Goal: Task Accomplishment & Management: Manage account settings

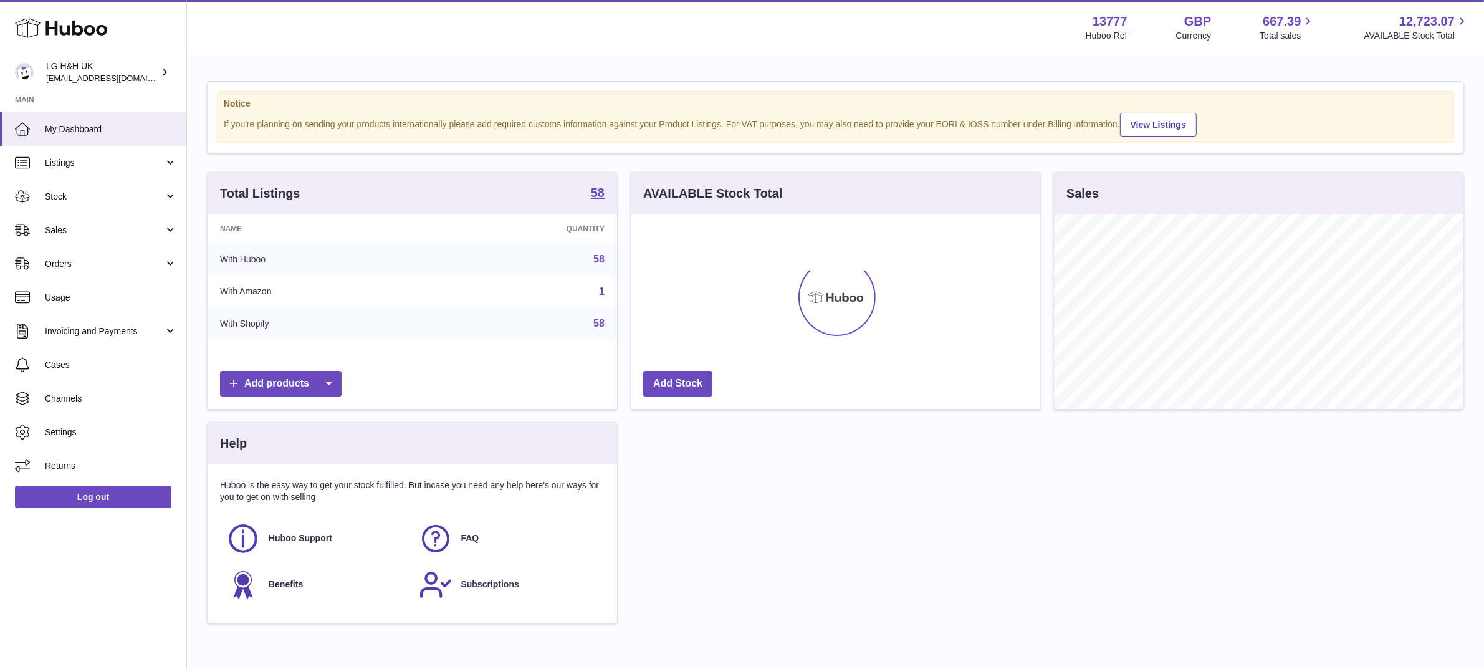
scroll to position [194, 409]
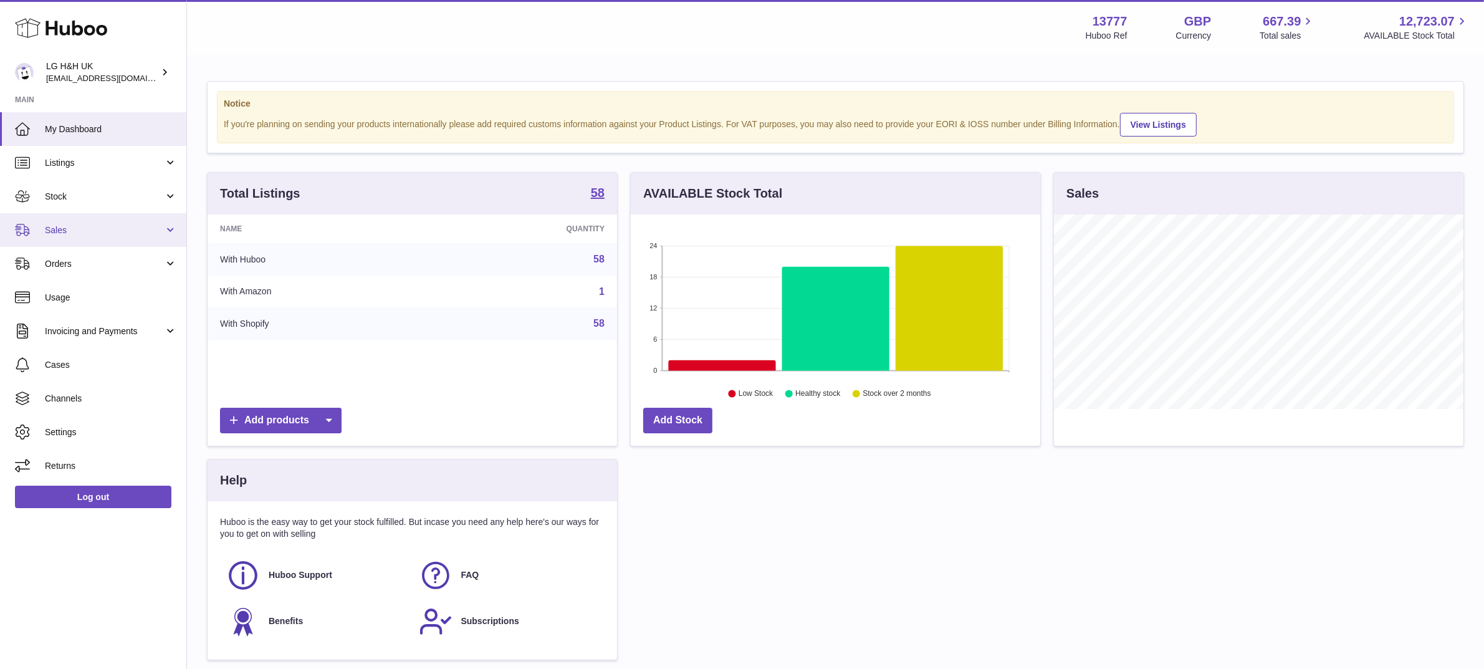
click at [75, 220] on link "Sales" at bounding box center [93, 230] width 186 height 34
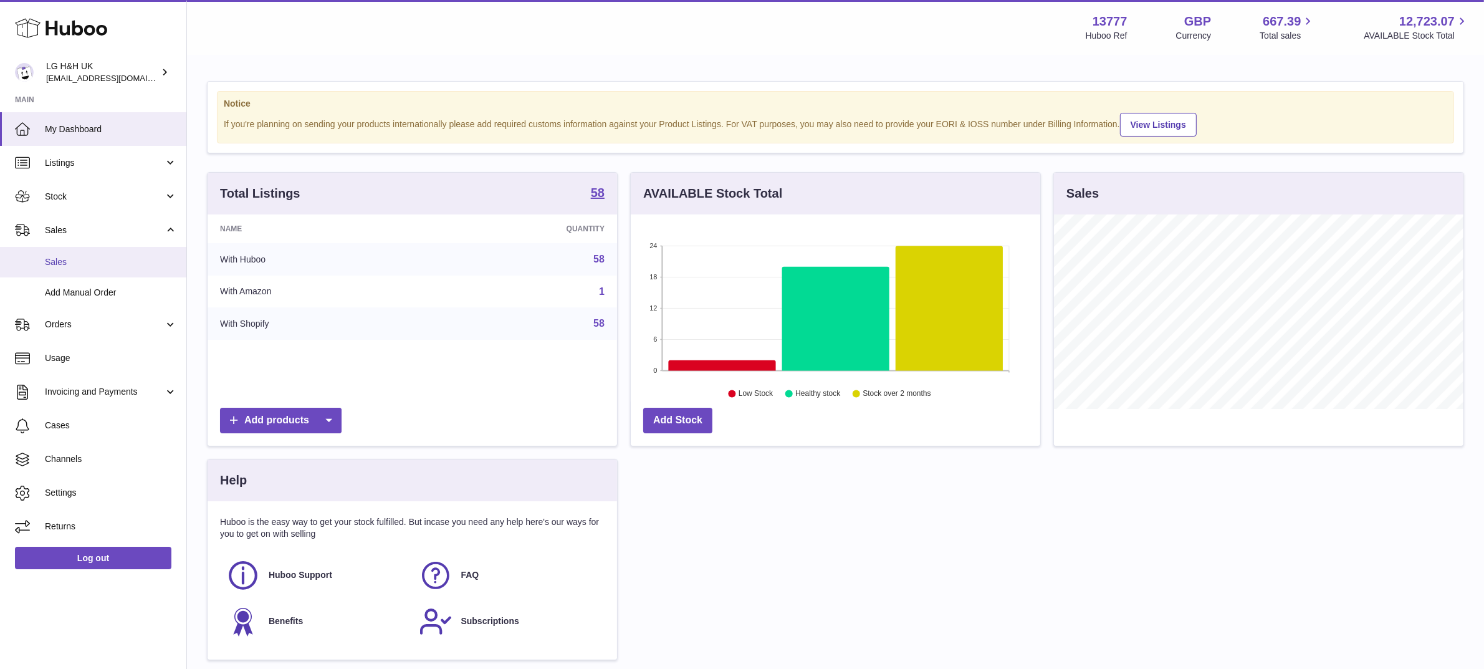
click at [60, 254] on link "Sales" at bounding box center [93, 262] width 186 height 31
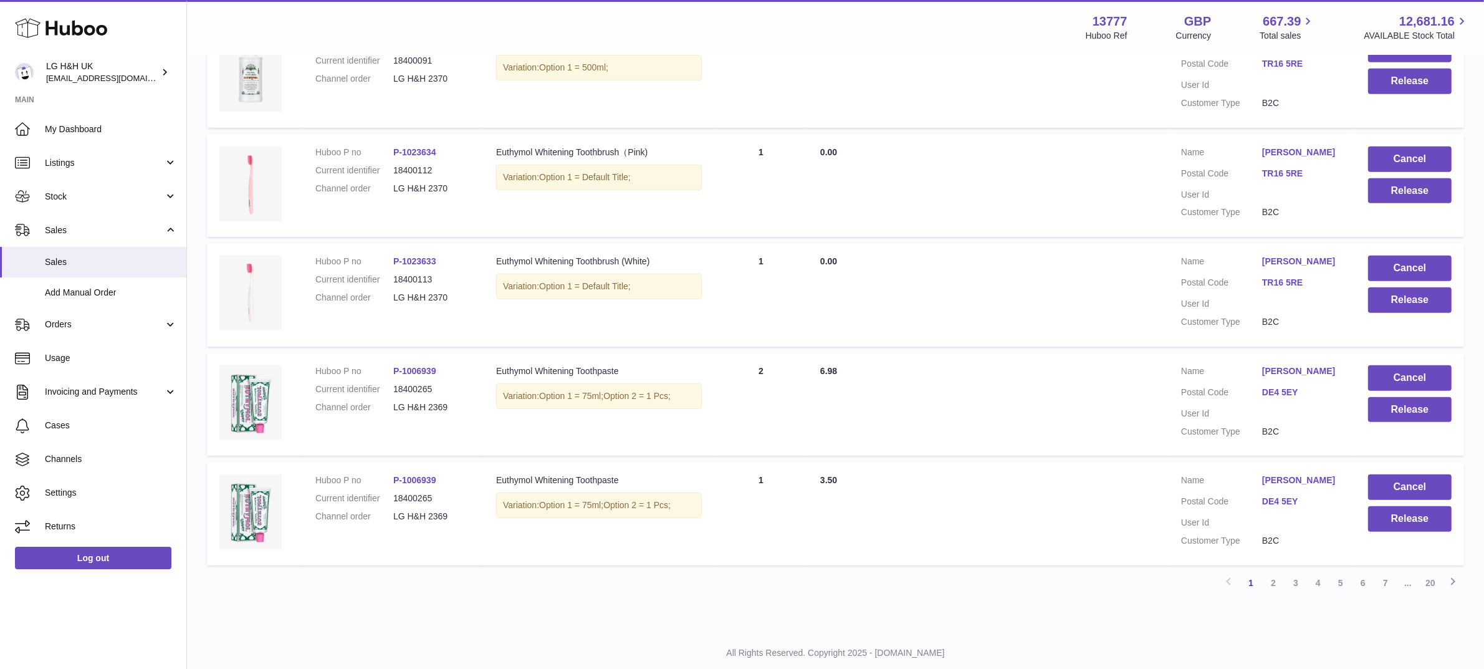
scroll to position [867, 0]
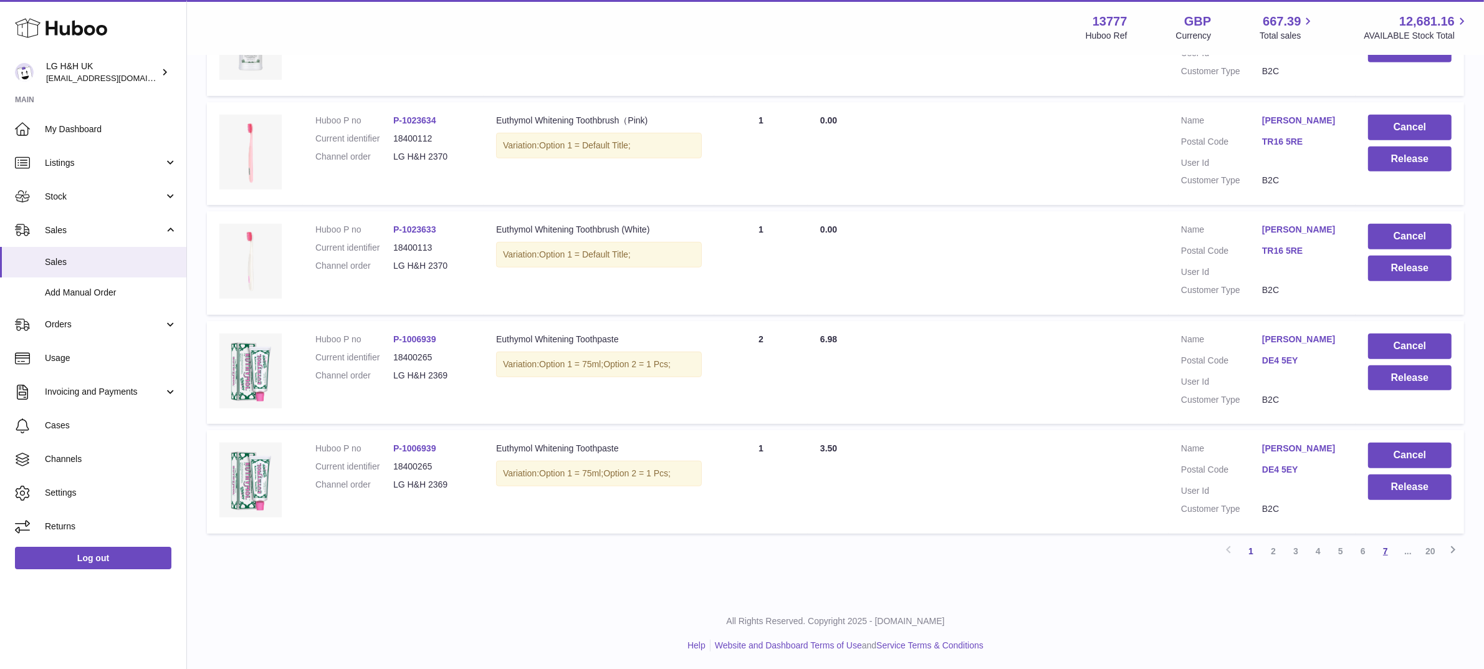
click at [1387, 556] on link "7" at bounding box center [1385, 551] width 22 height 22
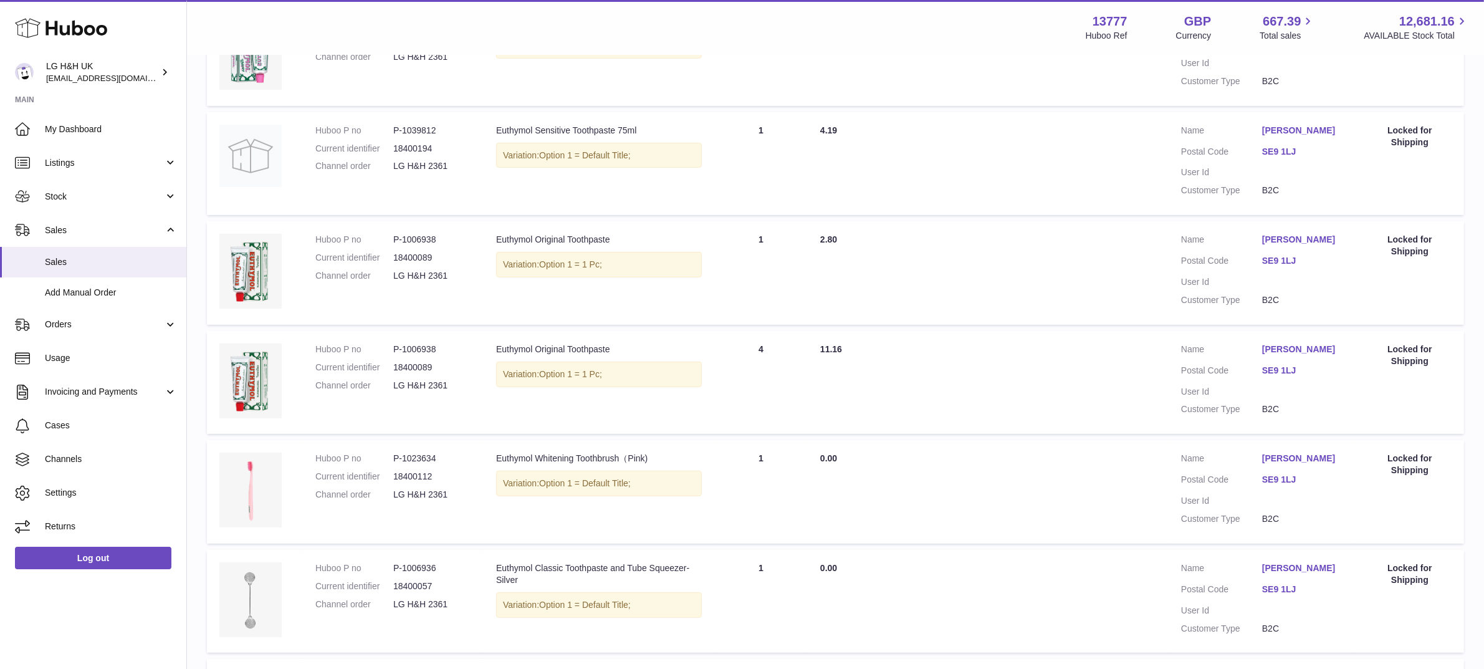
scroll to position [950, 0]
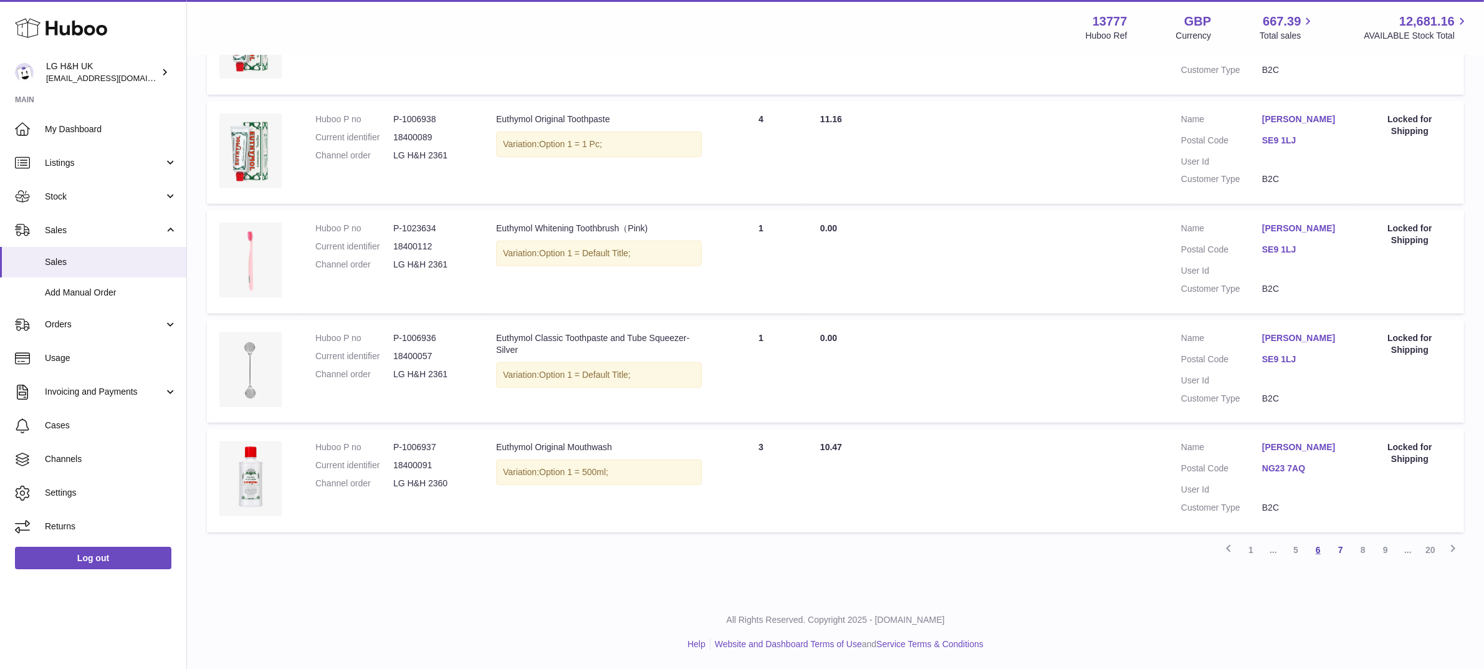
click at [1317, 549] on link "6" at bounding box center [1318, 549] width 22 height 22
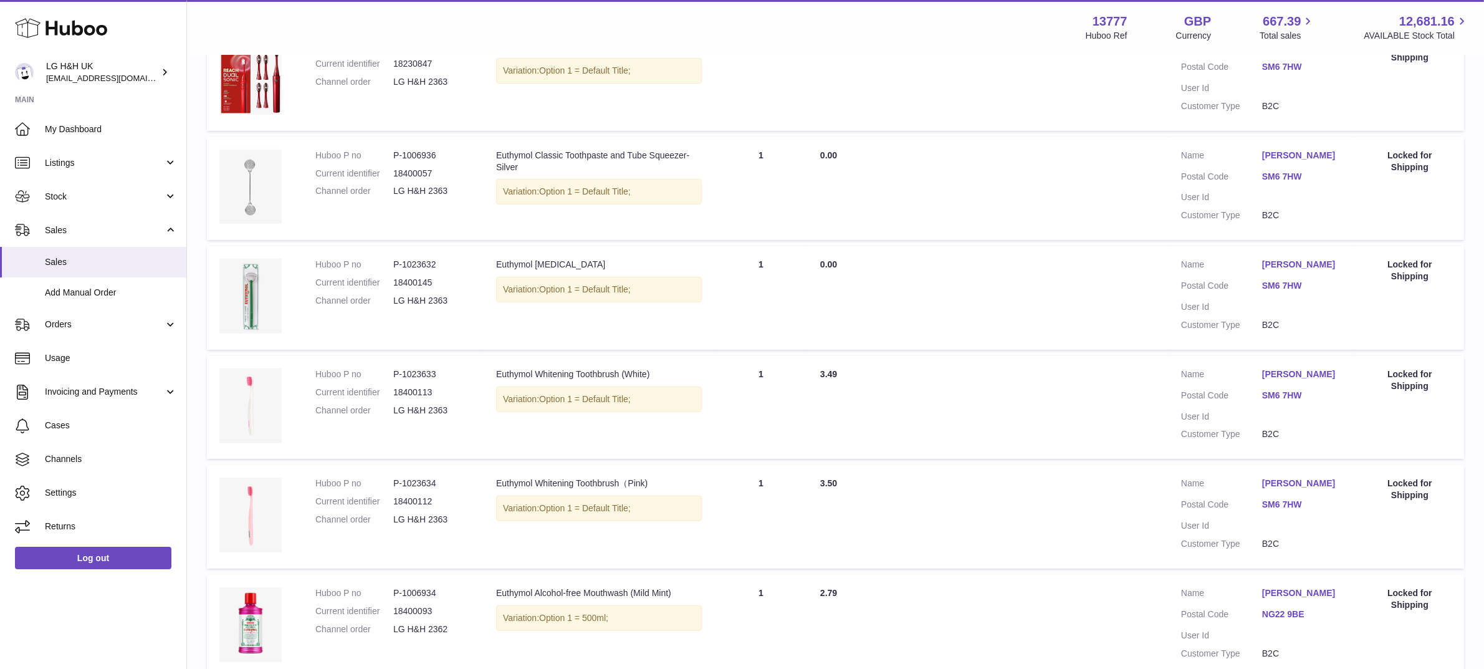
scroll to position [867, 0]
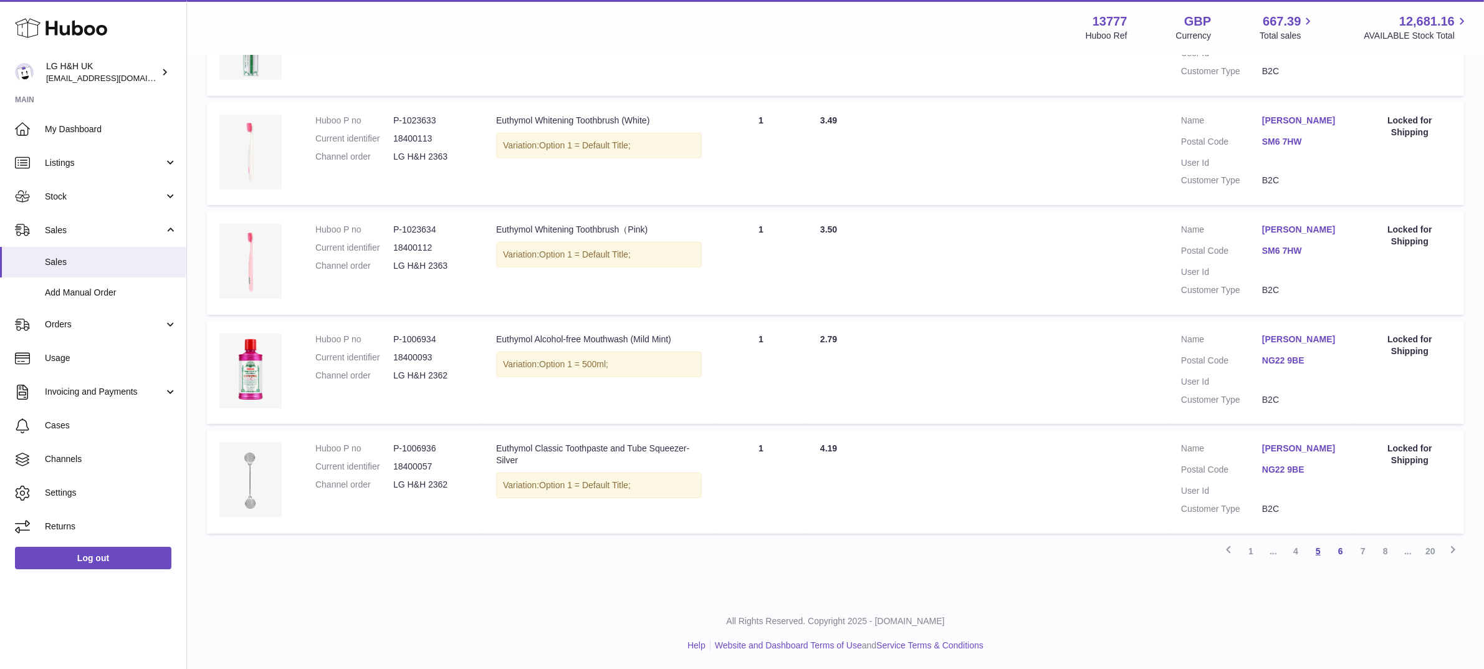
click at [1314, 548] on link "5" at bounding box center [1318, 551] width 22 height 22
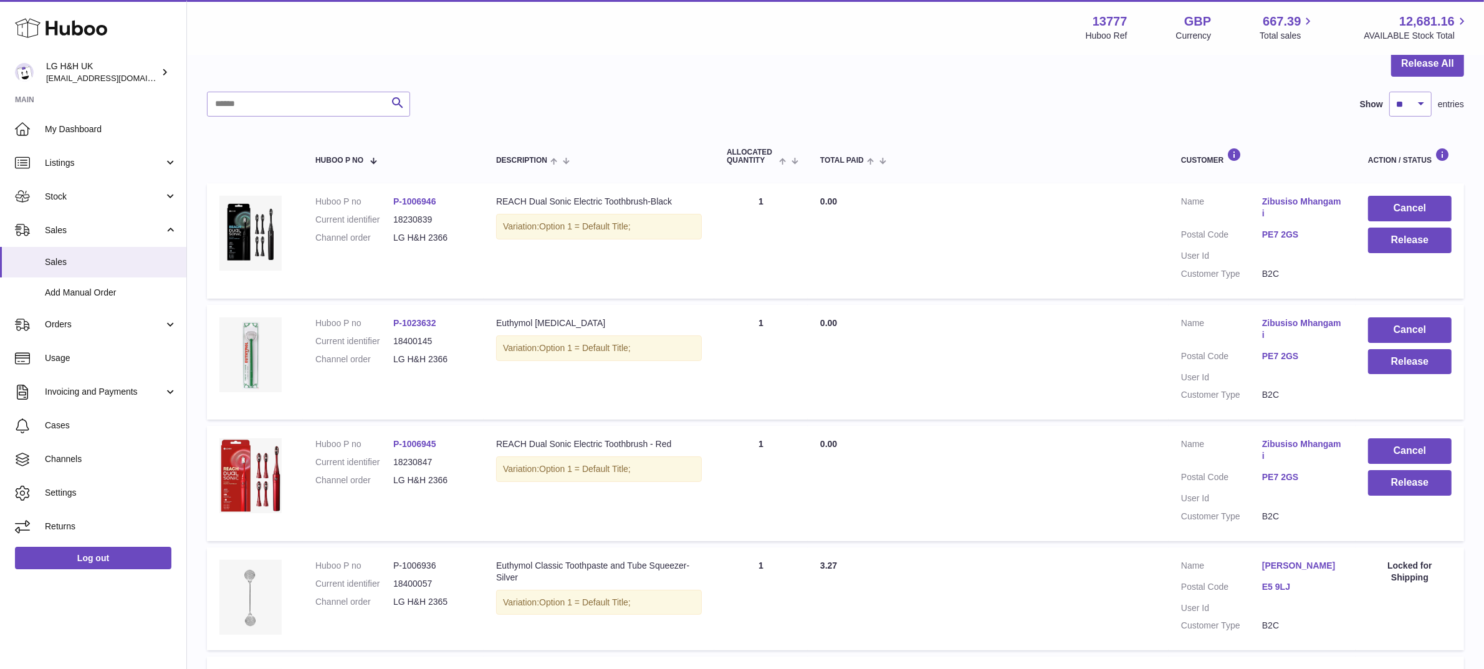
scroll to position [127, 0]
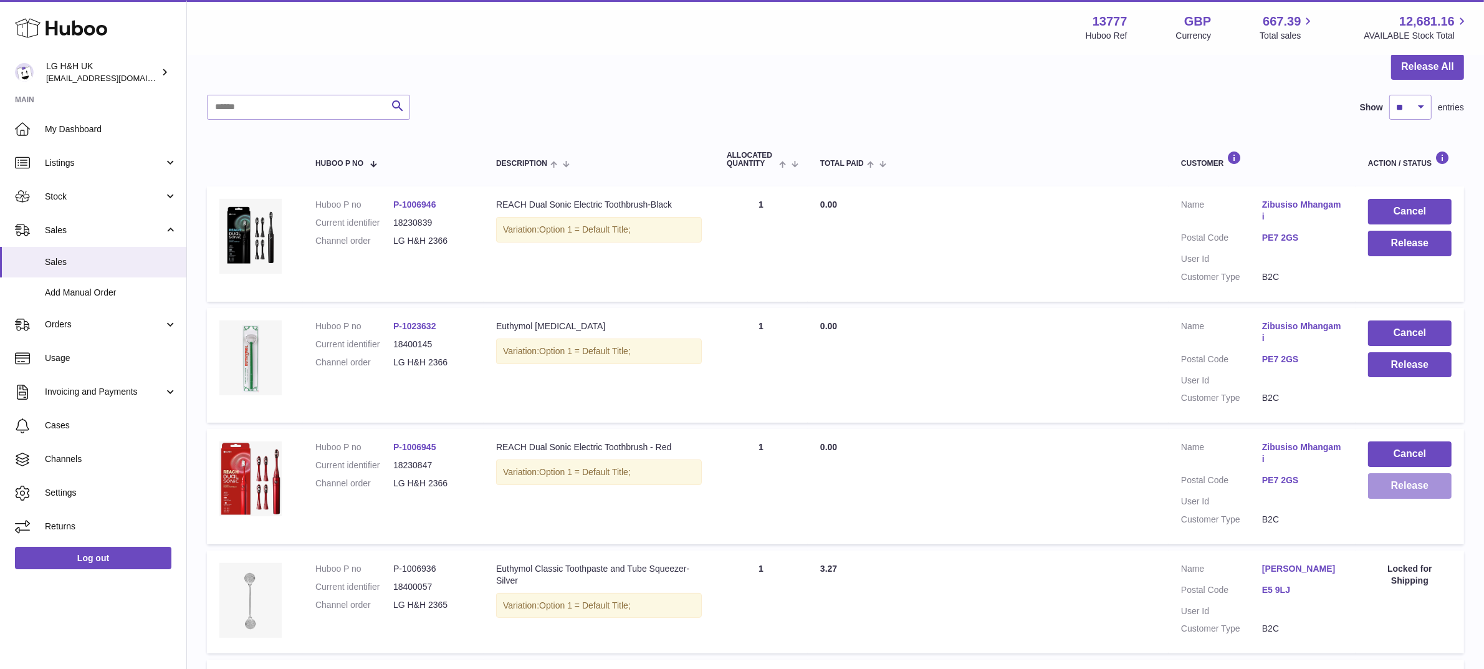
click at [1410, 483] on button "Release" at bounding box center [1410, 486] width 84 height 26
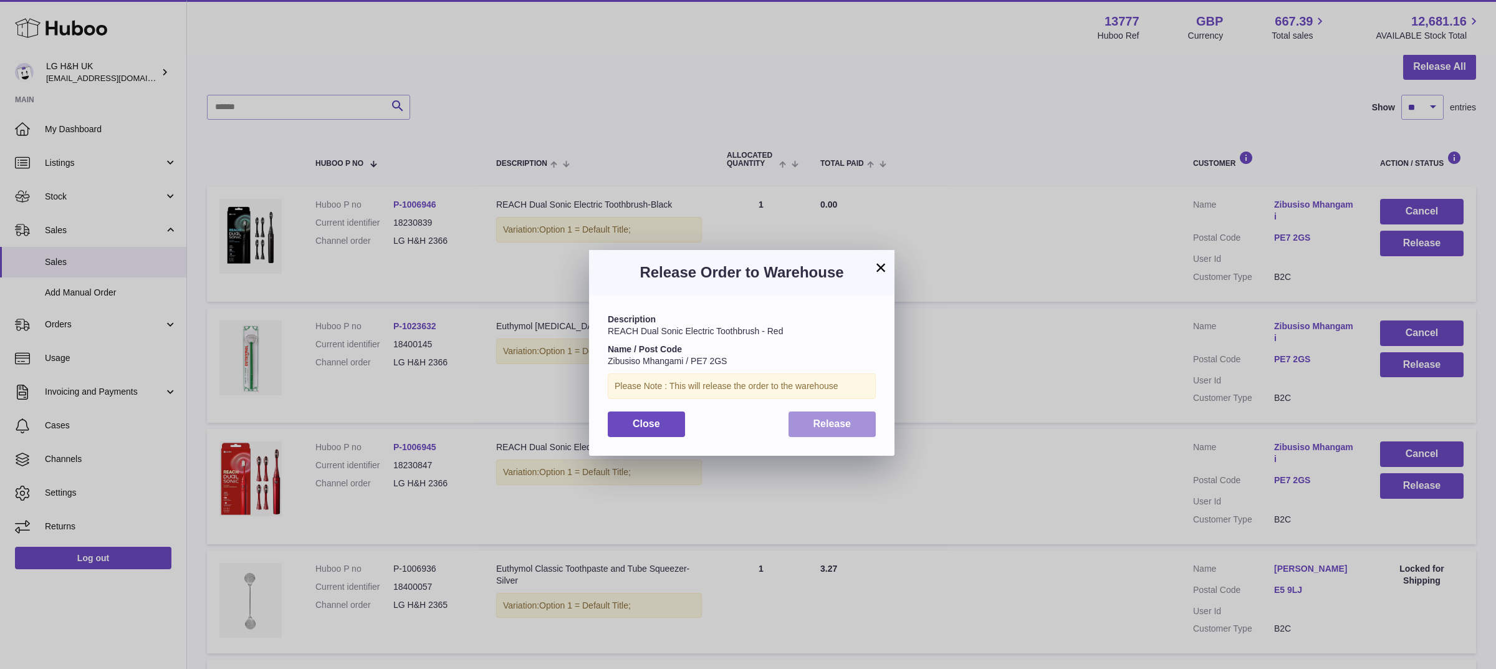
click at [851, 418] on button "Release" at bounding box center [832, 424] width 88 height 26
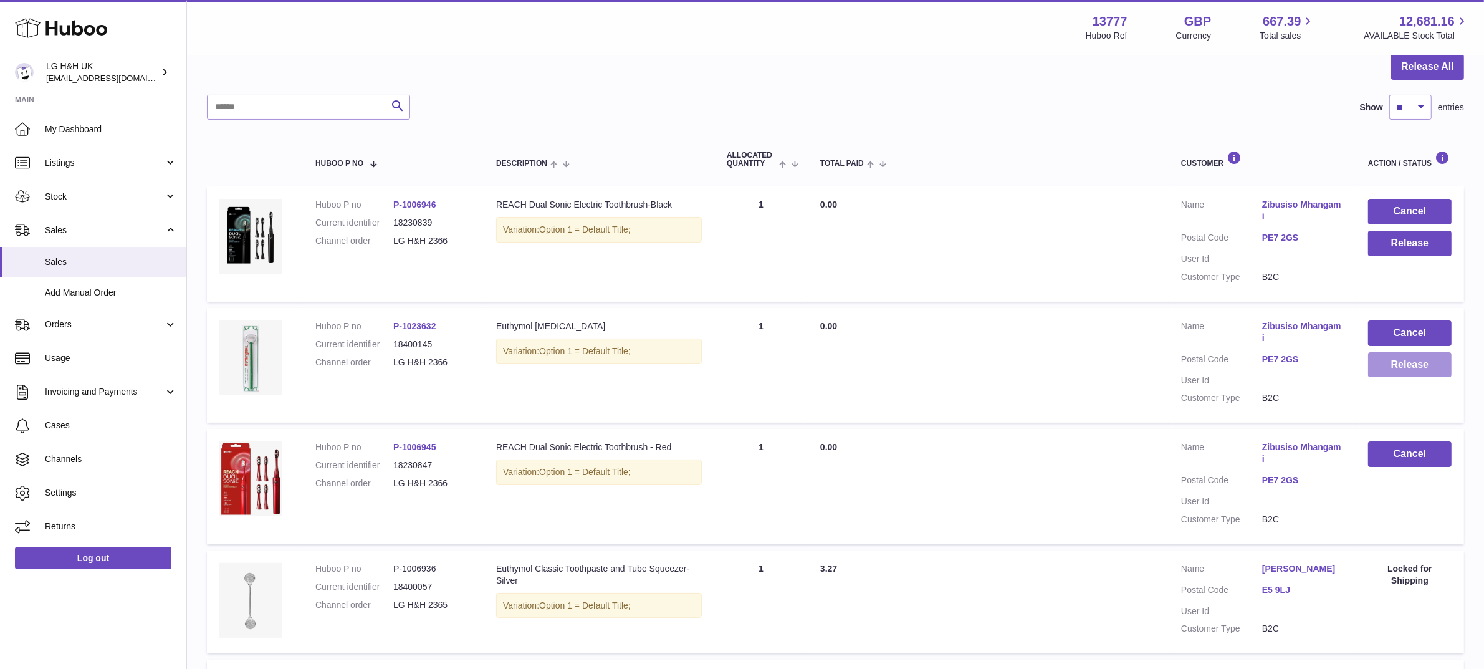
click at [1394, 361] on button "Release" at bounding box center [1410, 365] width 84 height 26
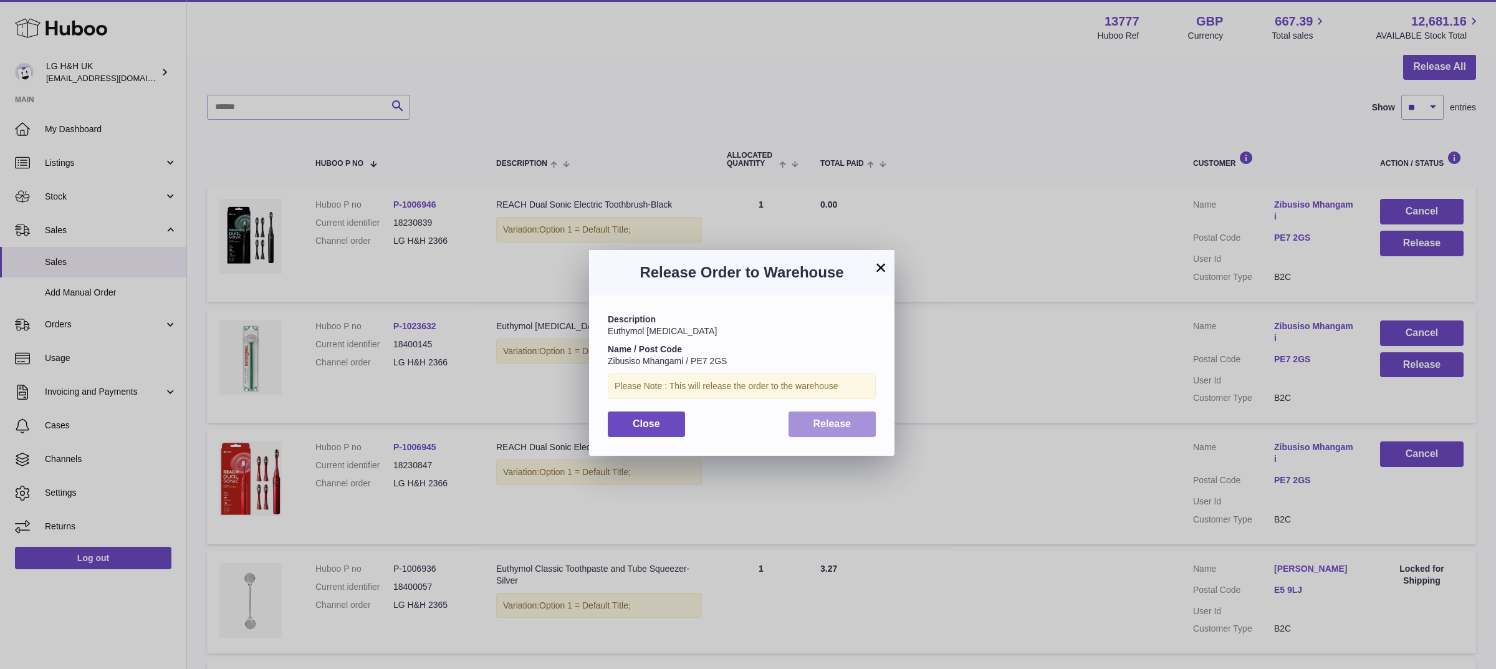
click at [867, 434] on button "Release" at bounding box center [832, 424] width 88 height 26
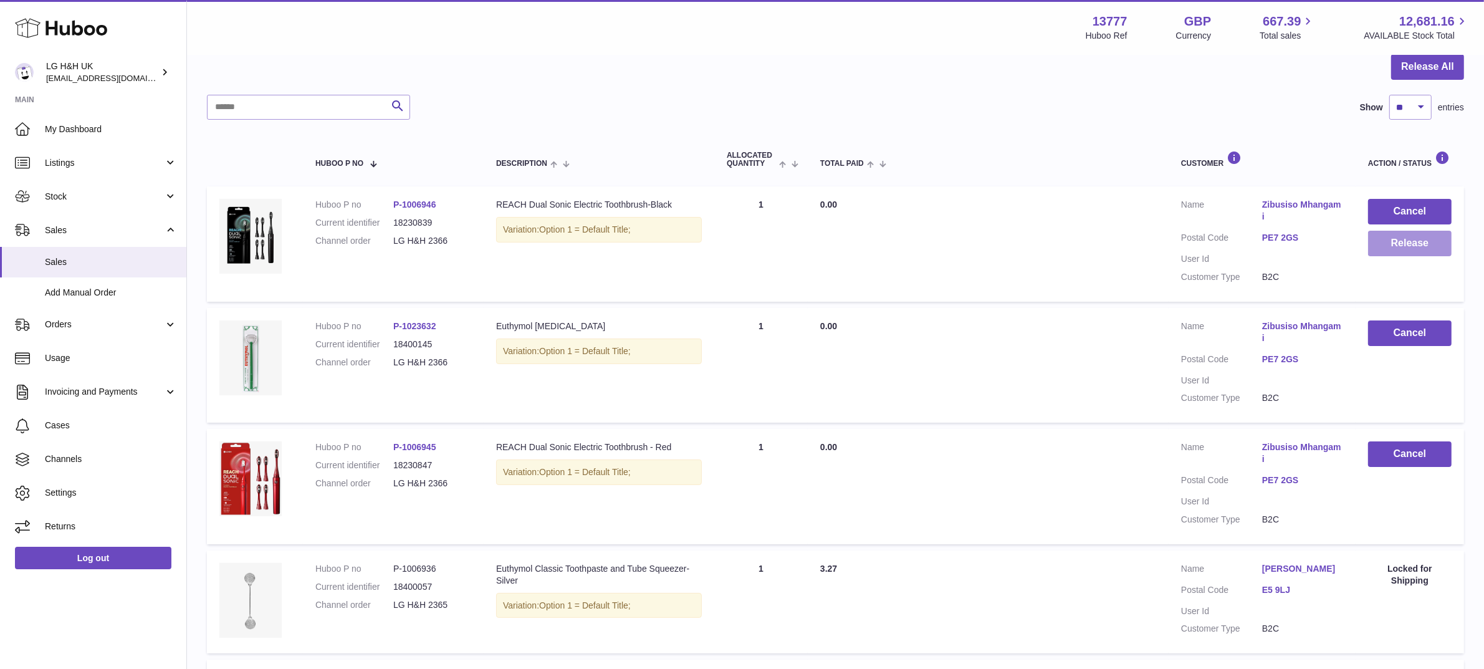
click at [1391, 235] on button "Release" at bounding box center [1410, 244] width 84 height 26
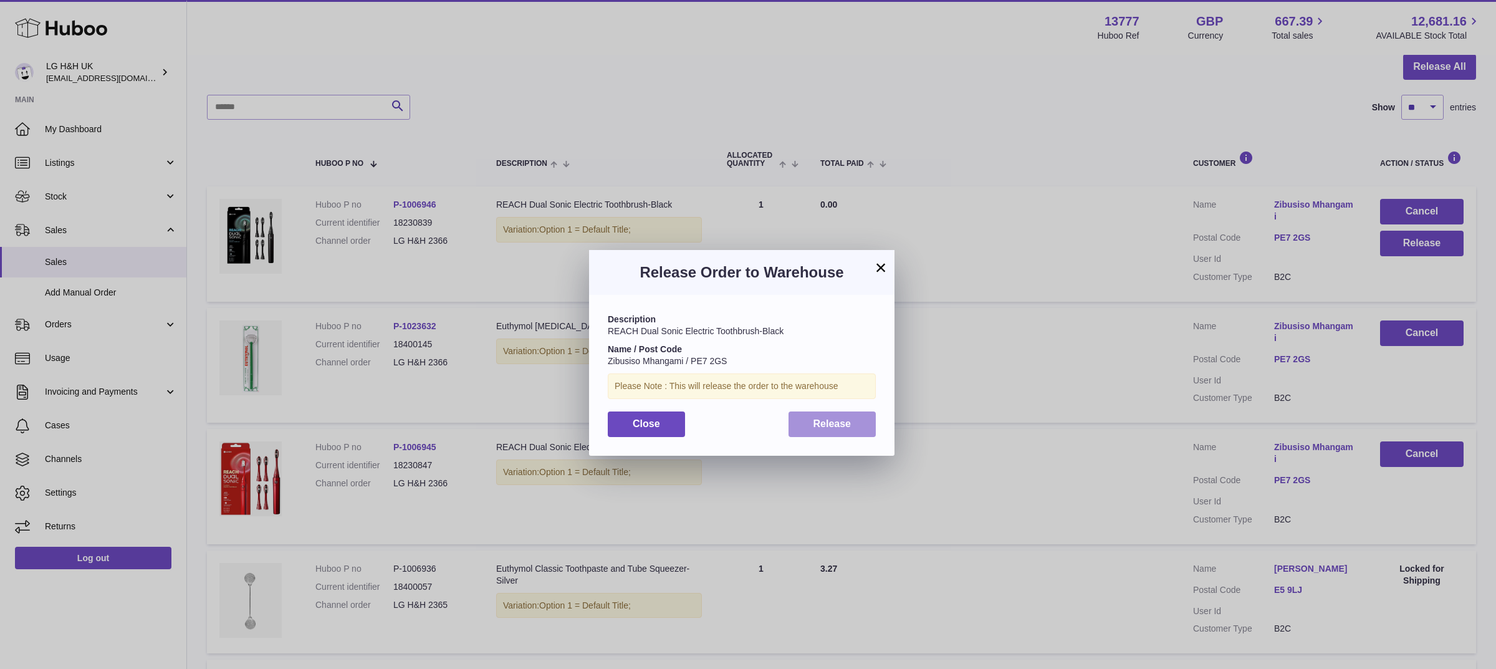
click at [823, 418] on span "Release" at bounding box center [832, 423] width 38 height 11
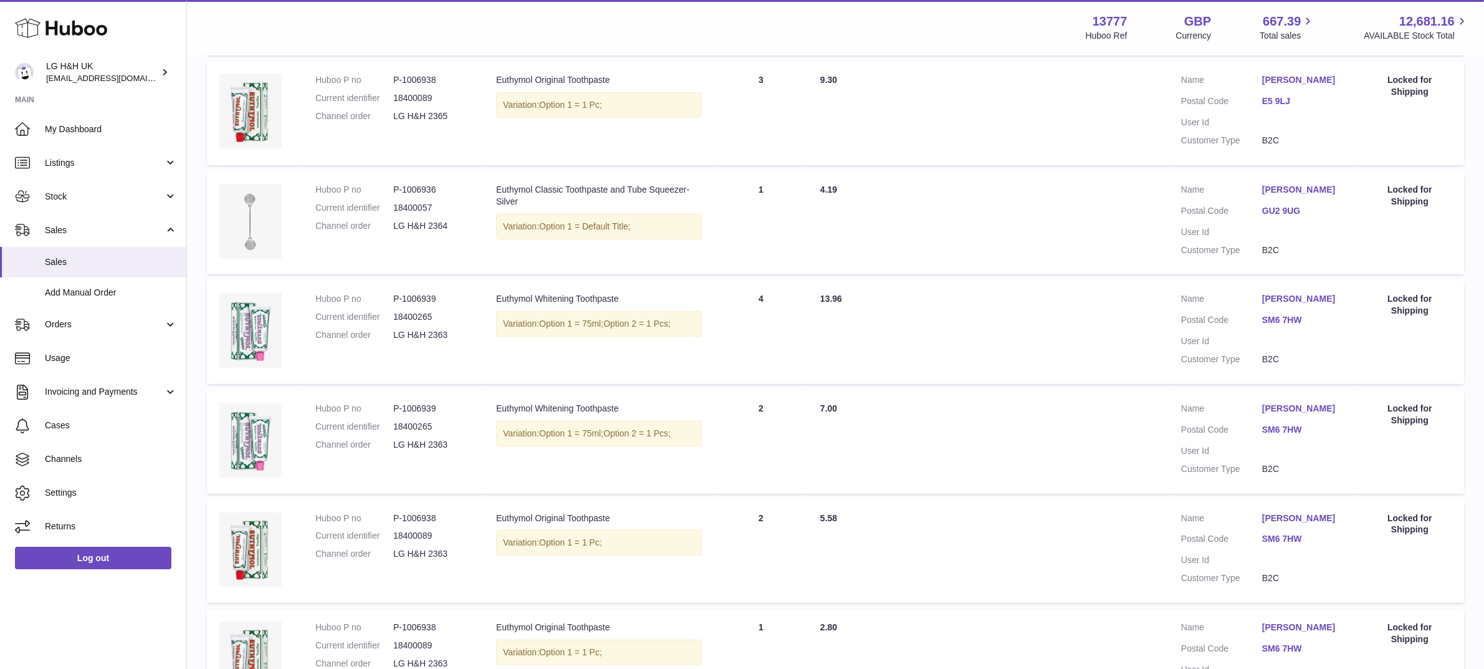
scroll to position [904, 0]
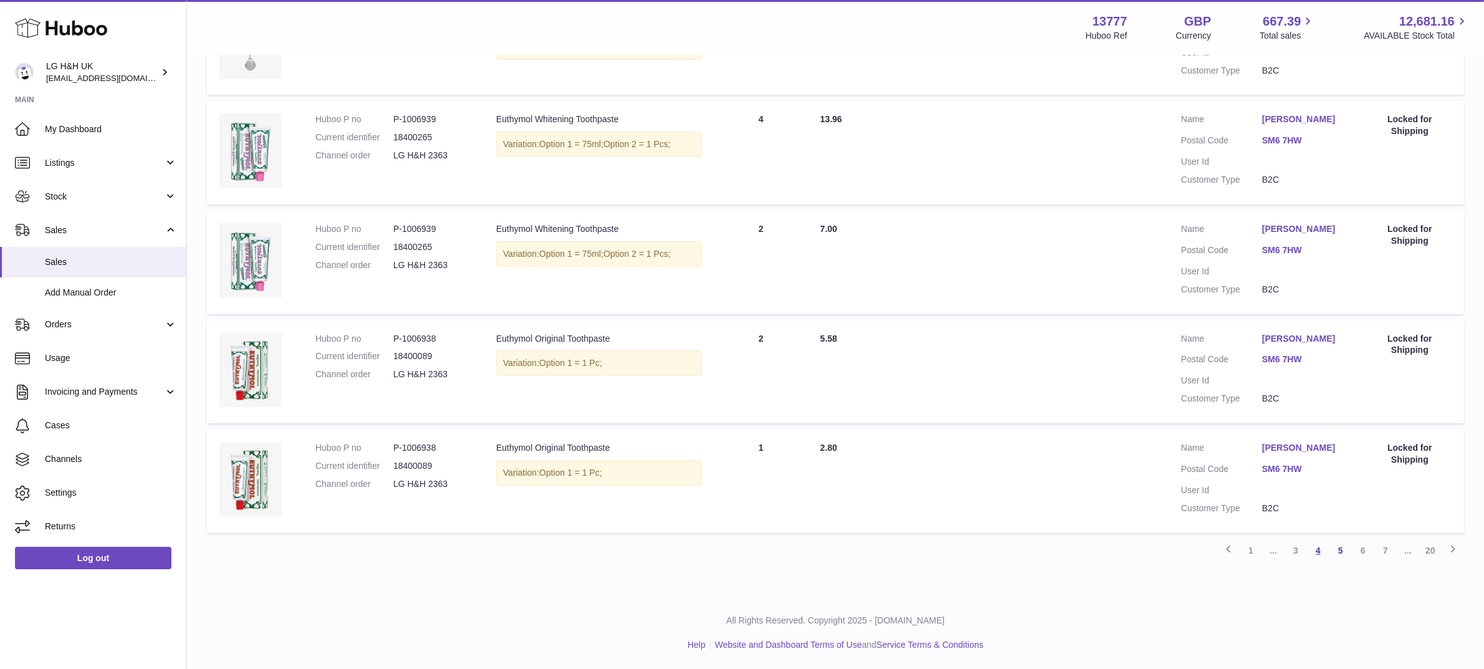
click at [1316, 549] on link "4" at bounding box center [1318, 550] width 22 height 22
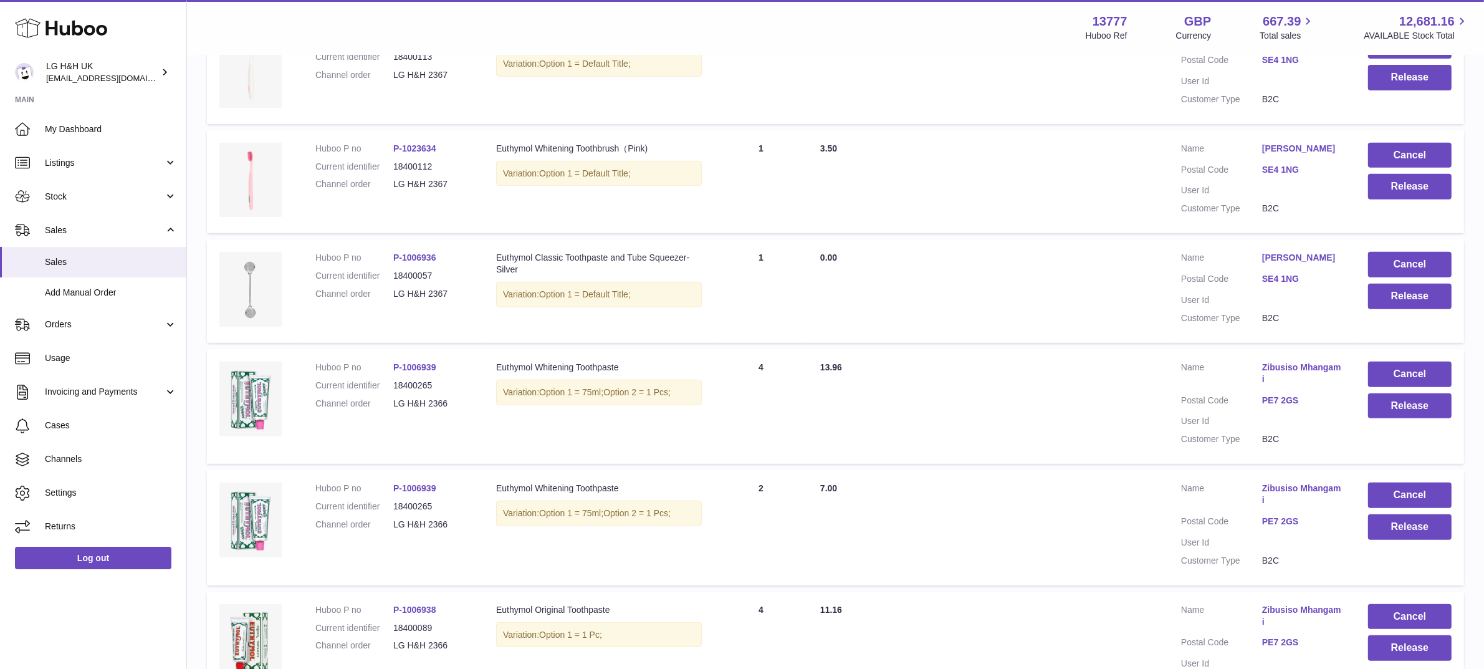
scroll to position [986, 0]
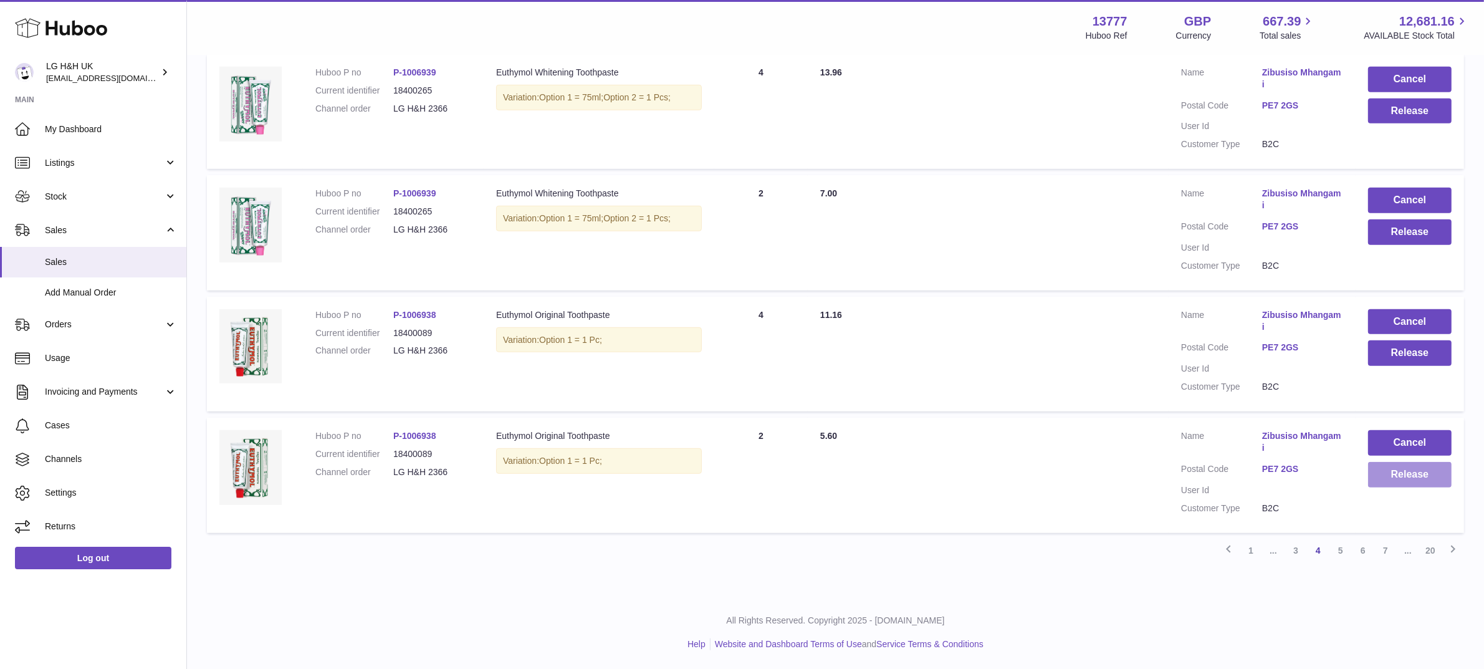
click at [1393, 477] on button "Release" at bounding box center [1410, 475] width 84 height 26
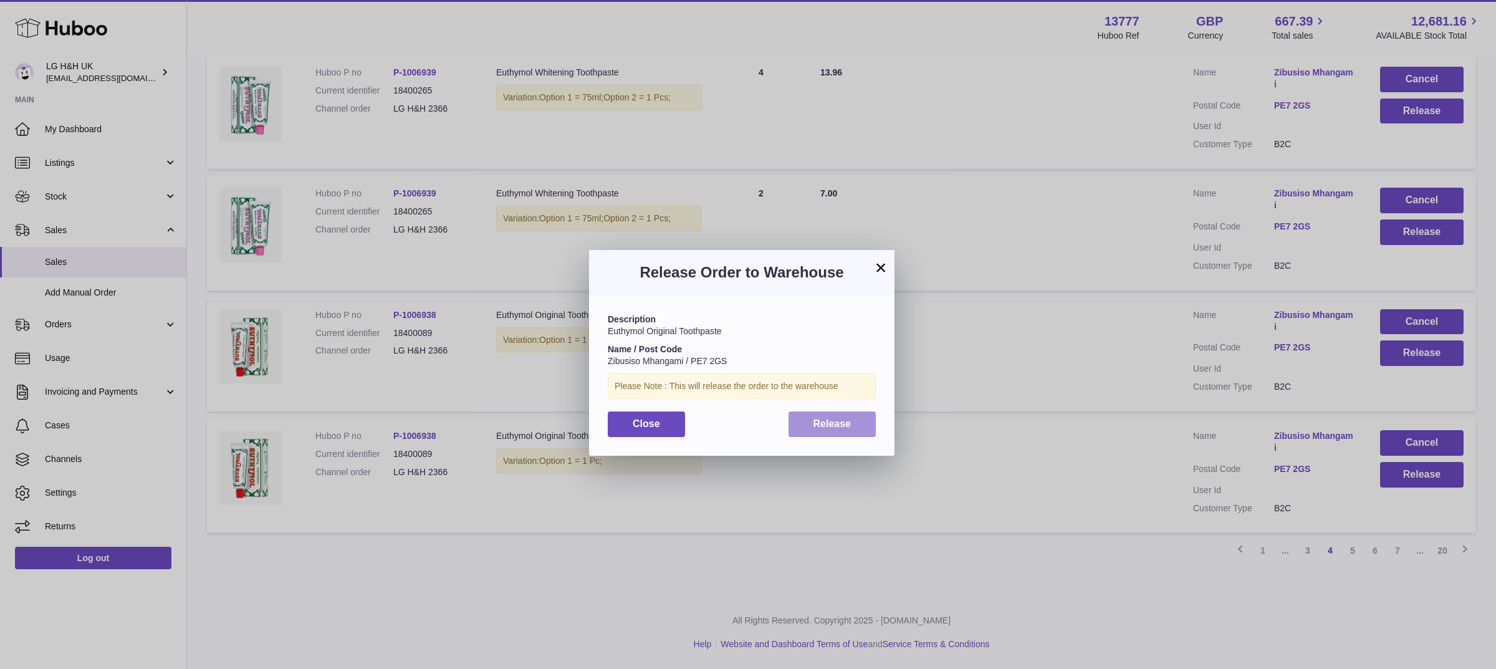
click at [848, 413] on button "Release" at bounding box center [832, 424] width 88 height 26
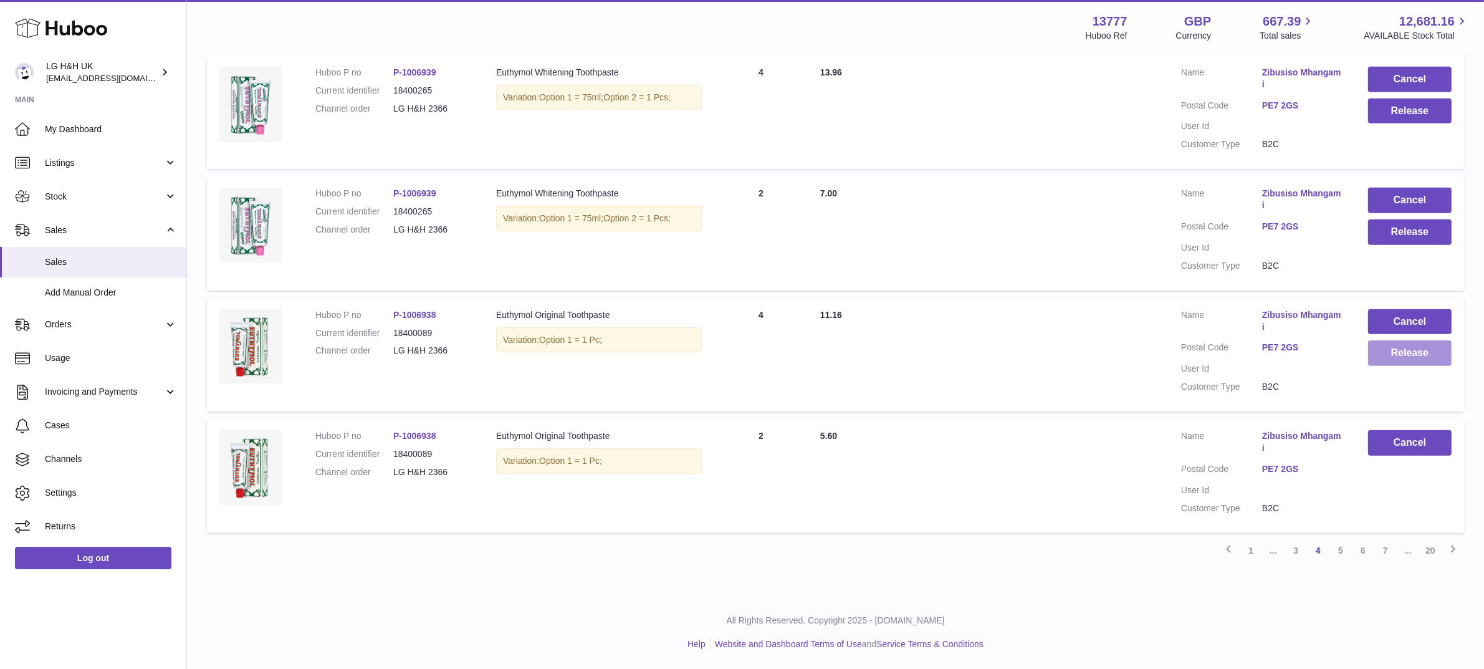
click at [1399, 344] on button "Release" at bounding box center [1410, 353] width 84 height 26
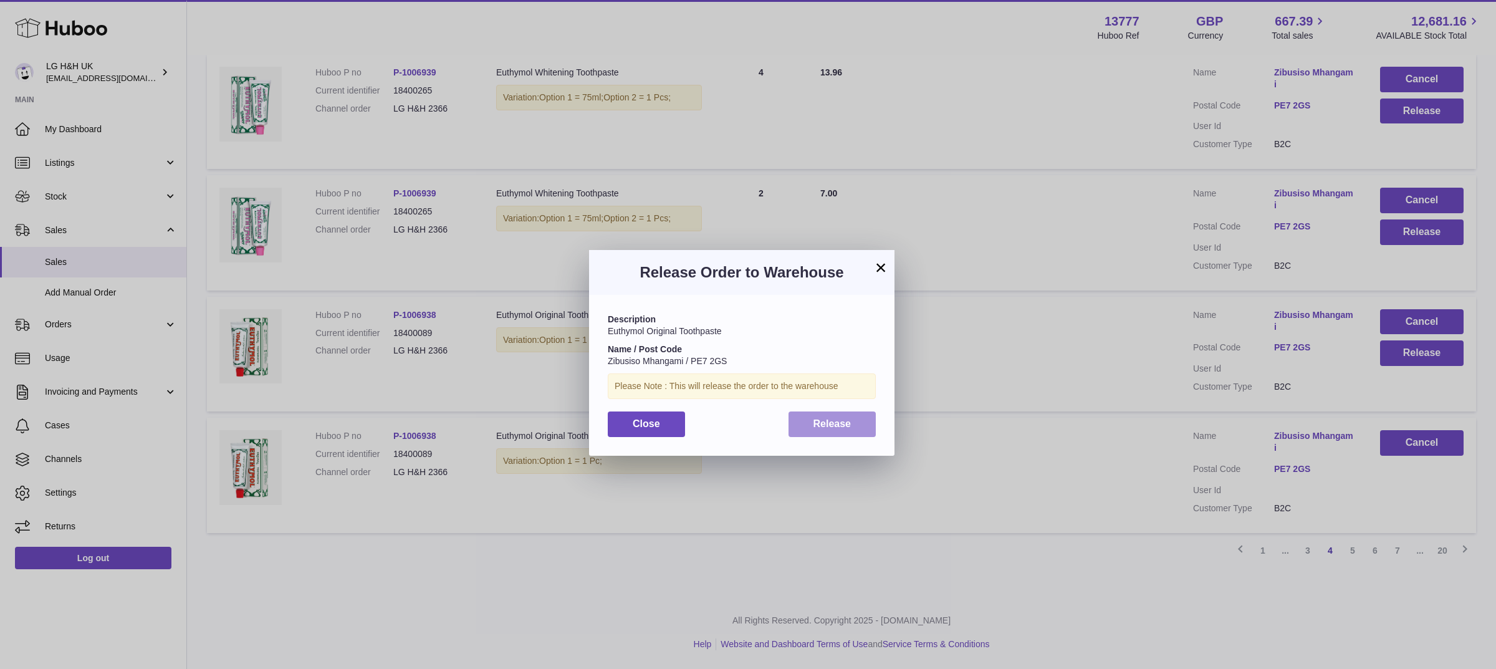
click at [833, 424] on span "Release" at bounding box center [832, 423] width 38 height 11
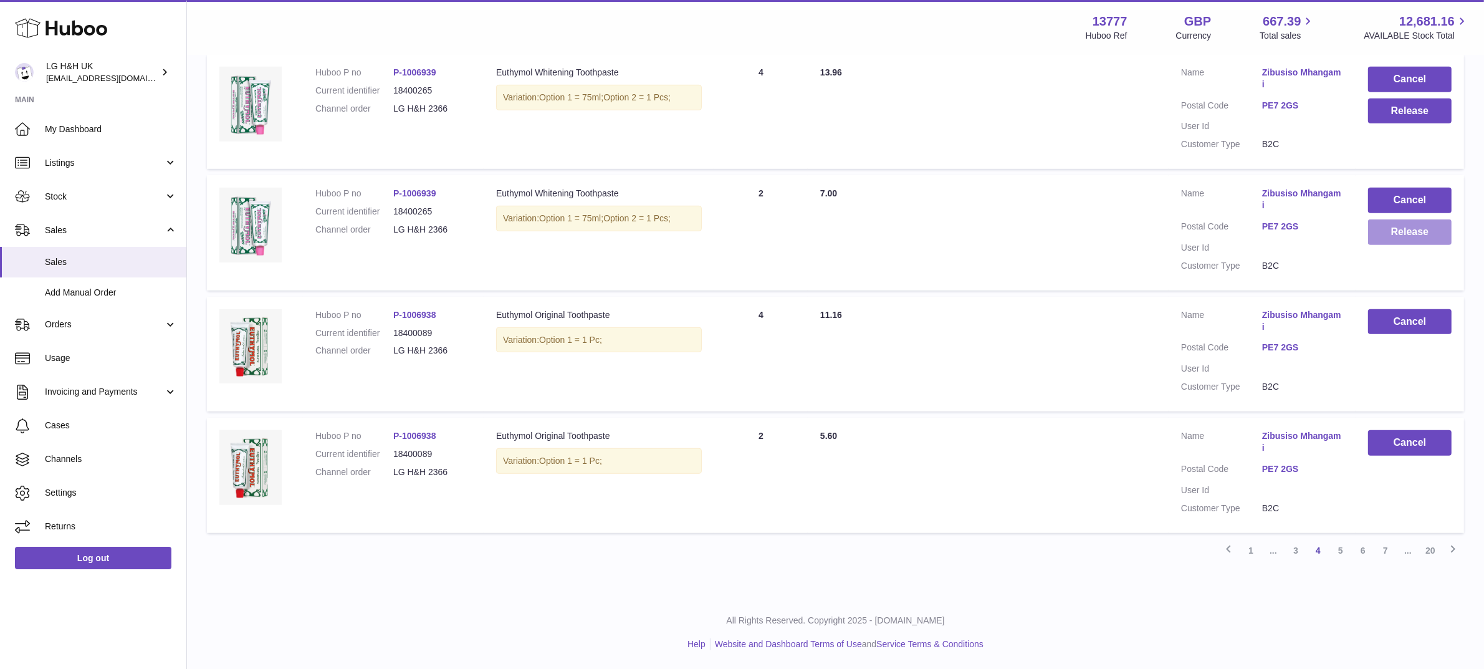
click at [1402, 223] on button "Release" at bounding box center [1410, 232] width 84 height 26
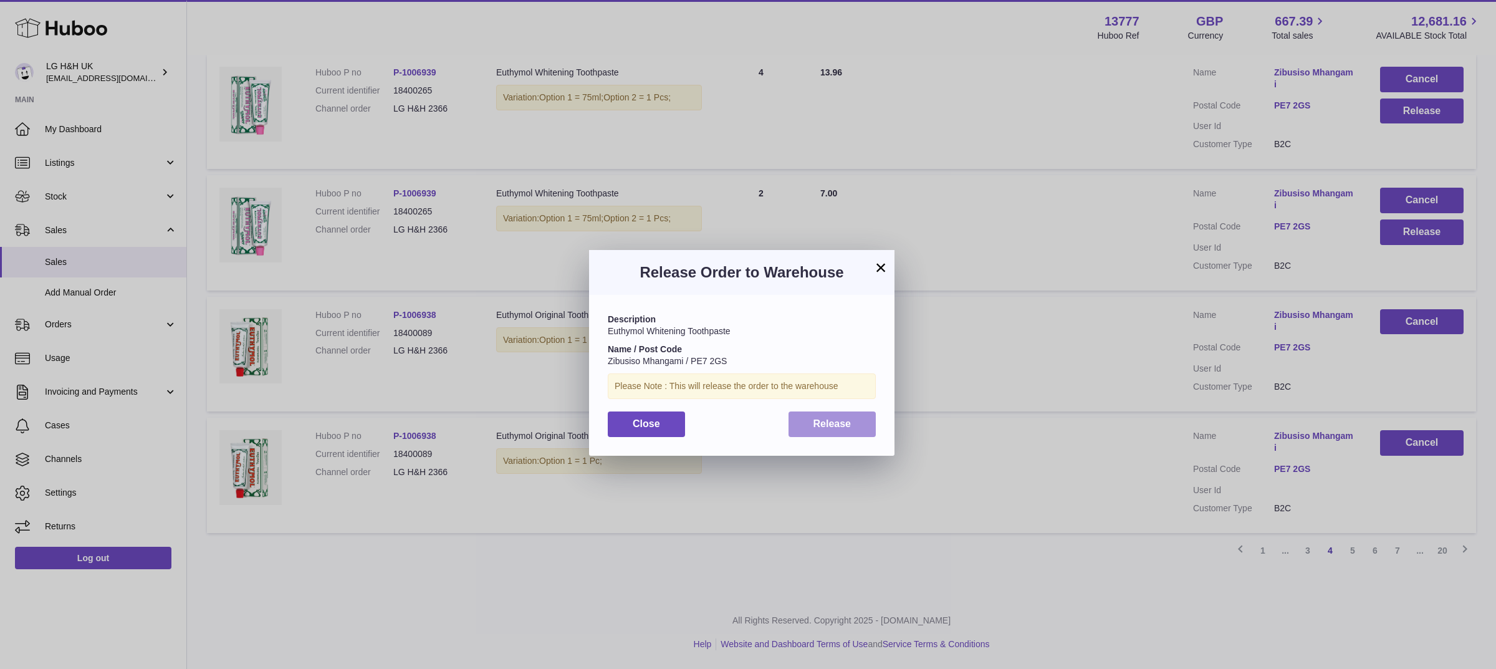
click at [838, 427] on span "Release" at bounding box center [832, 423] width 38 height 11
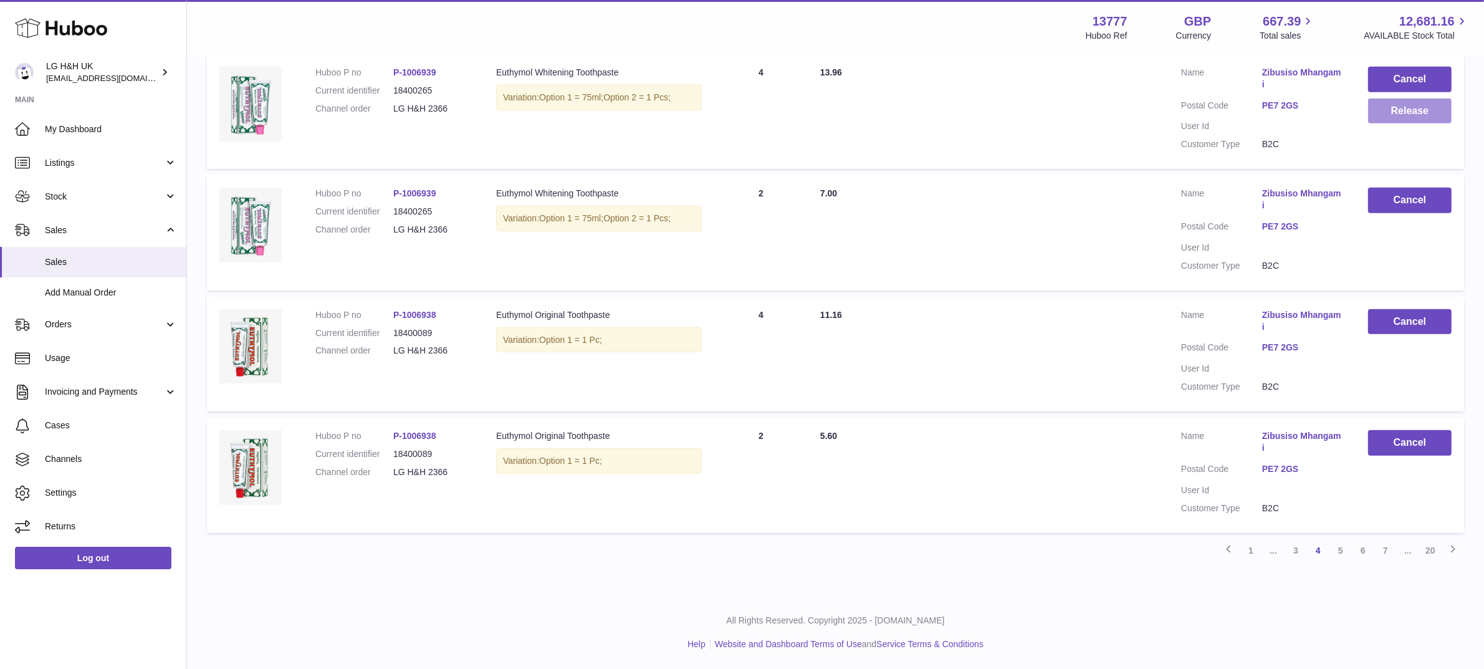
click at [1417, 111] on button "Release" at bounding box center [1410, 111] width 84 height 26
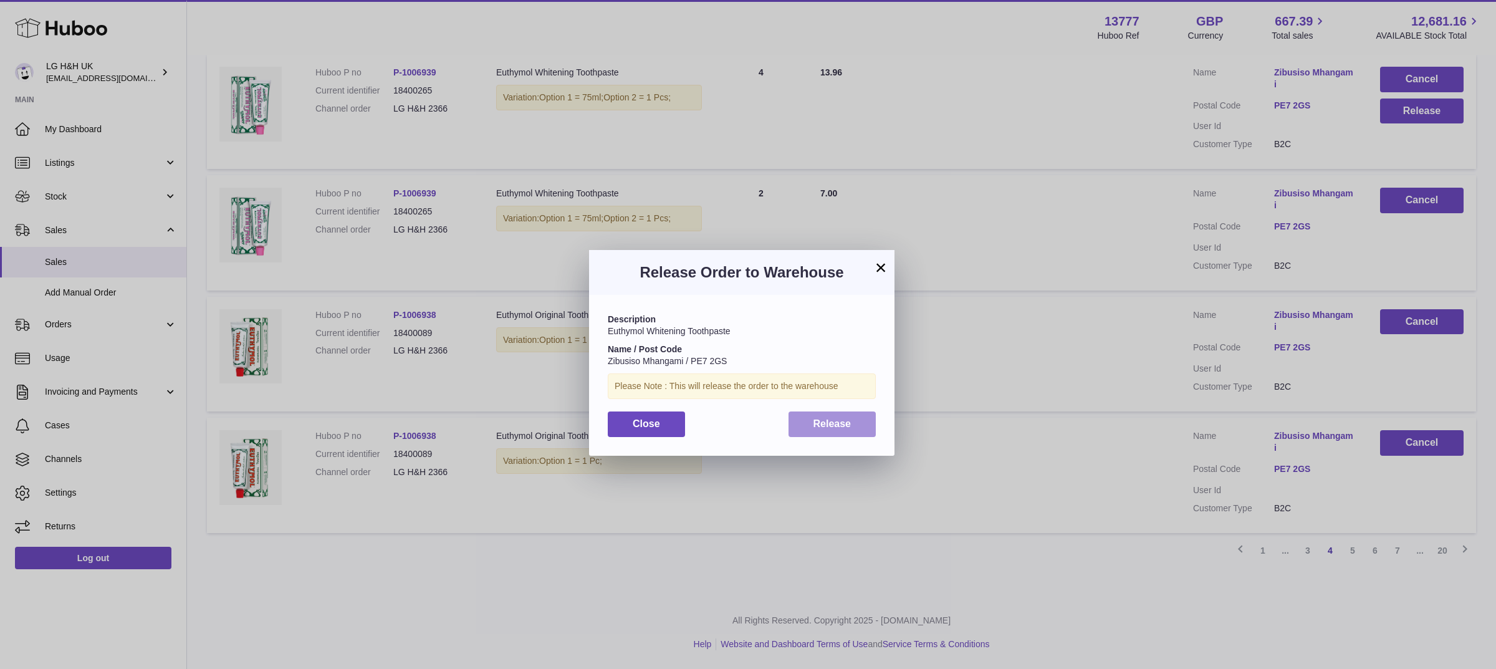
click at [859, 428] on button "Release" at bounding box center [832, 424] width 88 height 26
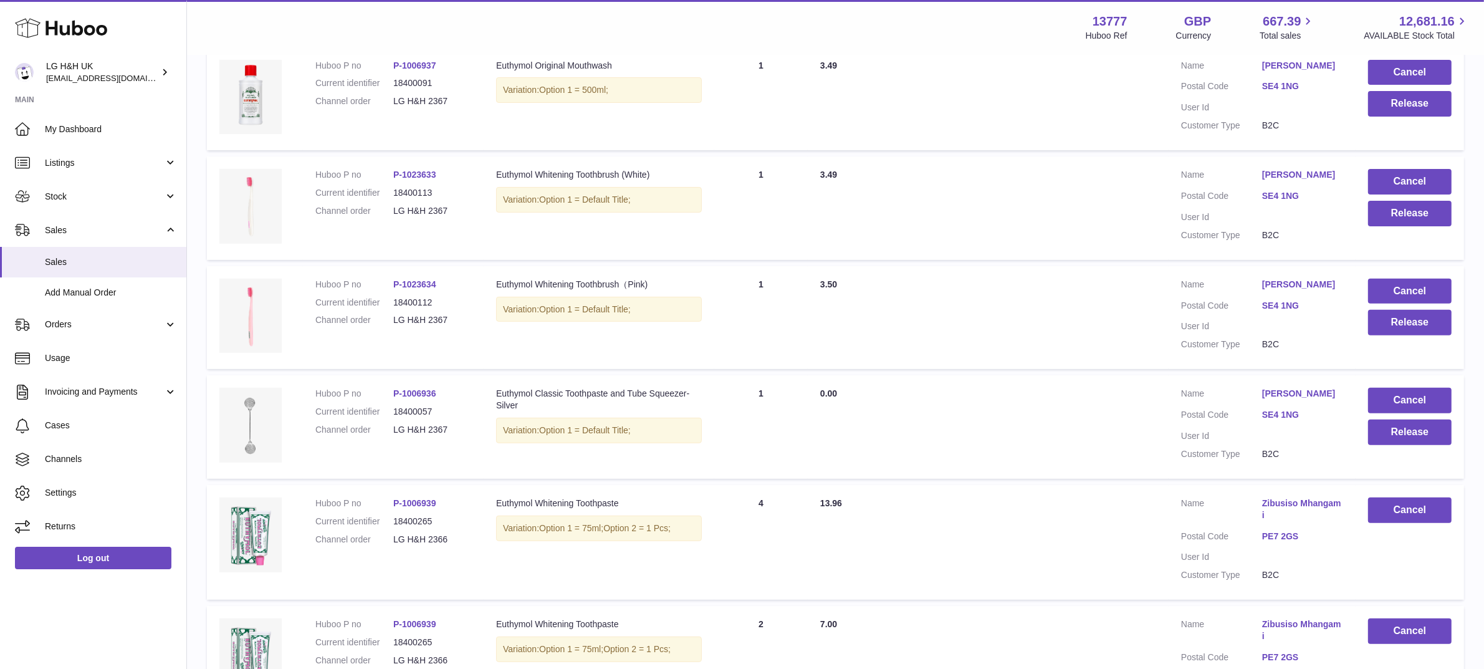
scroll to position [488, 0]
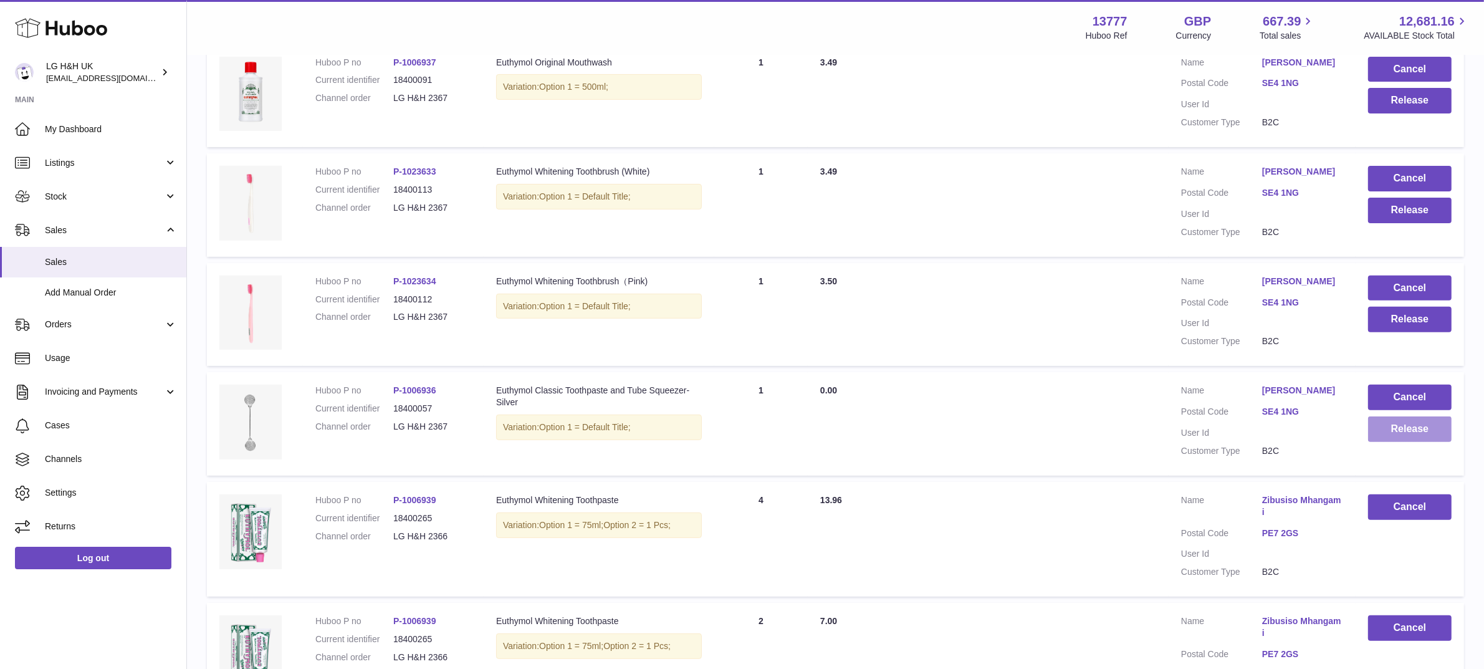
click at [1385, 442] on button "Release" at bounding box center [1410, 429] width 84 height 26
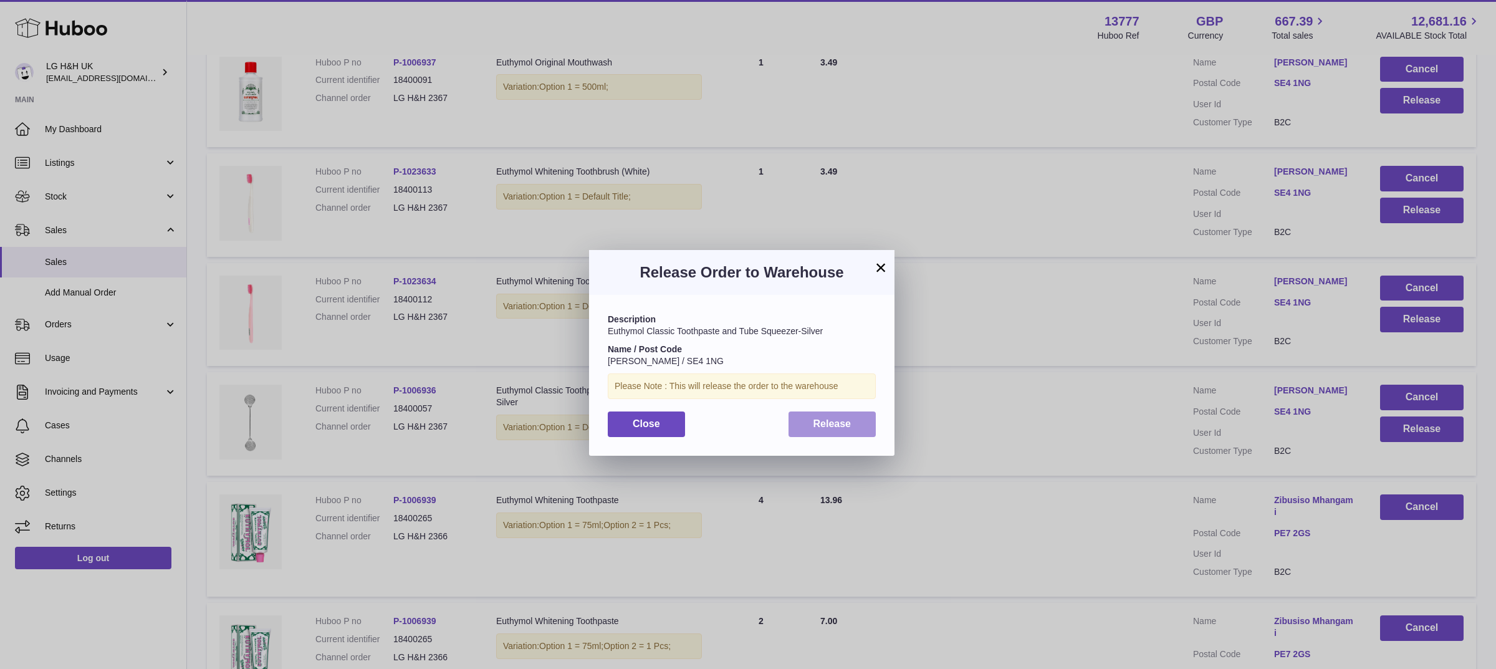
click at [856, 428] on button "Release" at bounding box center [832, 424] width 88 height 26
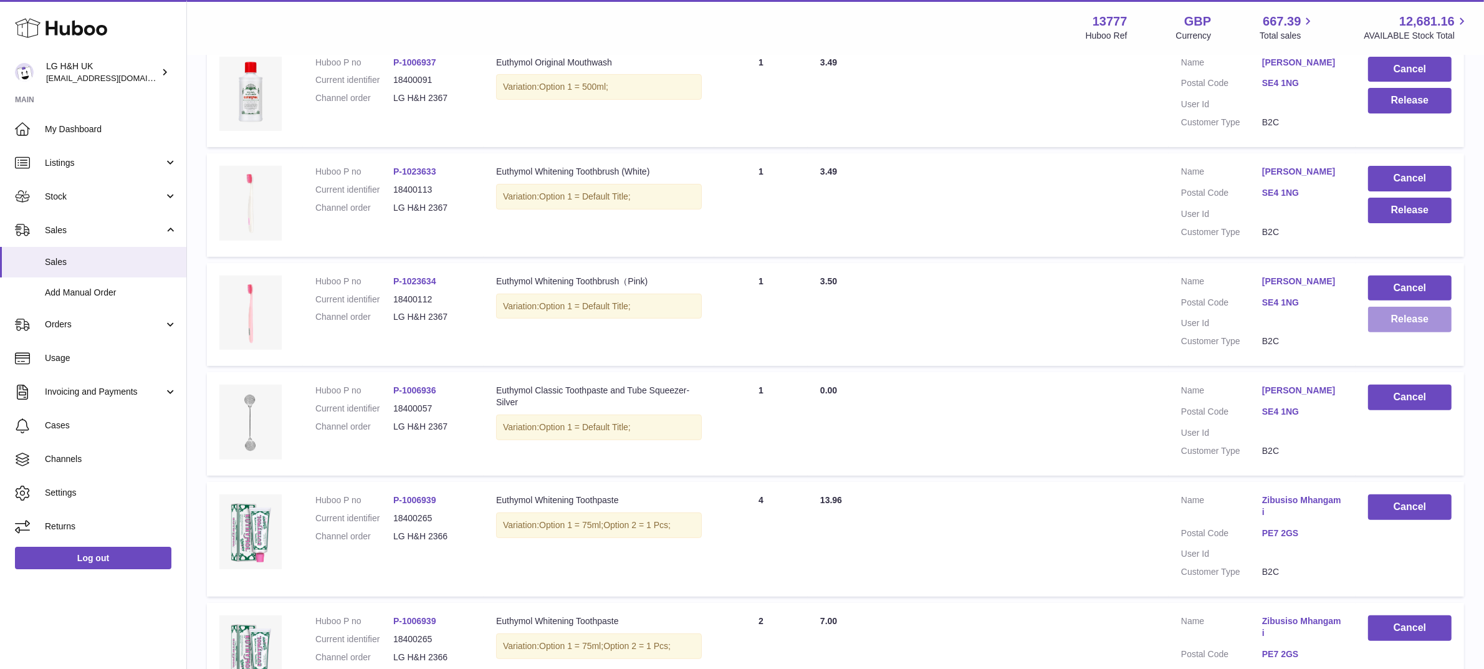
click at [1420, 332] on button "Release" at bounding box center [1410, 320] width 84 height 26
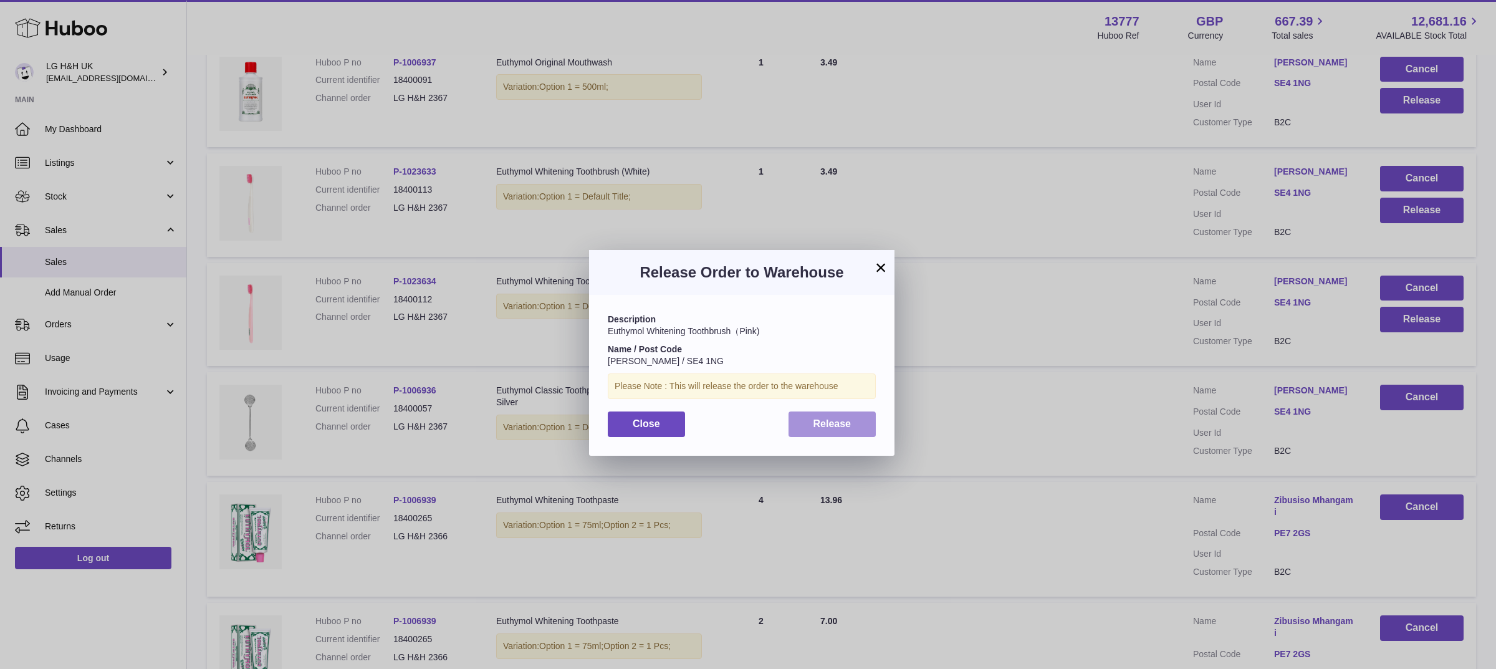
click at [848, 418] on span "Release" at bounding box center [832, 423] width 38 height 11
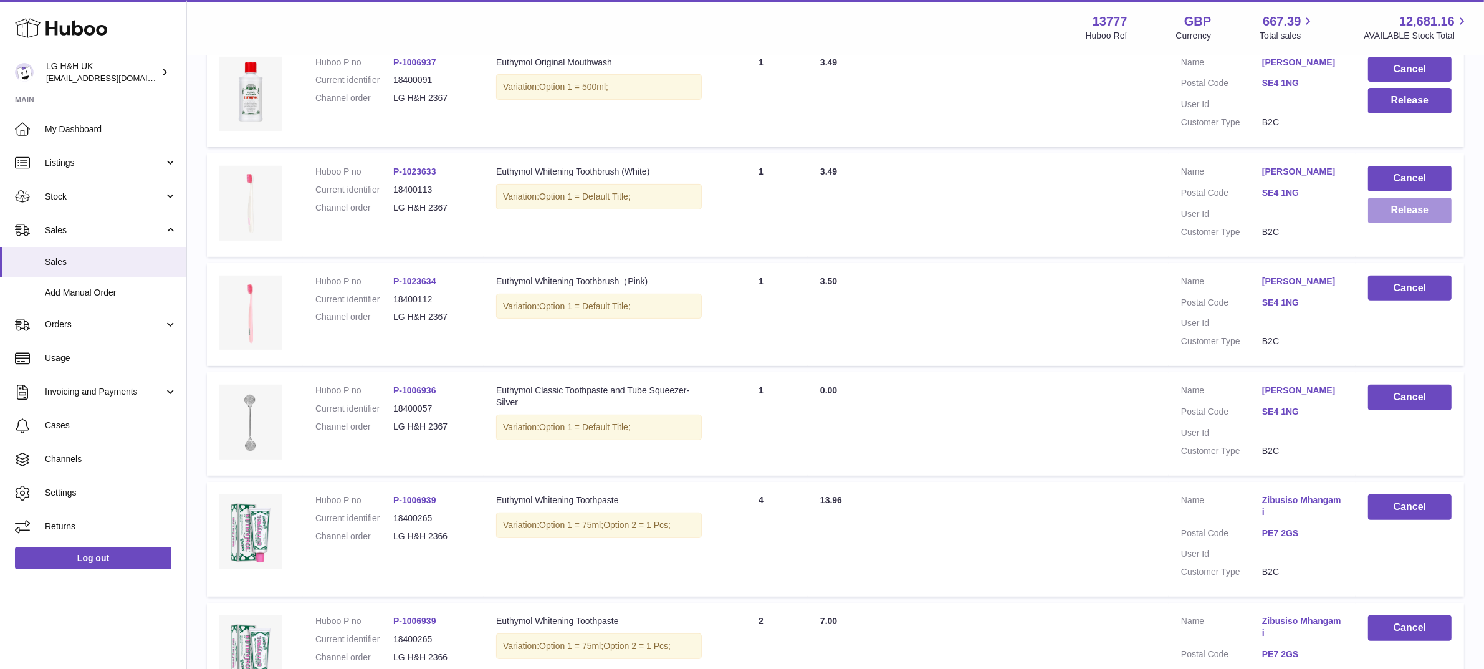
click at [1390, 223] on button "Release" at bounding box center [1410, 211] width 84 height 26
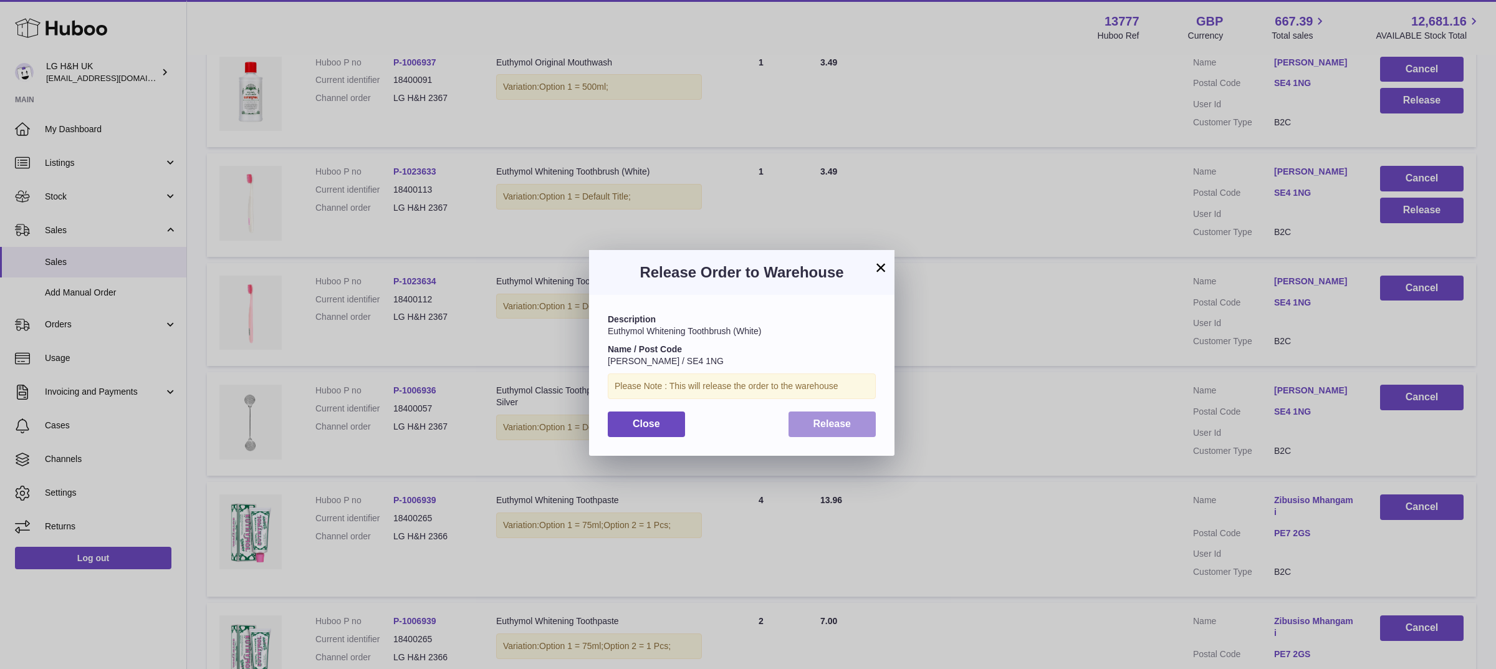
click at [860, 418] on button "Release" at bounding box center [832, 424] width 88 height 26
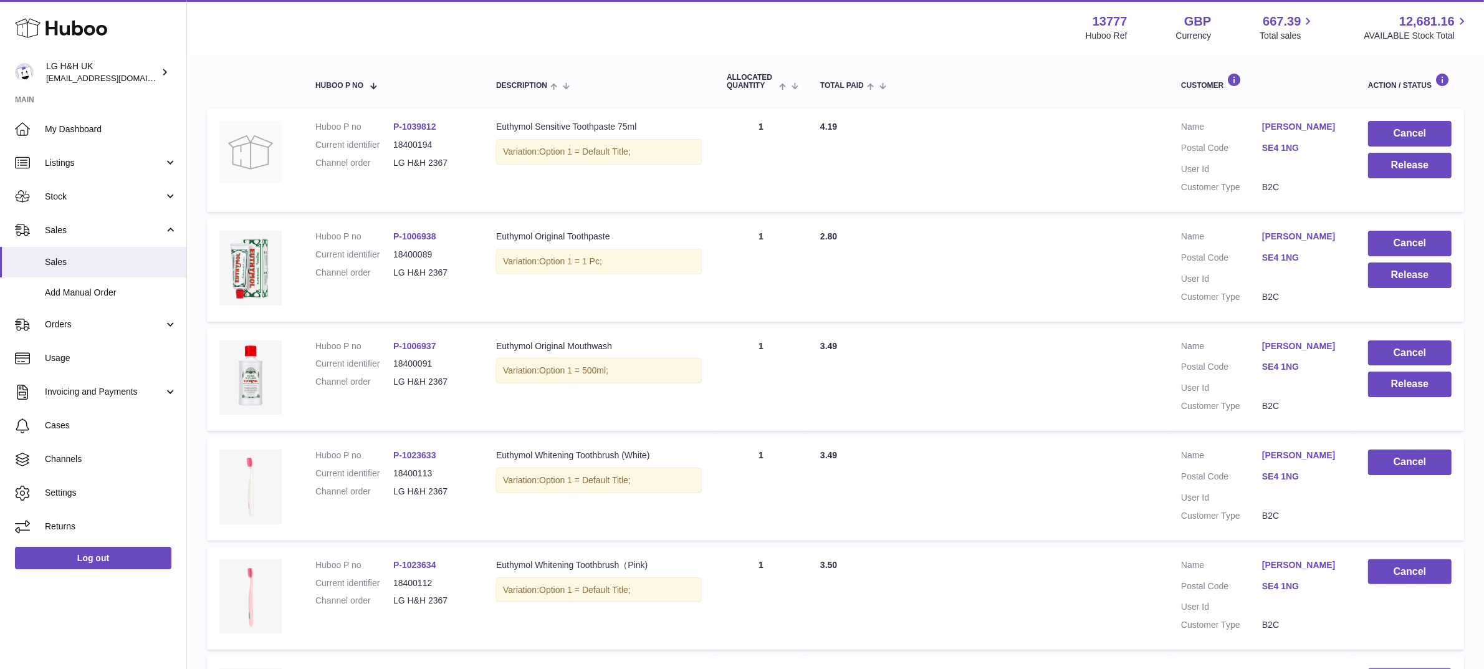
scroll to position [207, 0]
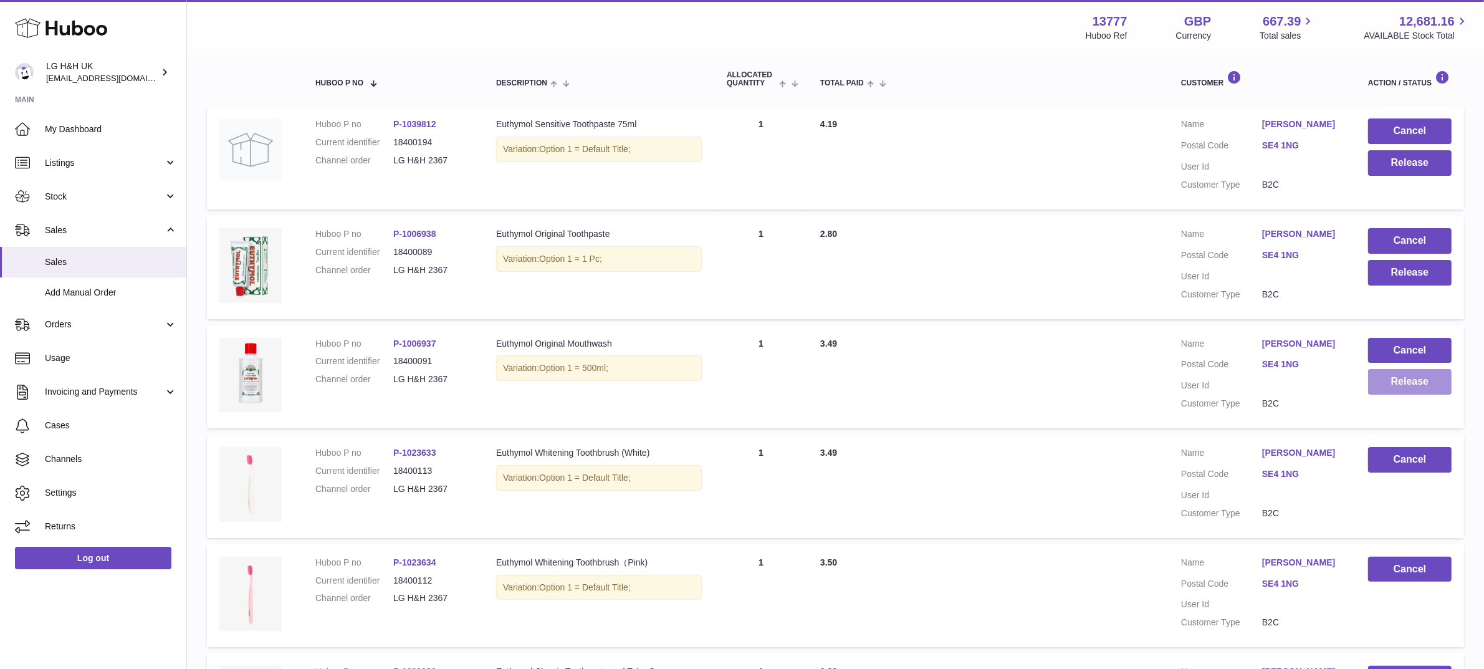
click at [1407, 394] on button "Release" at bounding box center [1410, 382] width 84 height 26
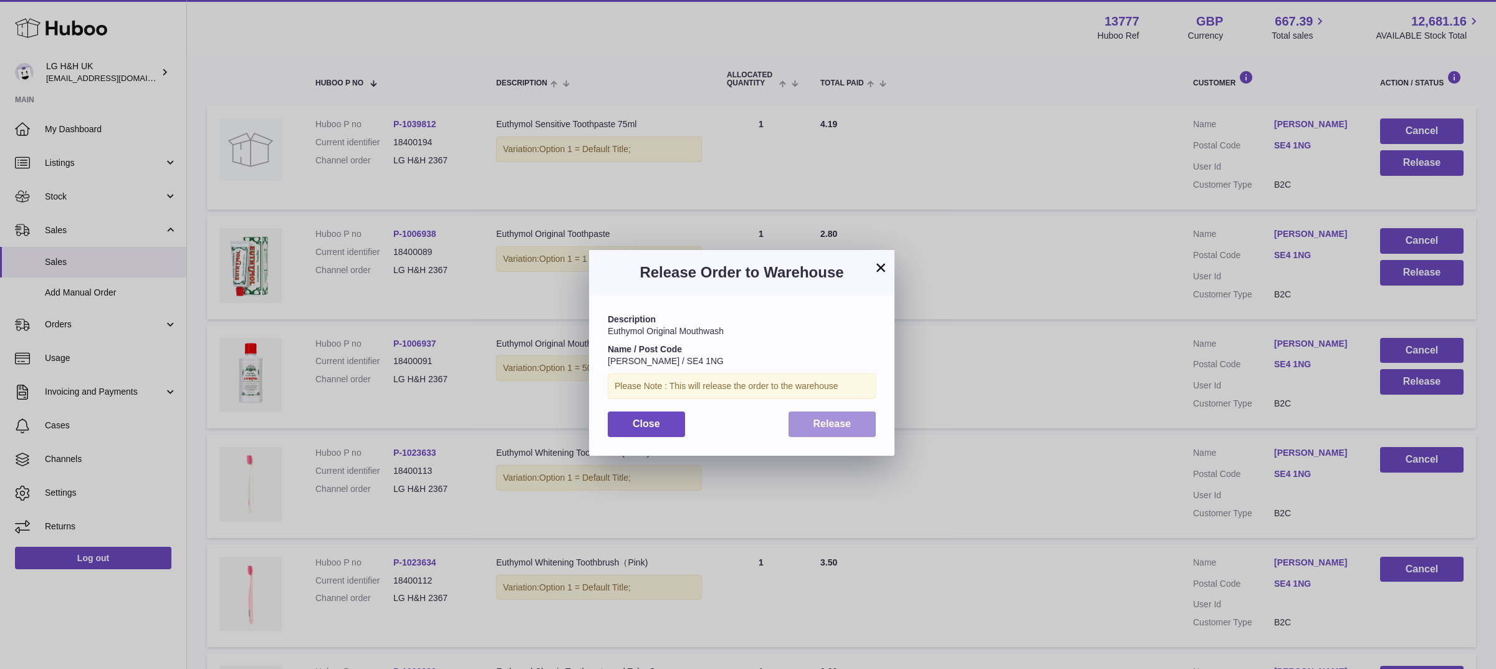
click at [851, 430] on button "Release" at bounding box center [832, 424] width 88 height 26
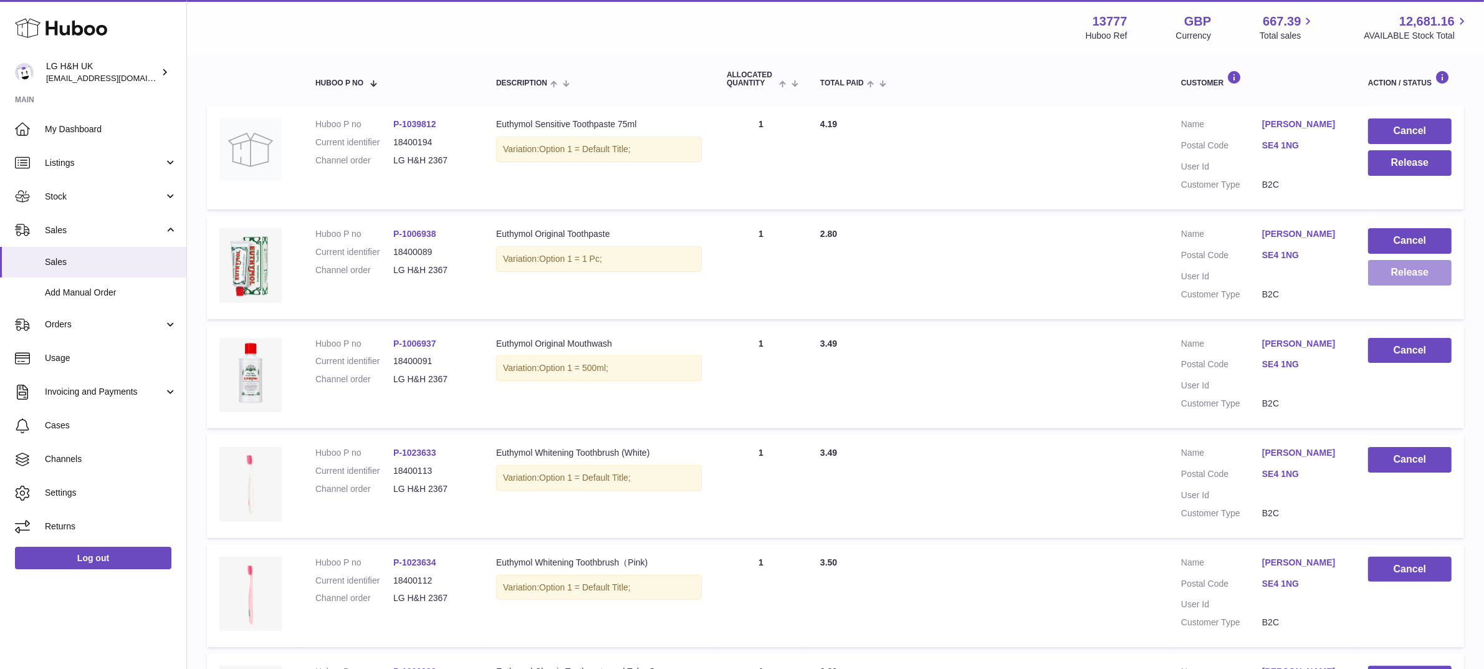
click at [1404, 282] on button "Release" at bounding box center [1410, 273] width 84 height 26
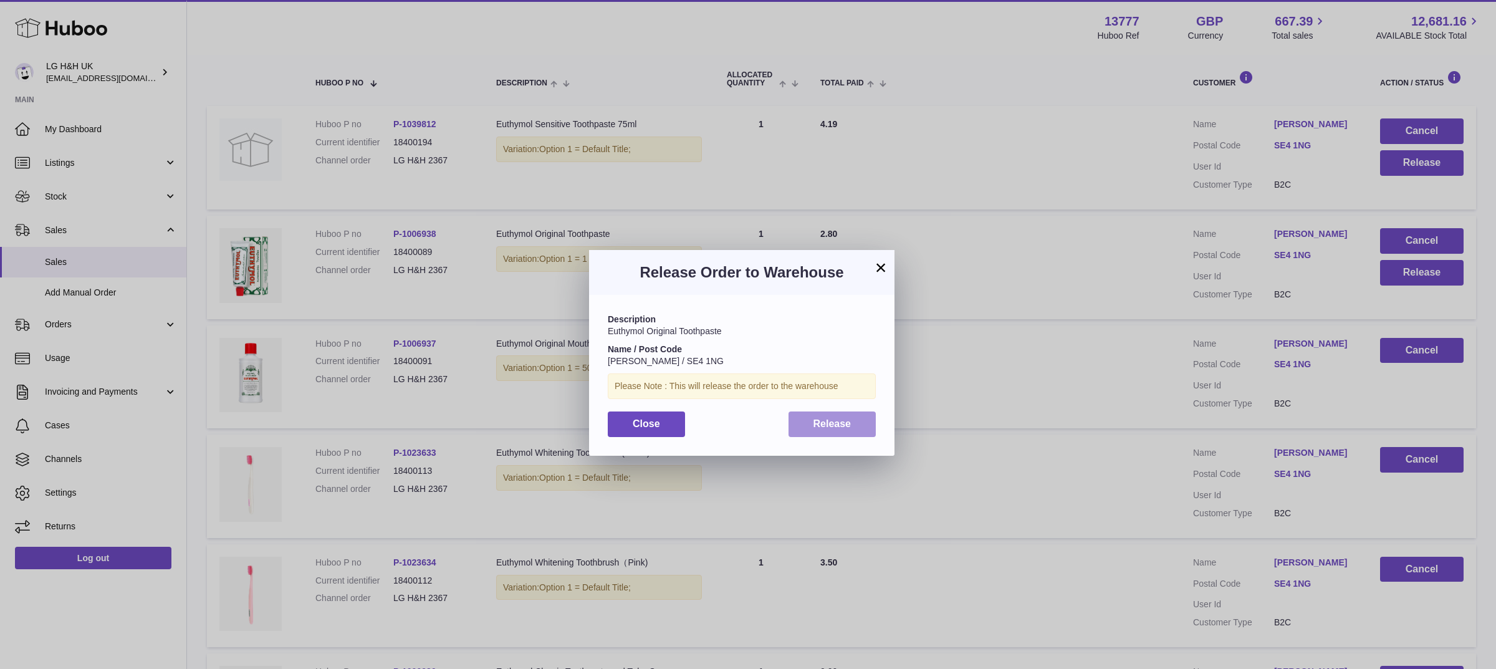
click at [816, 428] on span "Release" at bounding box center [832, 423] width 38 height 11
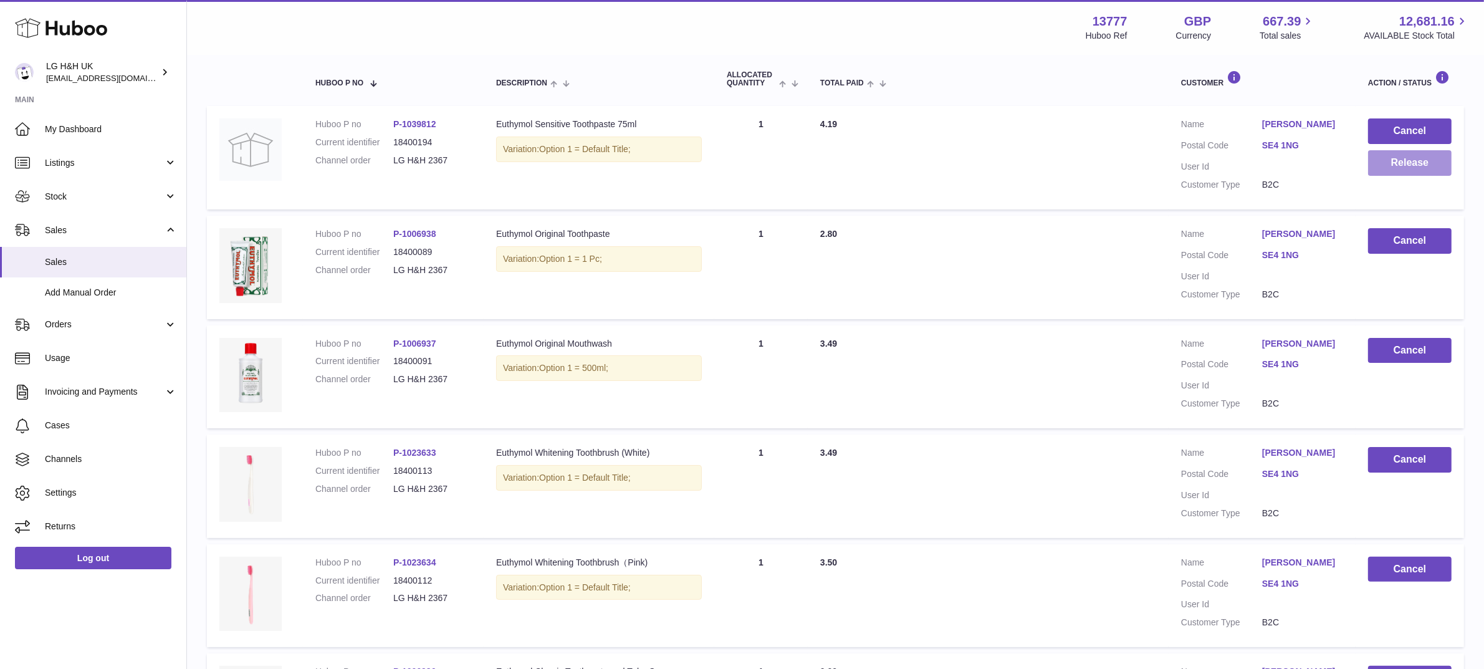
click at [1380, 166] on button "Release" at bounding box center [1410, 163] width 84 height 26
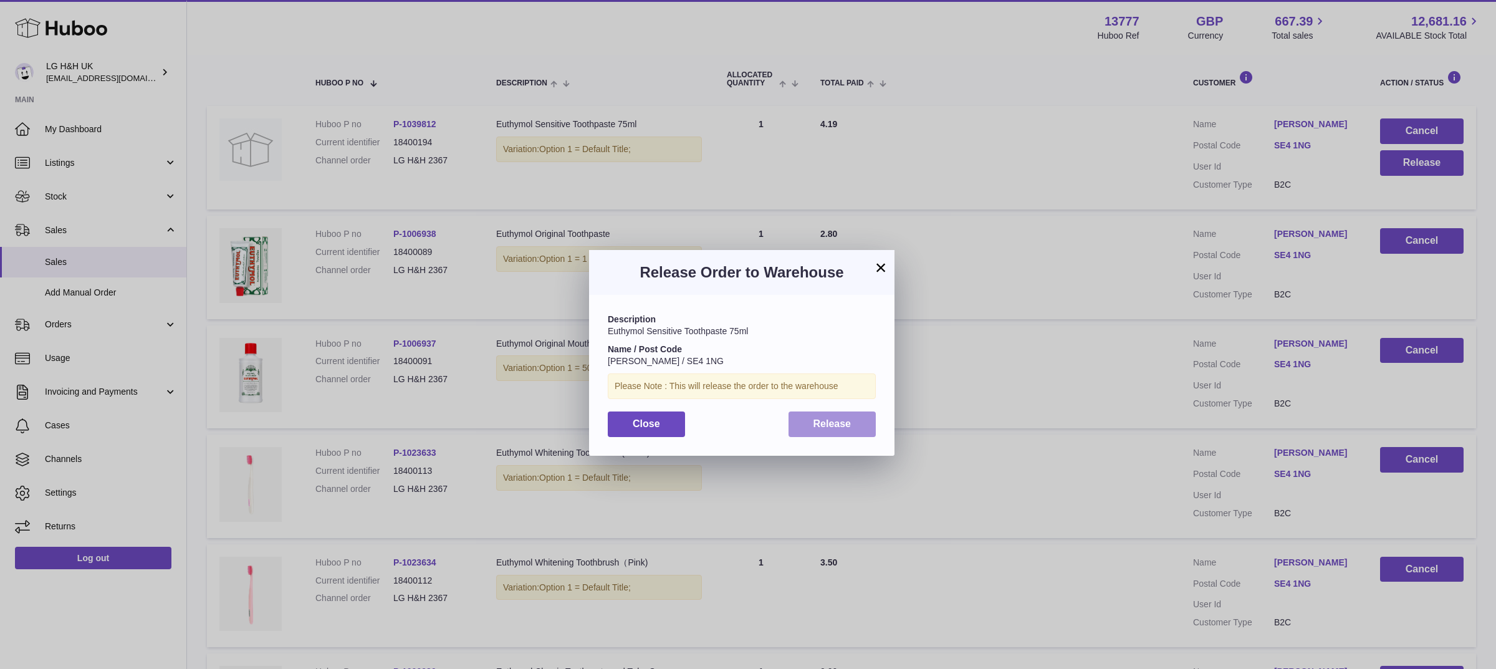
click at [849, 419] on span "Release" at bounding box center [832, 423] width 38 height 11
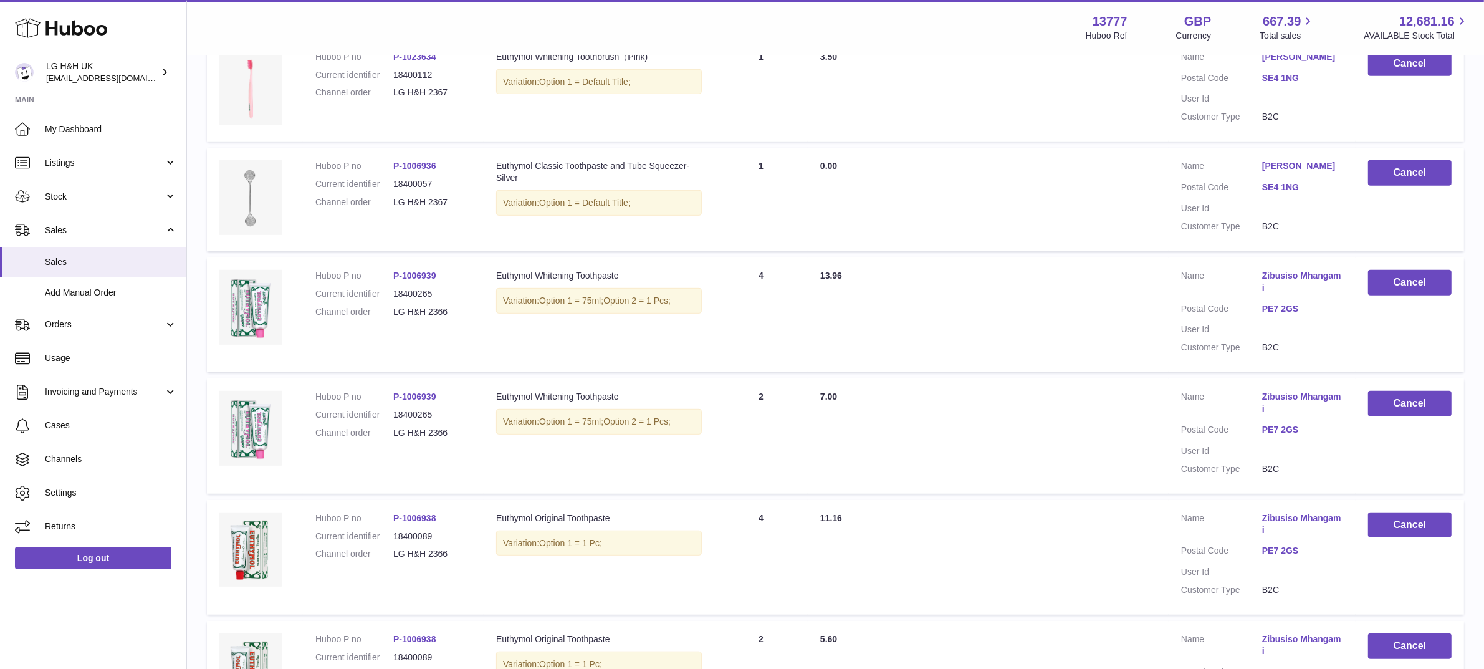
scroll to position [986, 0]
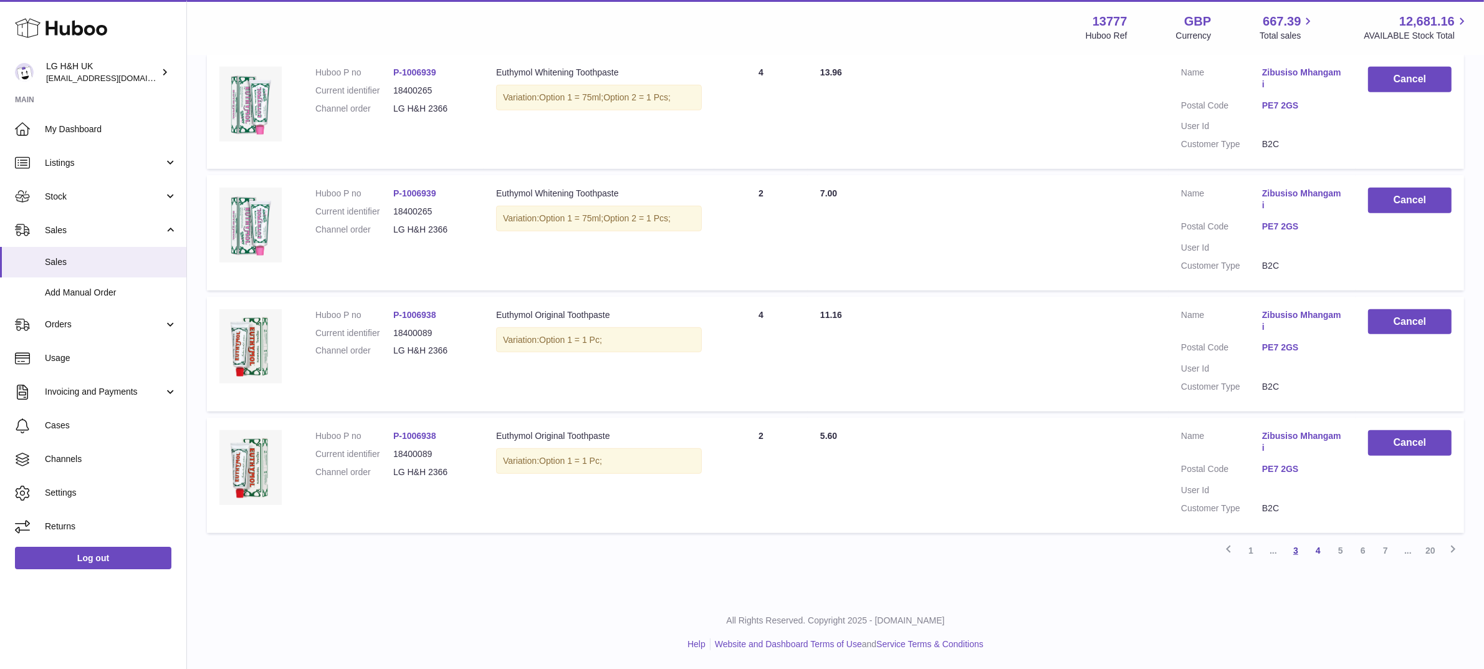
click at [1293, 553] on link "3" at bounding box center [1295, 550] width 22 height 22
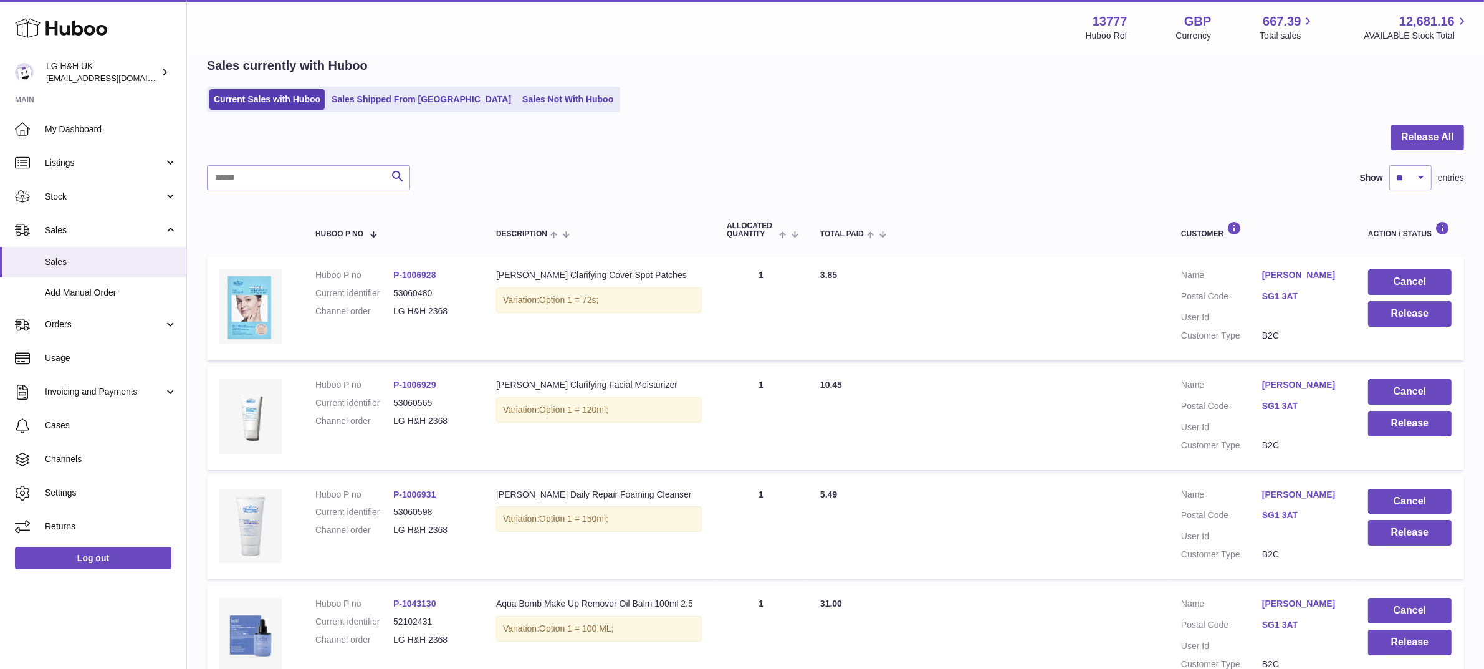
scroll to position [880, 0]
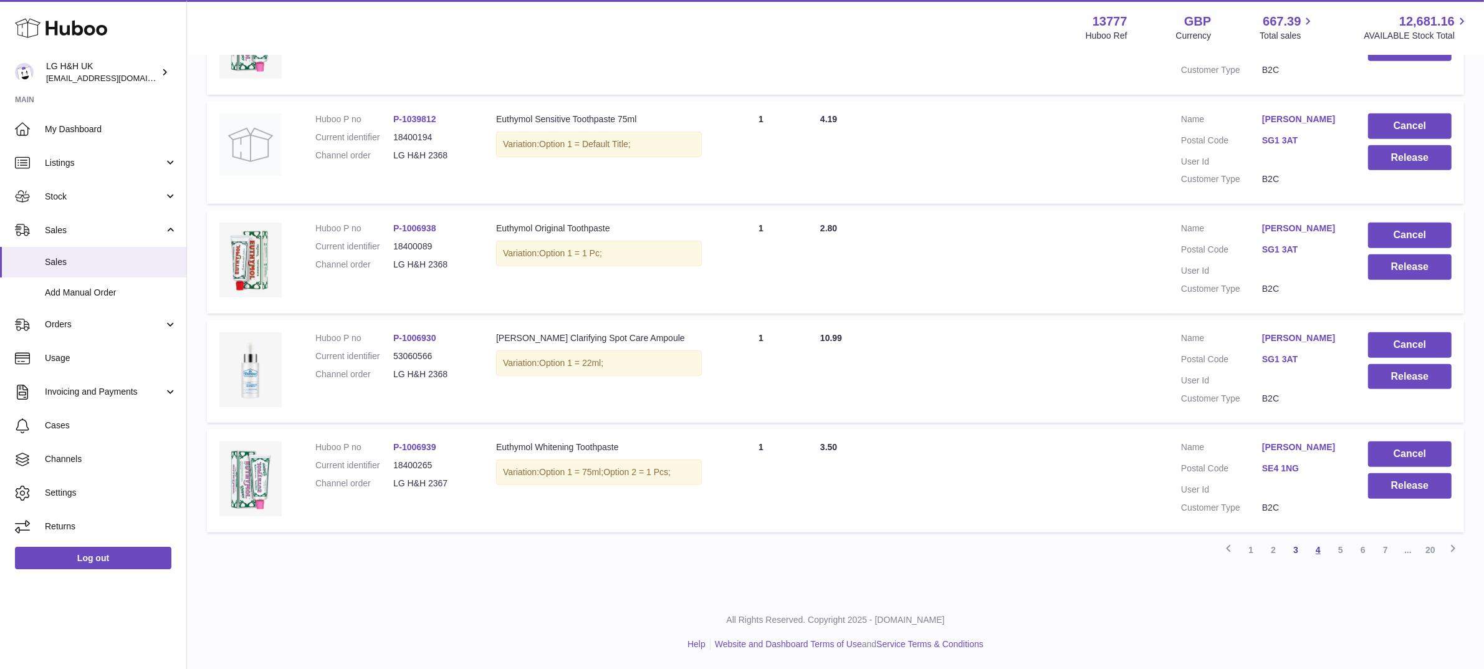
click at [1314, 553] on link "4" at bounding box center [1318, 549] width 22 height 22
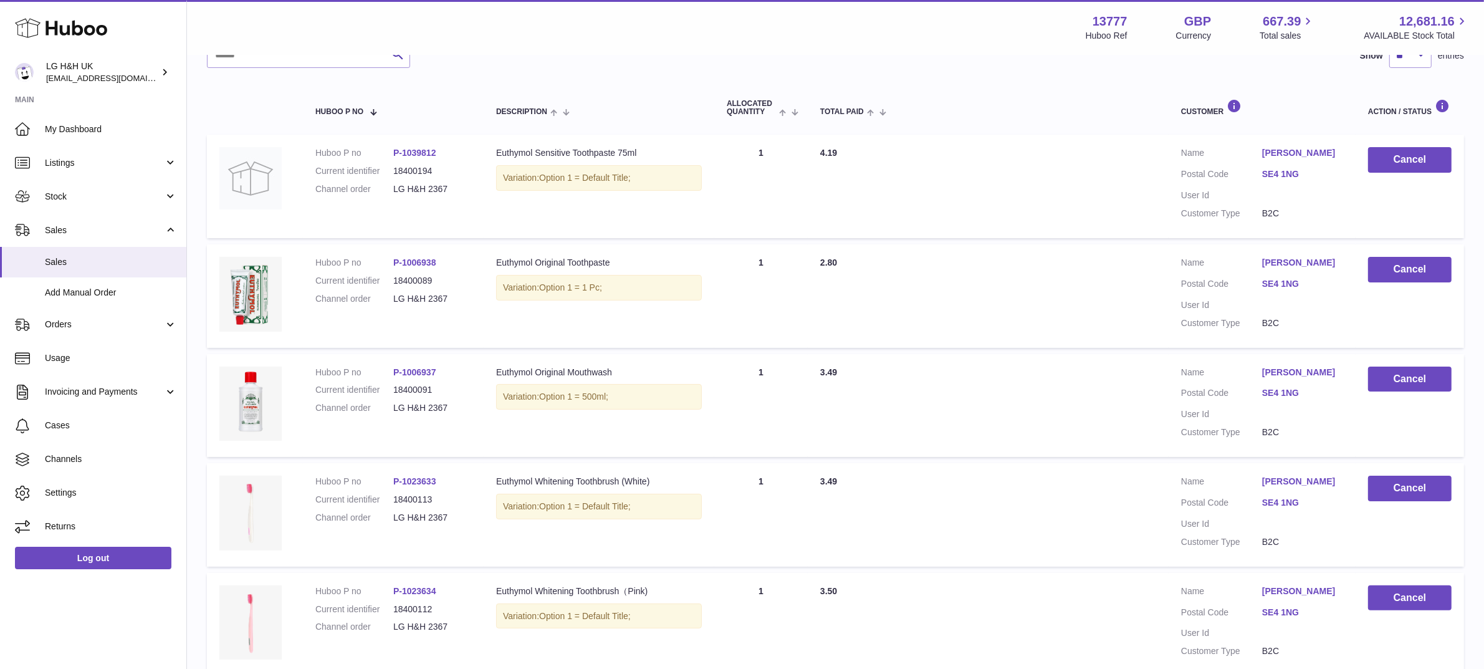
scroll to position [178, 0]
drag, startPoint x: 1170, startPoint y: 371, endPoint x: 1073, endPoint y: 247, distance: 157.6
click at [1073, 238] on td "Total Paid 4.19" at bounding box center [988, 186] width 361 height 103
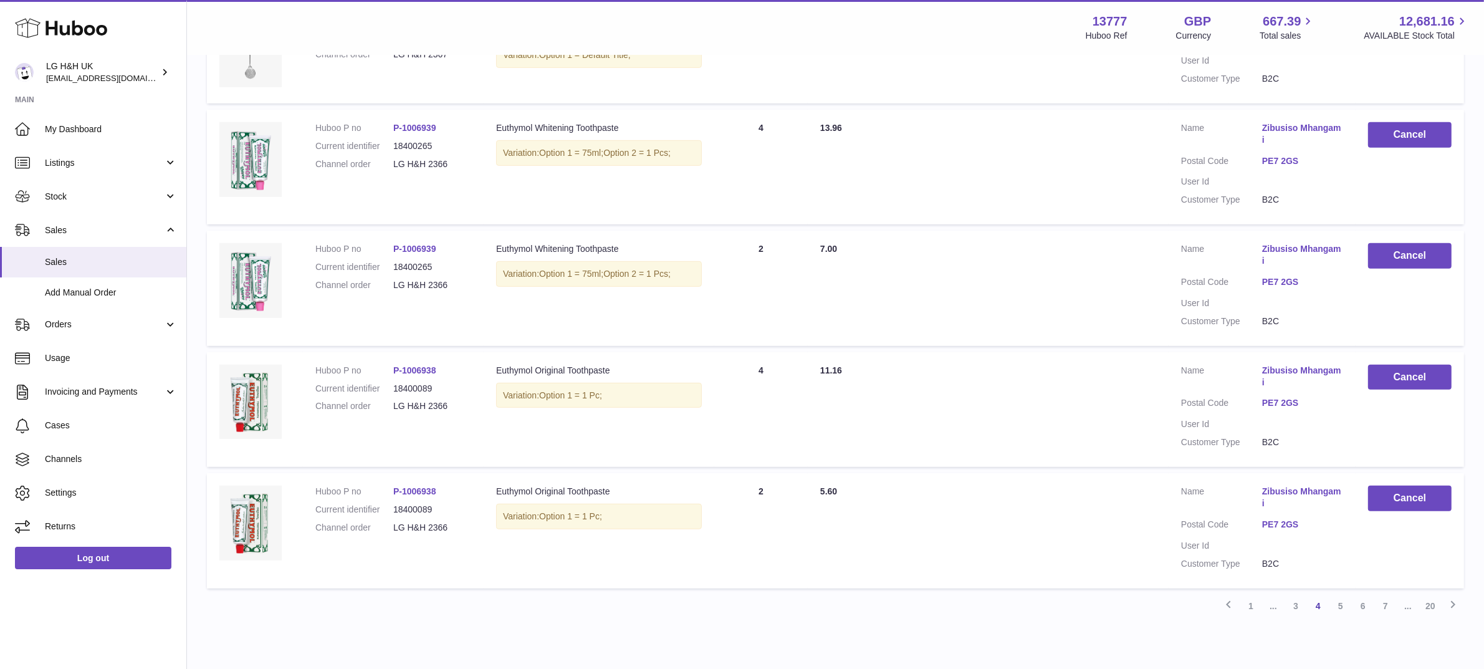
scroll to position [986, 0]
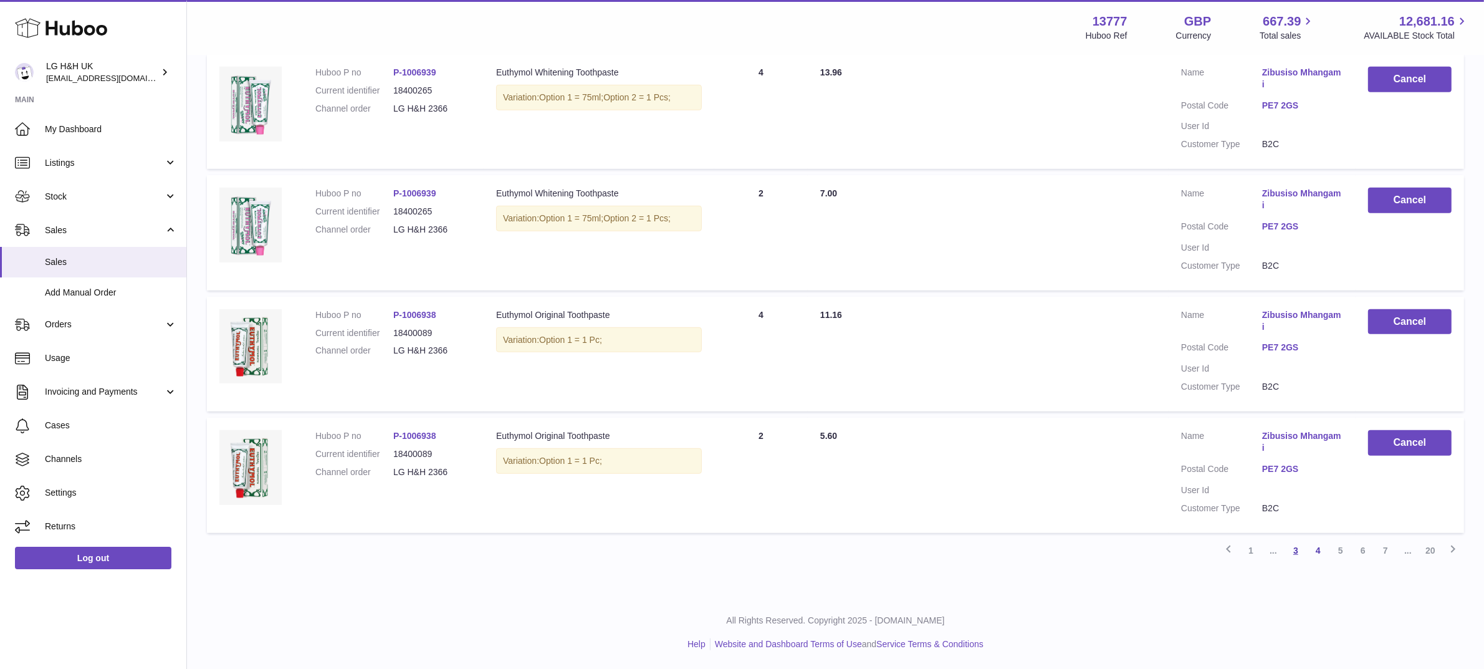
click at [1299, 548] on link "3" at bounding box center [1295, 550] width 22 height 22
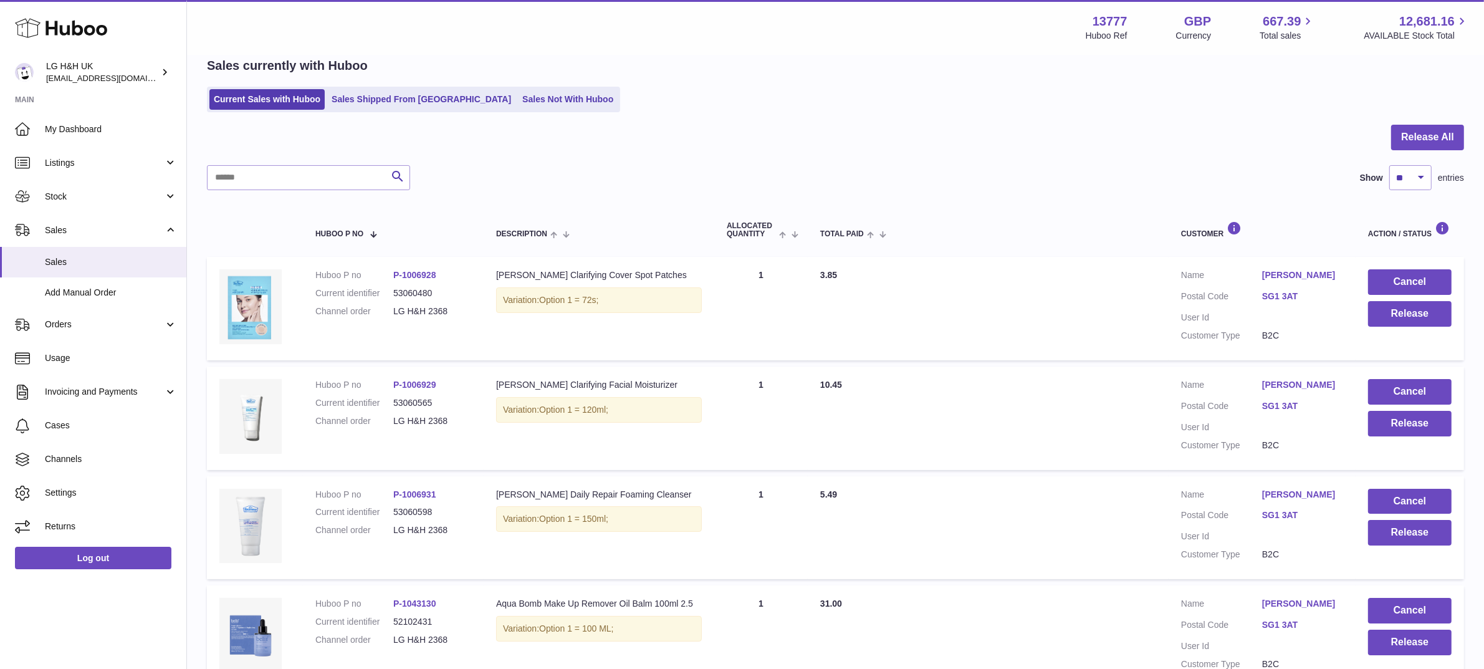
scroll to position [880, 0]
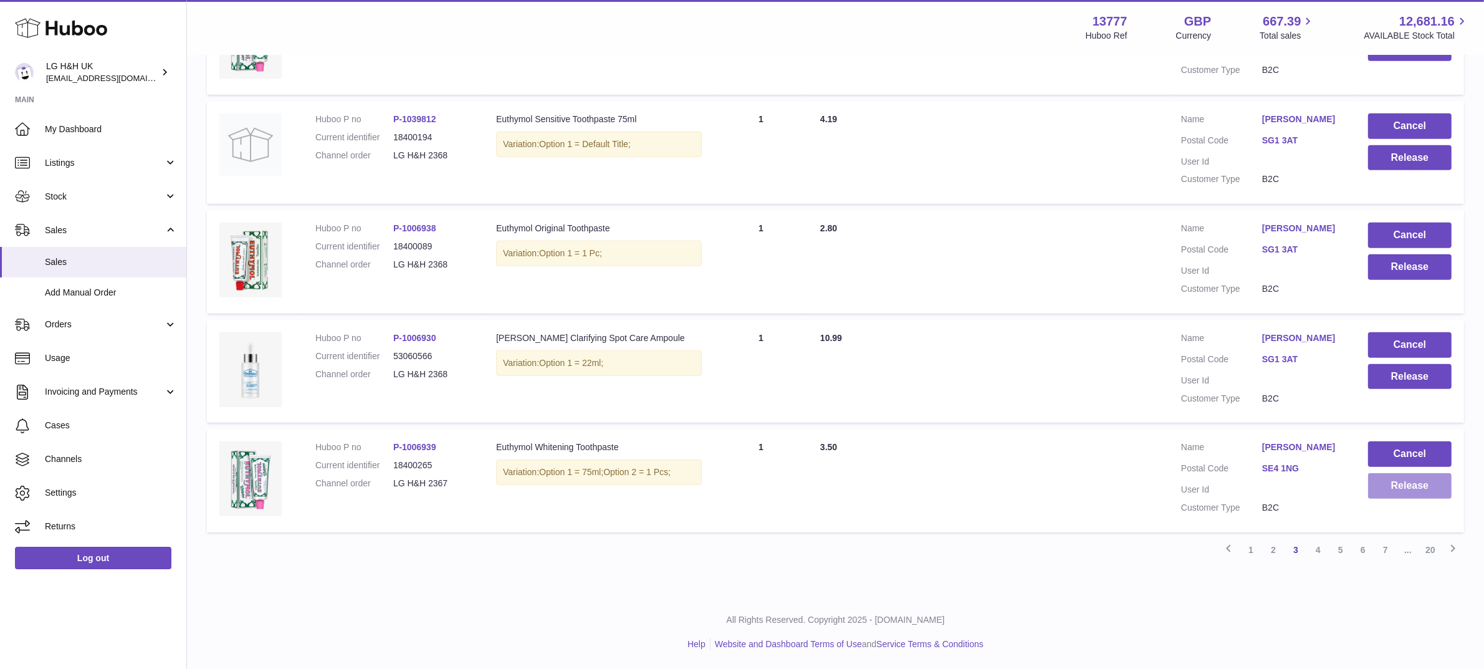
click at [1420, 480] on button "Release" at bounding box center [1410, 486] width 84 height 26
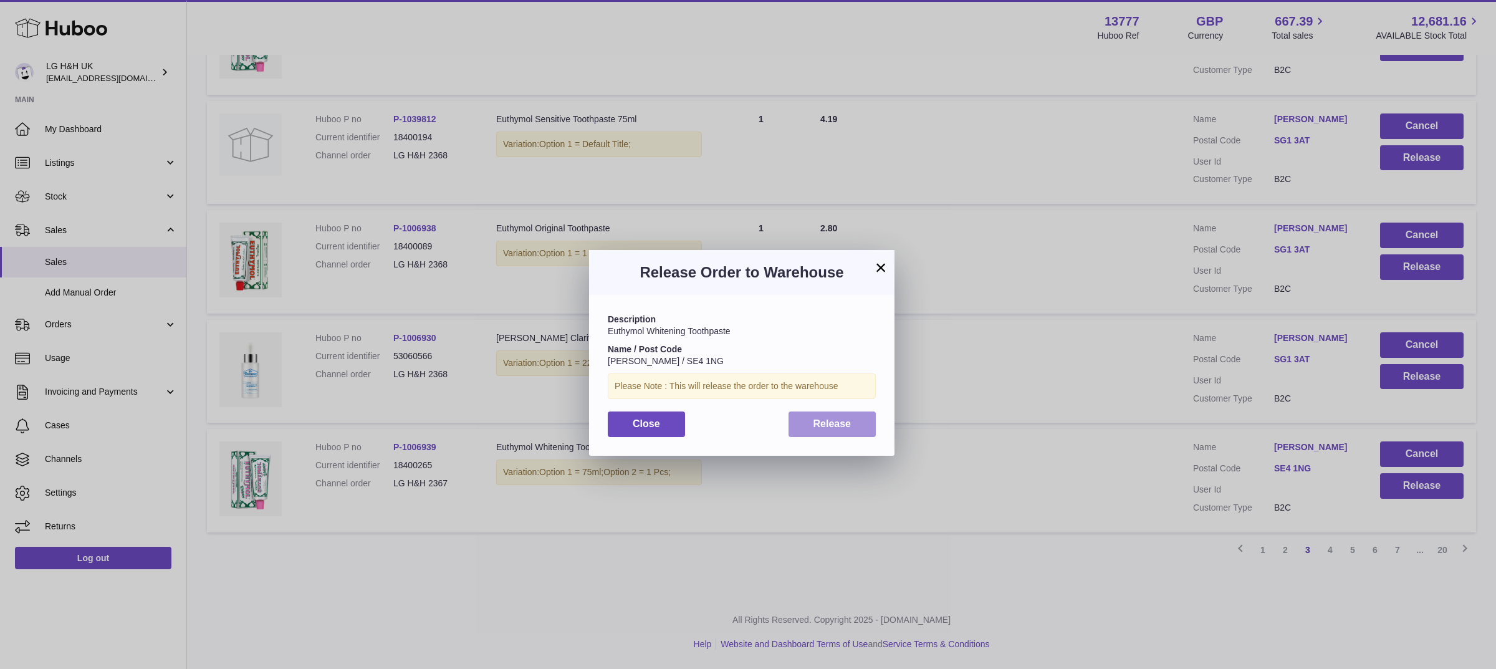
click at [849, 434] on button "Release" at bounding box center [832, 424] width 88 height 26
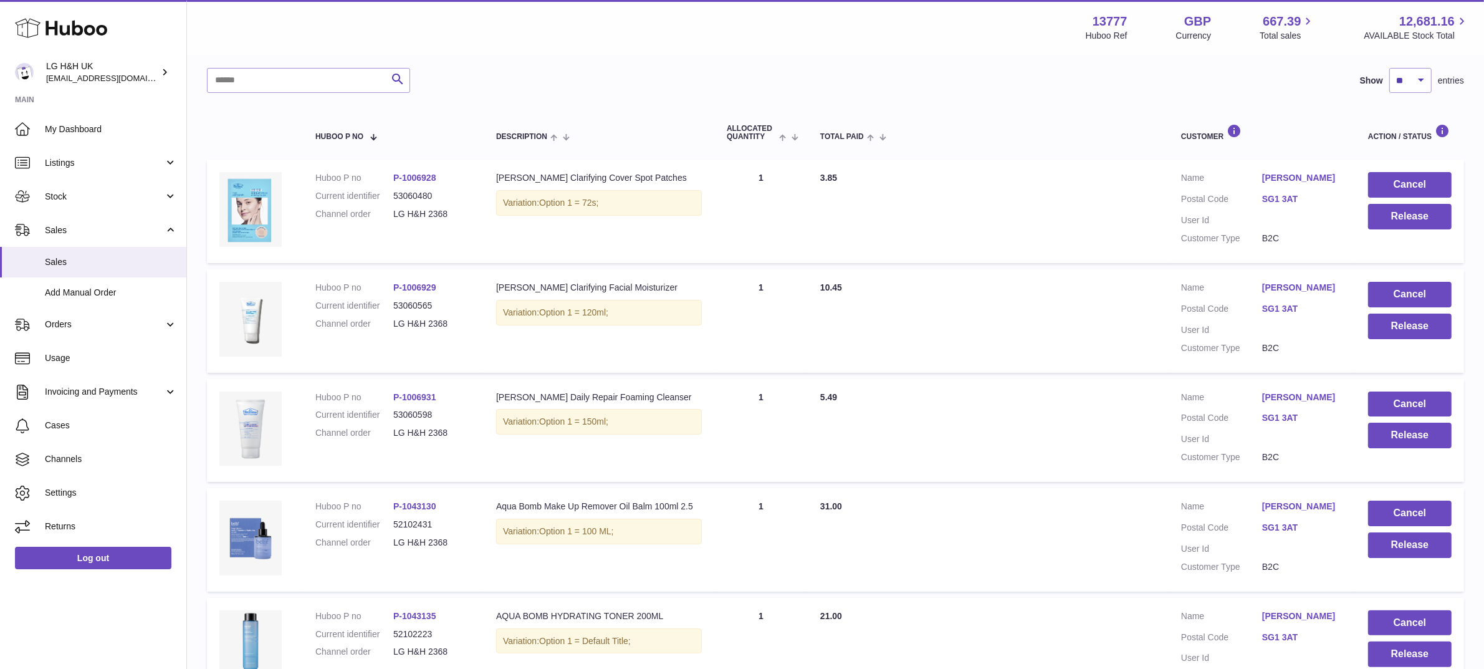
scroll to position [0, 0]
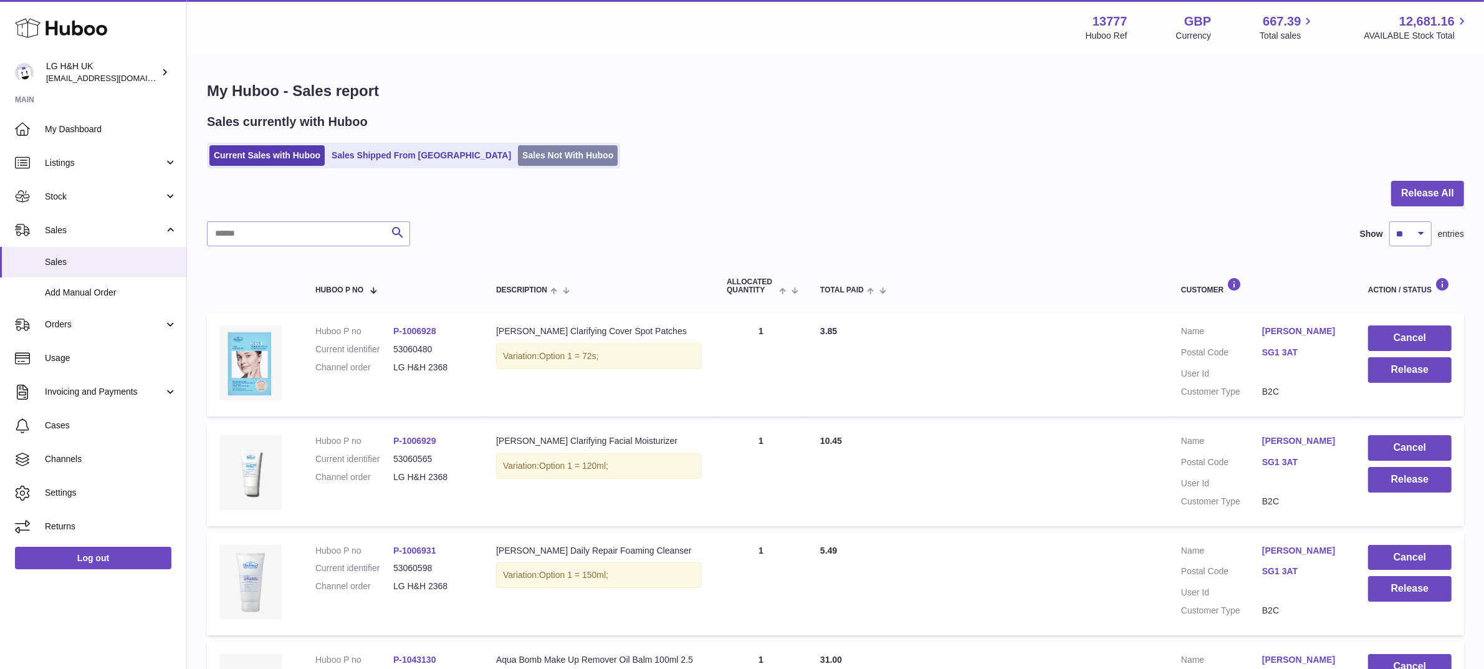
click at [518, 156] on link "Sales Not With Huboo" at bounding box center [568, 155] width 100 height 21
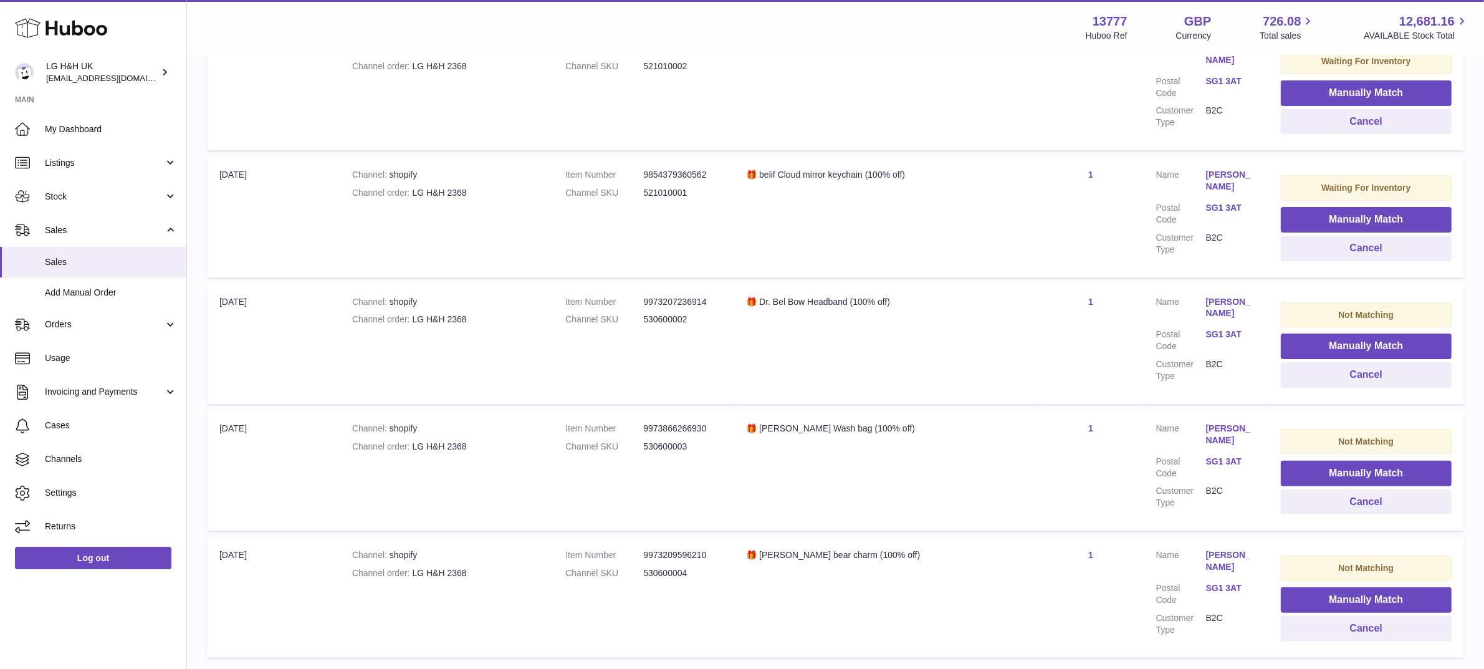
scroll to position [303, 0]
click at [1309, 598] on button "Manually Match" at bounding box center [1366, 599] width 171 height 26
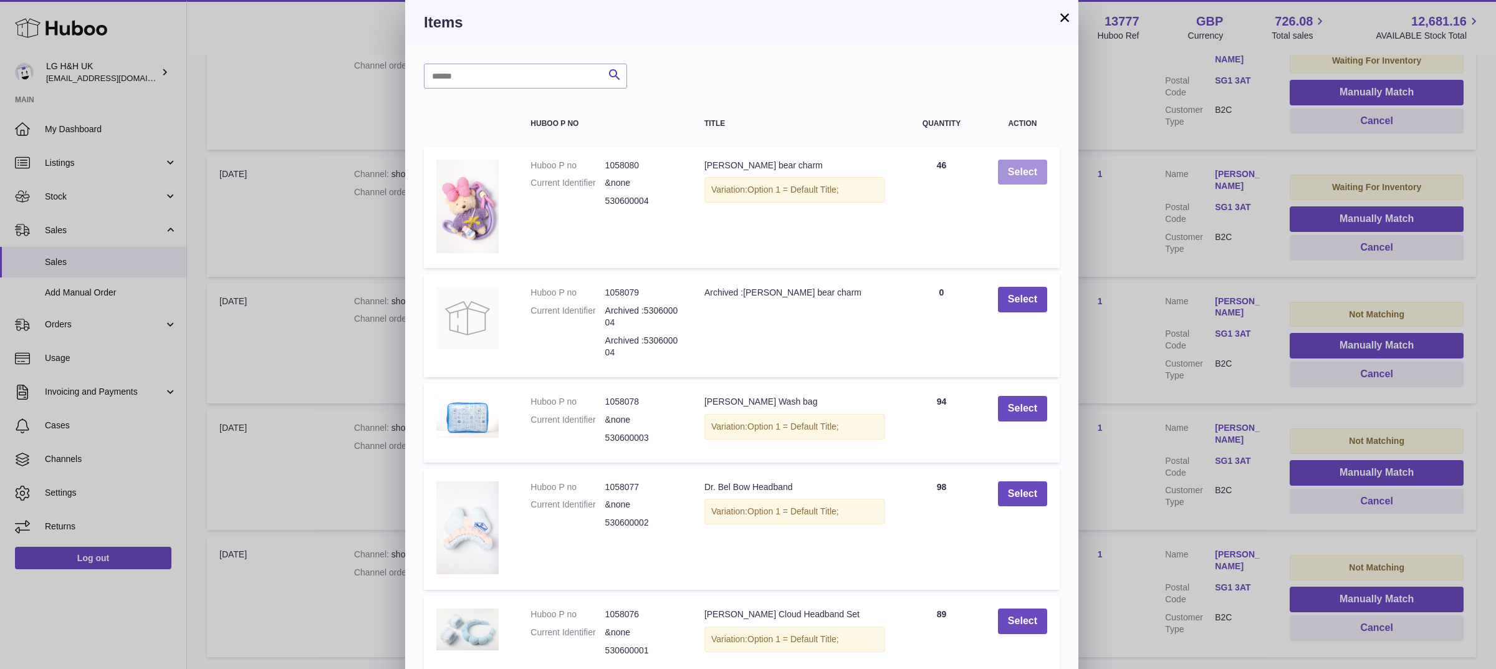
click at [1023, 174] on button "Select" at bounding box center [1022, 173] width 49 height 26
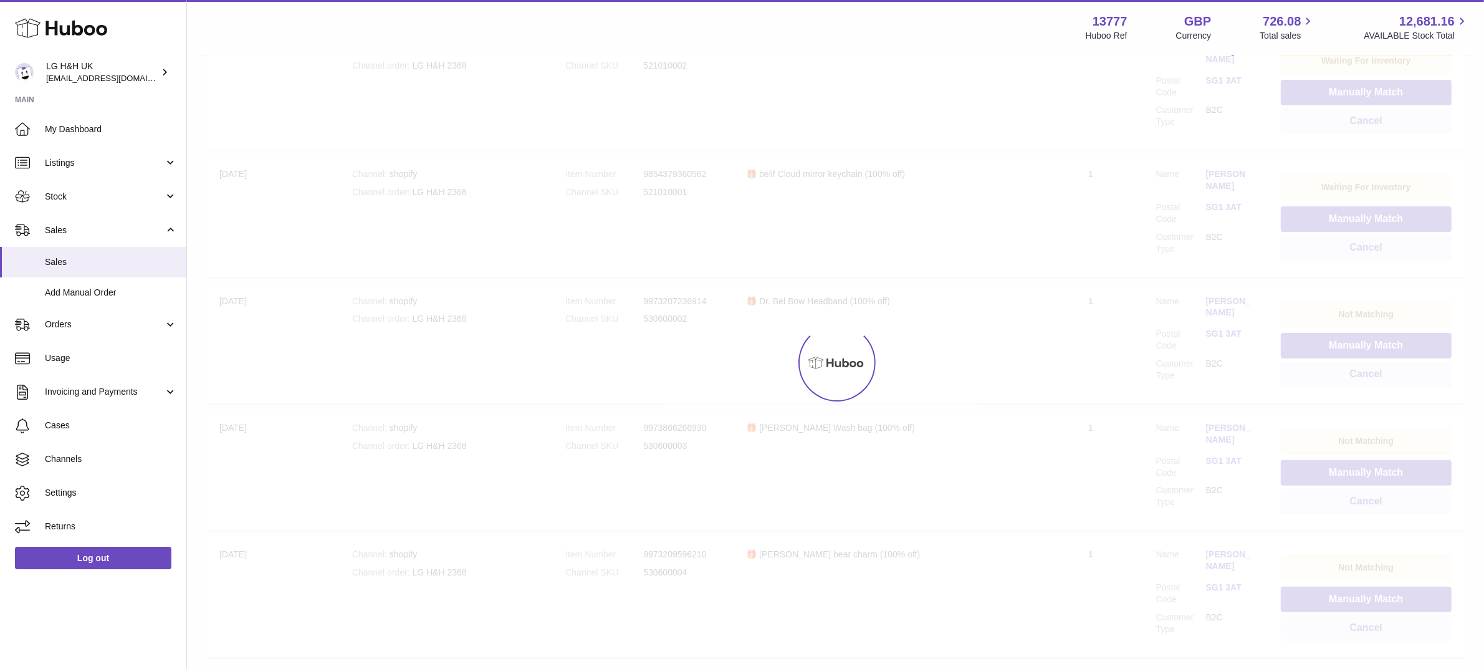
scroll to position [269, 0]
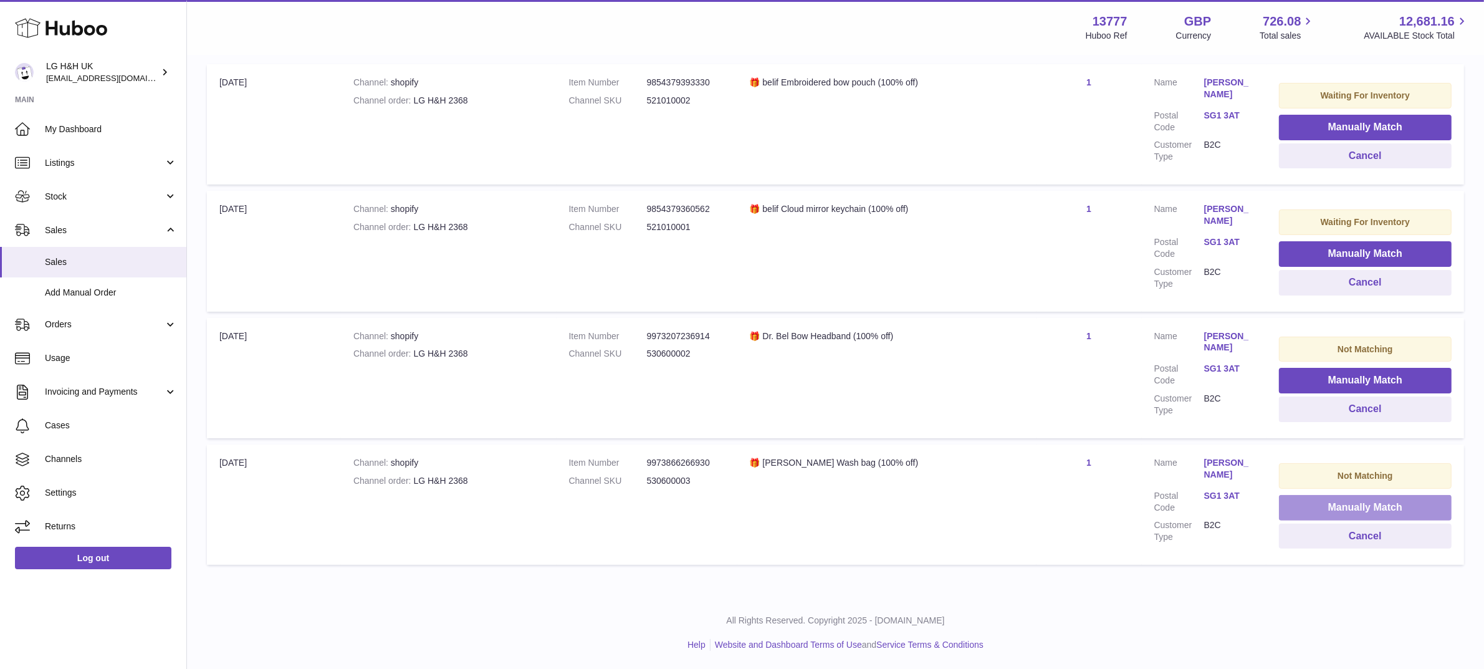
click at [1307, 504] on button "Manually Match" at bounding box center [1365, 508] width 173 height 26
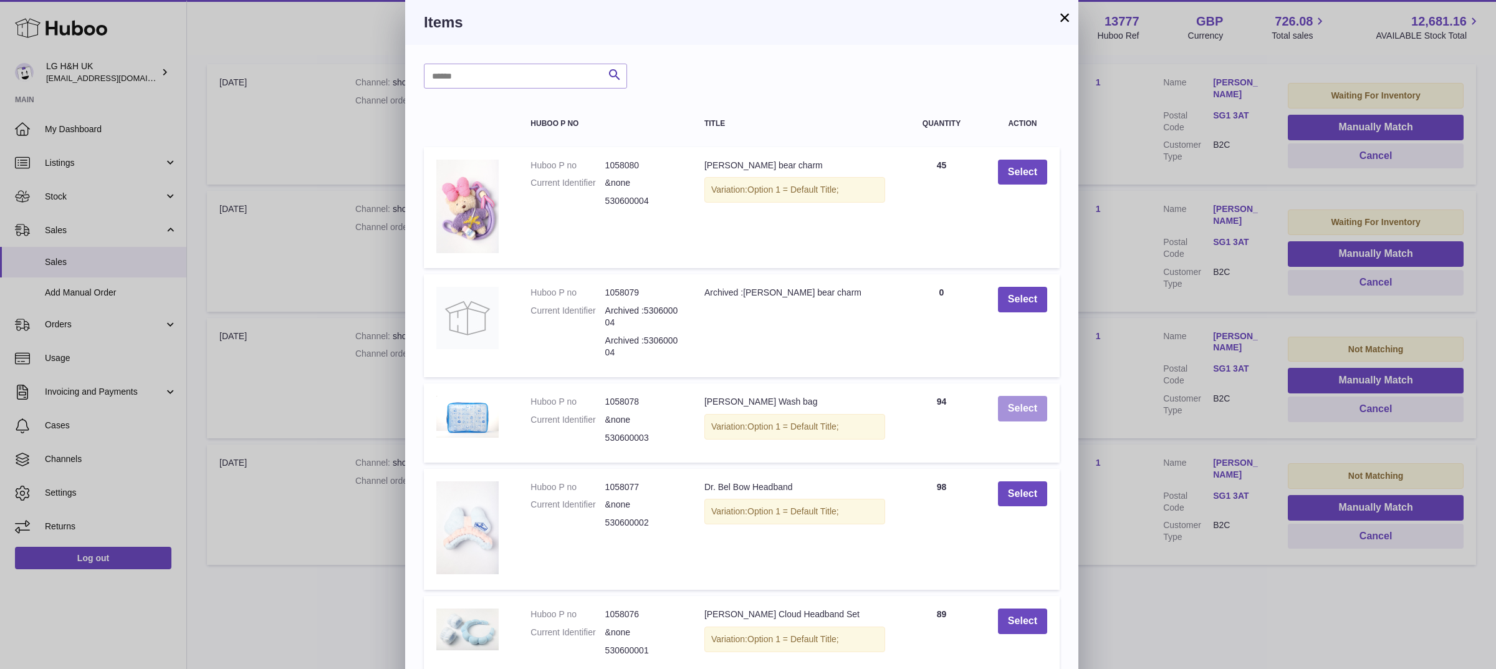
click at [1004, 404] on button "Select" at bounding box center [1022, 409] width 49 height 26
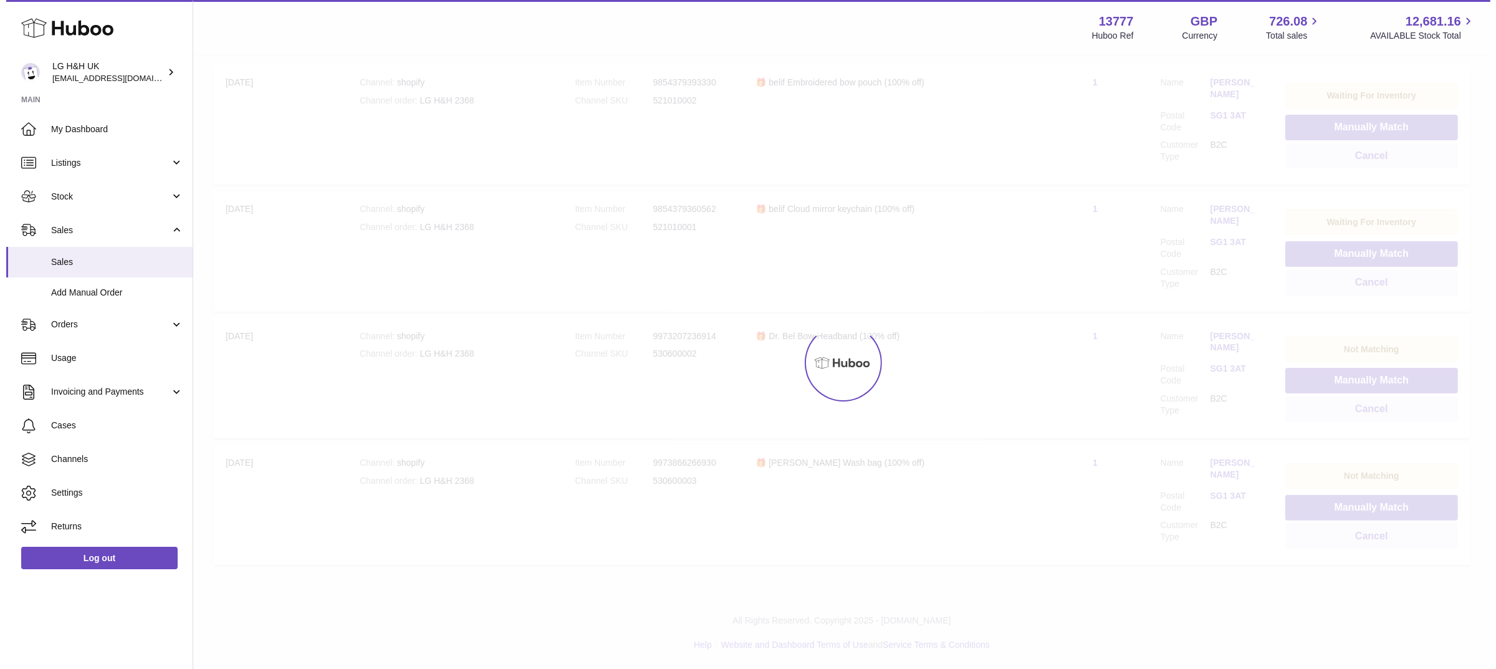
scroll to position [141, 0]
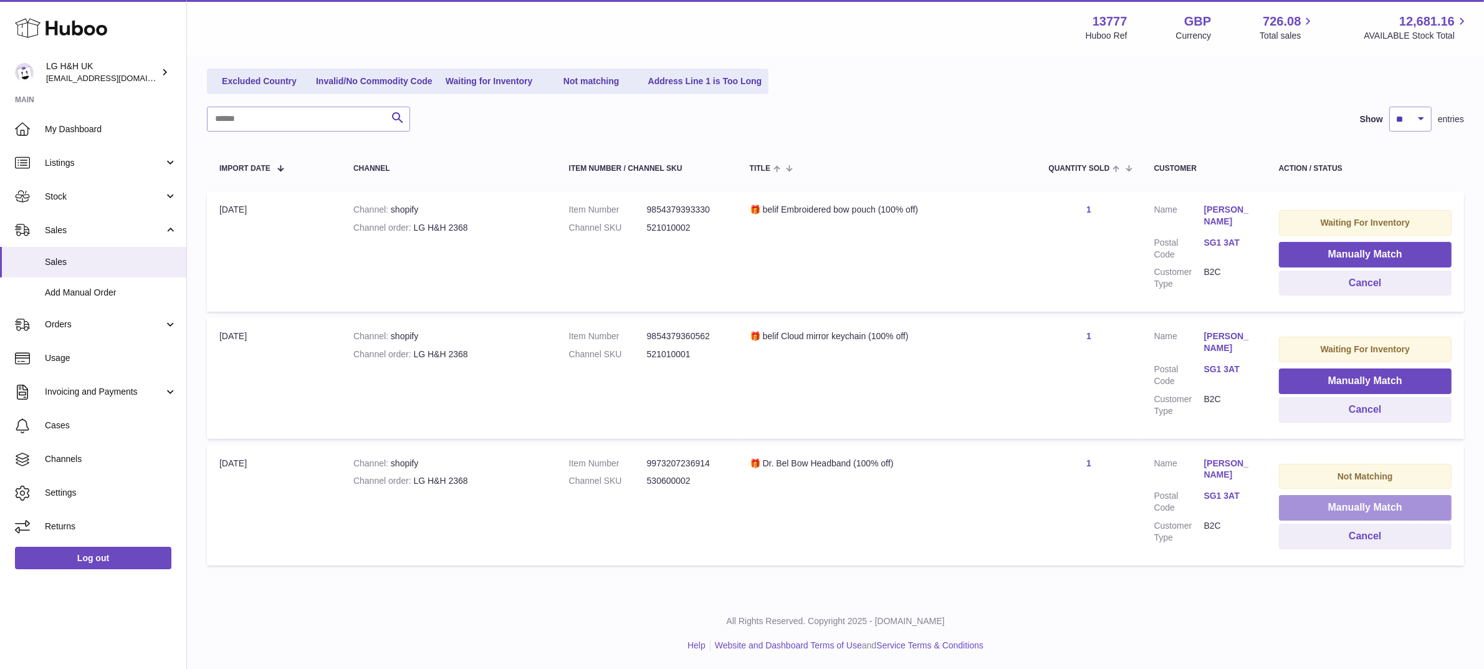
click at [1365, 509] on button "Manually Match" at bounding box center [1365, 508] width 173 height 26
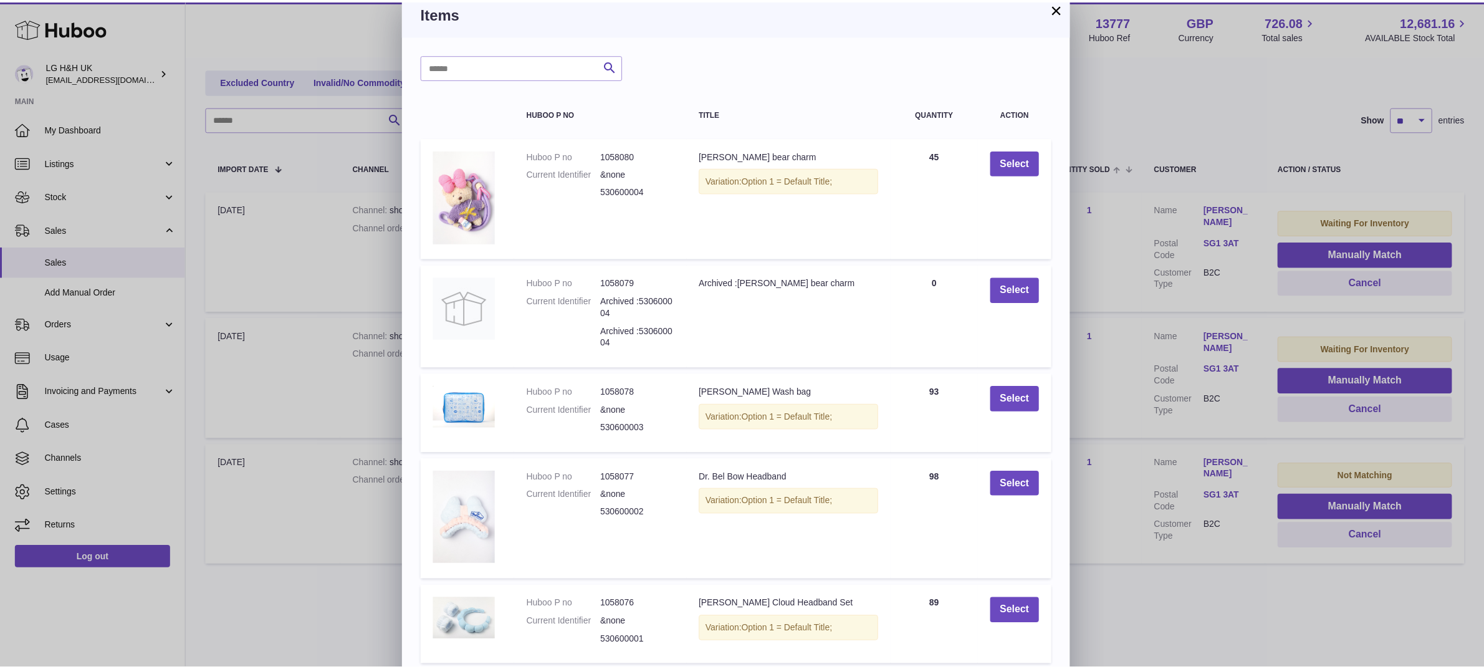
scroll to position [61, 0]
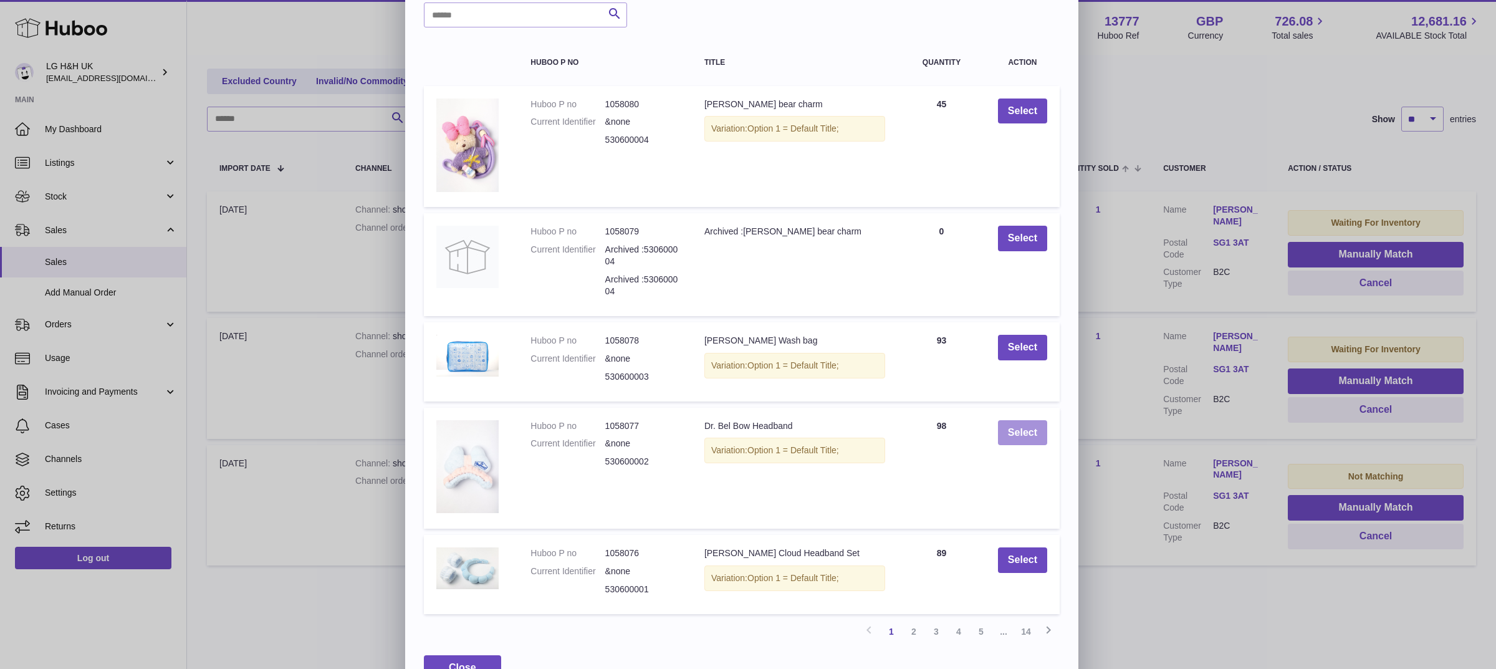
click at [1015, 431] on button "Select" at bounding box center [1022, 433] width 49 height 26
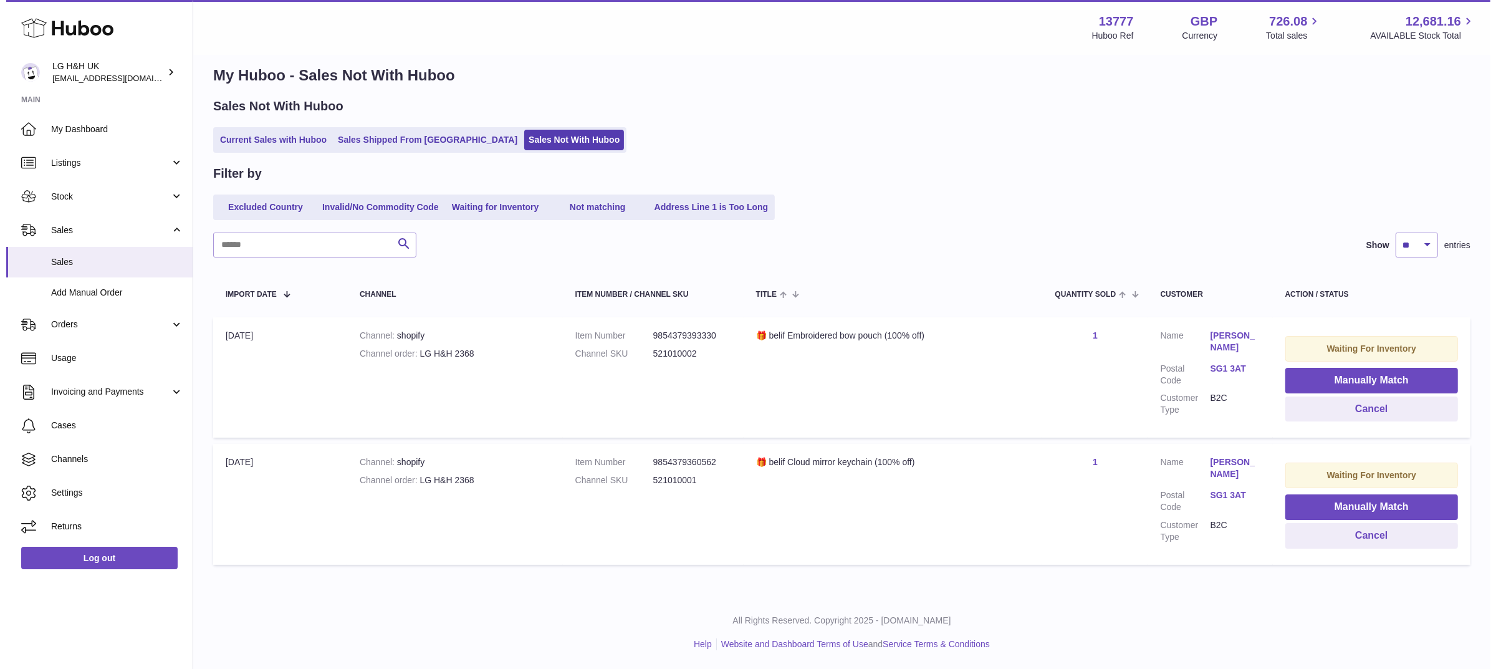
scroll to position [14, 0]
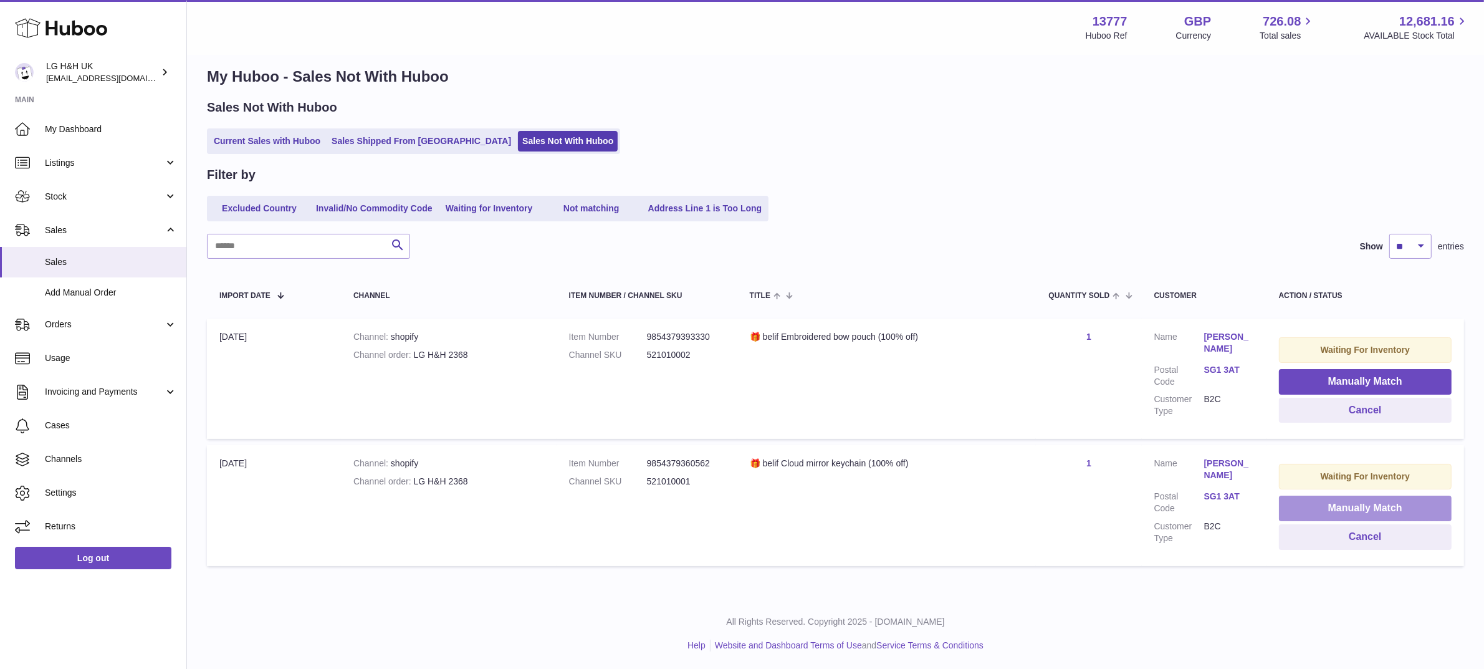
click at [1315, 505] on button "Manually Match" at bounding box center [1365, 508] width 173 height 26
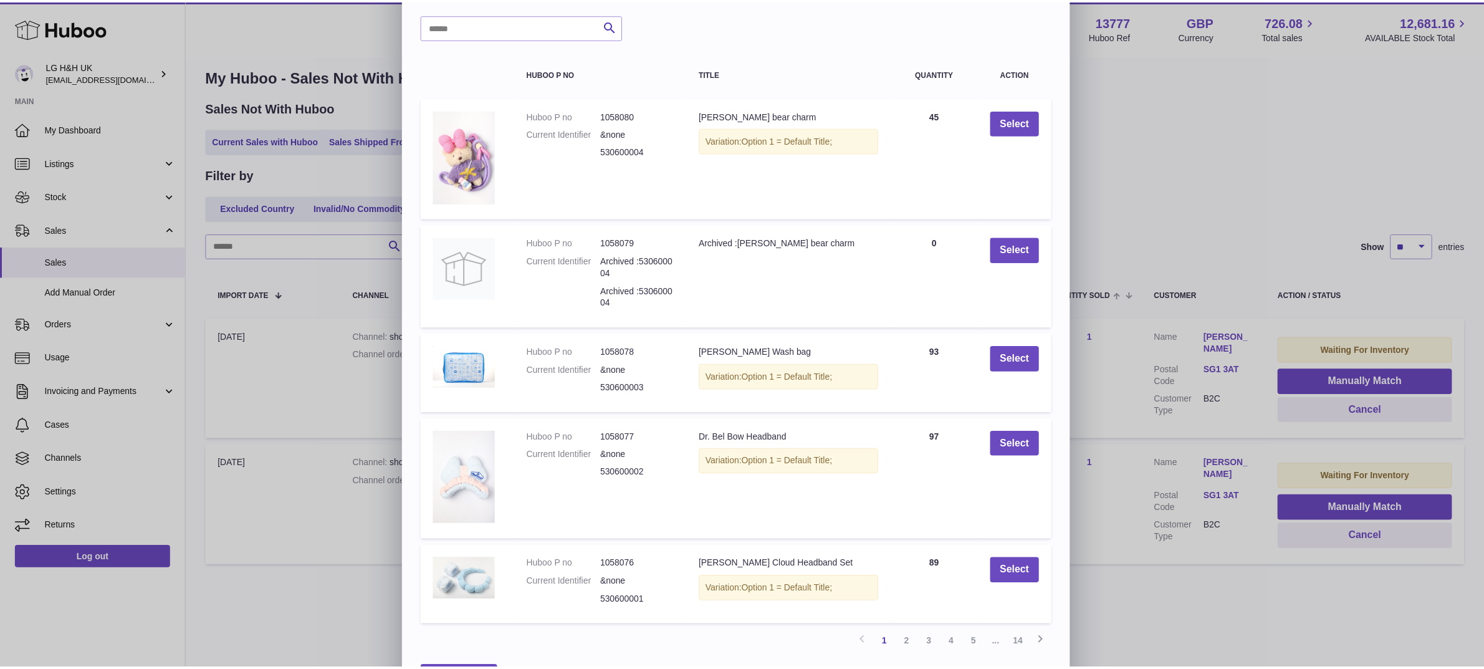
scroll to position [61, 0]
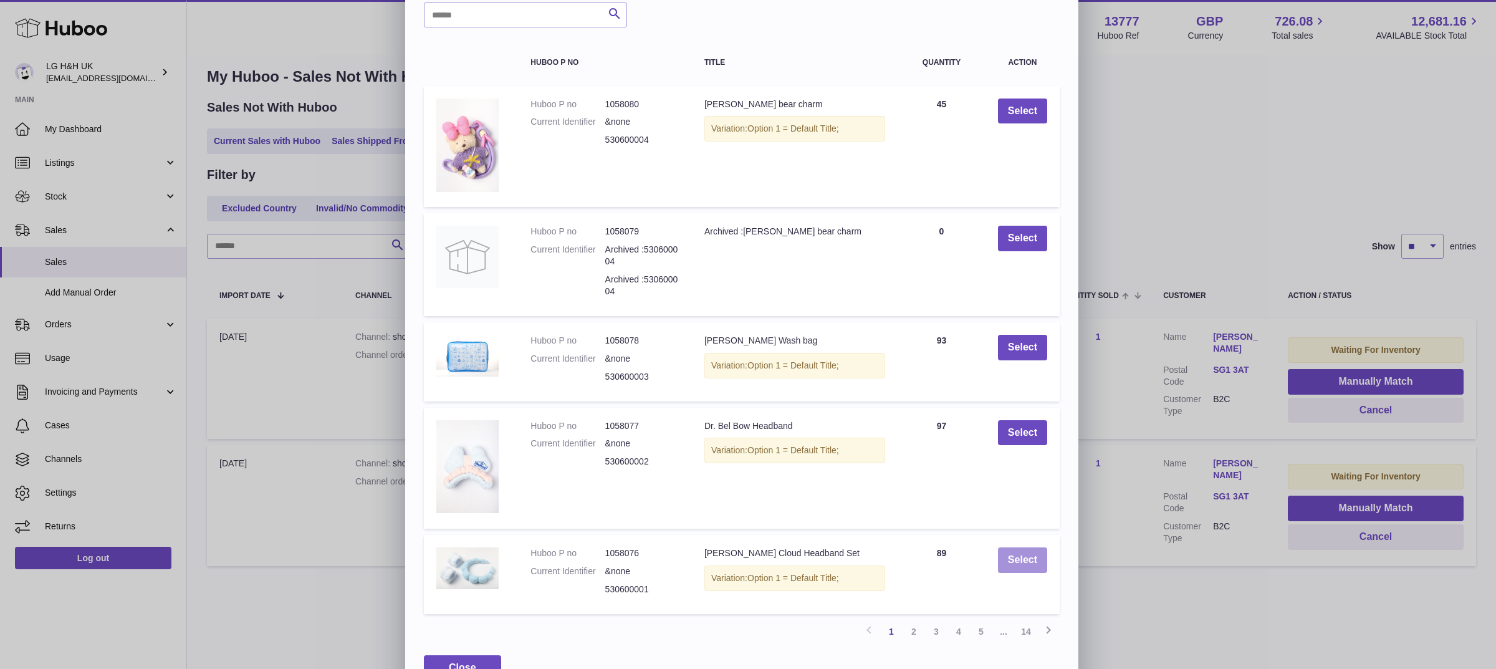
click at [1032, 547] on button "Select" at bounding box center [1022, 560] width 49 height 26
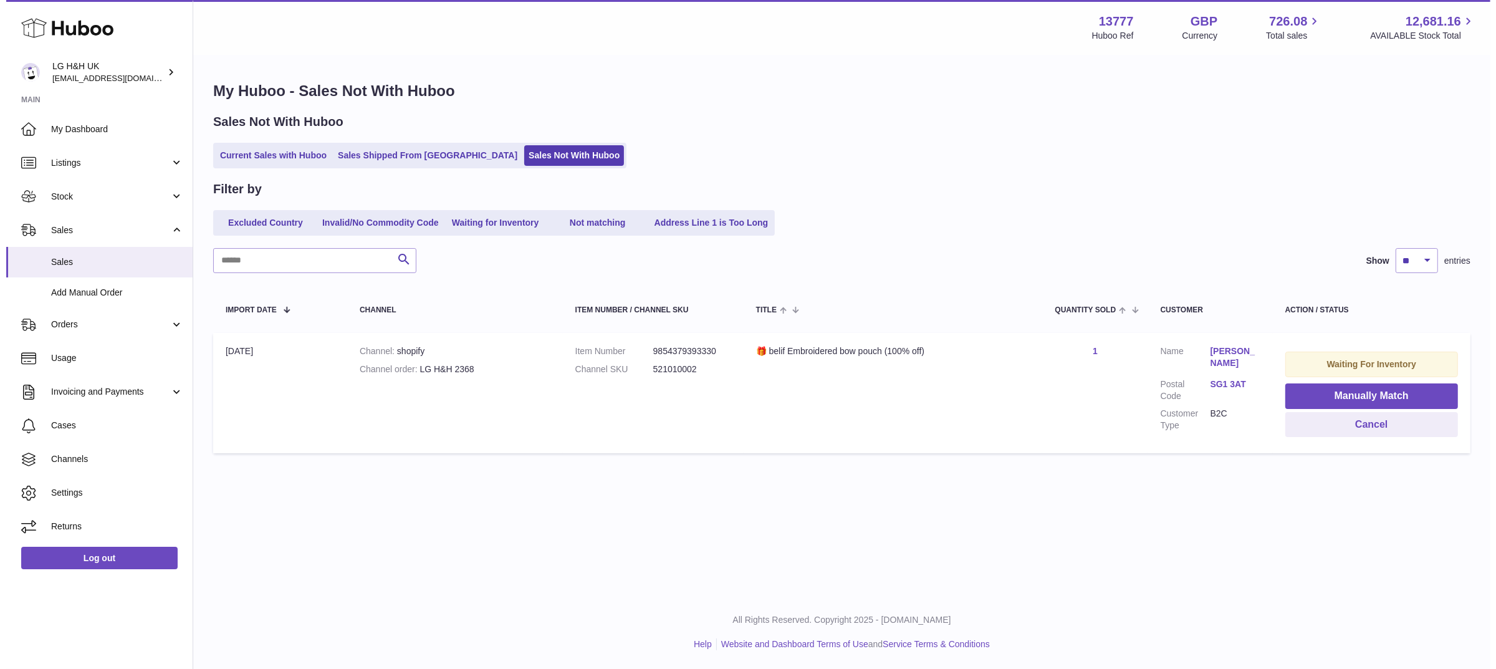
scroll to position [0, 0]
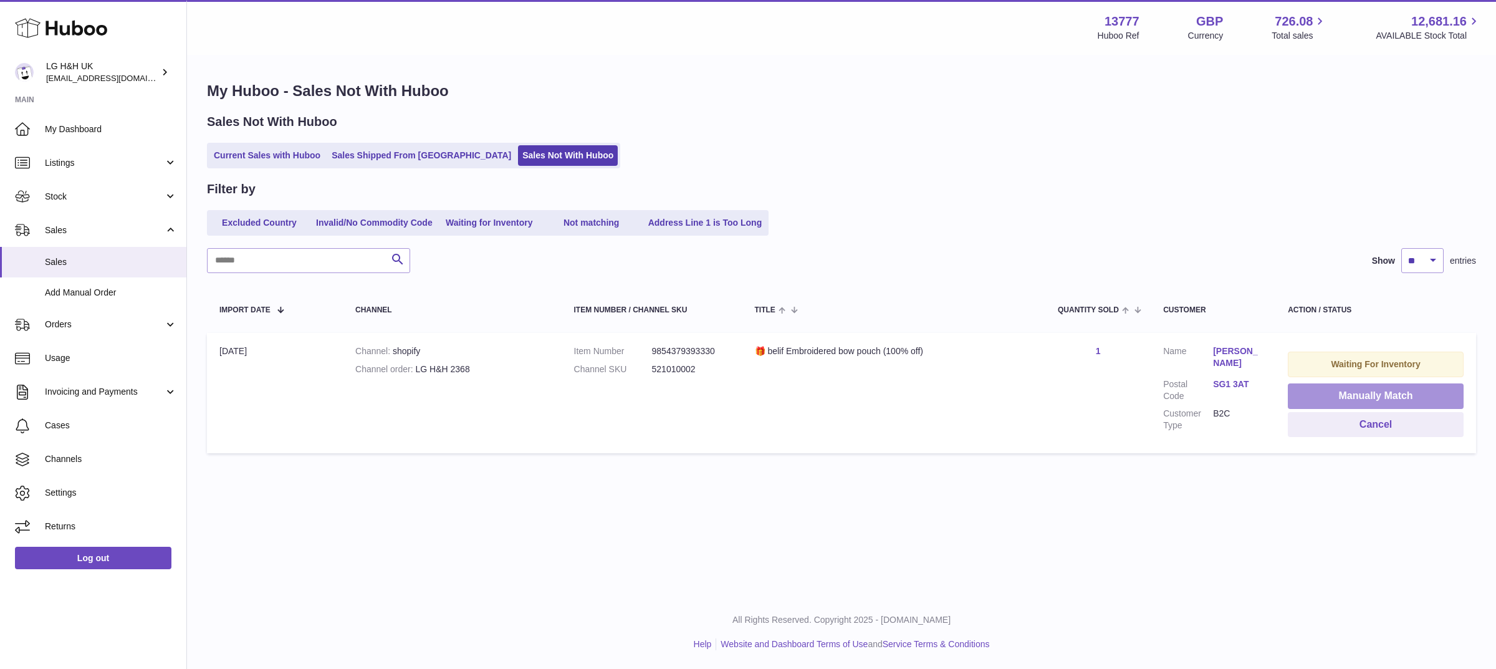
click at [1318, 391] on button "Manually Match" at bounding box center [1376, 396] width 176 height 26
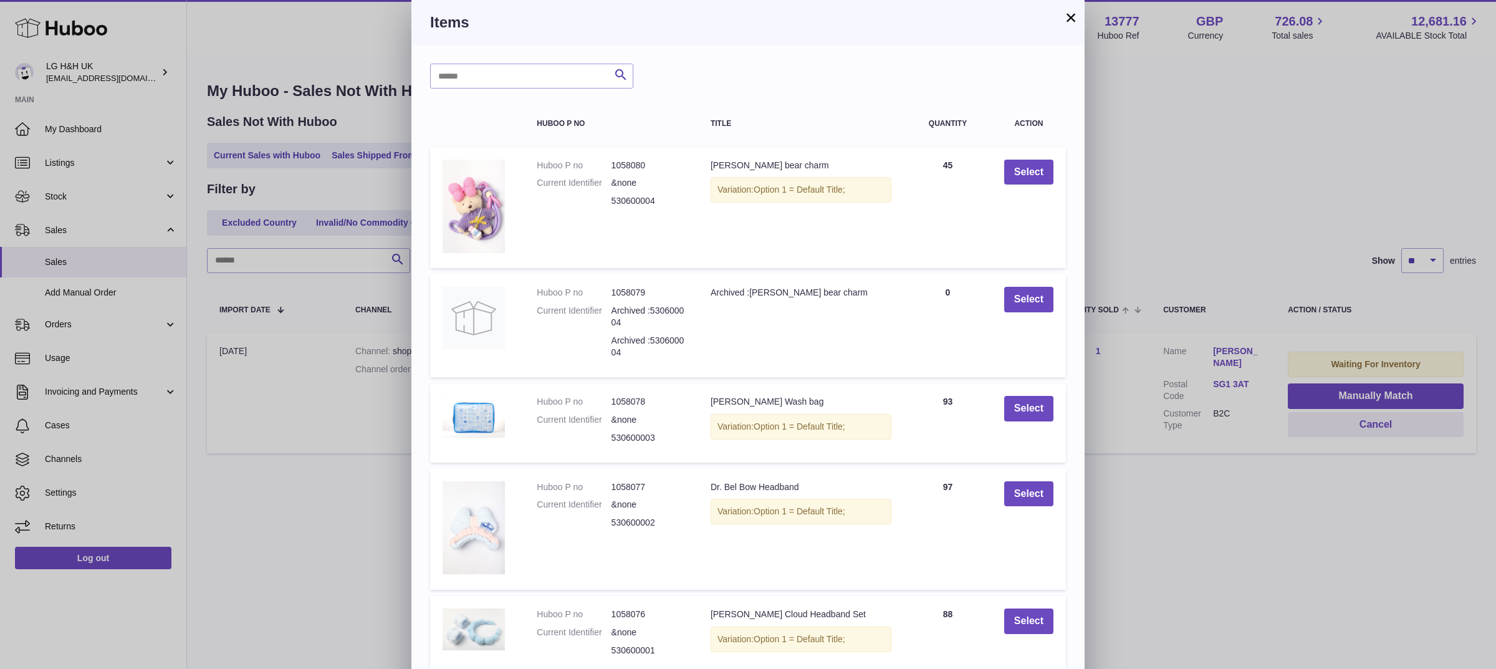
click at [1068, 10] on button "×" at bounding box center [1070, 17] width 15 height 15
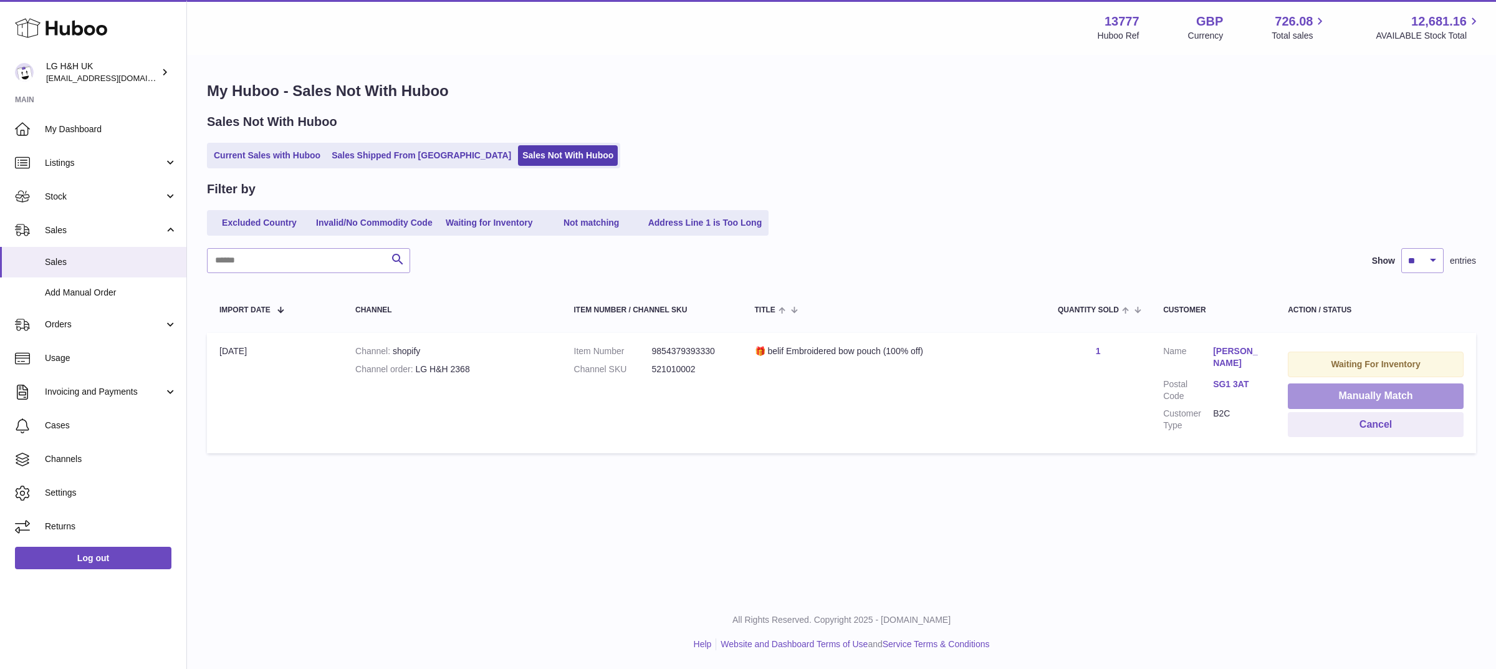
click at [1312, 389] on button "Manually Match" at bounding box center [1376, 396] width 176 height 26
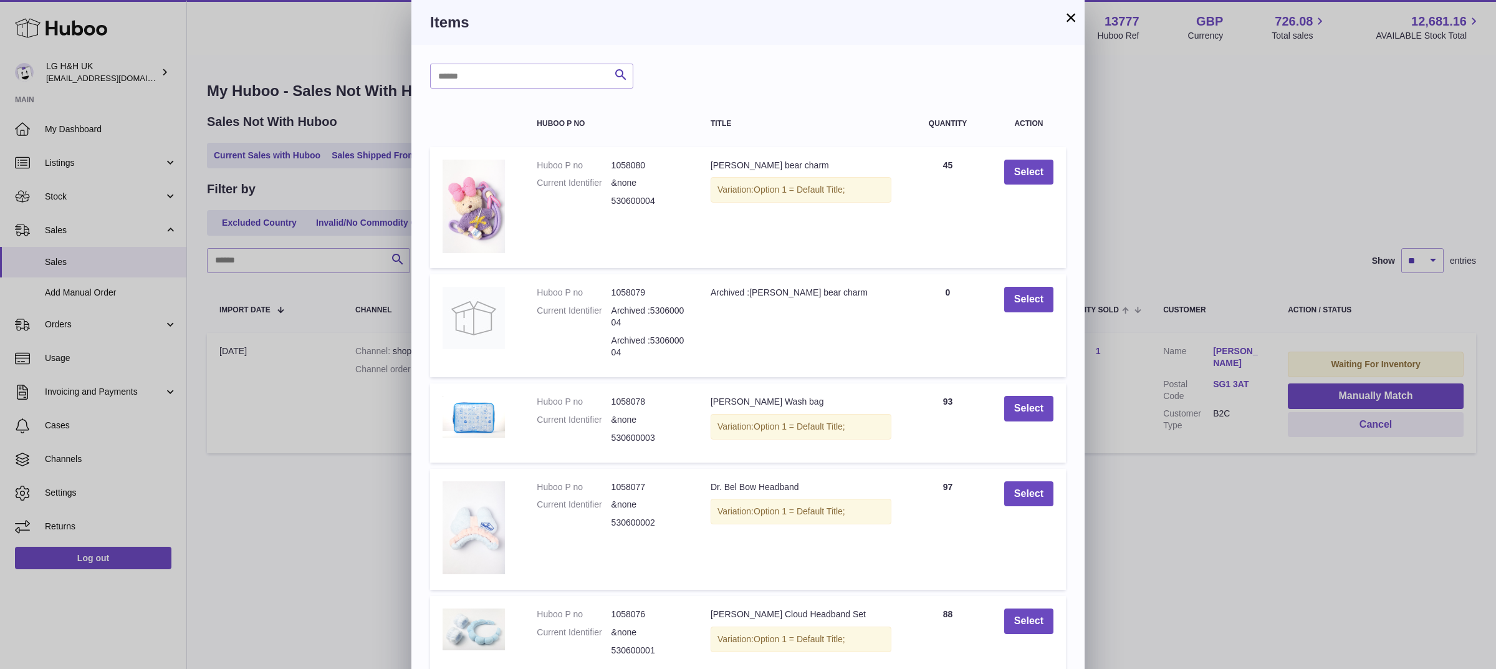
click at [1069, 10] on button "×" at bounding box center [1070, 17] width 15 height 15
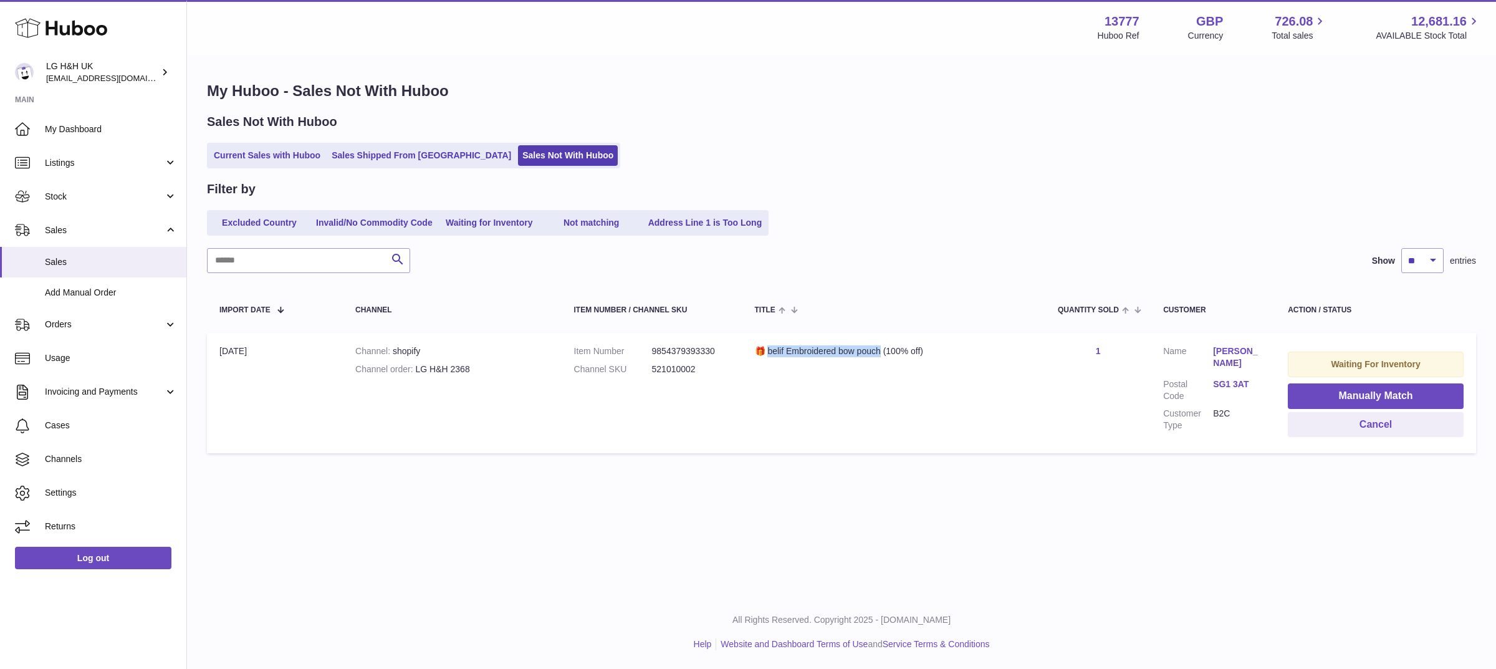
drag, startPoint x: 880, startPoint y: 351, endPoint x: 768, endPoint y: 343, distance: 112.4
click at [768, 343] on td "Title 🎁 belif Embroidered bow pouch (100% off)" at bounding box center [893, 393] width 303 height 120
copy div "elif Embroidered bow pouch"
click at [1307, 394] on button "Manually Match" at bounding box center [1376, 396] width 176 height 26
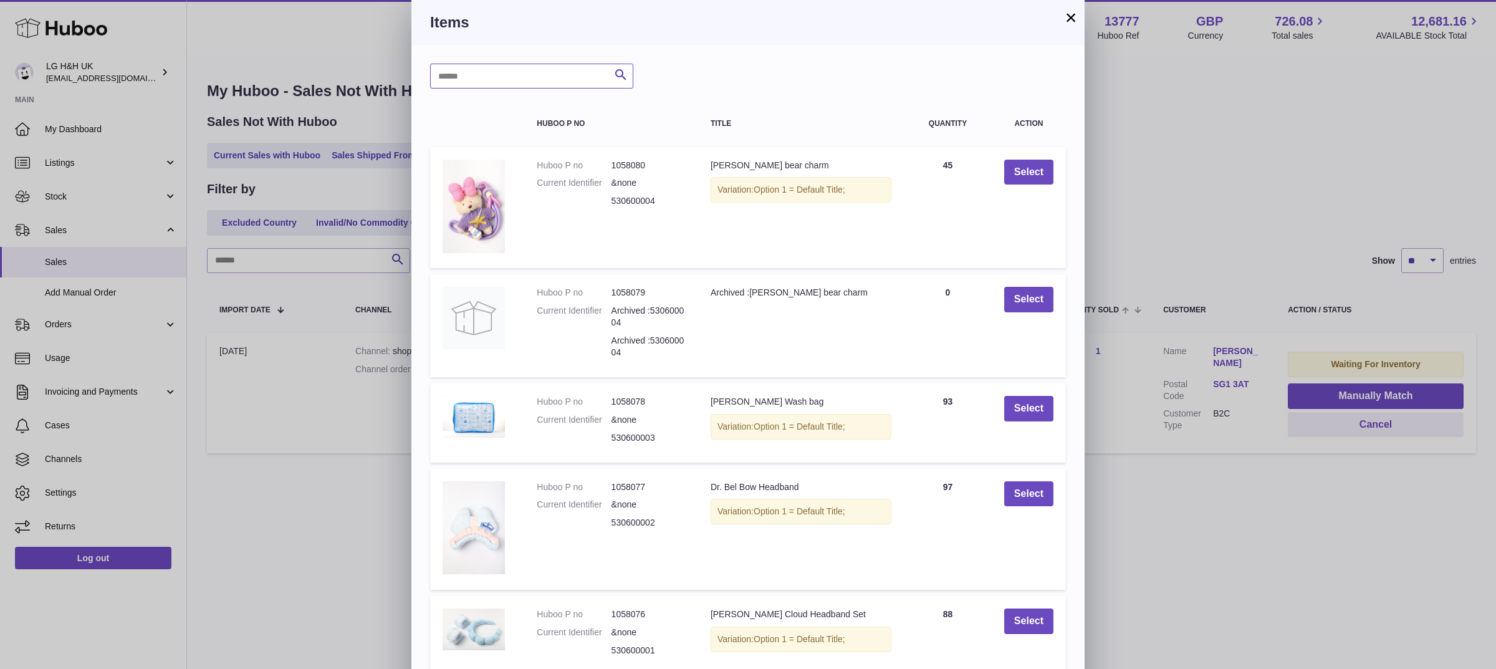
click at [553, 73] on input "text" at bounding box center [531, 76] width 203 height 25
paste input "**********"
type input "**********"
click at [628, 70] on icon "submit" at bounding box center [620, 75] width 15 height 16
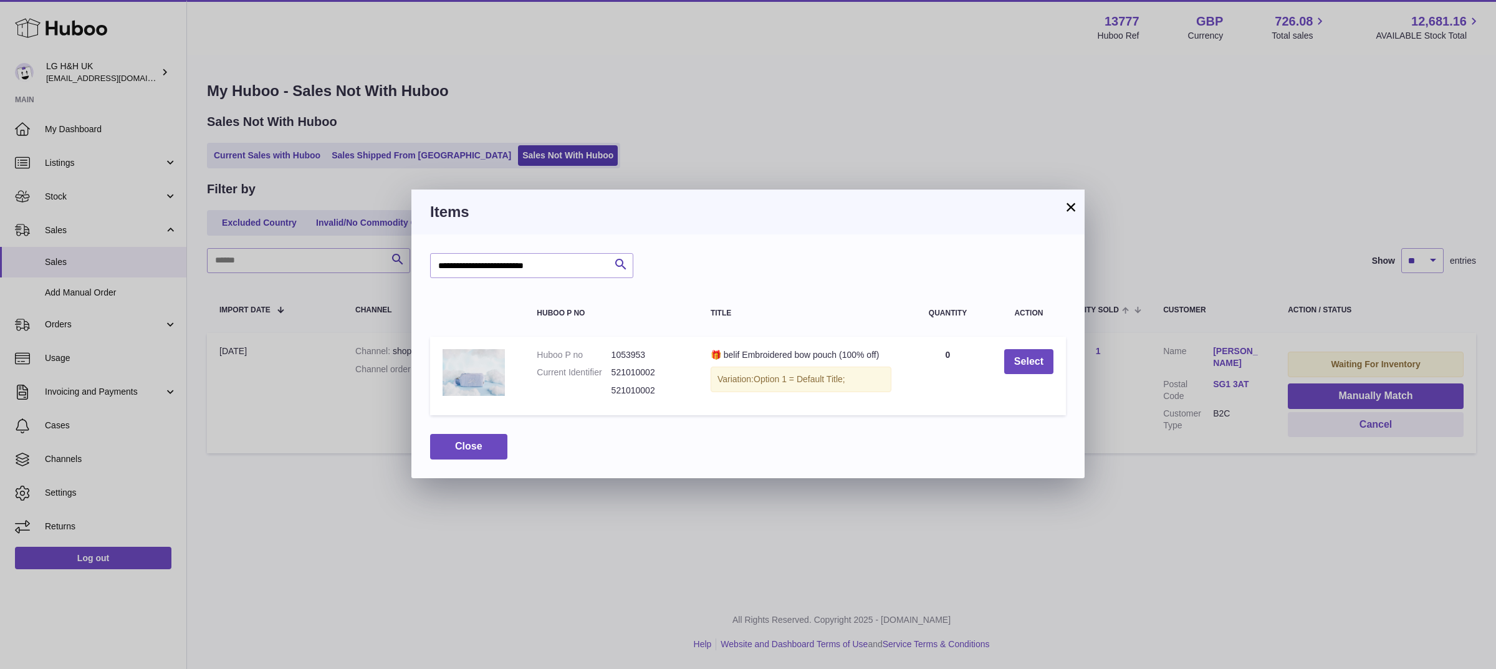
drag, startPoint x: 739, startPoint y: 204, endPoint x: 880, endPoint y: 228, distance: 142.9
click at [880, 228] on div "Items" at bounding box center [747, 211] width 673 height 45
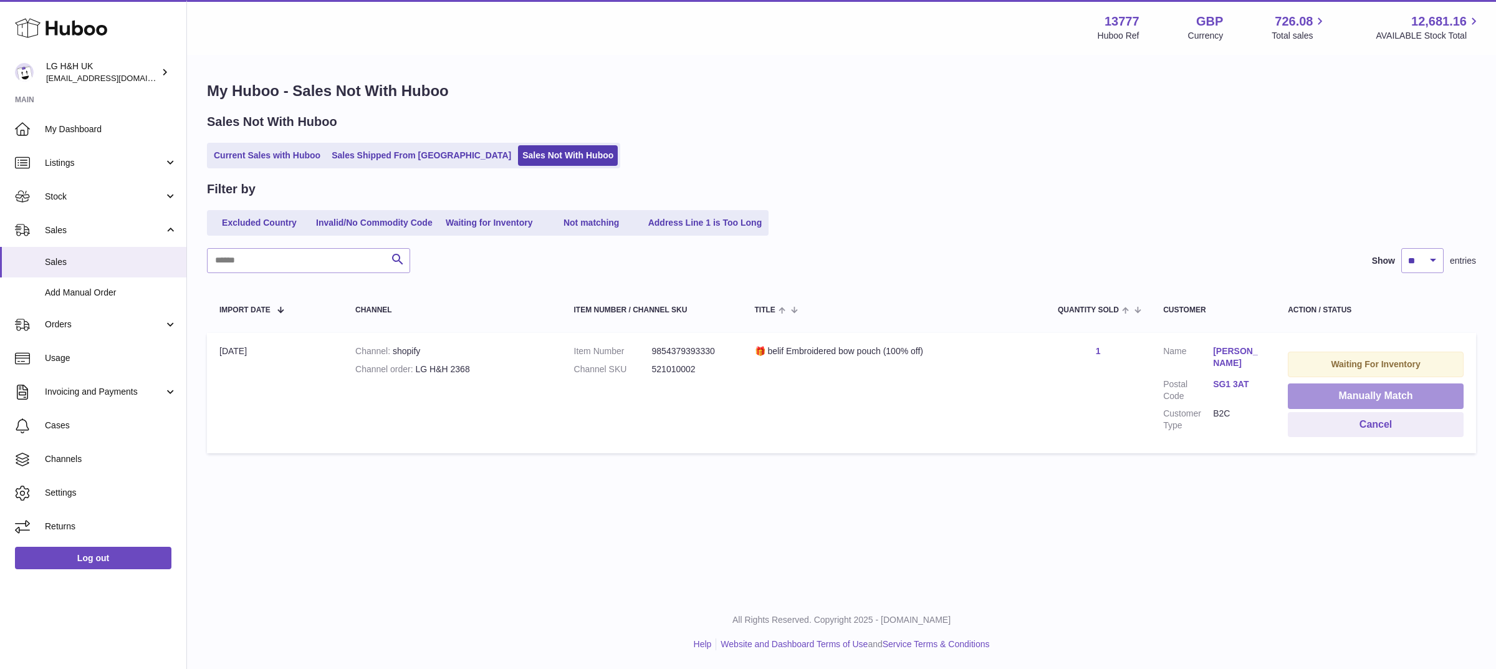
click at [1326, 391] on button "Manually Match" at bounding box center [1376, 396] width 176 height 26
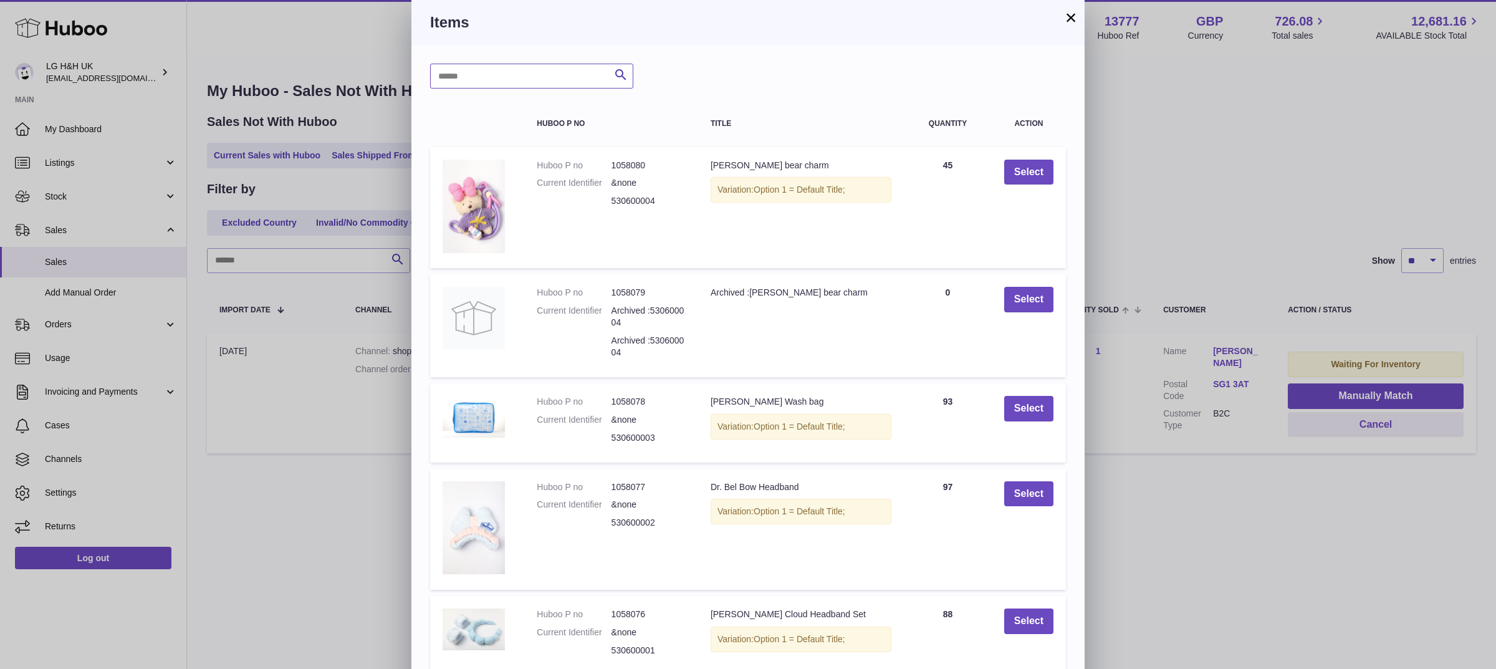
click at [559, 82] on input "text" at bounding box center [531, 76] width 203 height 25
type input "*"
click at [621, 78] on icon "submit" at bounding box center [620, 75] width 15 height 16
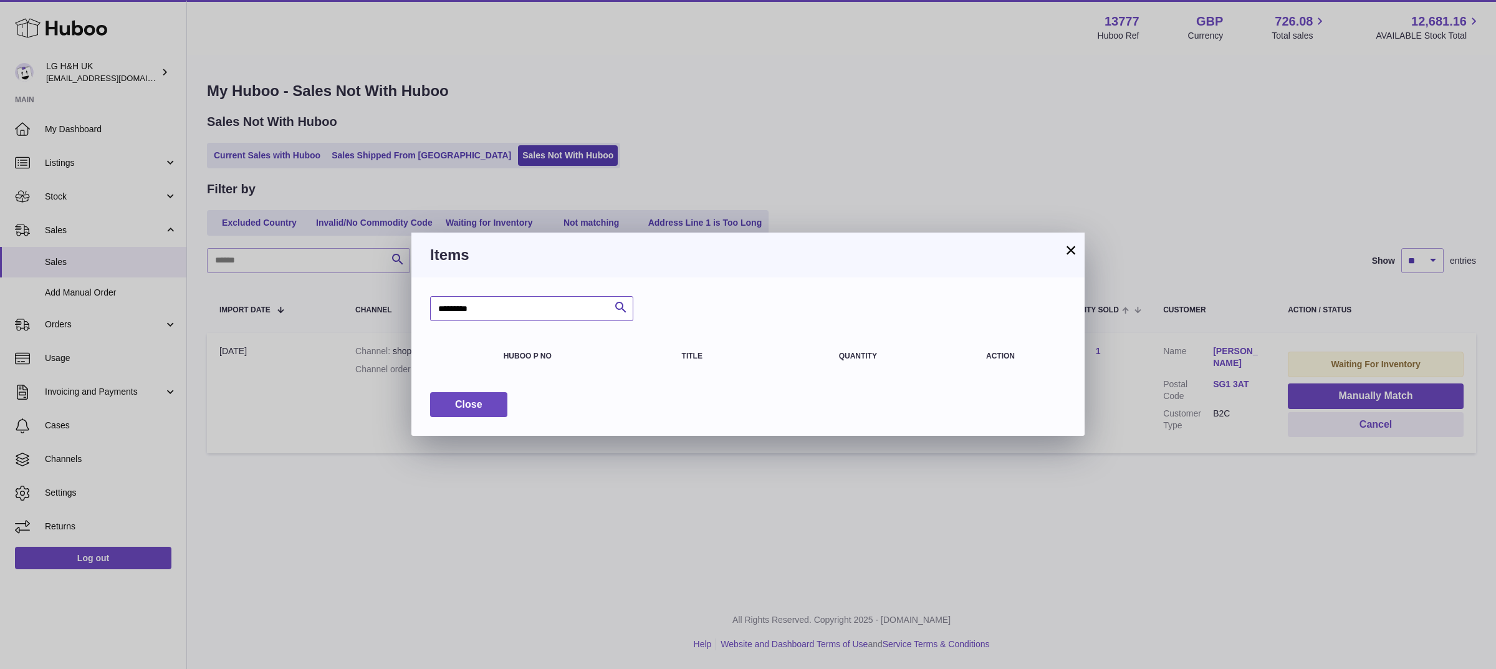
click at [577, 309] on input "*********" at bounding box center [531, 308] width 203 height 25
type input "*********"
click at [615, 305] on icon "submit" at bounding box center [620, 308] width 15 height 16
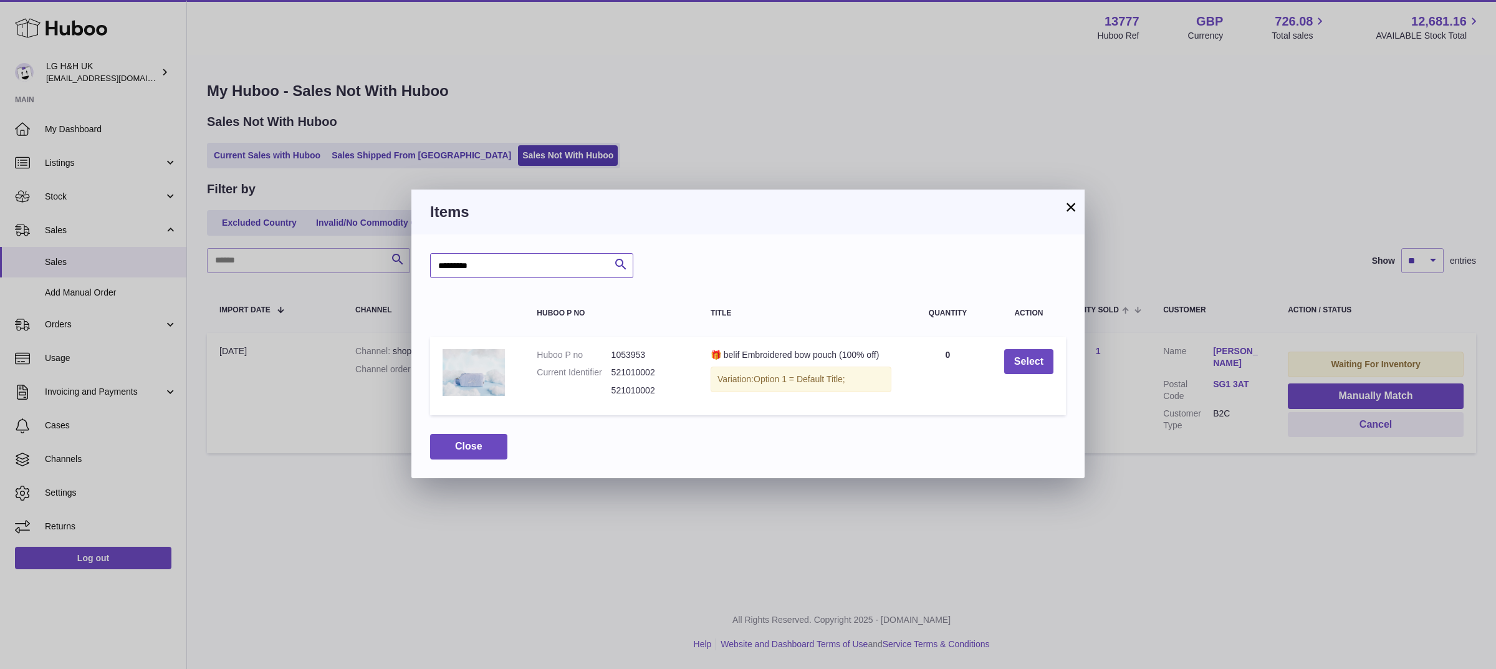
drag, startPoint x: 499, startPoint y: 266, endPoint x: 389, endPoint y: 256, distance: 109.5
click at [389, 256] on div "× Items ********* Search Huboo P no Title Quantity Action Huboo P no 1053953 Cu…" at bounding box center [748, 334] width 1496 height 669
paste input "text"
type input "*********"
click at [621, 262] on icon "submit" at bounding box center [620, 265] width 15 height 16
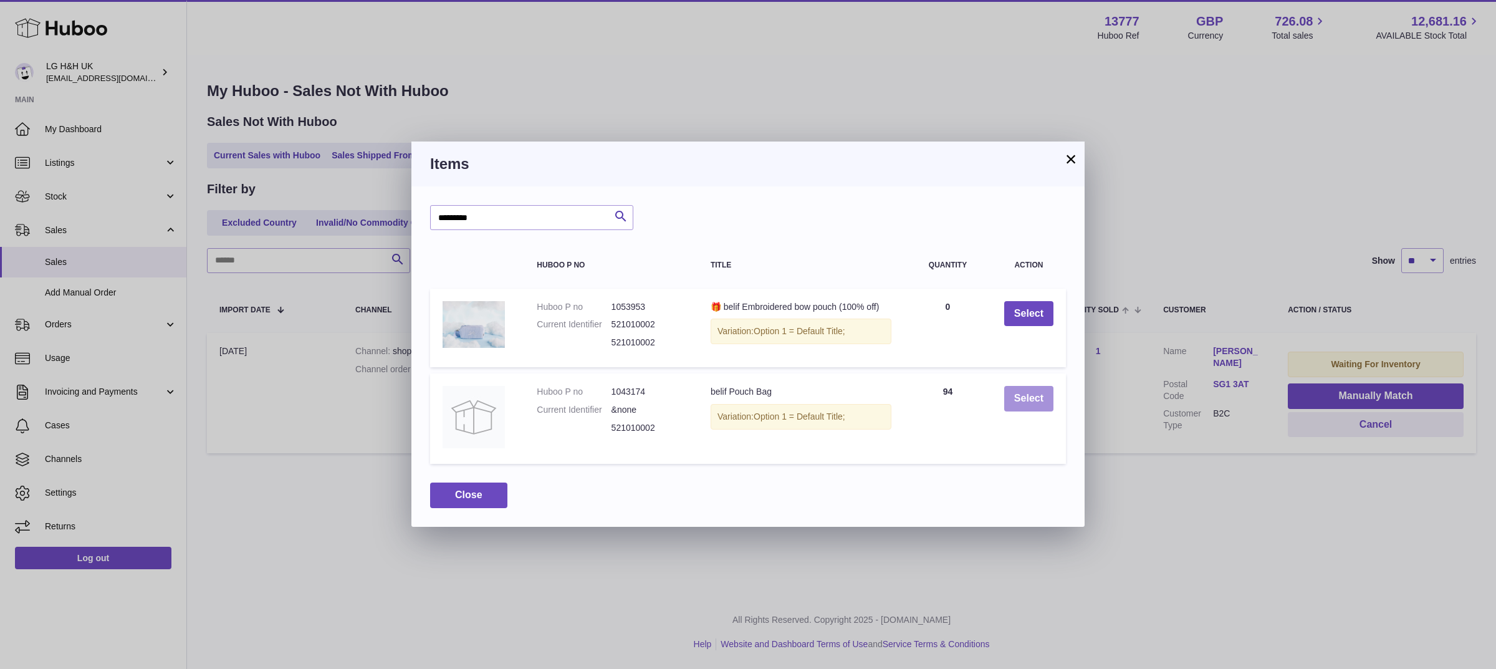
click at [1022, 400] on button "Select" at bounding box center [1028, 399] width 49 height 26
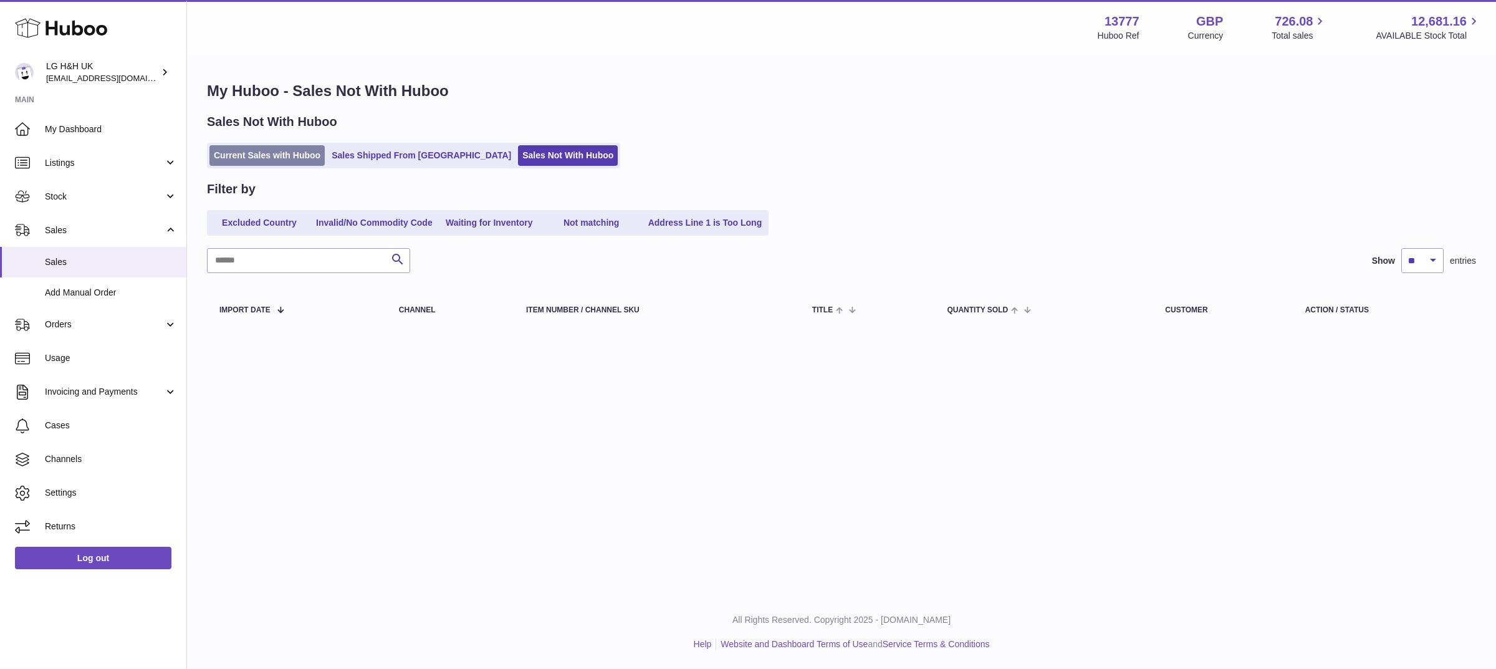
click at [300, 157] on link "Current Sales with Huboo" at bounding box center [266, 155] width 115 height 21
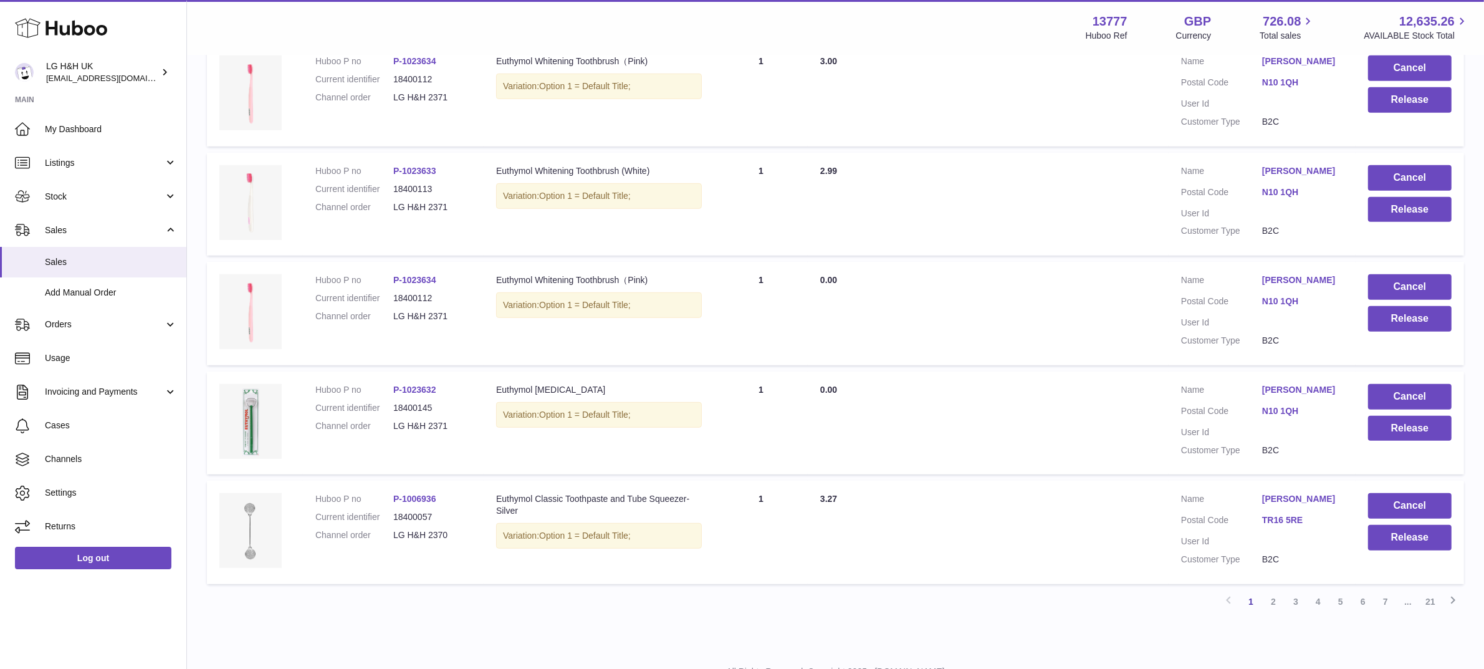
scroll to position [867, 0]
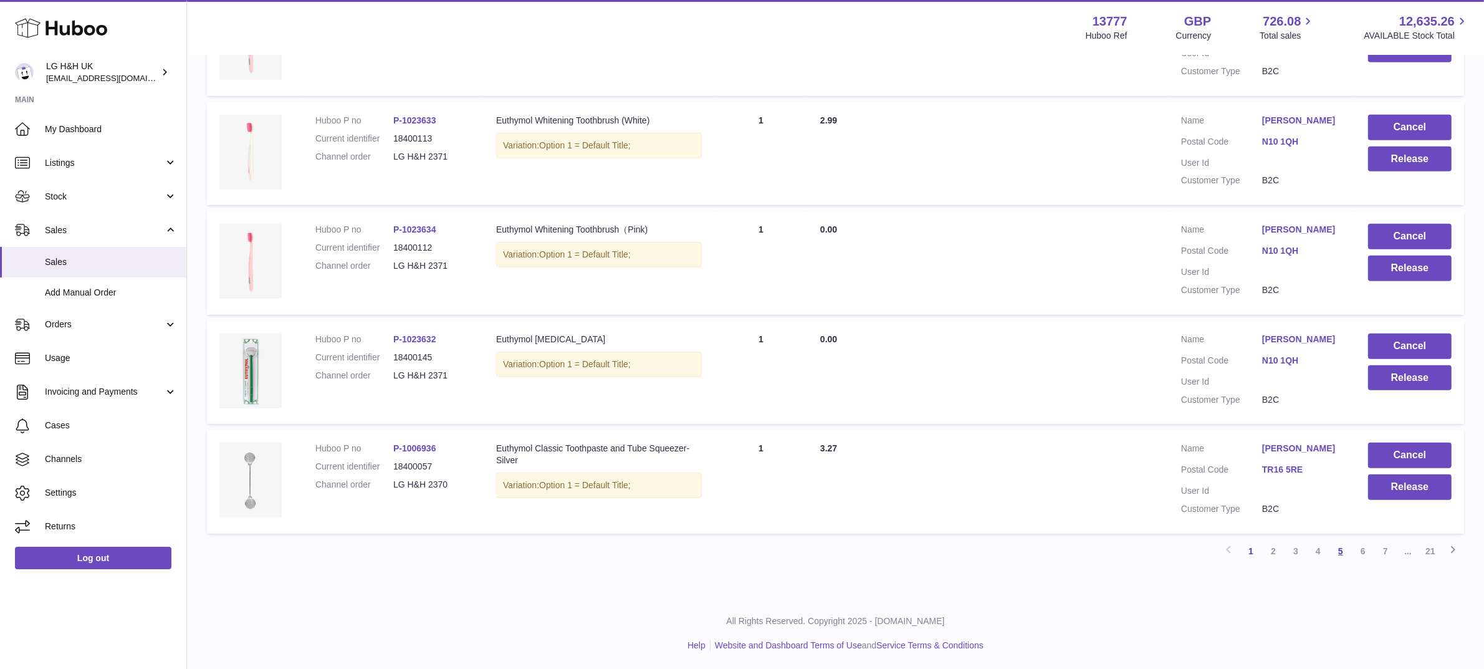
click at [1338, 549] on link "5" at bounding box center [1340, 551] width 22 height 22
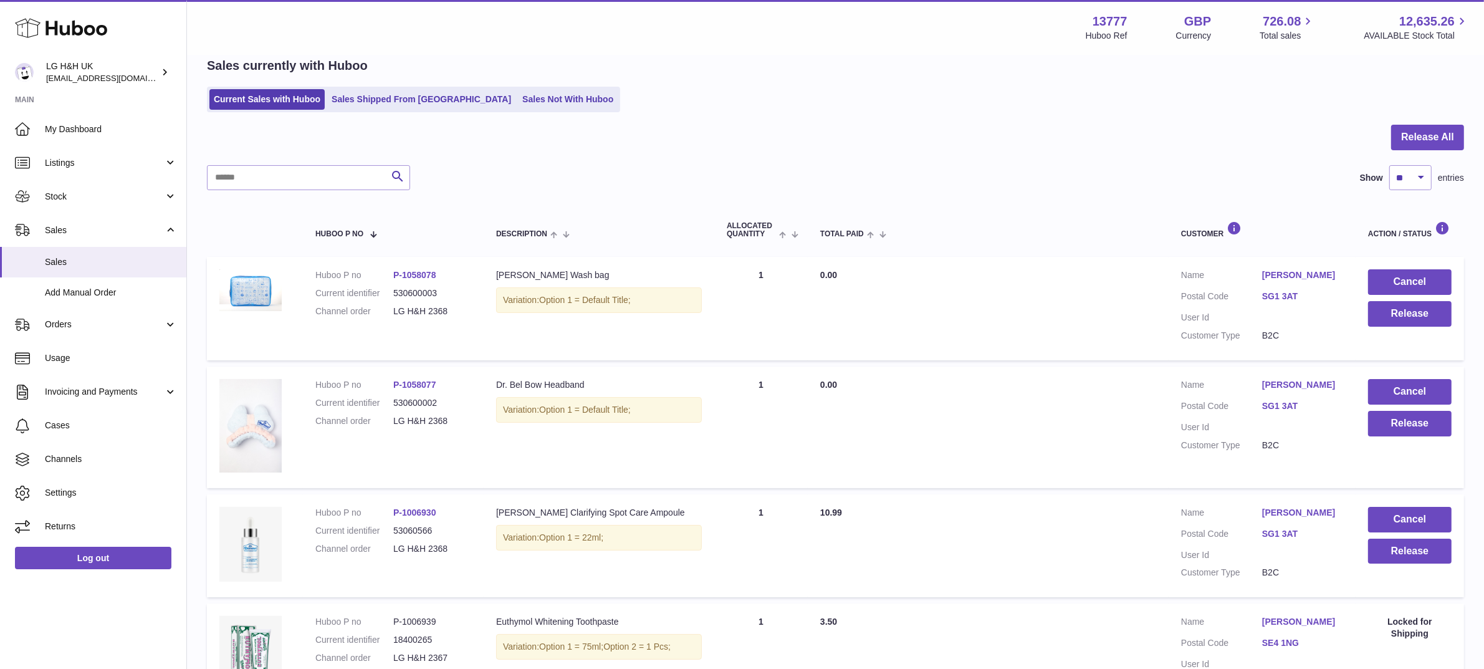
scroll to position [70, 0]
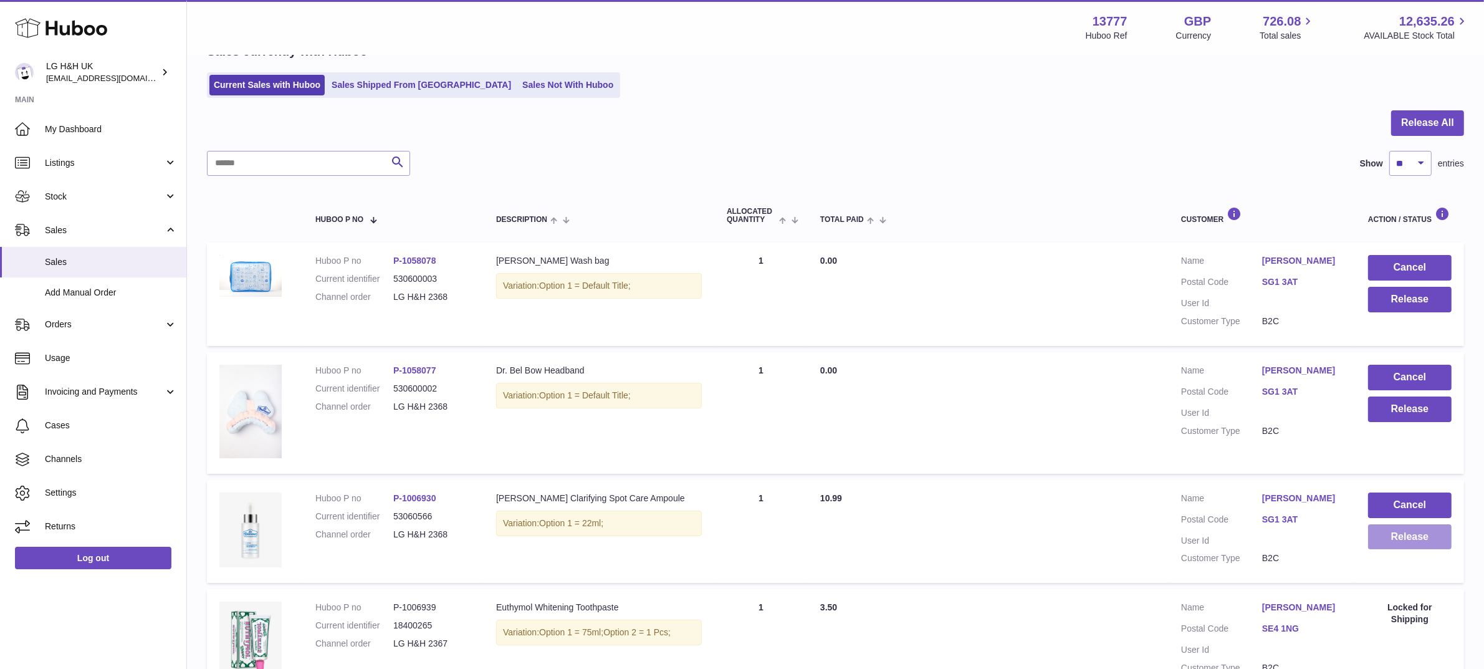
click at [1400, 524] on button "Release" at bounding box center [1410, 537] width 84 height 26
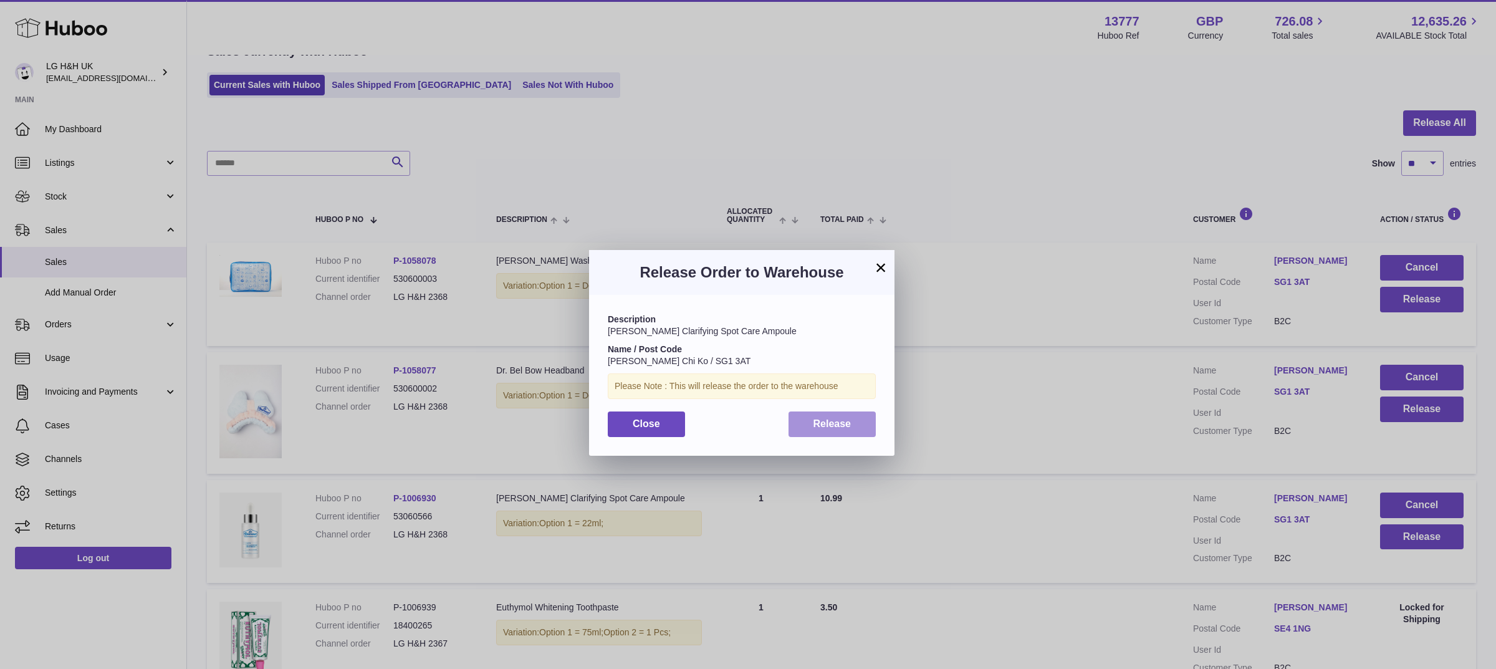
click at [856, 411] on button "Release" at bounding box center [832, 424] width 88 height 26
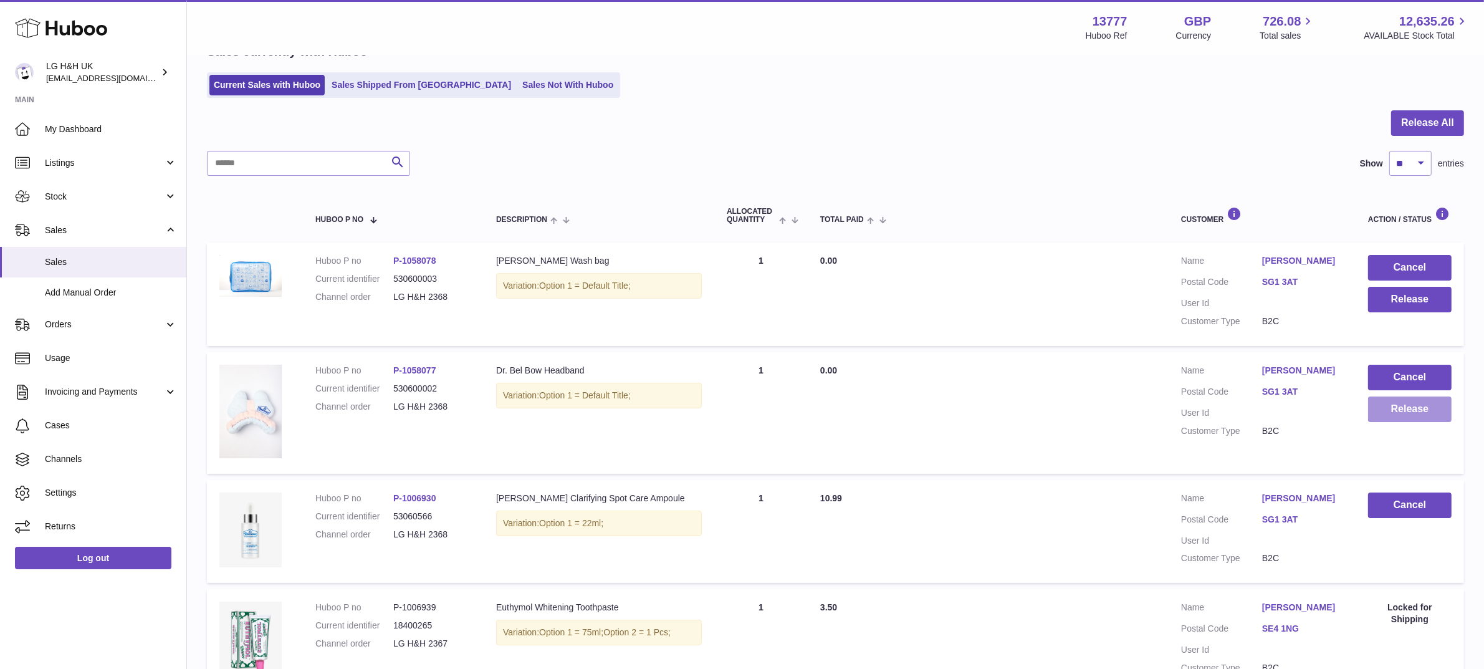
click at [1385, 403] on button "Release" at bounding box center [1410, 409] width 84 height 26
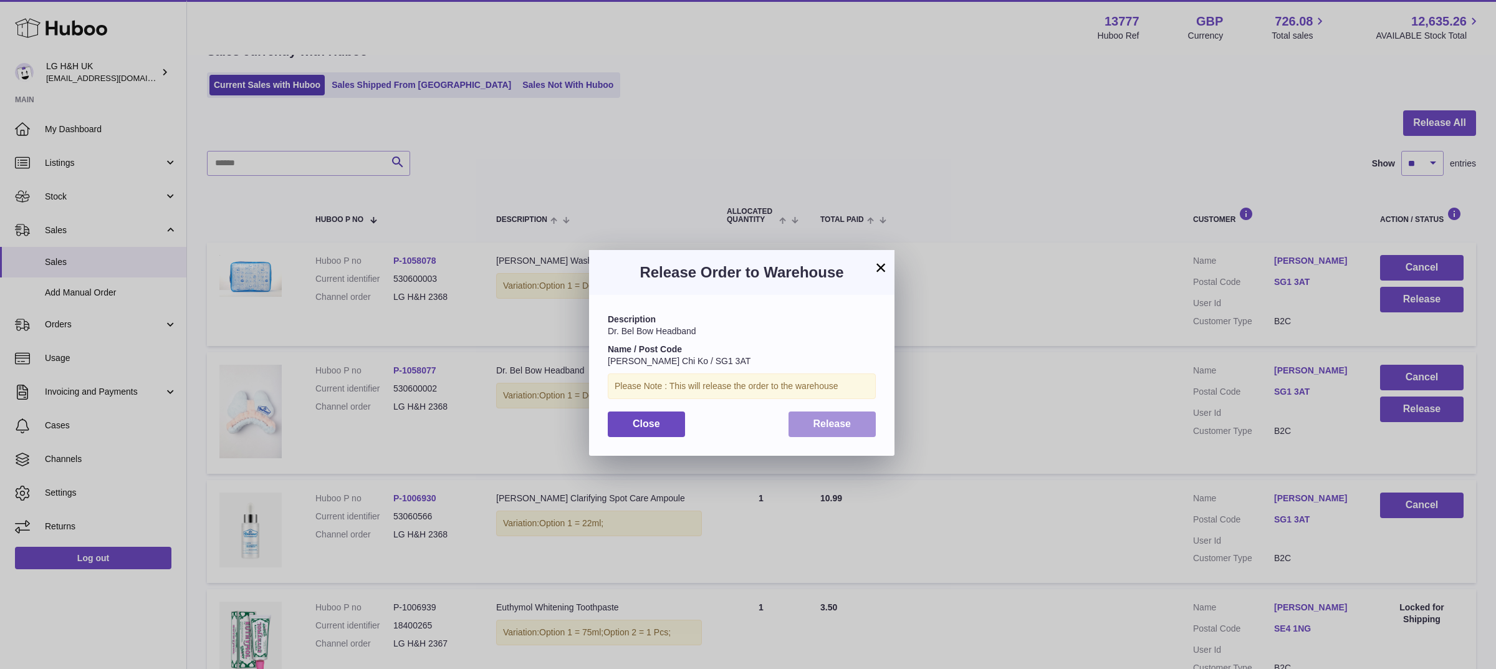
click at [867, 419] on button "Release" at bounding box center [832, 424] width 88 height 26
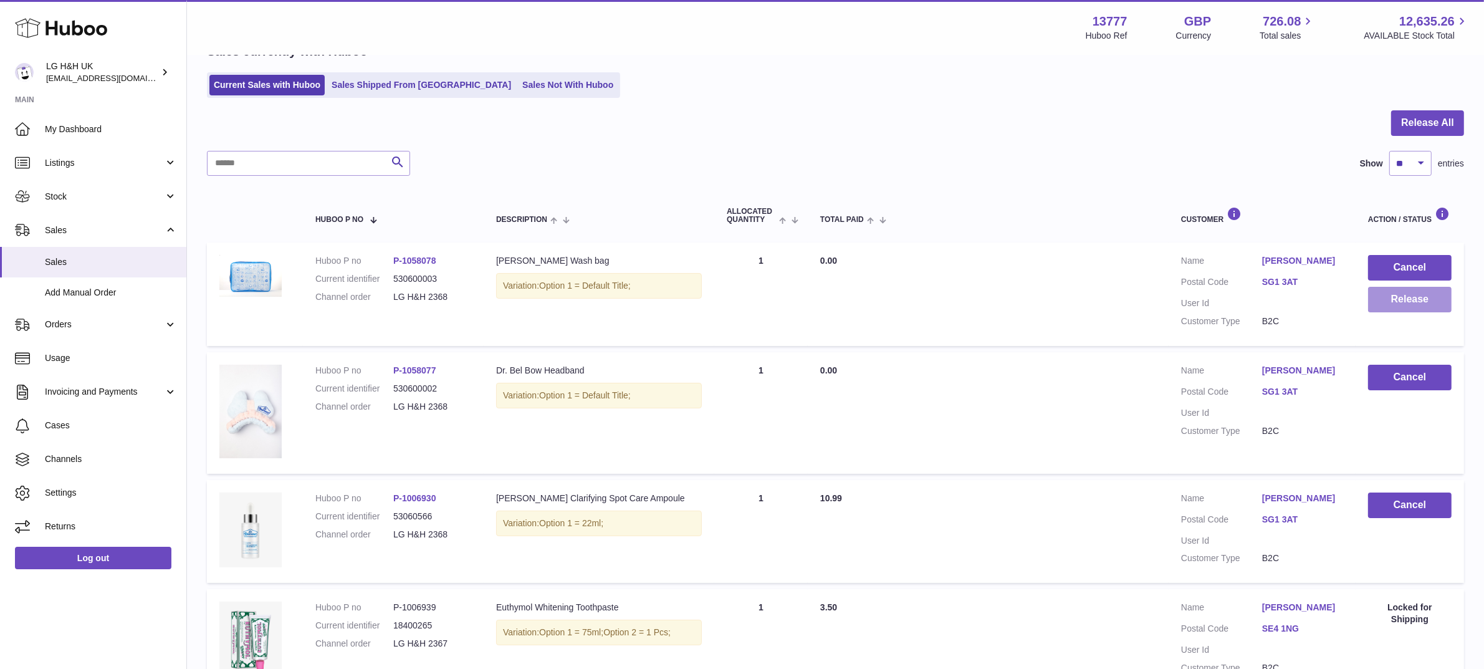
click at [1413, 294] on button "Release" at bounding box center [1410, 300] width 84 height 26
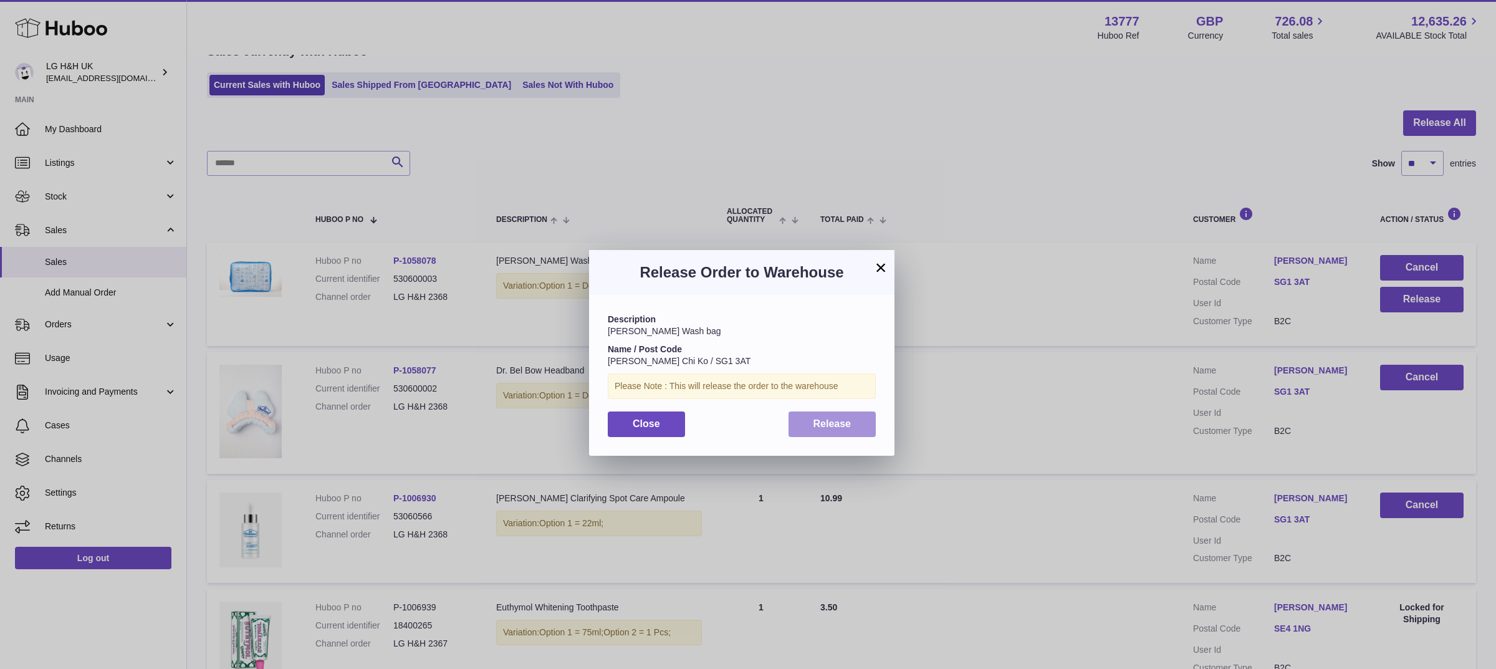
click at [854, 421] on button "Release" at bounding box center [832, 424] width 88 height 26
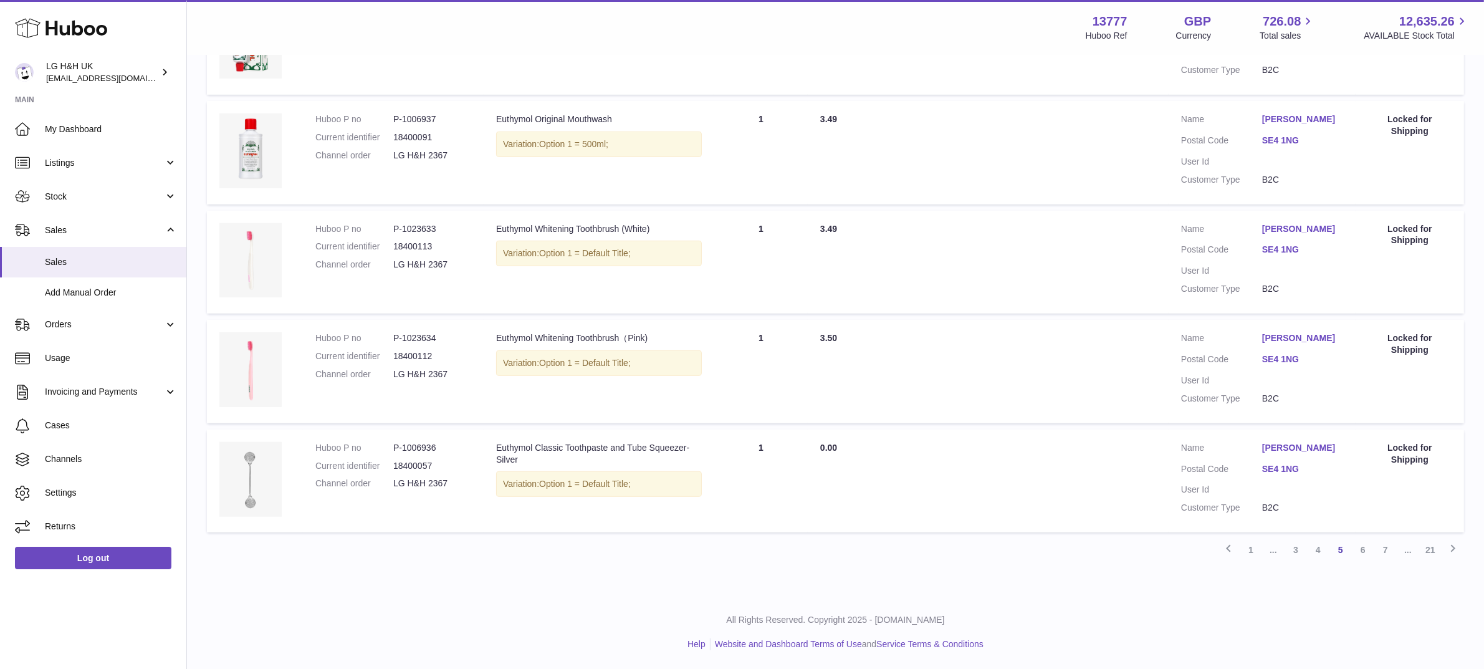
scroll to position [944, 0]
click at [1320, 558] on link "4" at bounding box center [1318, 549] width 22 height 22
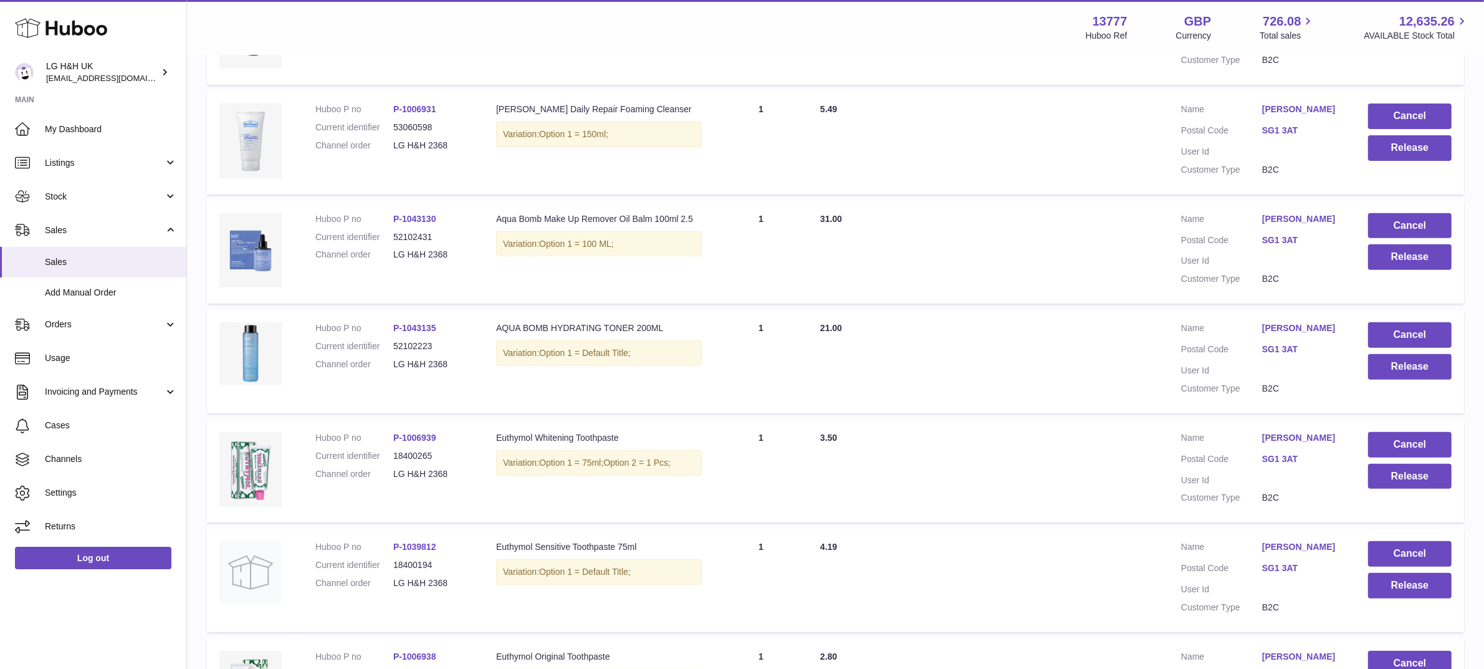
scroll to position [886, 0]
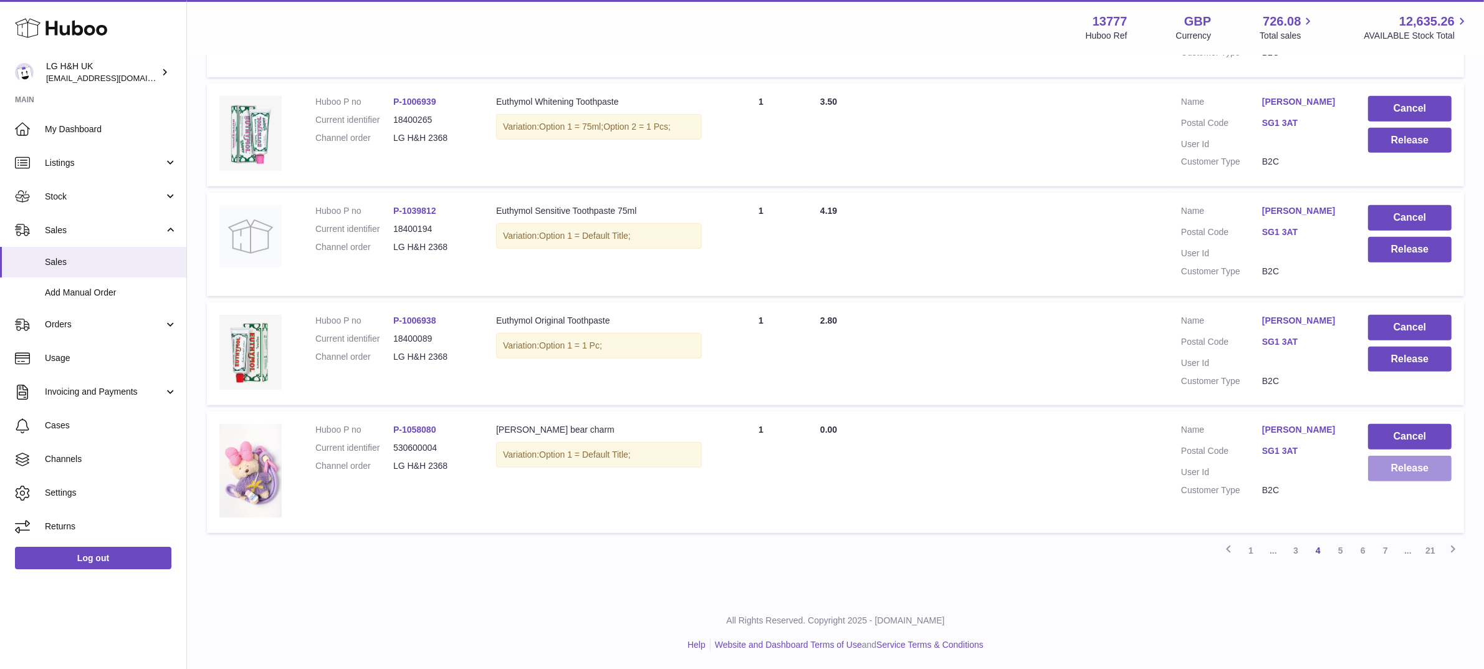
click at [1397, 465] on button "Release" at bounding box center [1410, 469] width 84 height 26
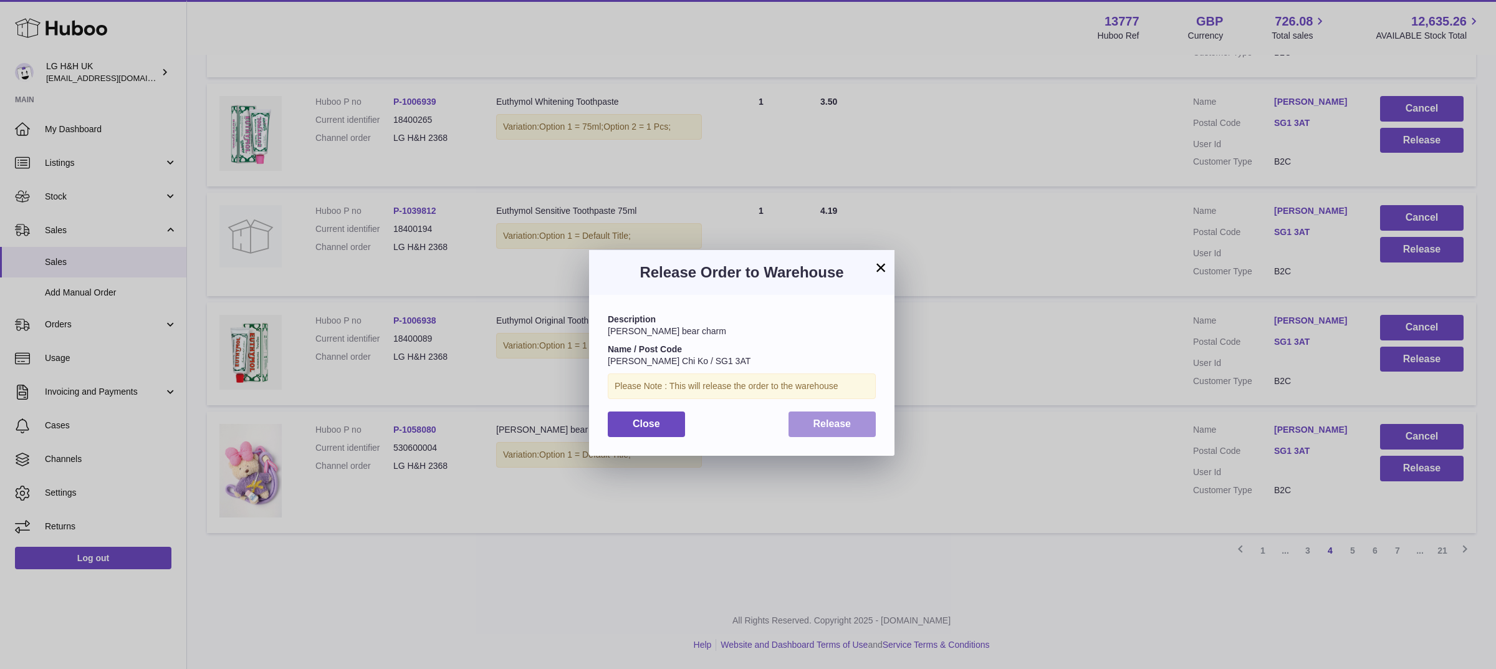
click at [854, 422] on button "Release" at bounding box center [832, 424] width 88 height 26
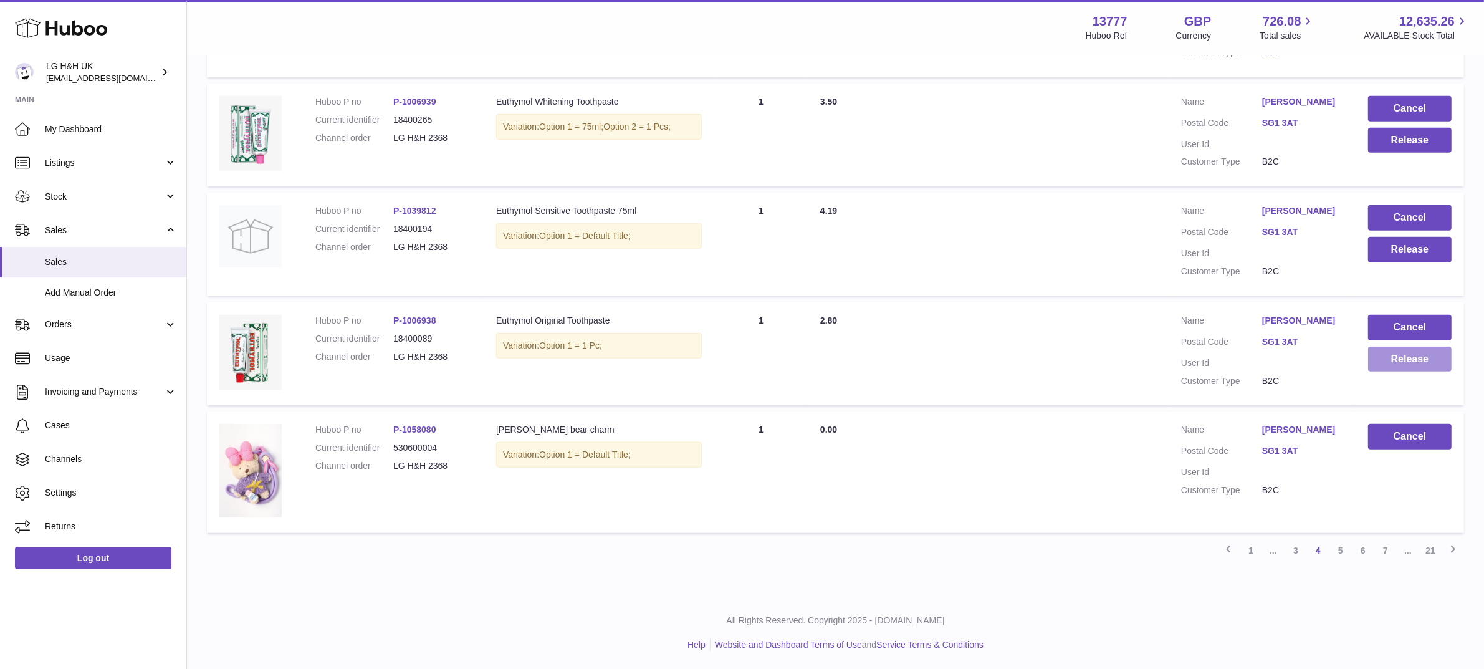
click at [1381, 361] on button "Release" at bounding box center [1410, 359] width 84 height 26
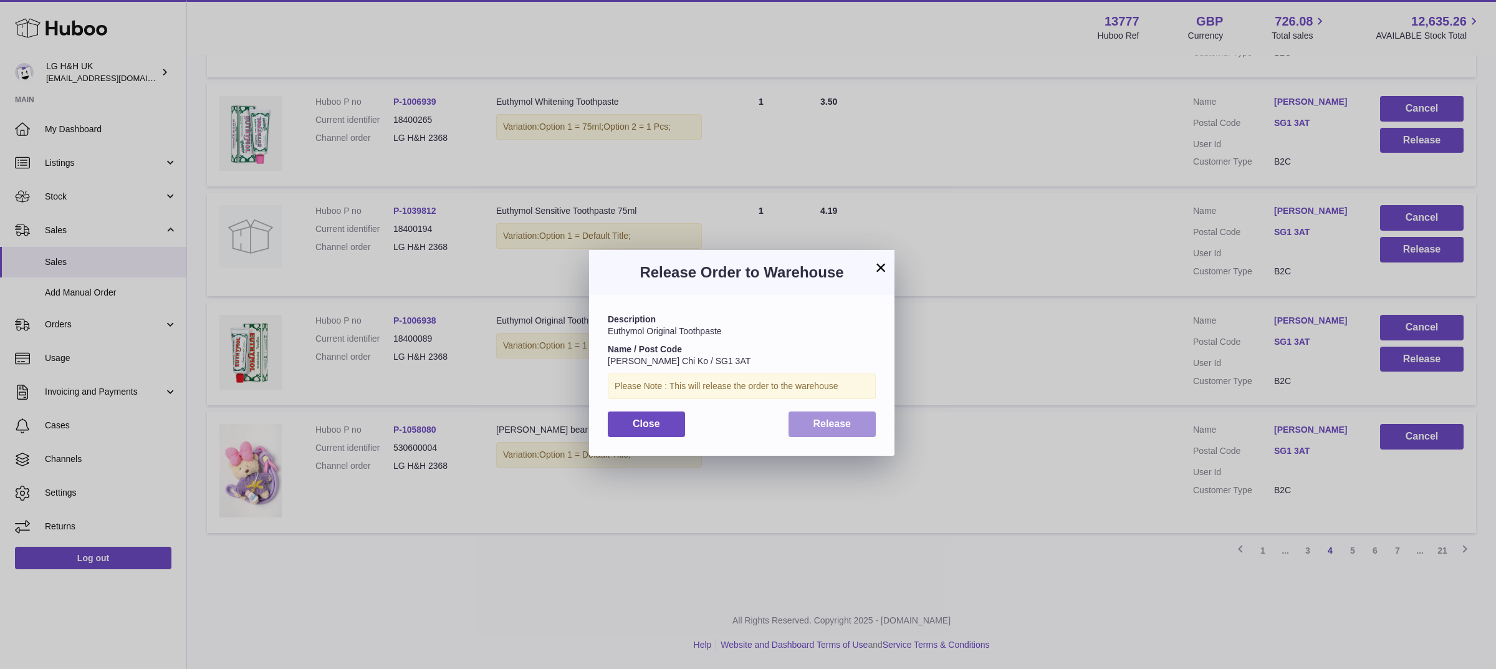
click at [853, 421] on button "Release" at bounding box center [832, 424] width 88 height 26
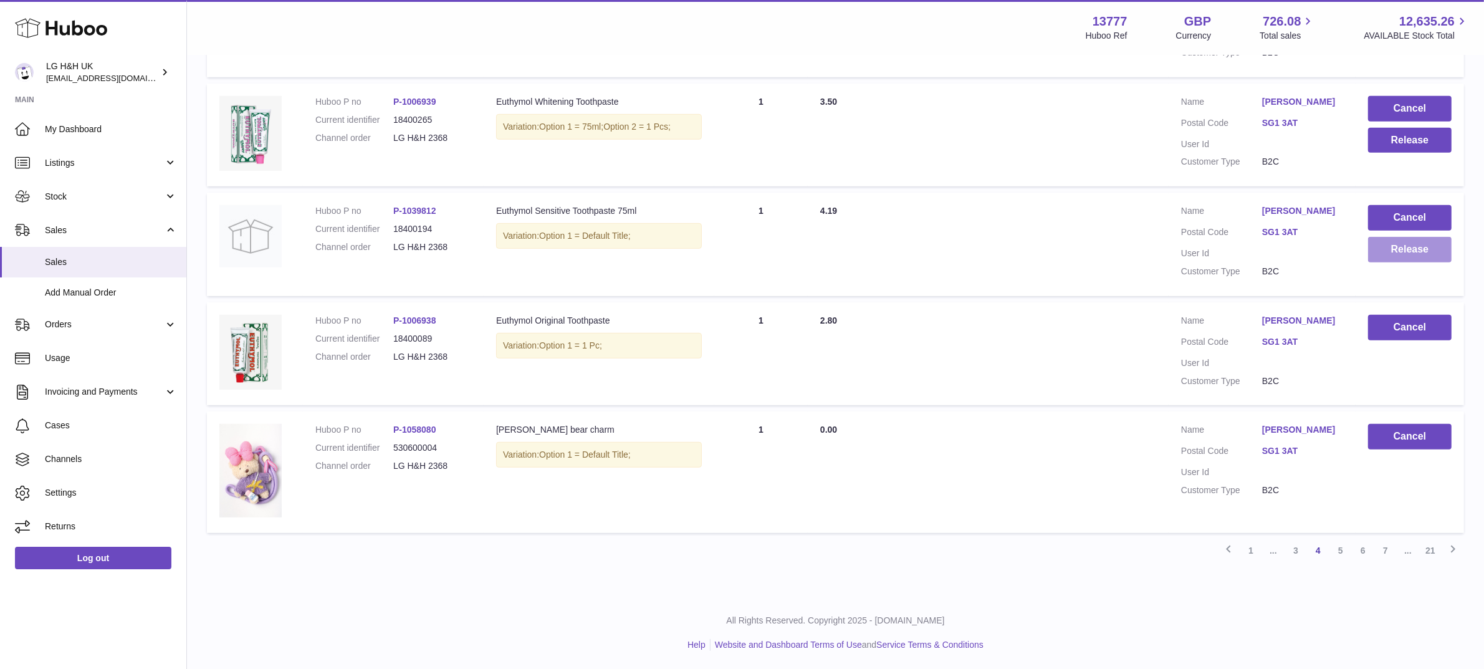
click at [1379, 251] on button "Release" at bounding box center [1410, 250] width 84 height 26
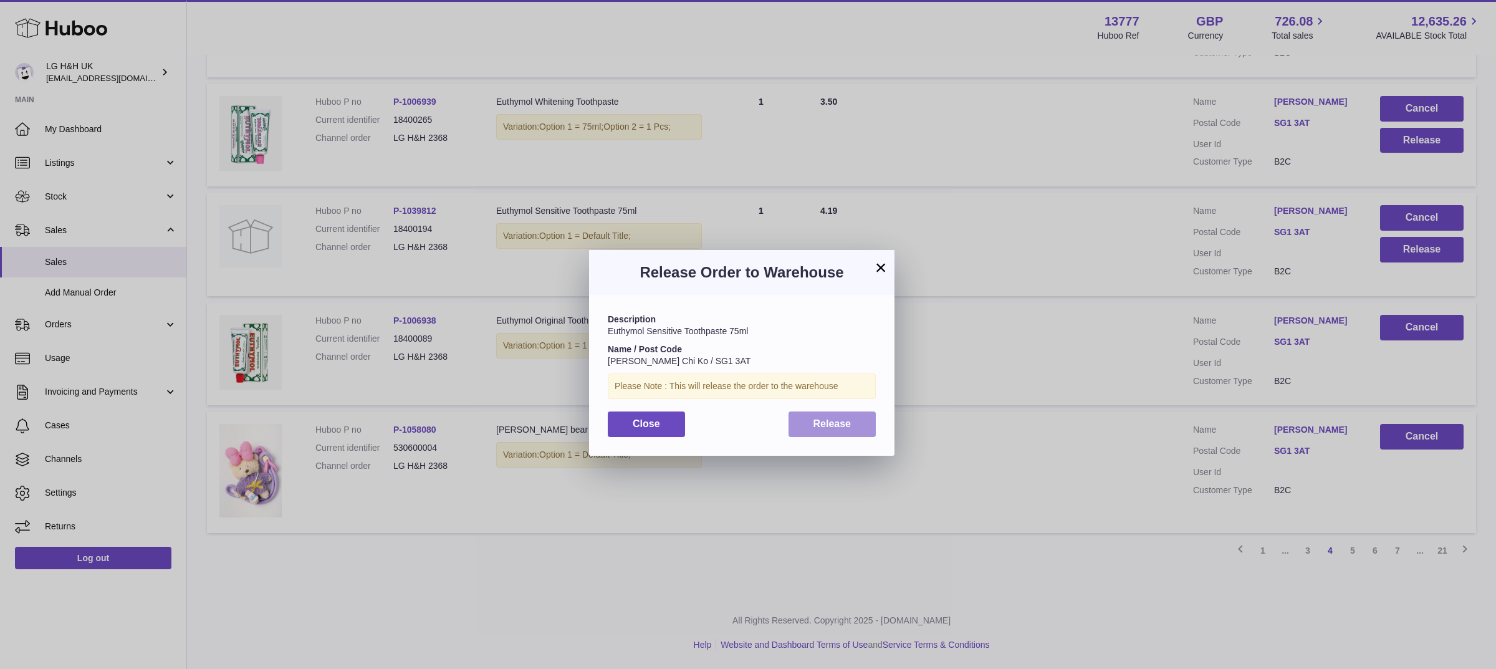
click at [811, 422] on button "Release" at bounding box center [832, 424] width 88 height 26
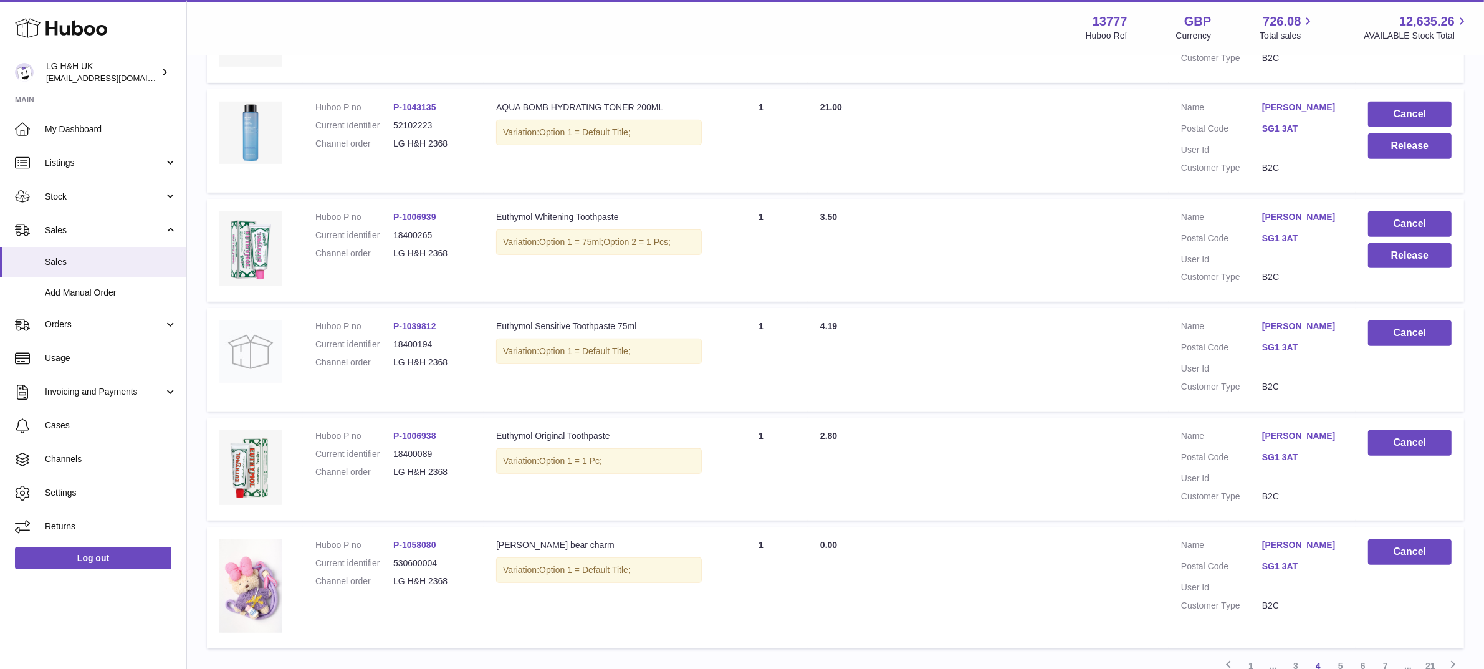
scroll to position [747, 0]
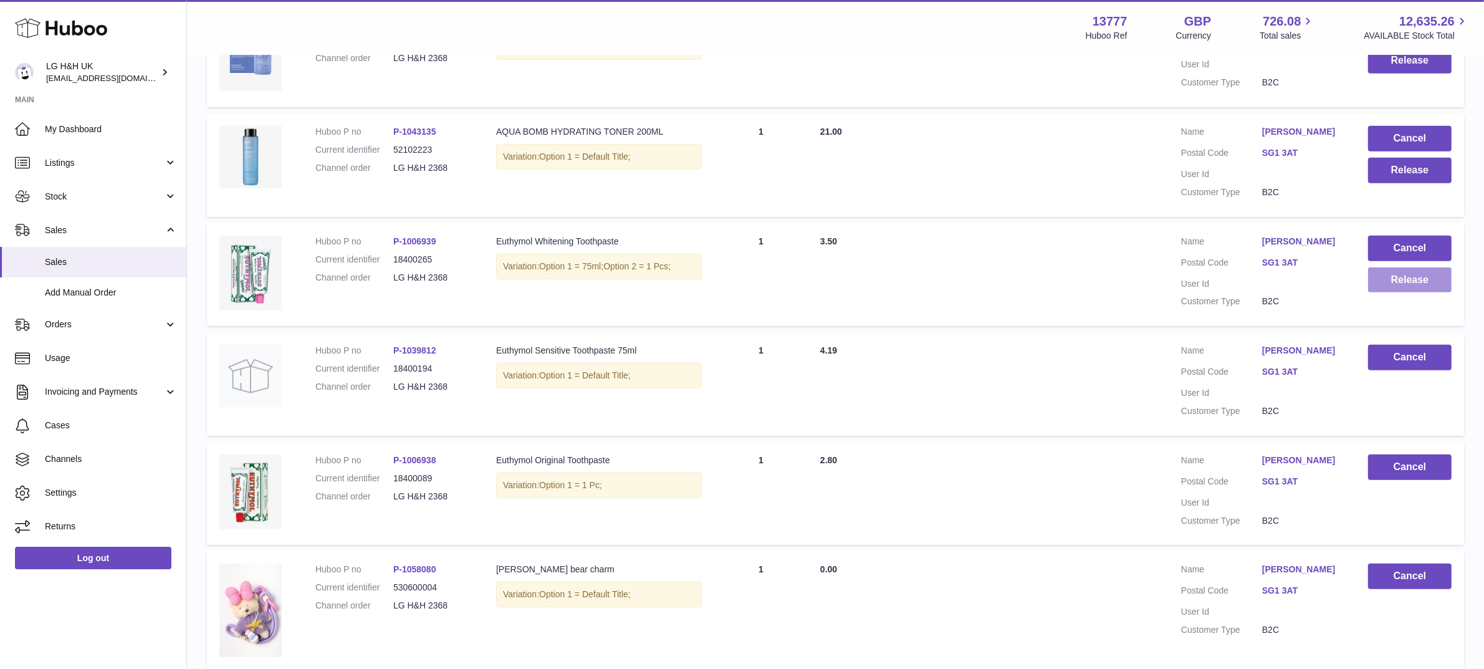
click at [1395, 287] on button "Release" at bounding box center [1410, 280] width 84 height 26
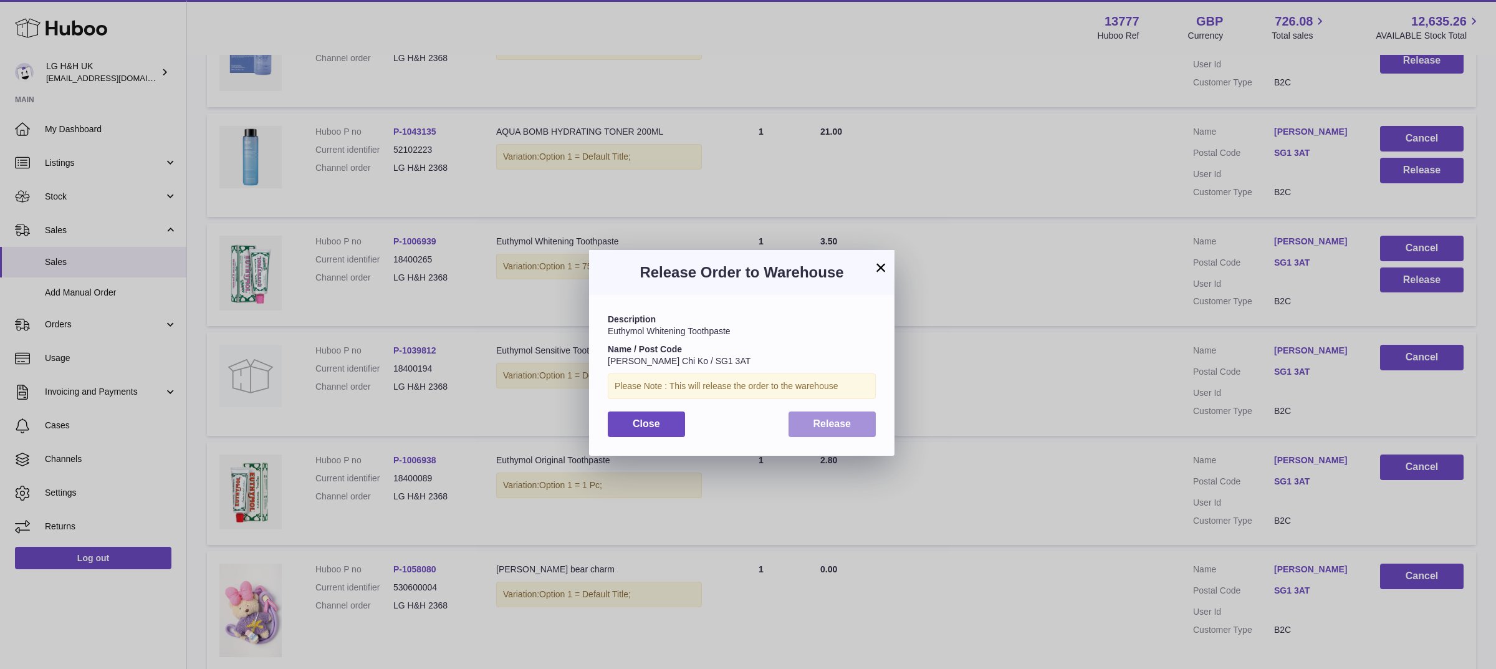
click at [859, 431] on button "Release" at bounding box center [832, 424] width 88 height 26
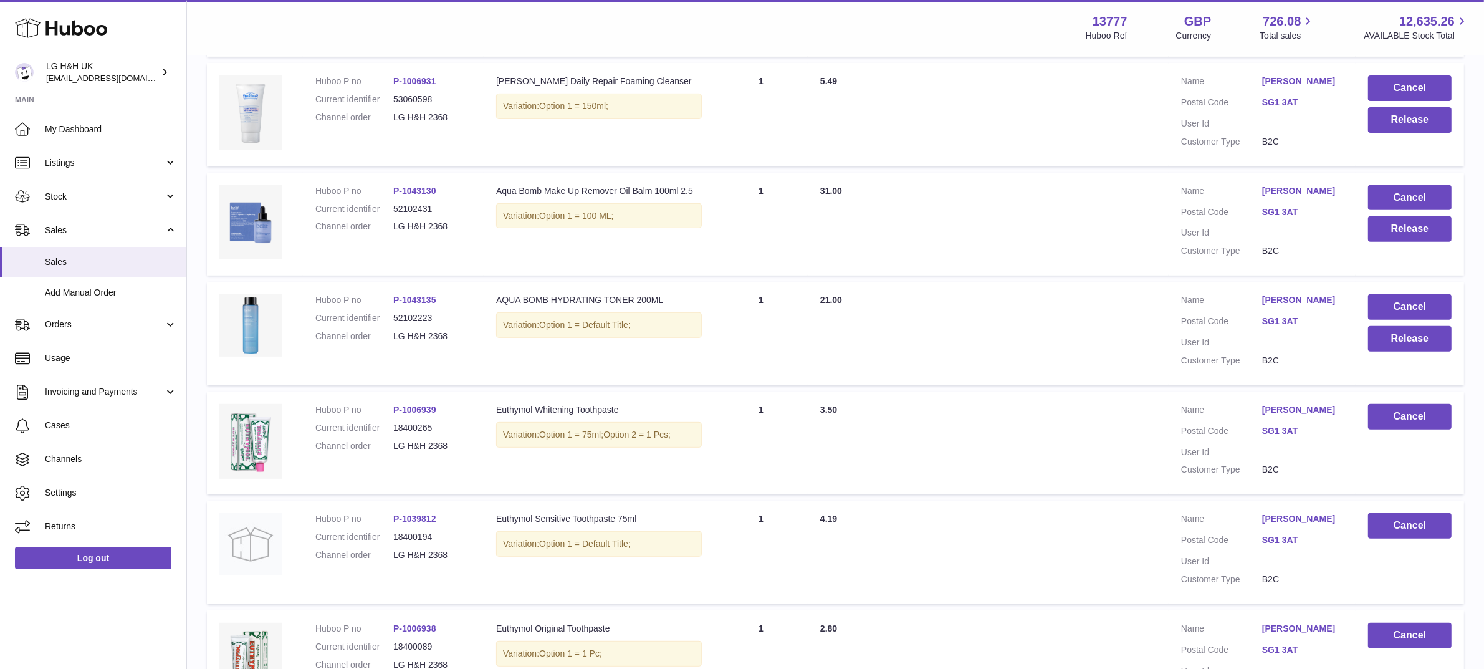
scroll to position [578, 0]
click at [1404, 334] on button "Release" at bounding box center [1410, 340] width 84 height 26
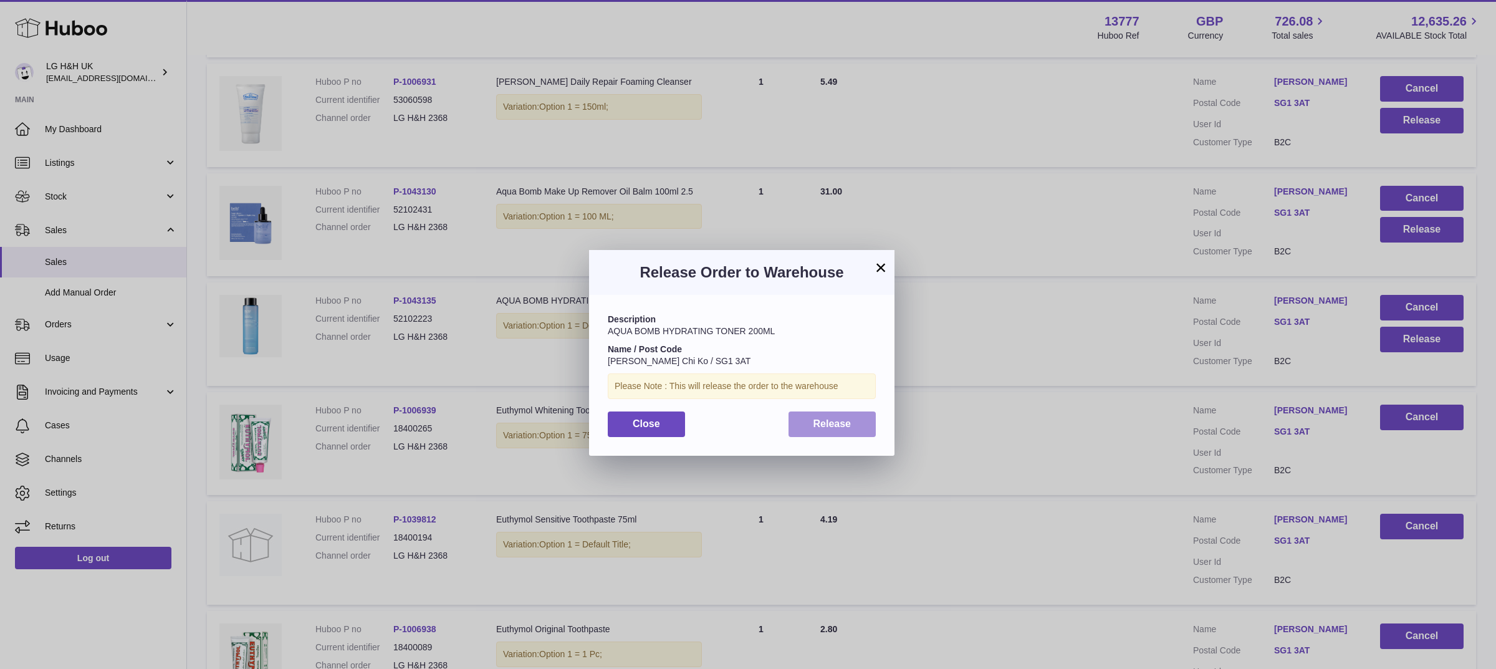
click at [828, 426] on span "Release" at bounding box center [832, 423] width 38 height 11
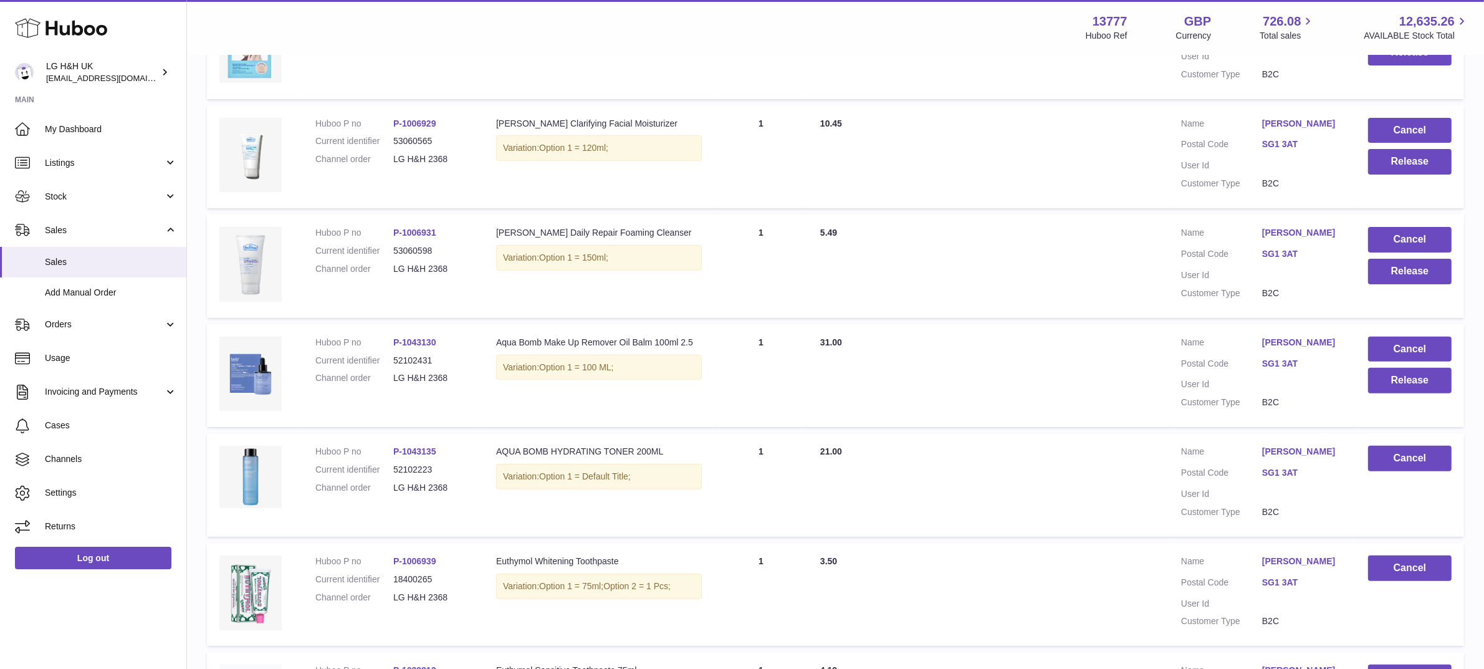
scroll to position [424, 0]
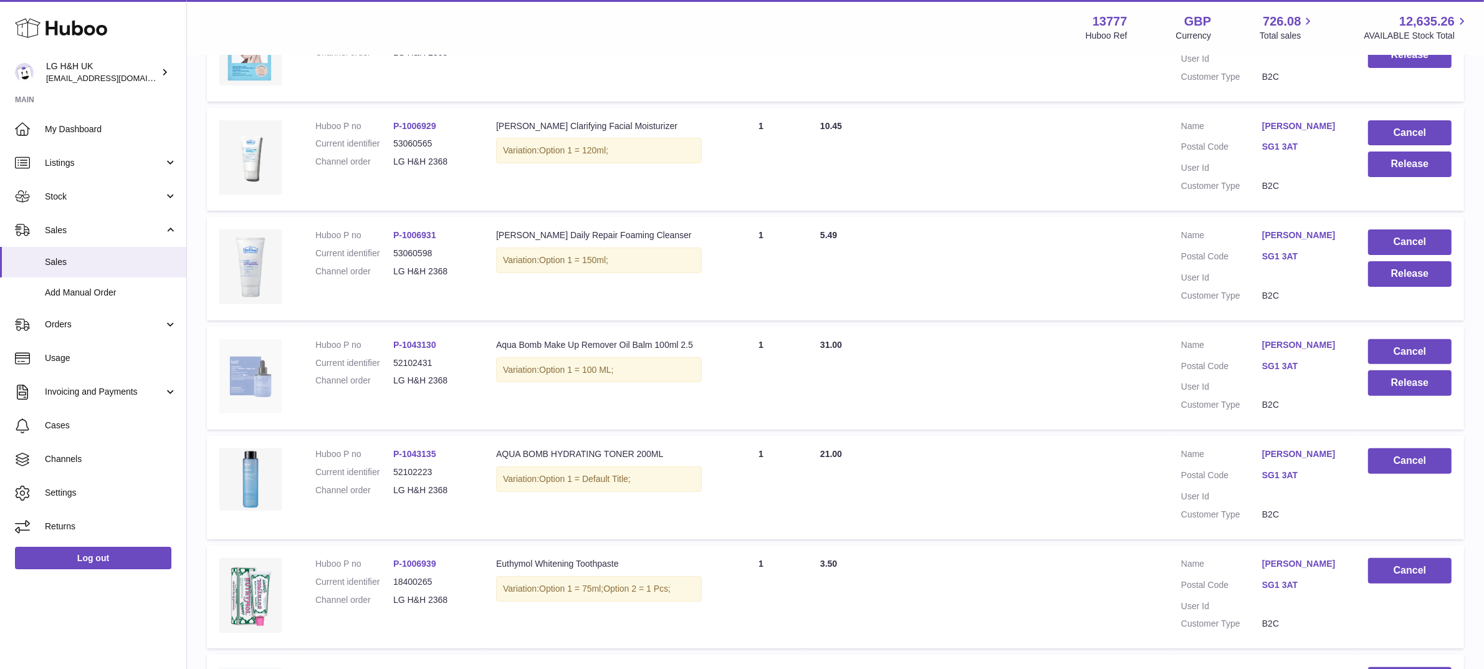
click at [259, 374] on img at bounding box center [250, 376] width 62 height 75
click at [1401, 385] on button "Release" at bounding box center [1410, 383] width 84 height 26
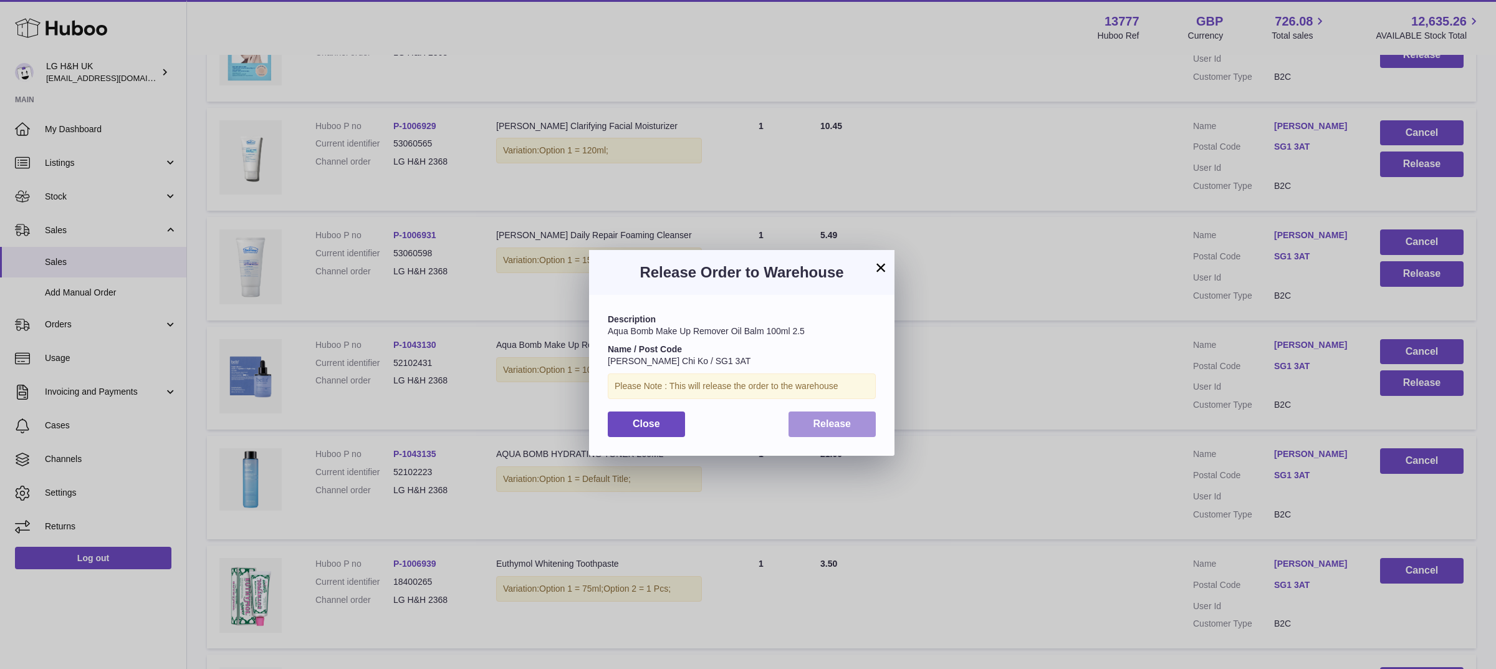
click at [839, 422] on span "Release" at bounding box center [832, 423] width 38 height 11
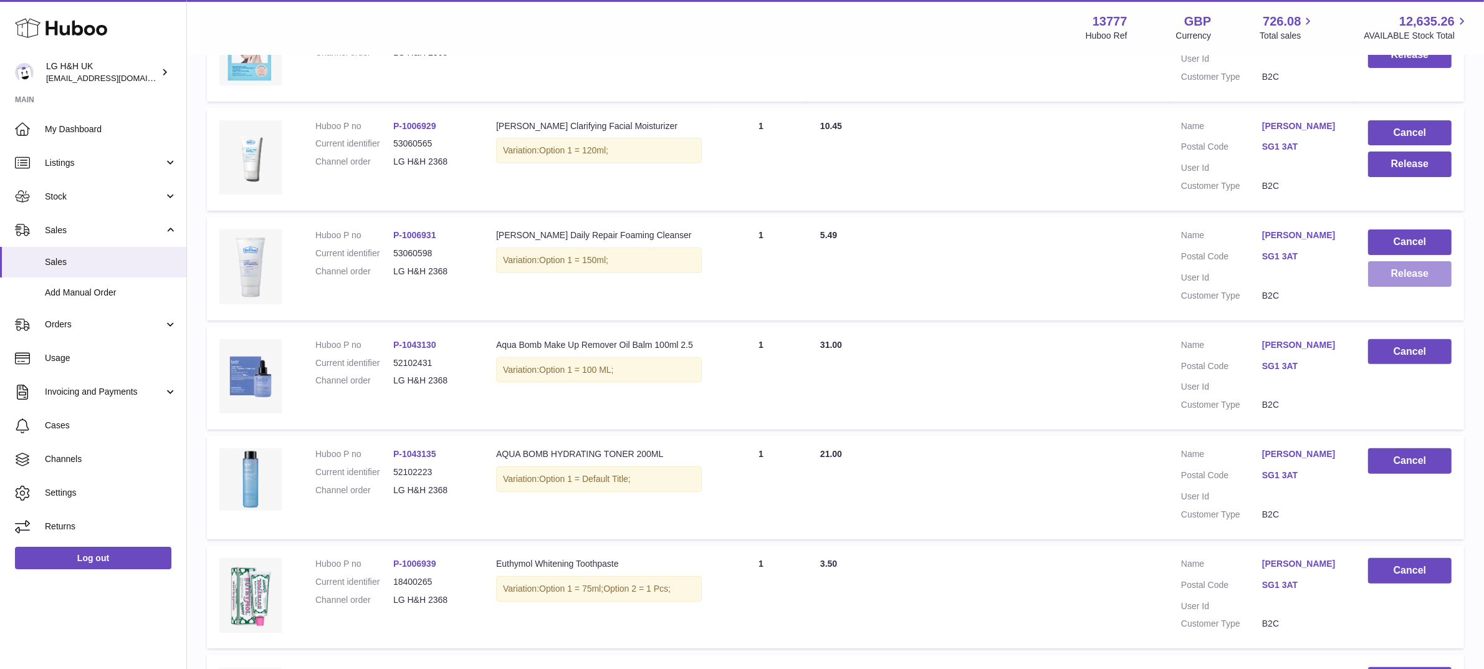
click at [1404, 284] on button "Release" at bounding box center [1410, 274] width 84 height 26
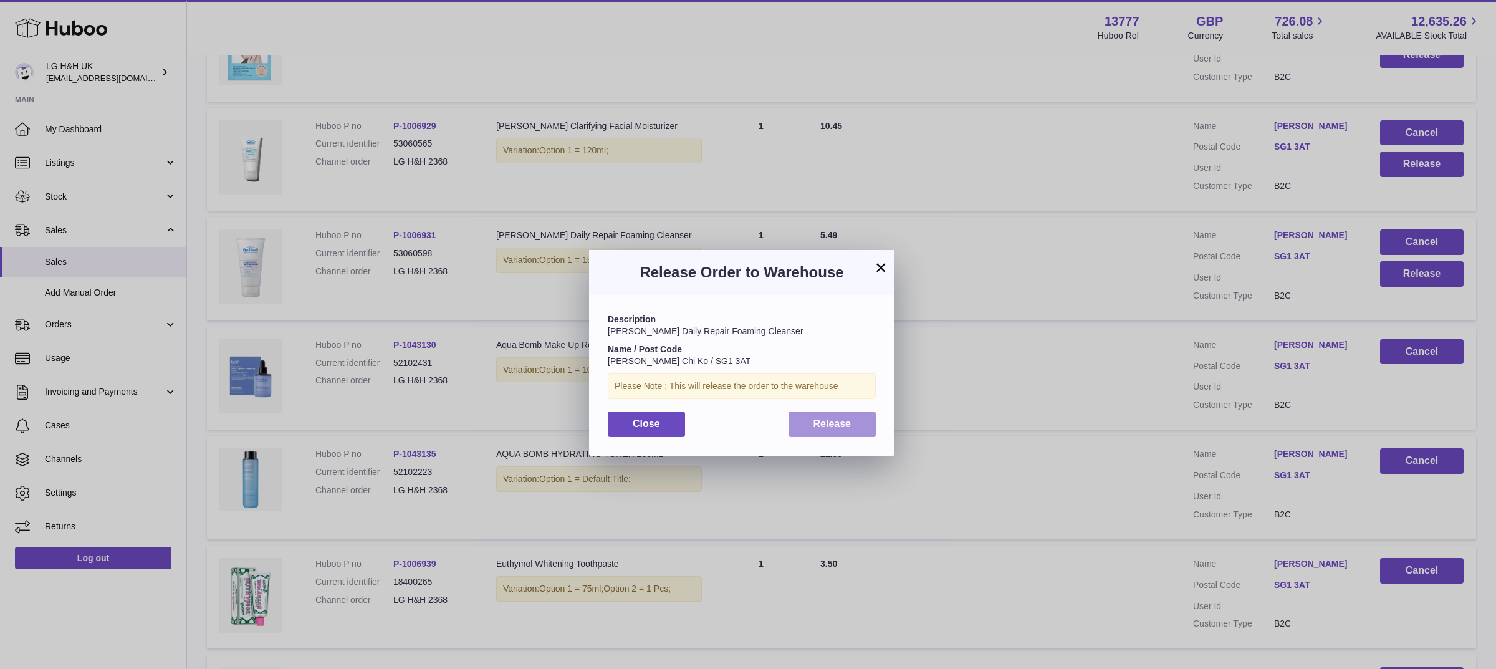
click at [840, 421] on span "Release" at bounding box center [832, 423] width 38 height 11
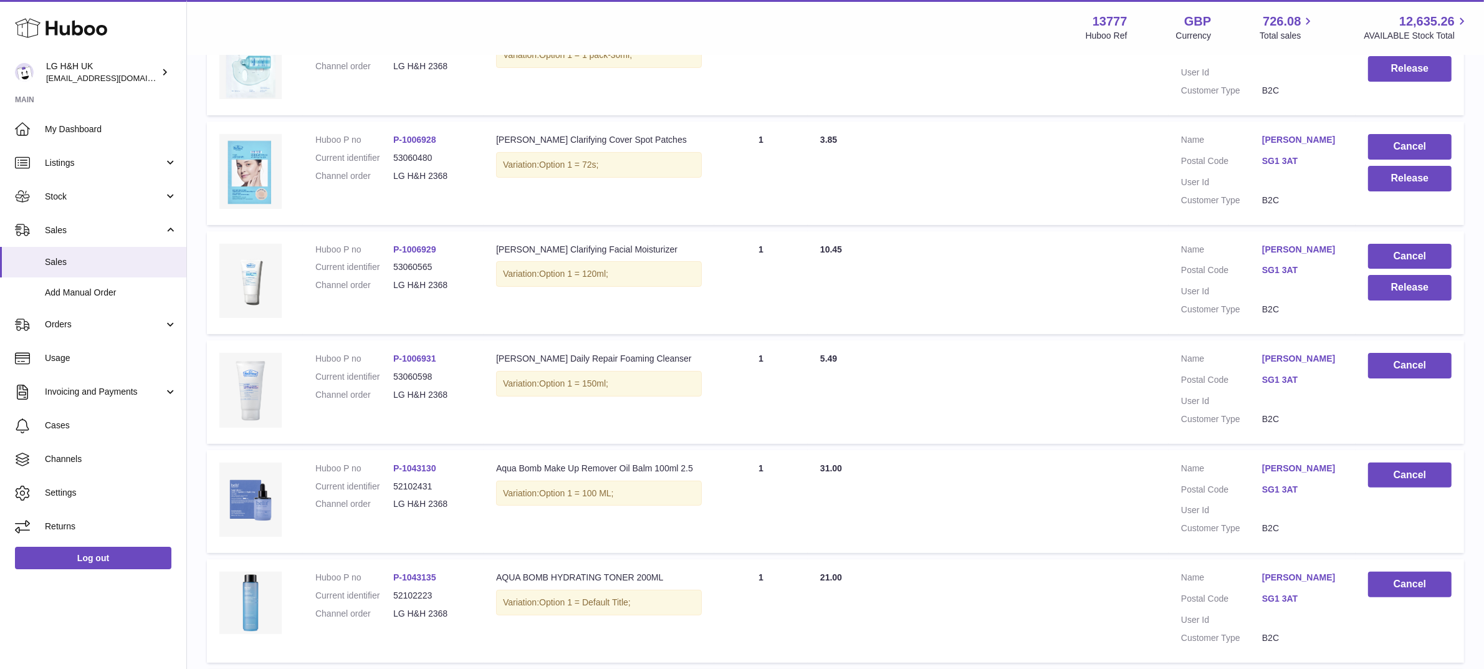
scroll to position [300, 0]
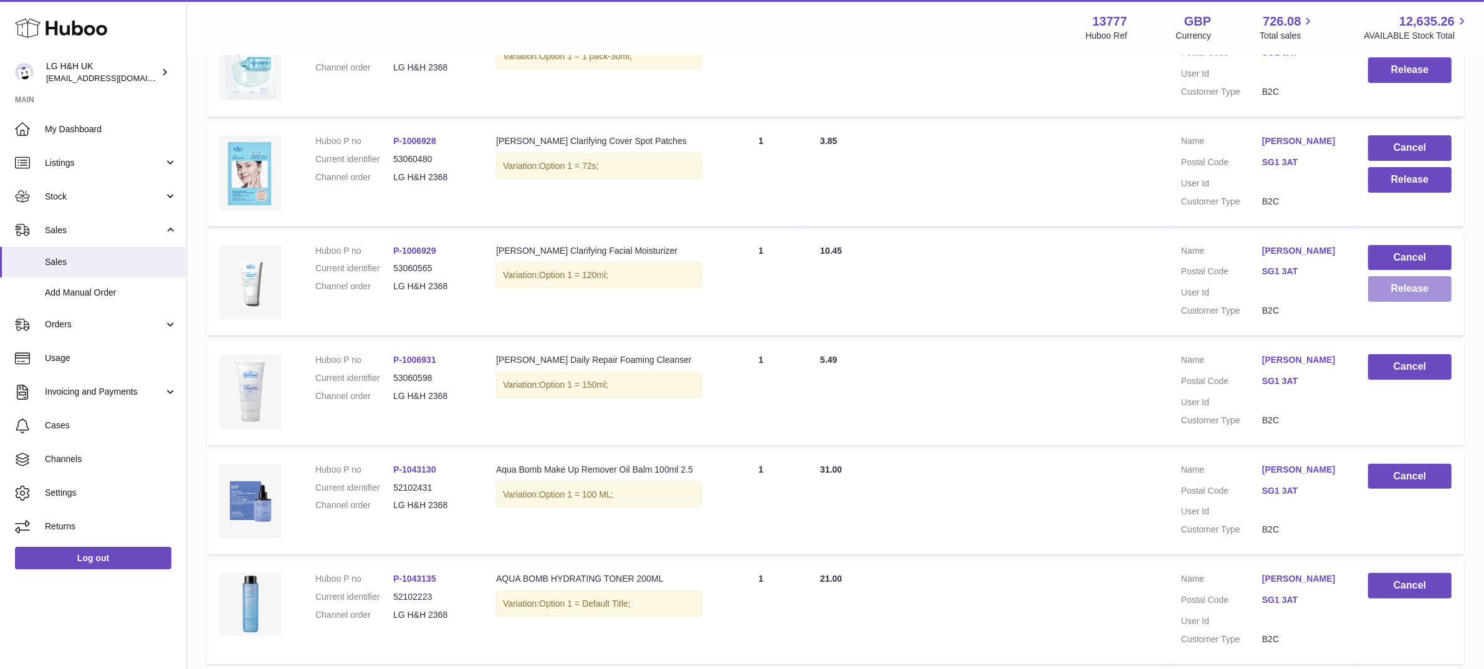
click at [1397, 298] on button "Release" at bounding box center [1410, 289] width 84 height 26
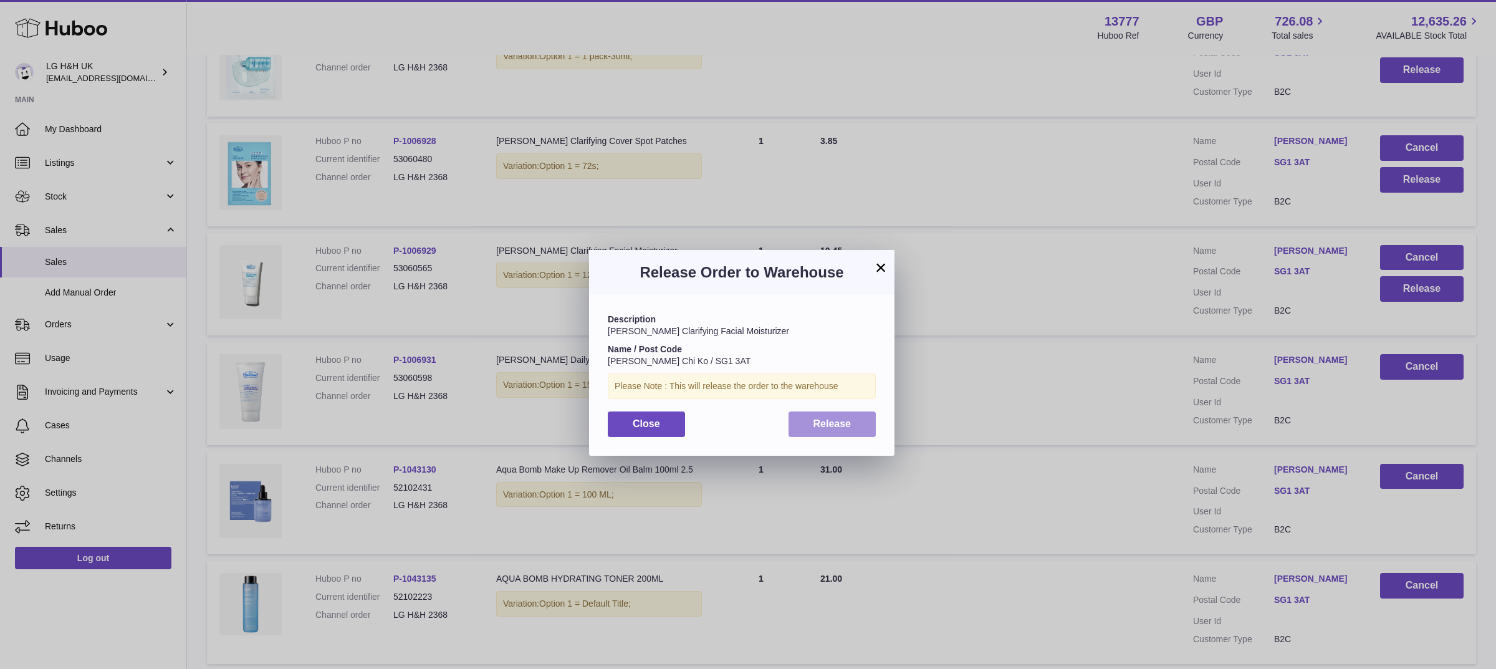
click at [835, 421] on span "Release" at bounding box center [832, 423] width 38 height 11
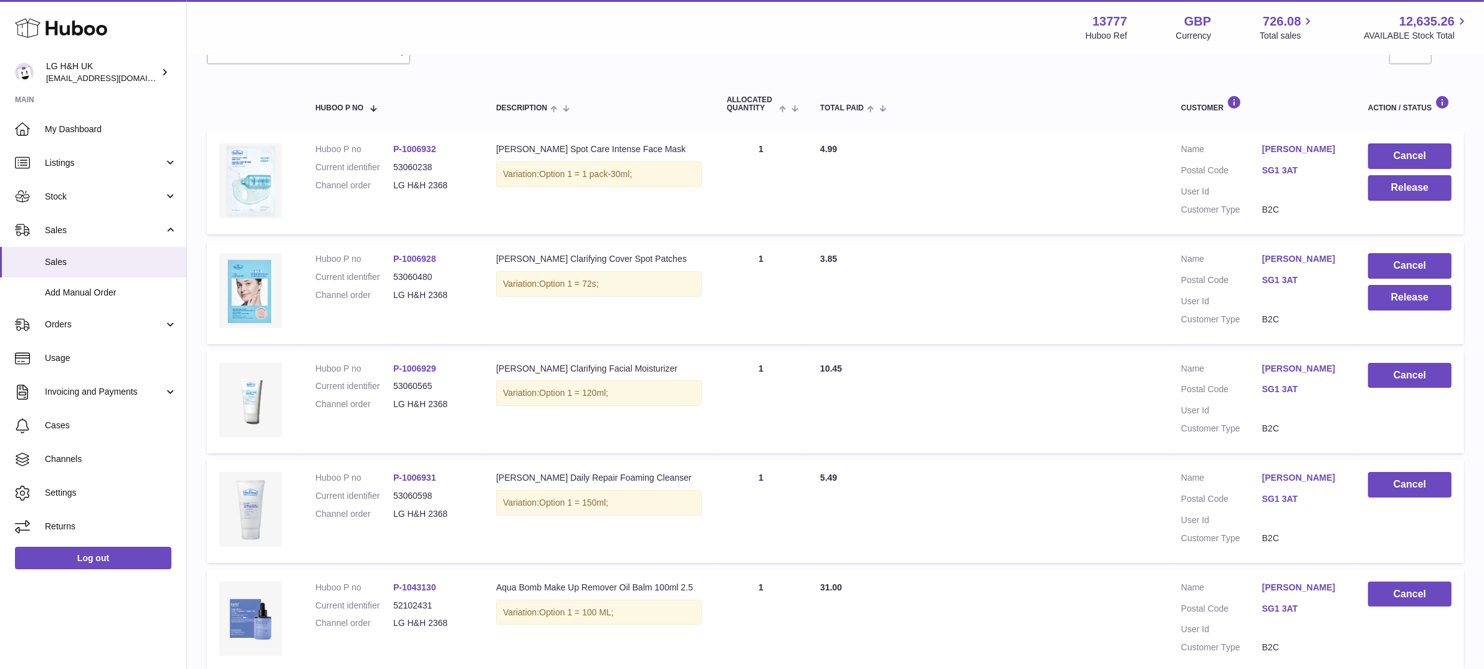
scroll to position [179, 0]
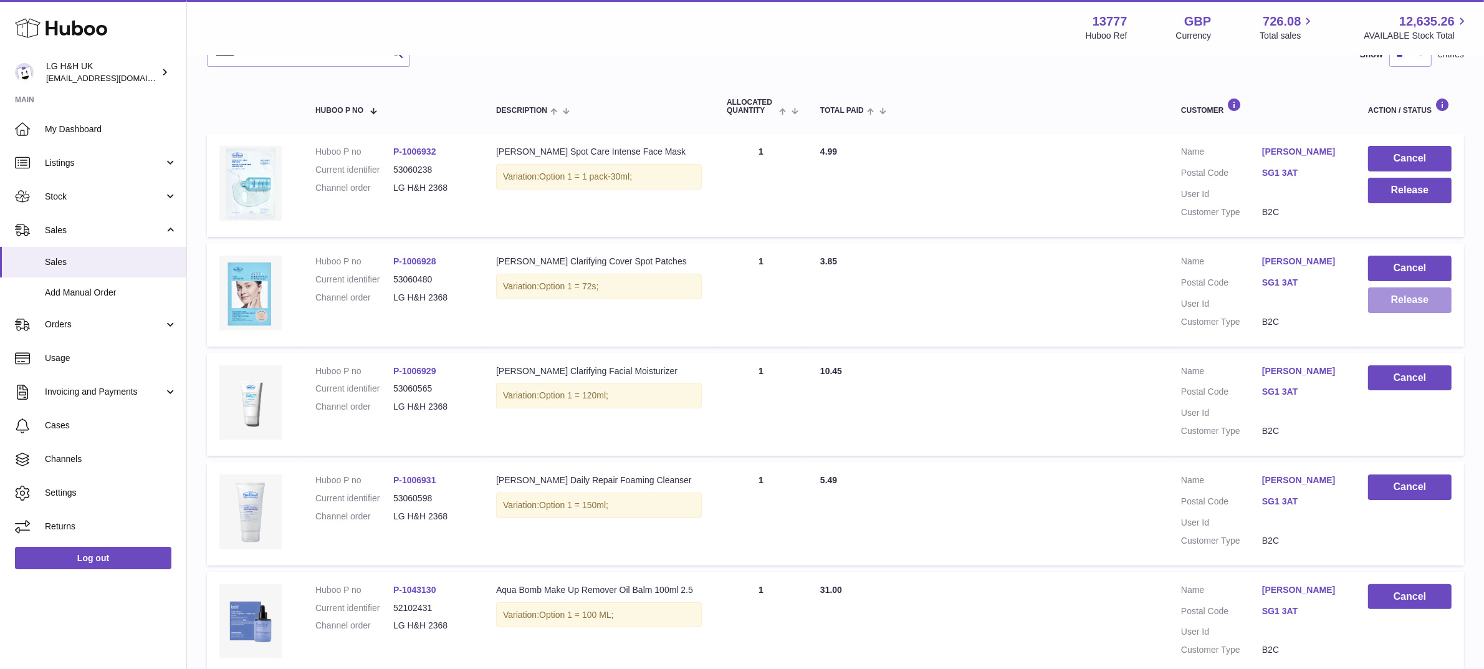
click at [1393, 293] on button "Release" at bounding box center [1410, 300] width 84 height 26
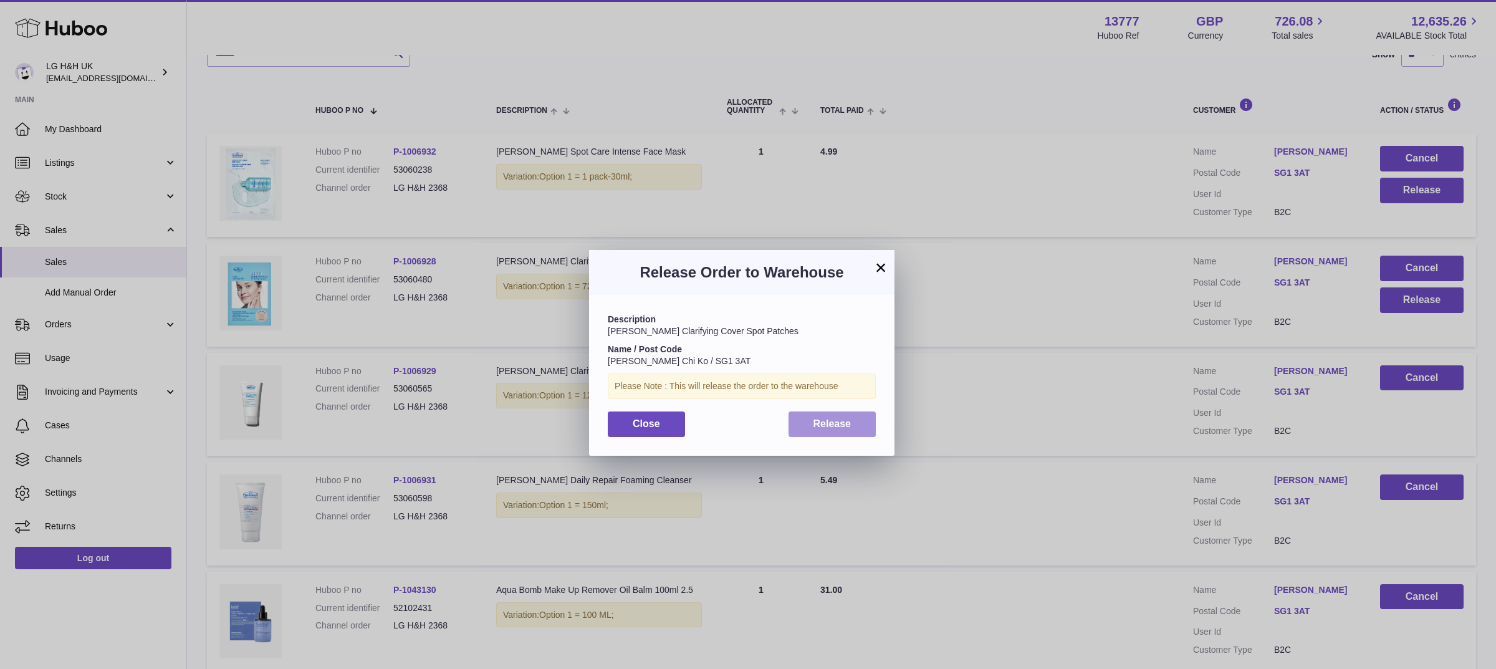
click at [851, 415] on button "Release" at bounding box center [832, 424] width 88 height 26
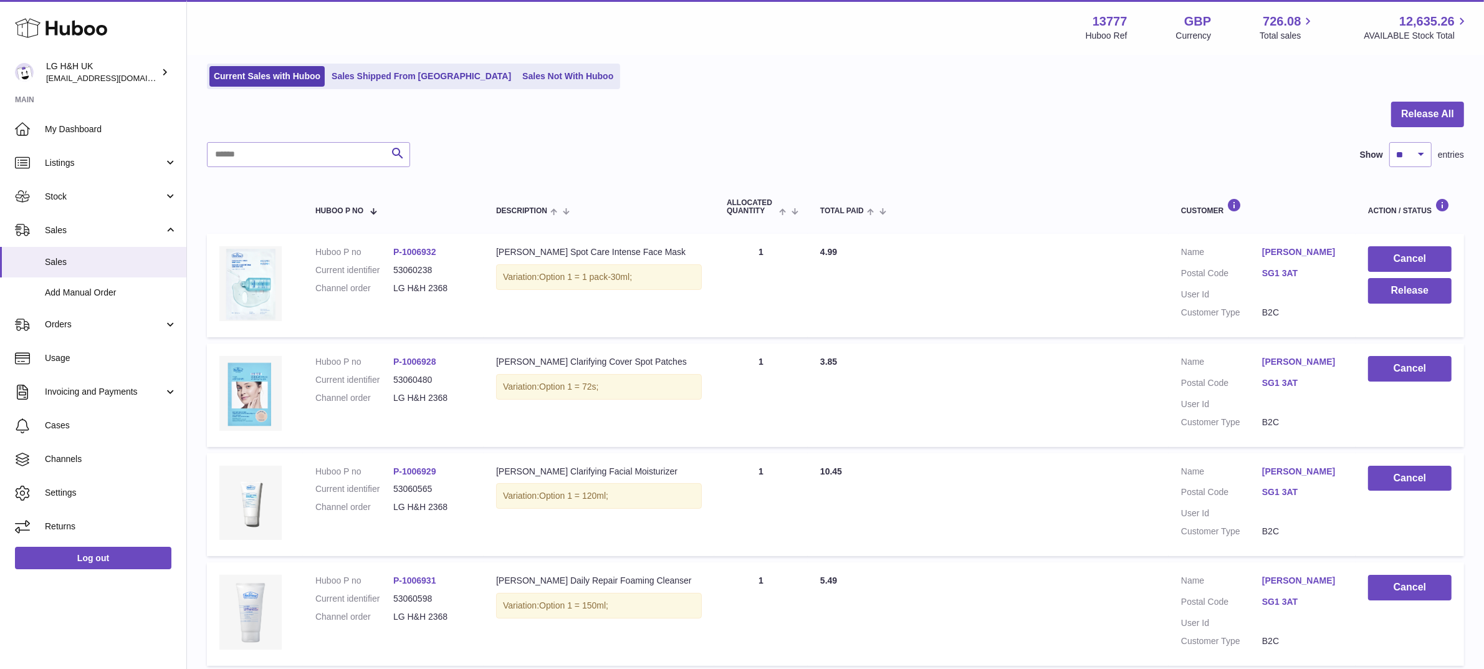
scroll to position [79, 0]
click at [1399, 285] on button "Release" at bounding box center [1410, 292] width 84 height 26
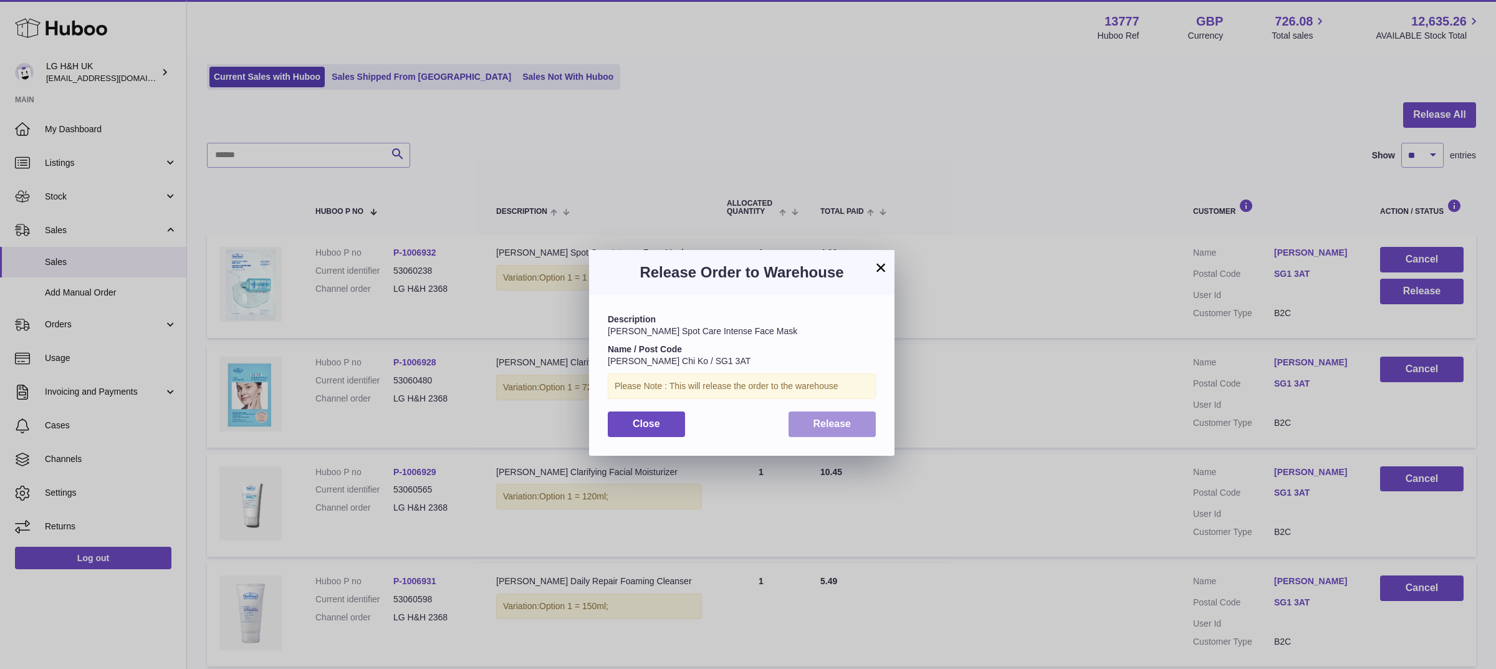
click at [846, 428] on span "Release" at bounding box center [832, 423] width 38 height 11
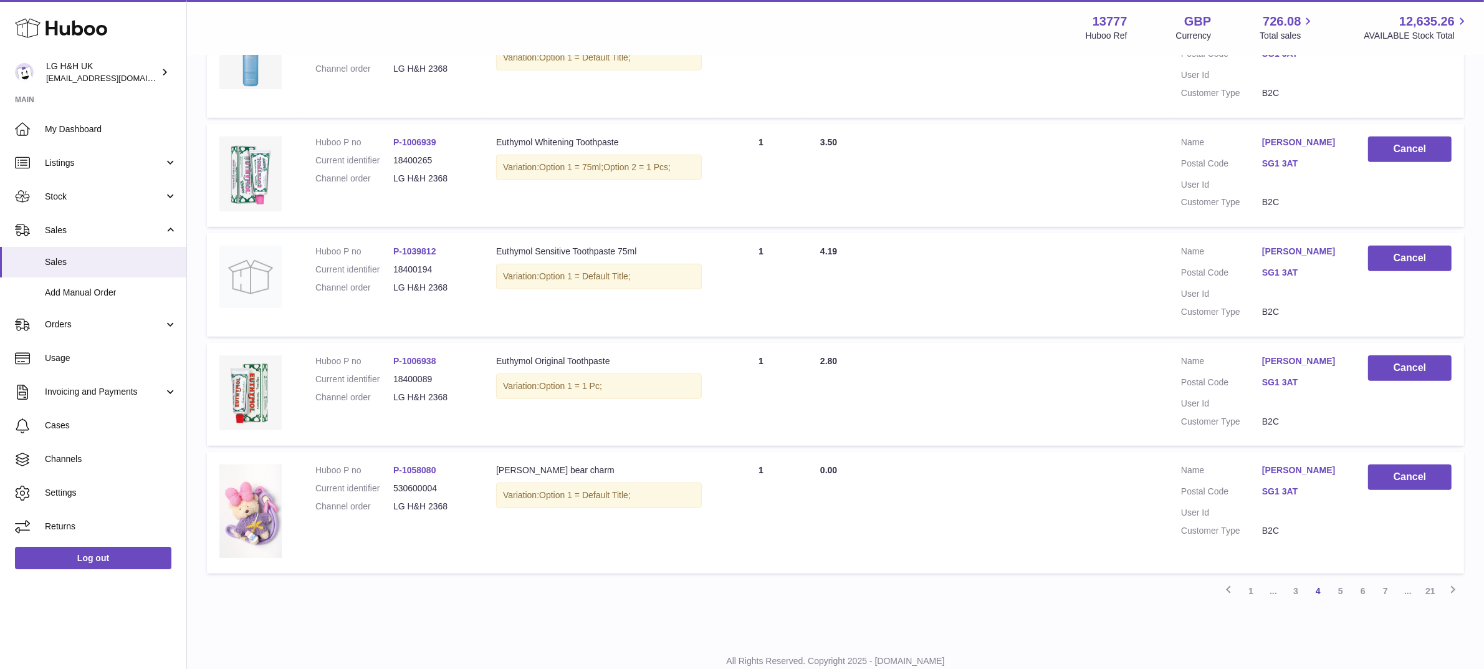
scroll to position [886, 0]
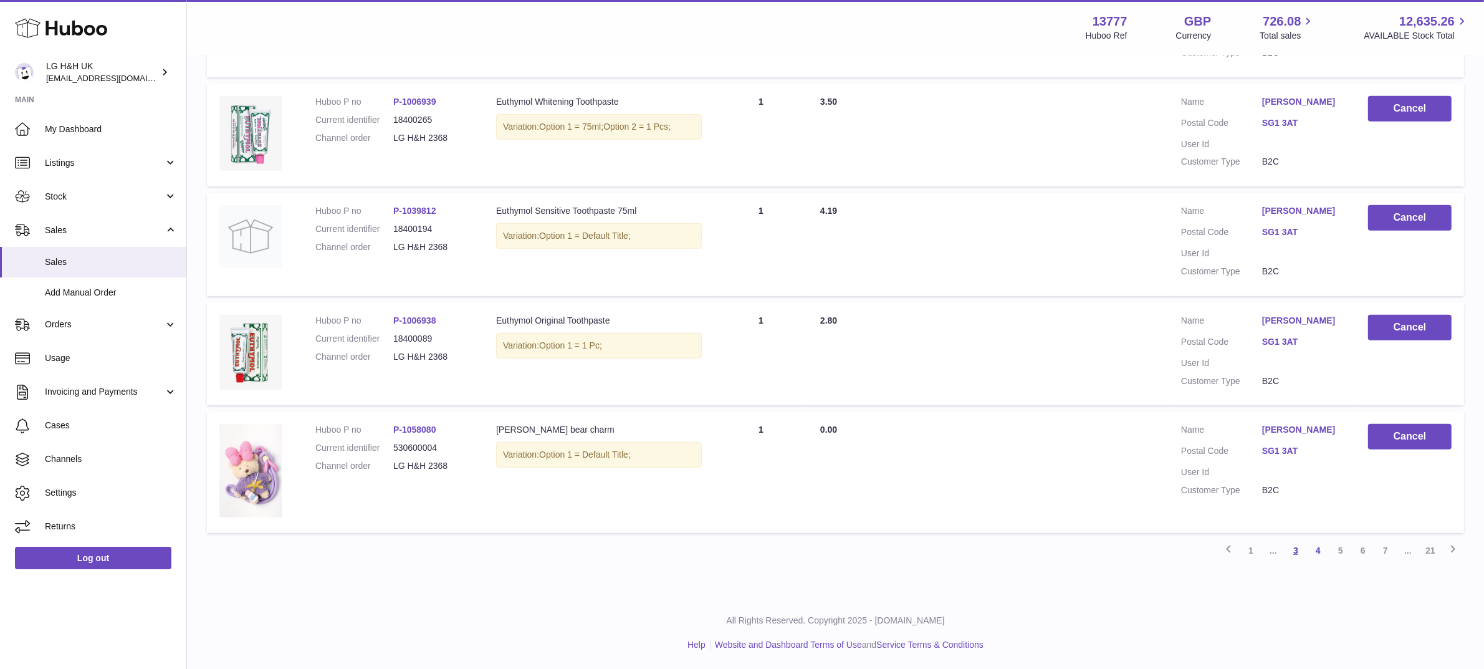
click at [1291, 546] on link "3" at bounding box center [1295, 550] width 22 height 22
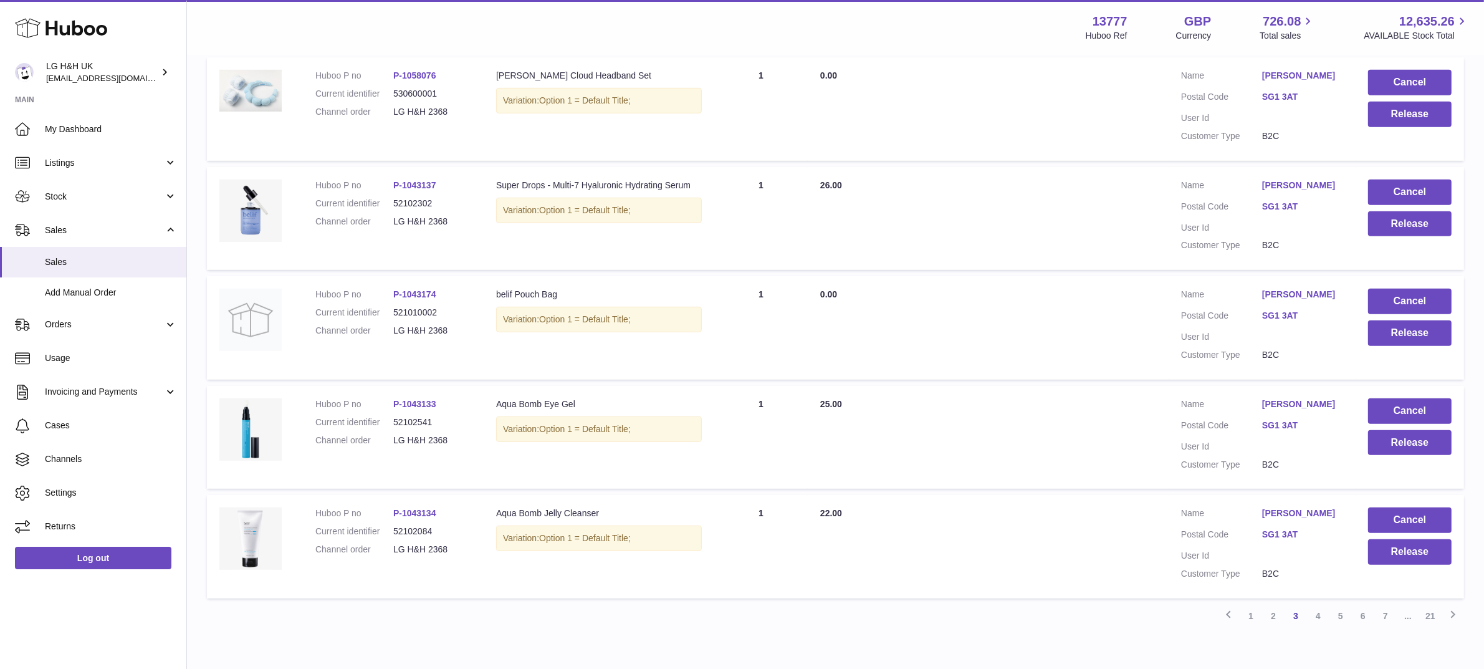
scroll to position [867, 0]
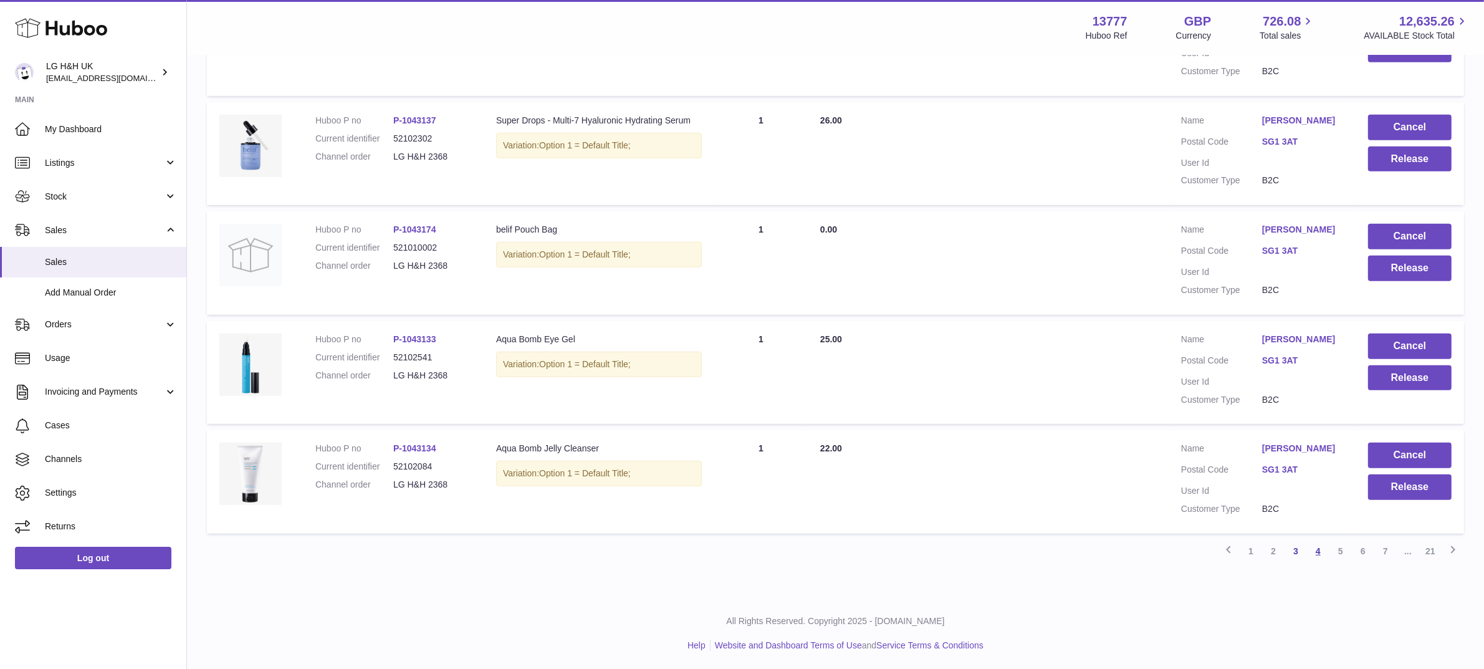
click at [1317, 545] on link "4" at bounding box center [1318, 551] width 22 height 22
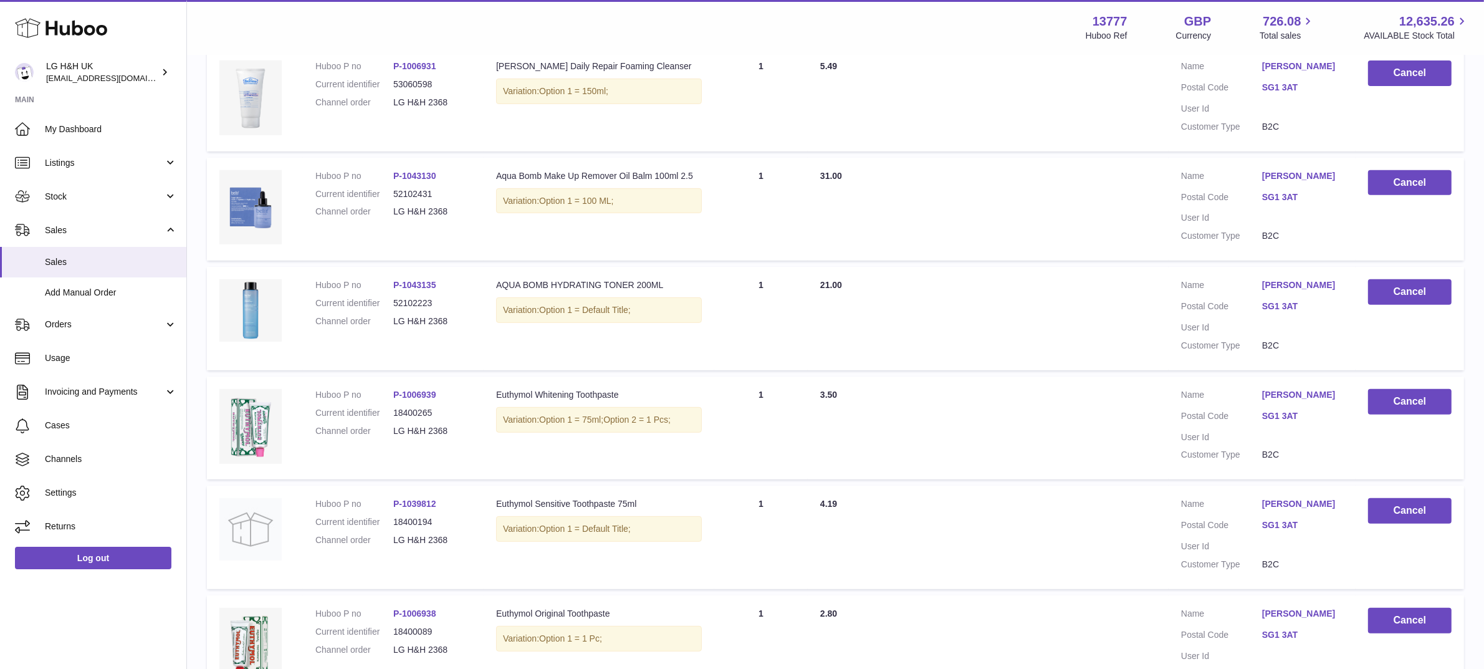
scroll to position [886, 0]
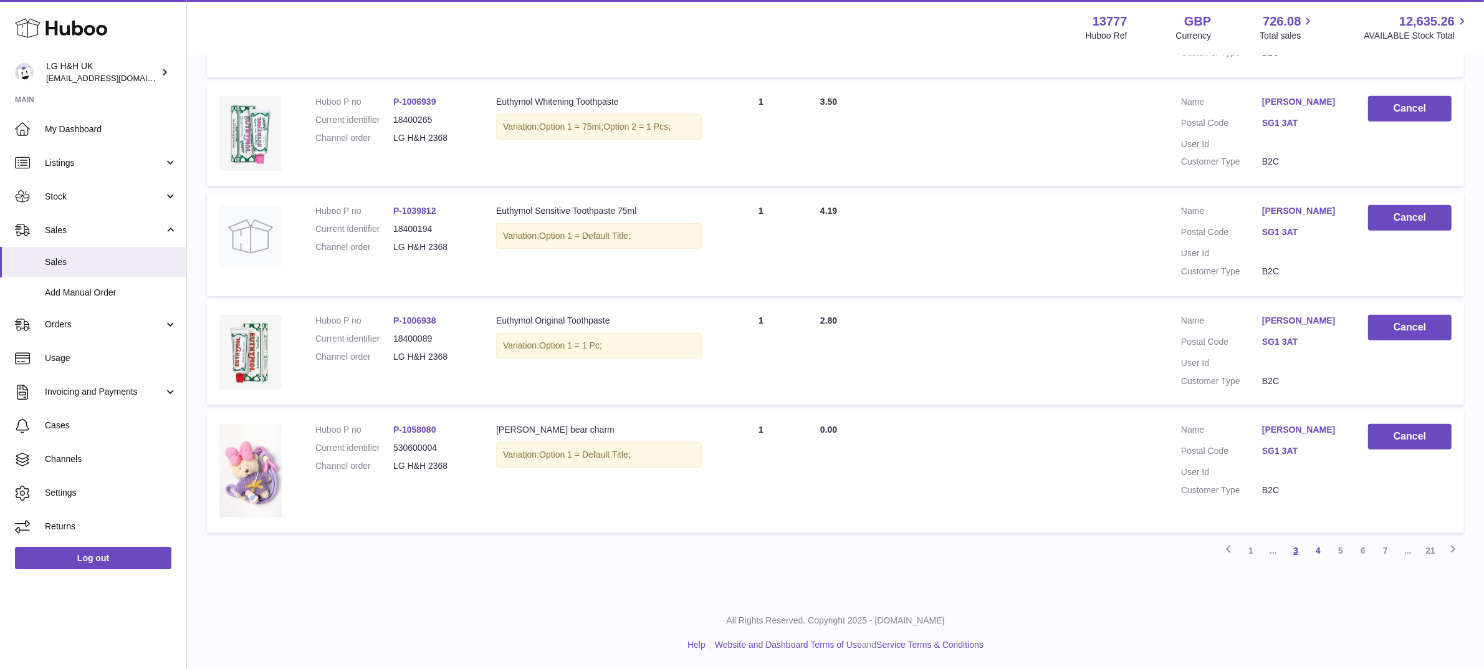
click at [1297, 553] on link "3" at bounding box center [1295, 550] width 22 height 22
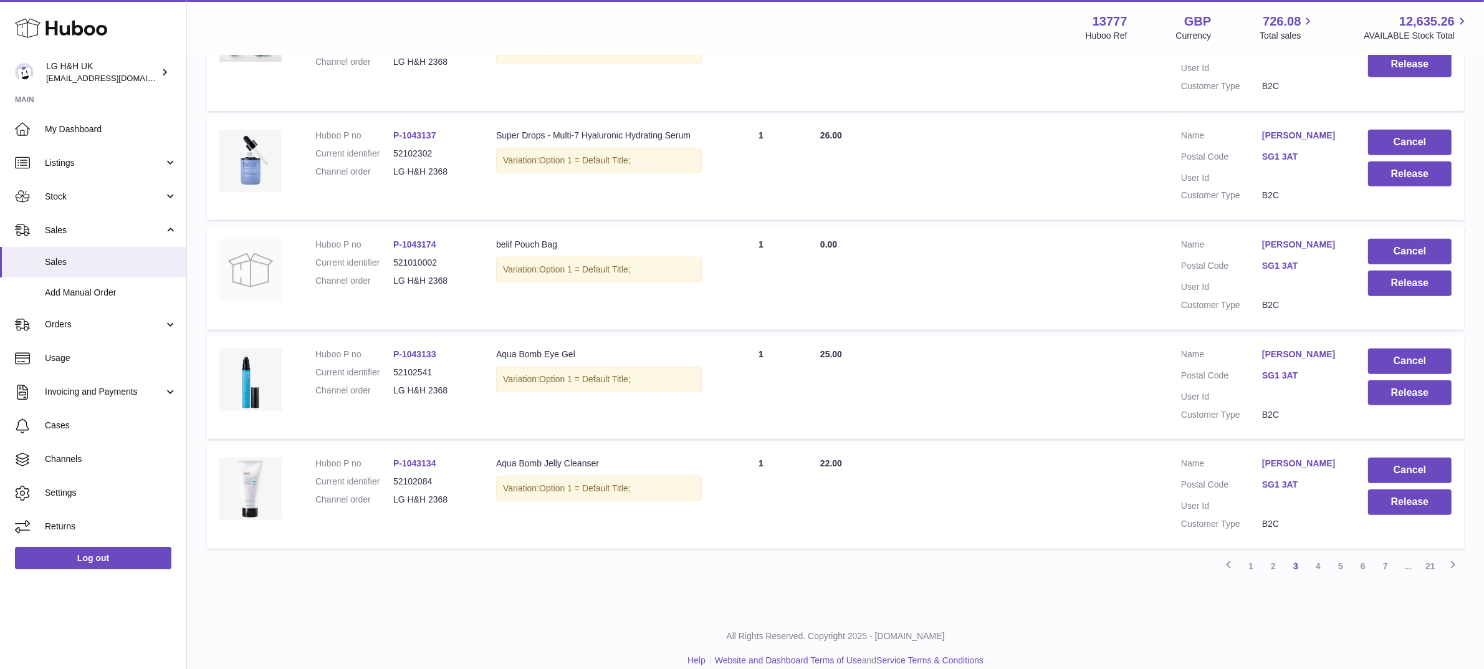
scroll to position [867, 0]
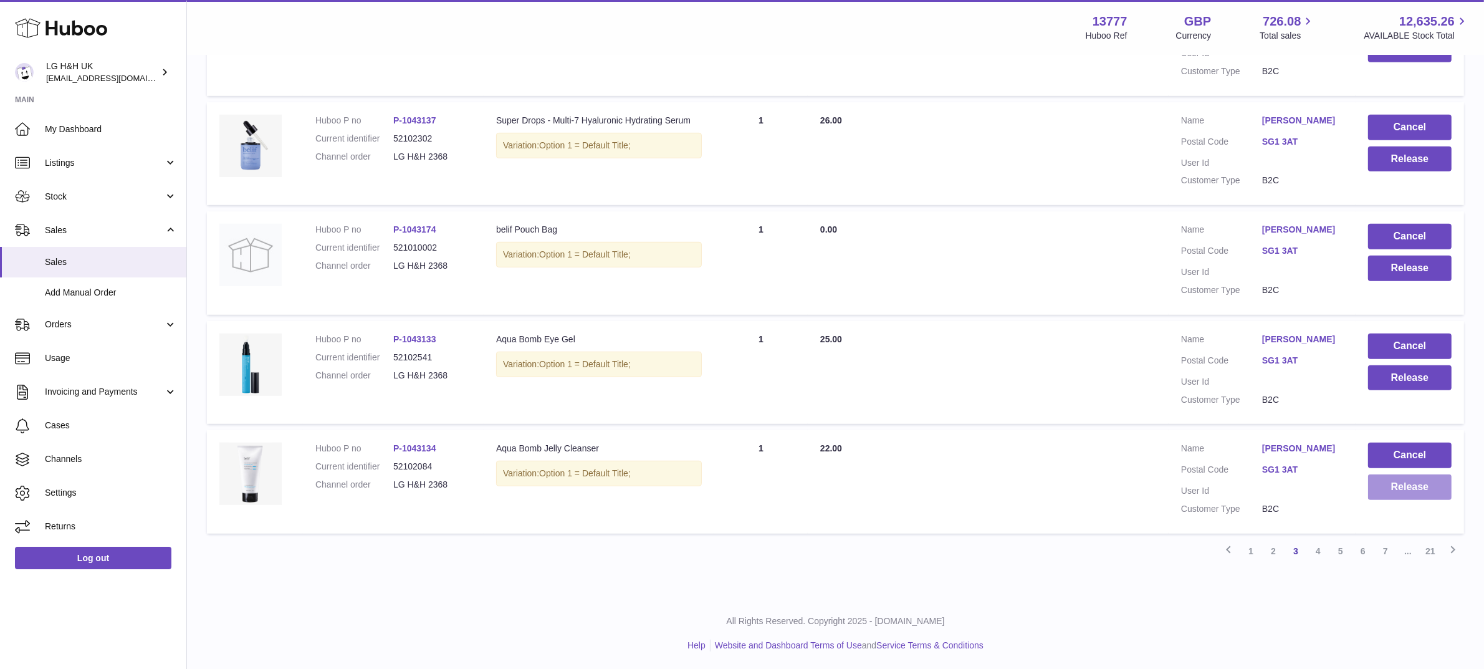
click at [1400, 499] on button "Release" at bounding box center [1410, 487] width 84 height 26
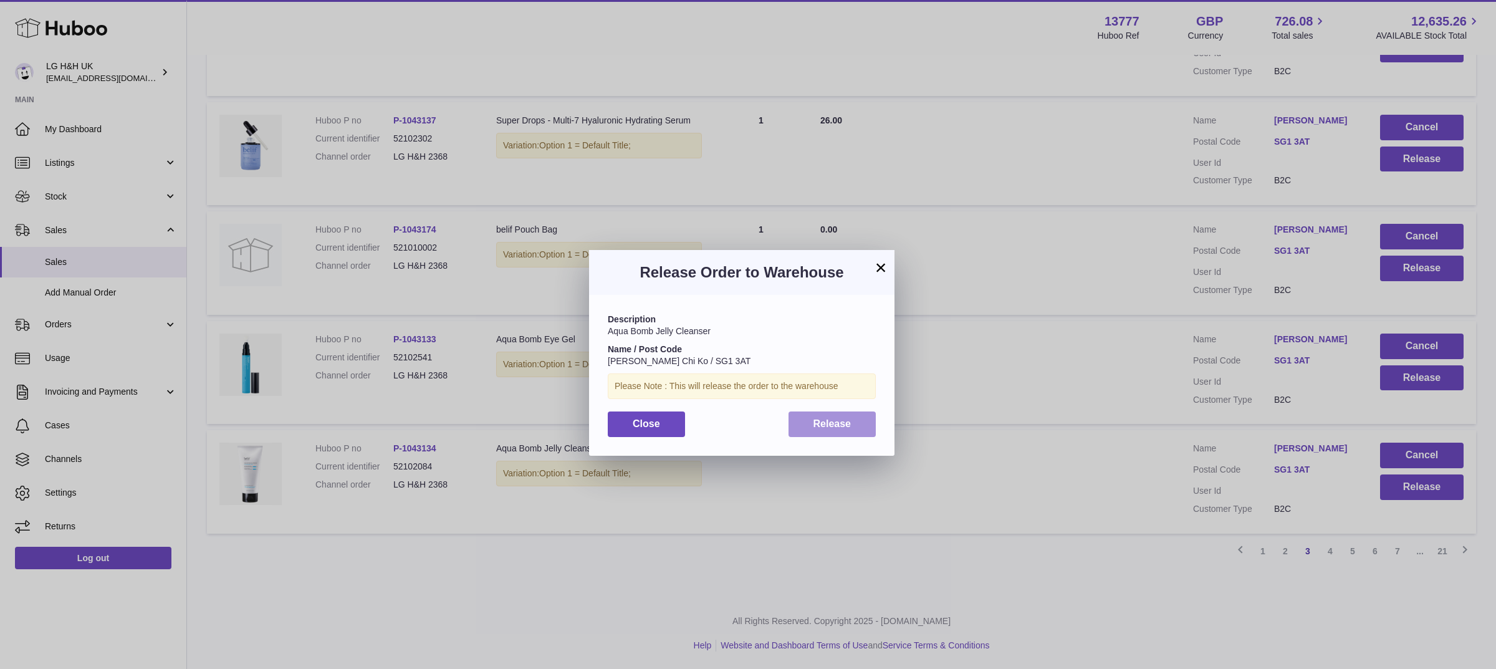
click at [840, 421] on span "Release" at bounding box center [832, 423] width 38 height 11
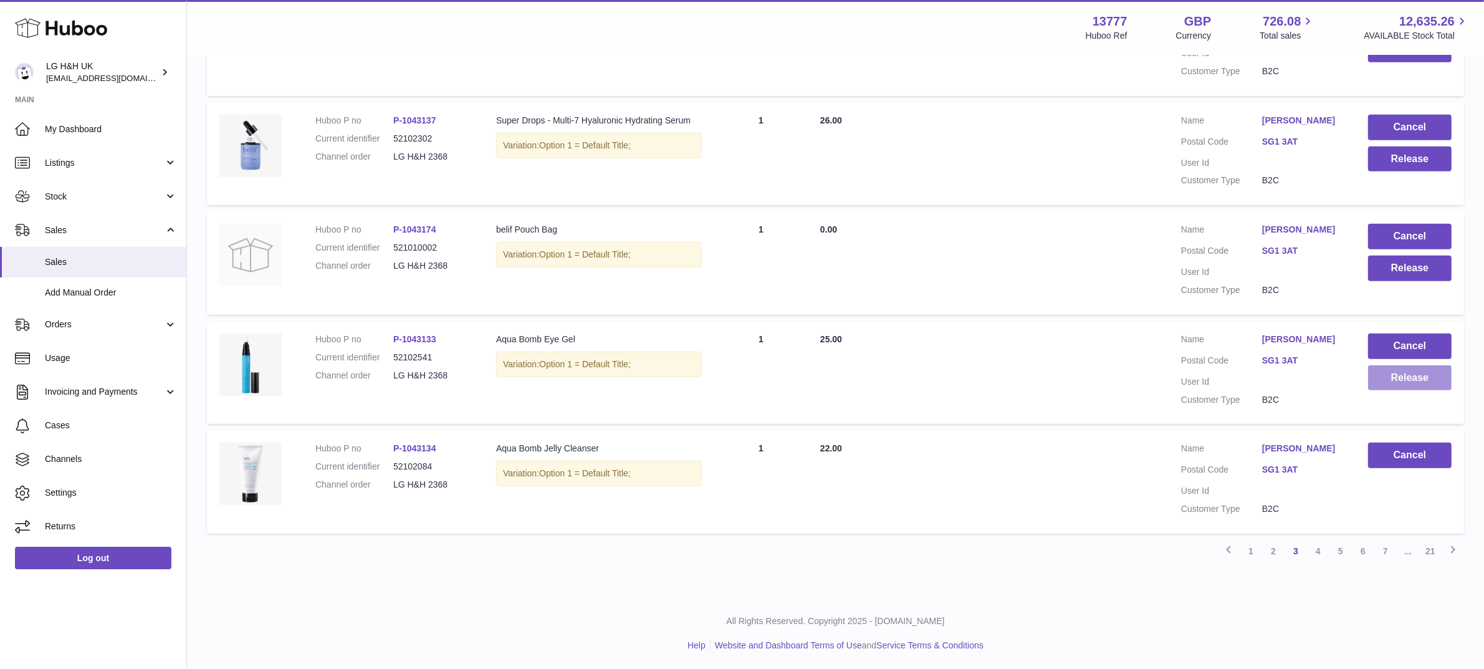
click at [1378, 375] on button "Release" at bounding box center [1410, 378] width 84 height 26
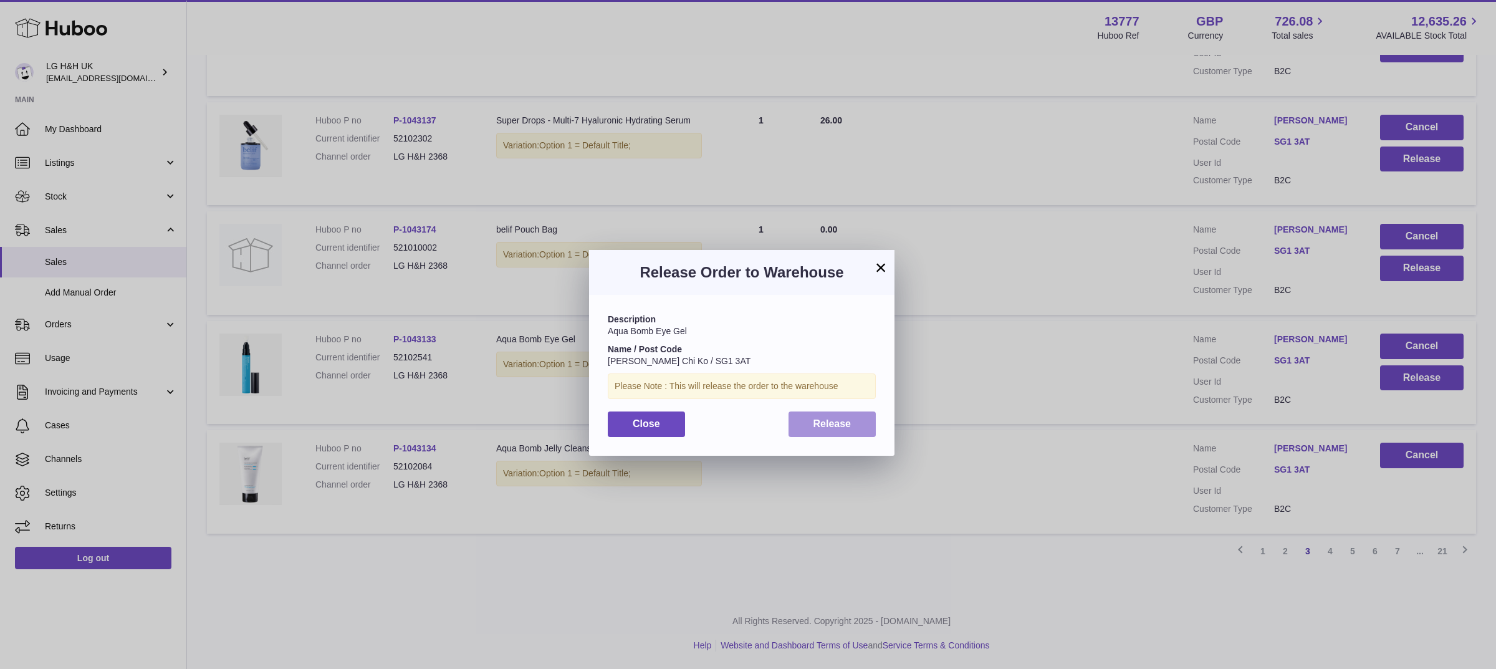
click at [851, 430] on button "Release" at bounding box center [832, 424] width 88 height 26
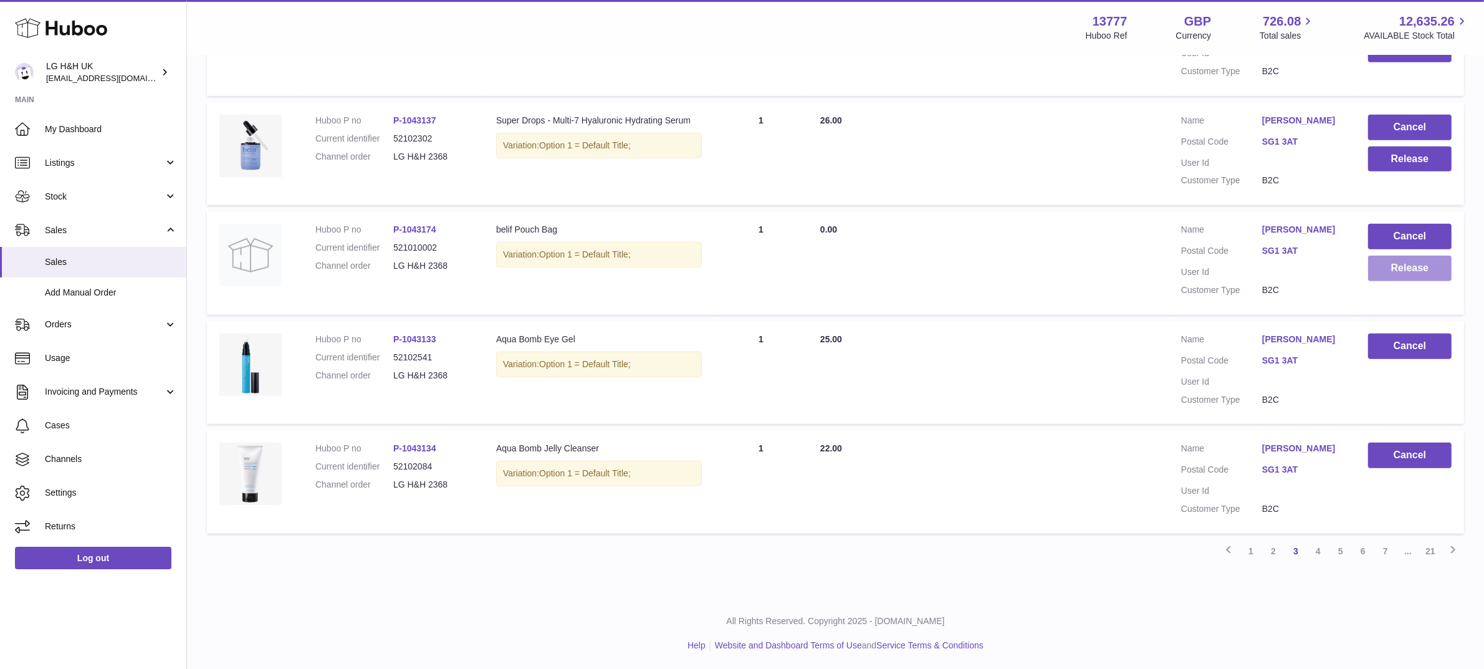
click at [1393, 272] on button "Release" at bounding box center [1410, 269] width 84 height 26
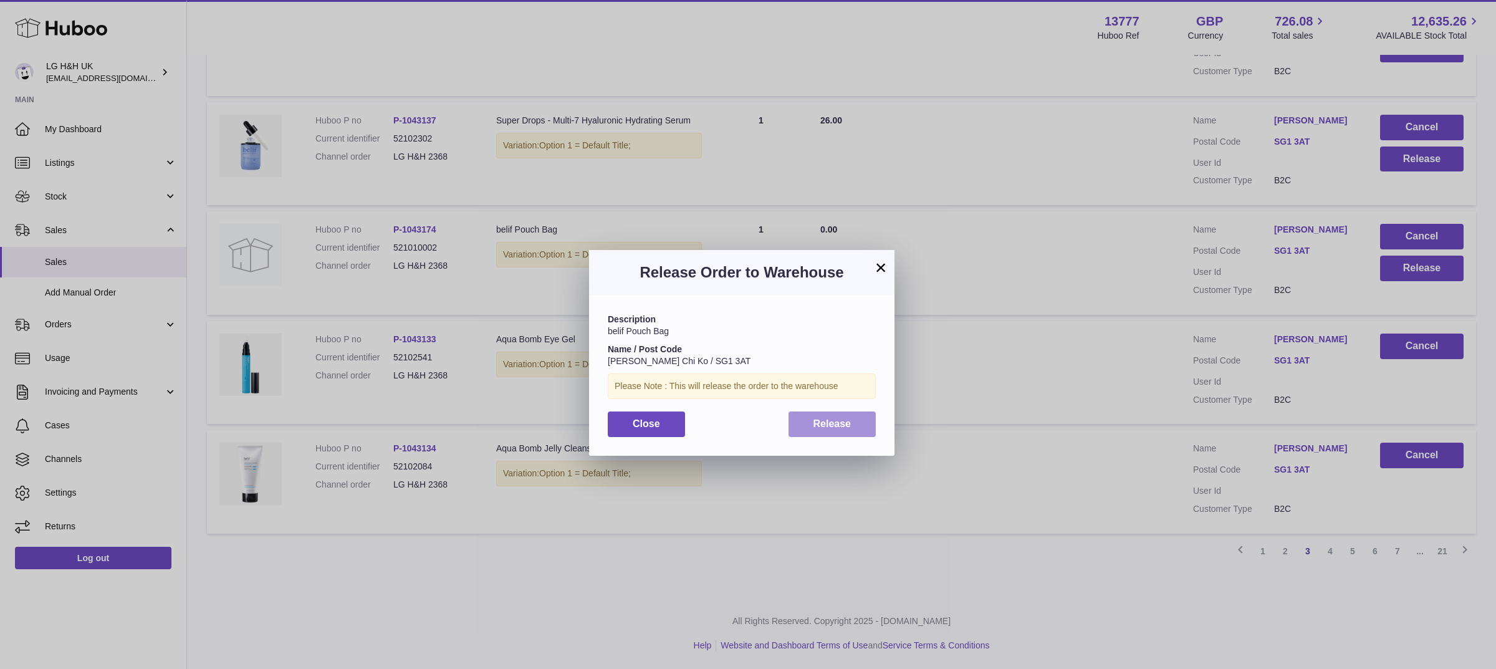
click at [848, 416] on button "Release" at bounding box center [832, 424] width 88 height 26
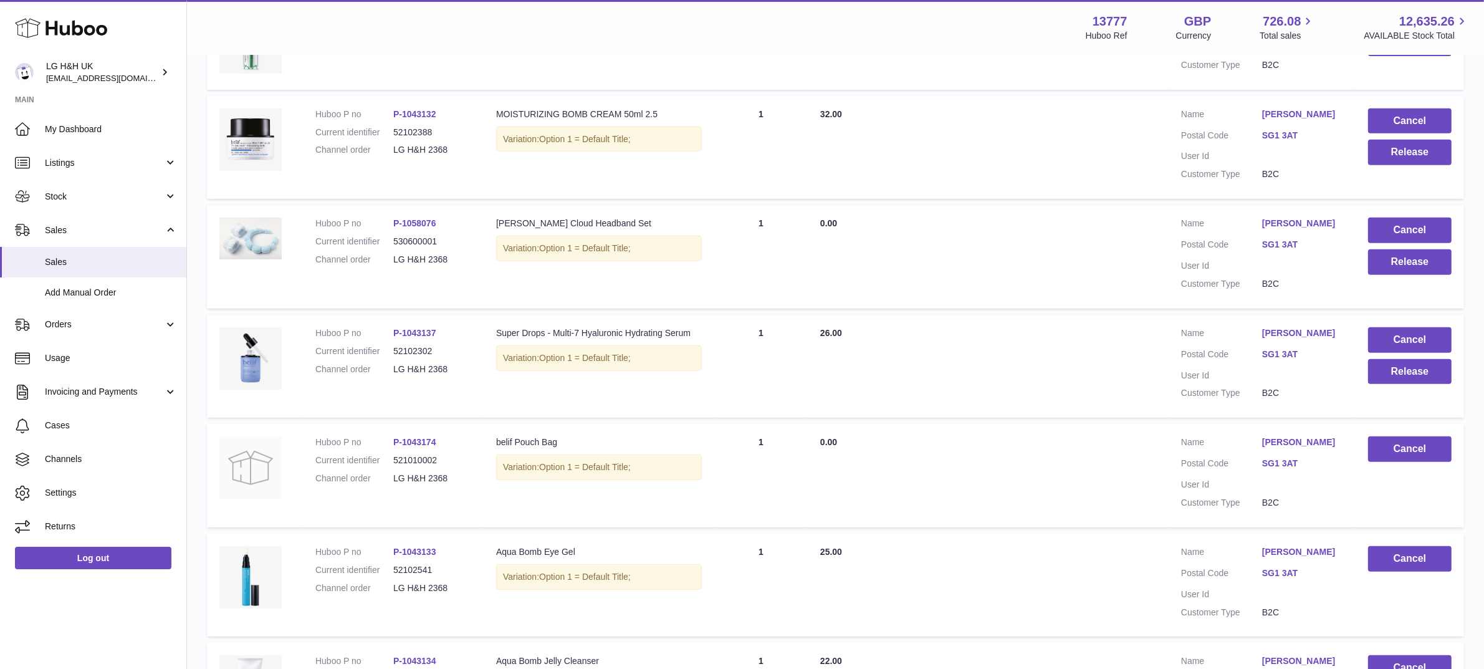
scroll to position [650, 0]
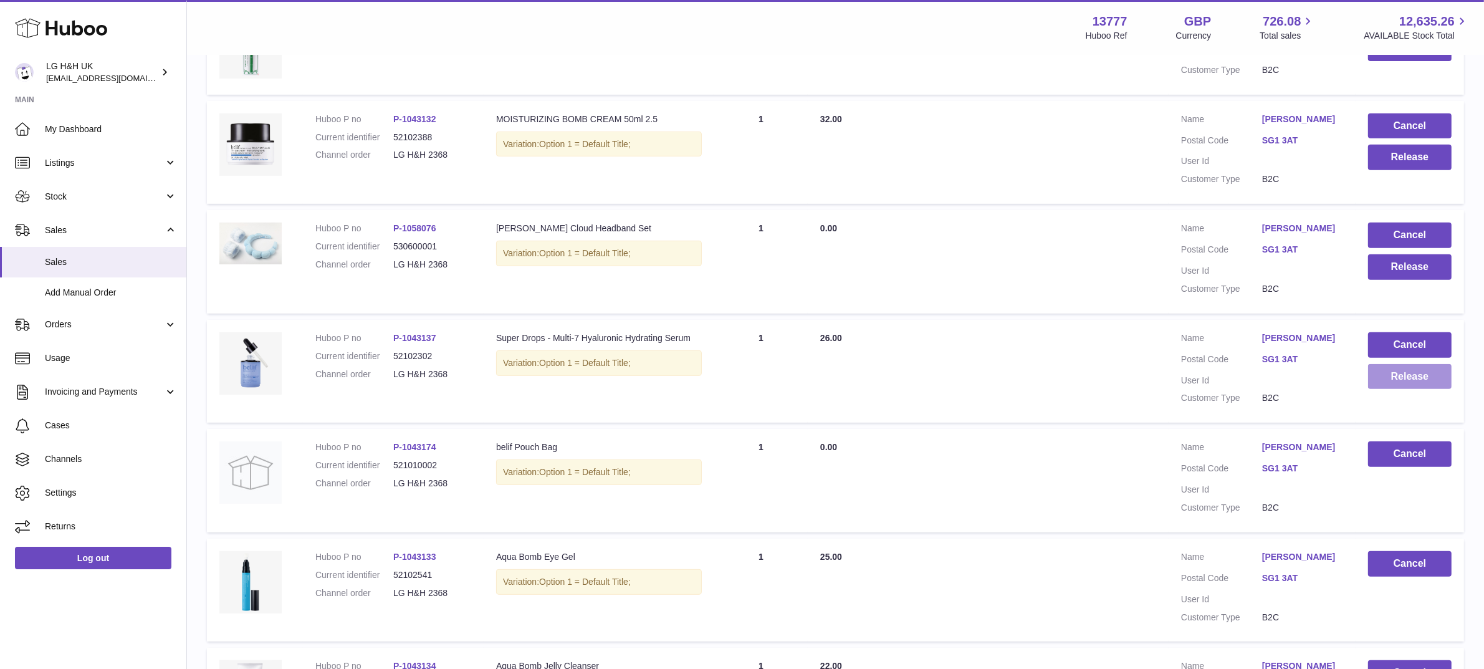
click at [1383, 377] on button "Release" at bounding box center [1410, 377] width 84 height 26
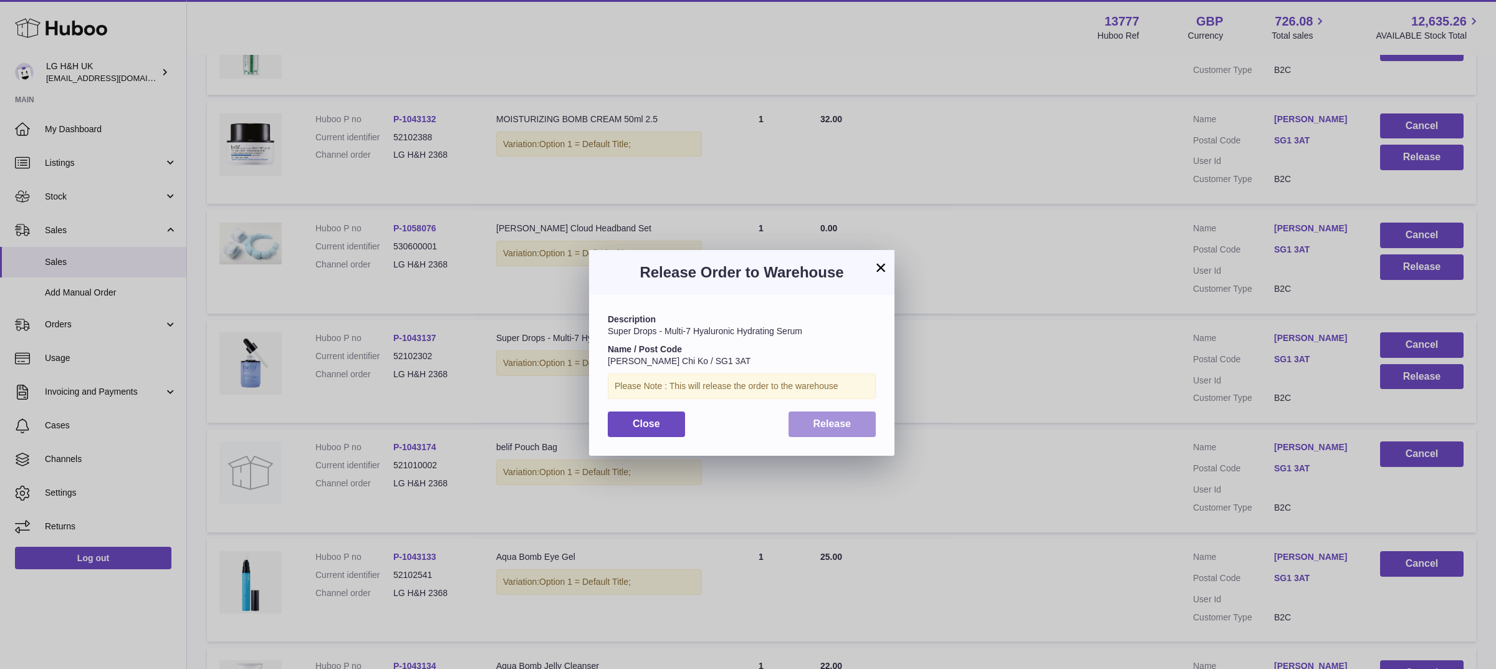
click at [863, 431] on button "Release" at bounding box center [832, 424] width 88 height 26
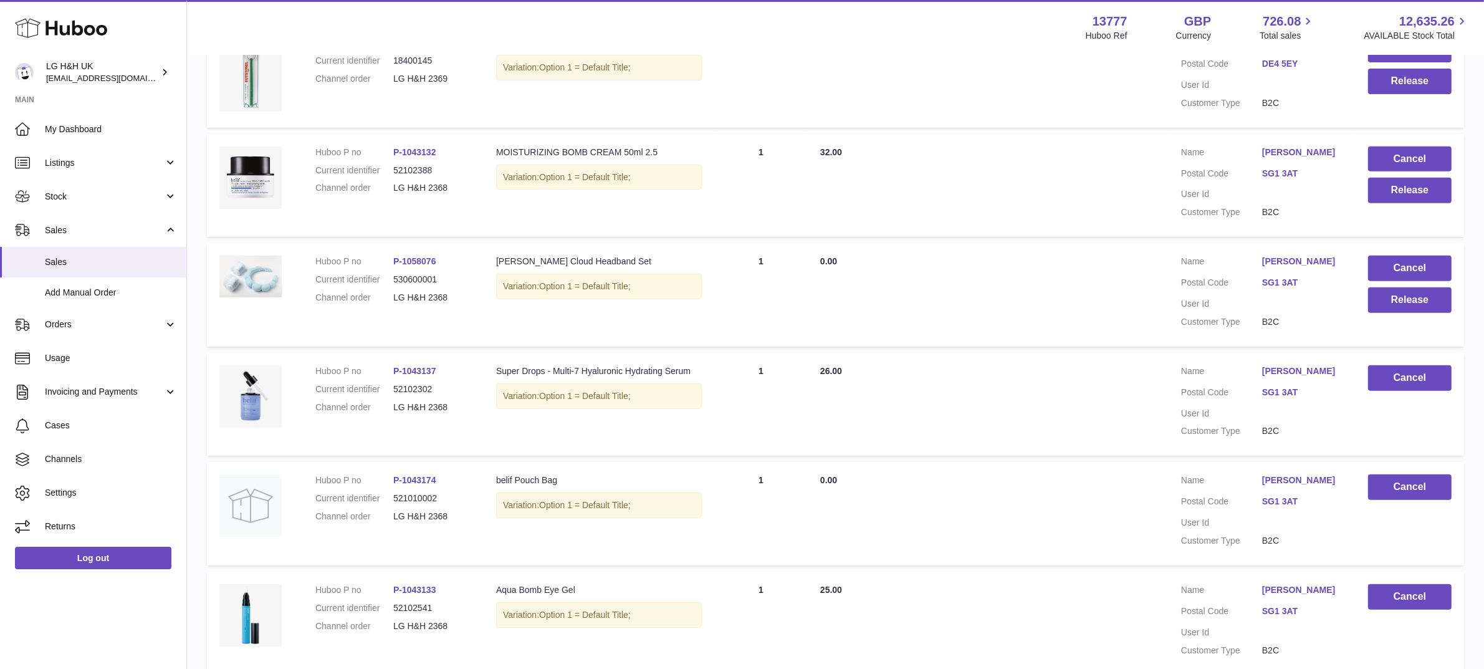
scroll to position [603, 0]
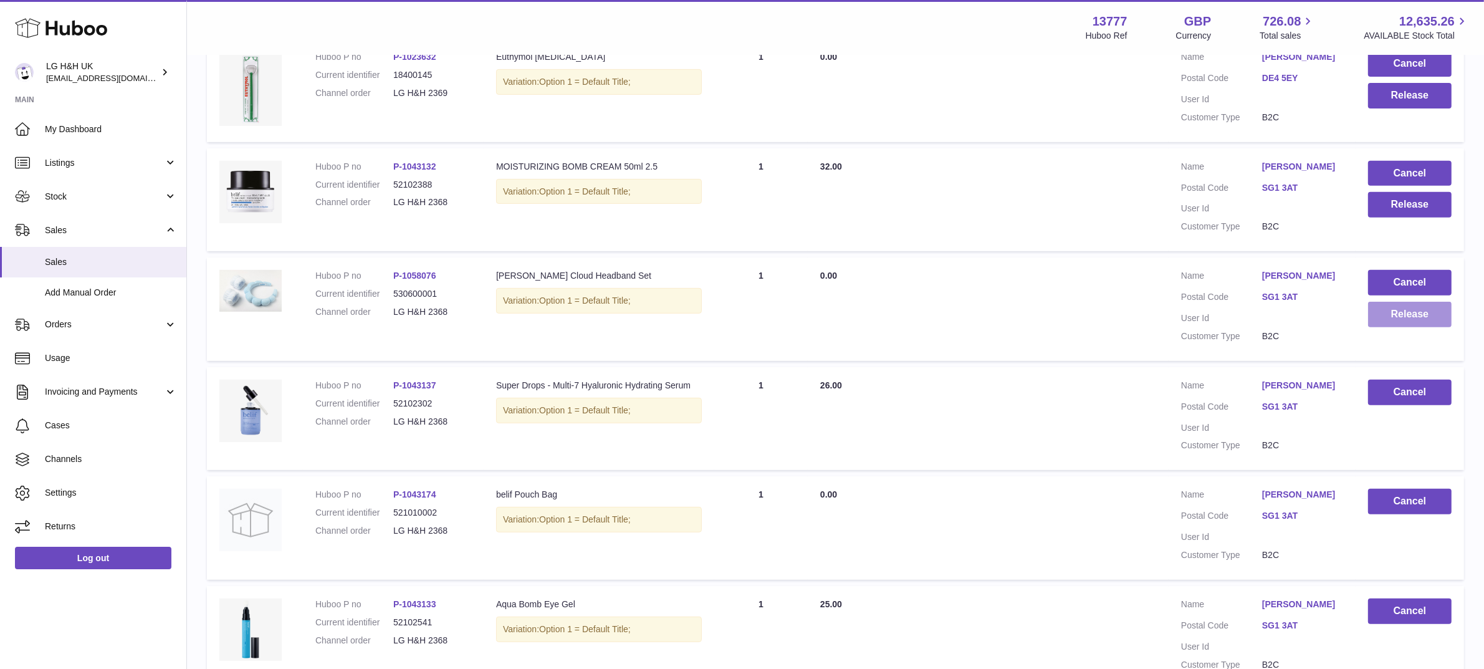
click at [1406, 315] on button "Release" at bounding box center [1410, 315] width 84 height 26
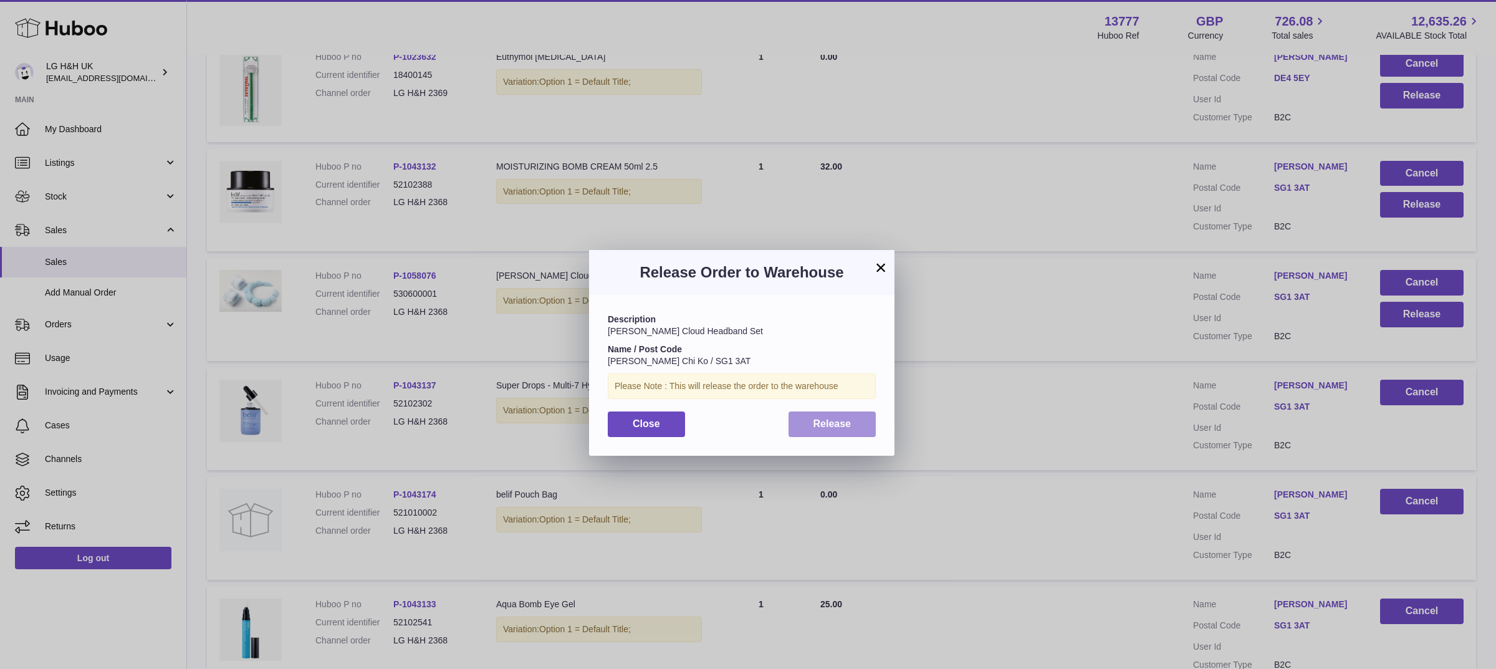
click at [856, 425] on button "Release" at bounding box center [832, 424] width 88 height 26
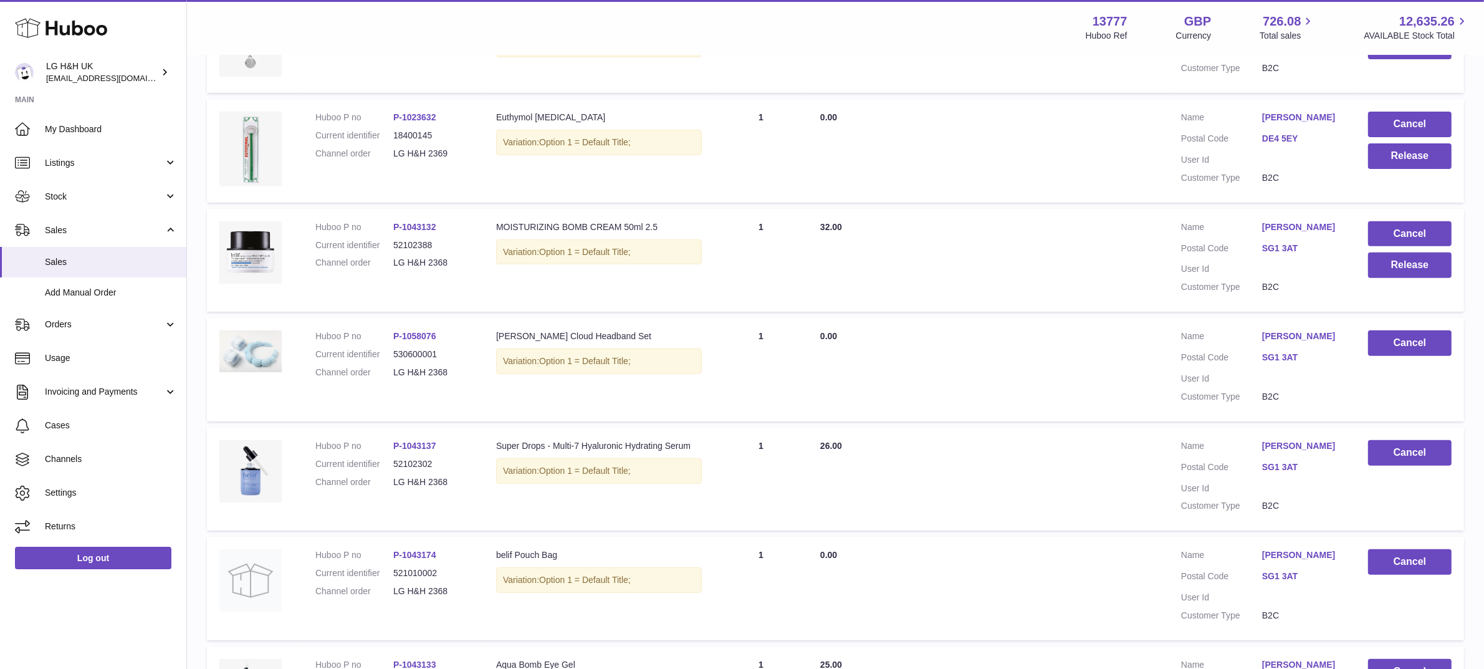
scroll to position [541, 0]
click at [1400, 265] on button "Release" at bounding box center [1410, 267] width 84 height 26
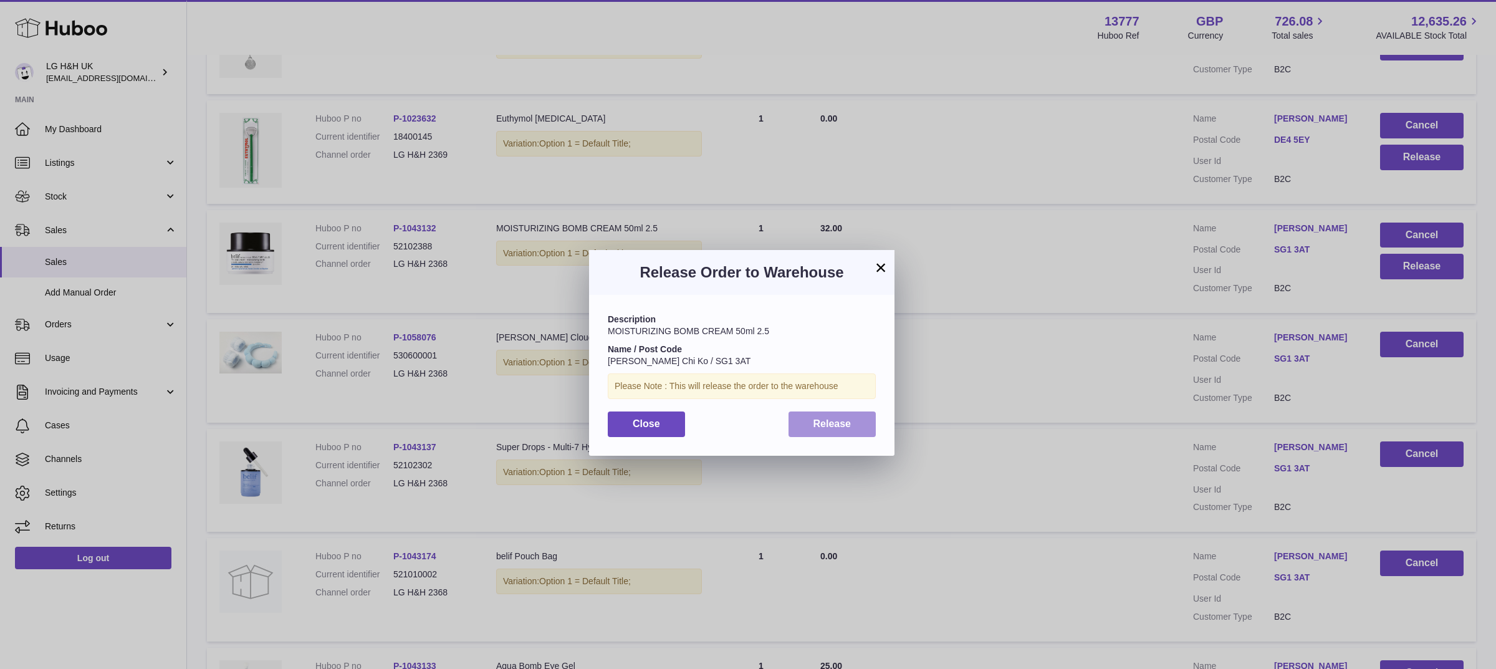
click at [829, 416] on button "Release" at bounding box center [832, 424] width 88 height 26
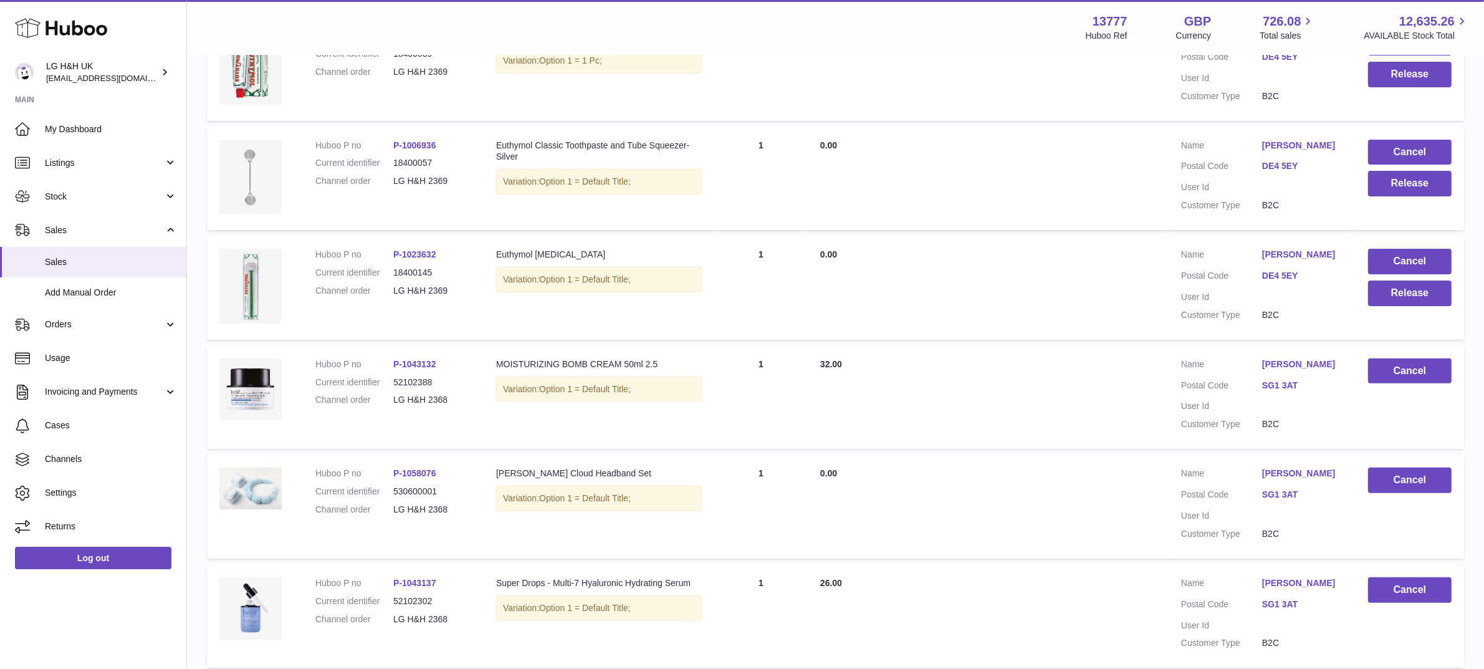
scroll to position [404, 0]
click at [1393, 291] on button "Release" at bounding box center [1410, 295] width 84 height 26
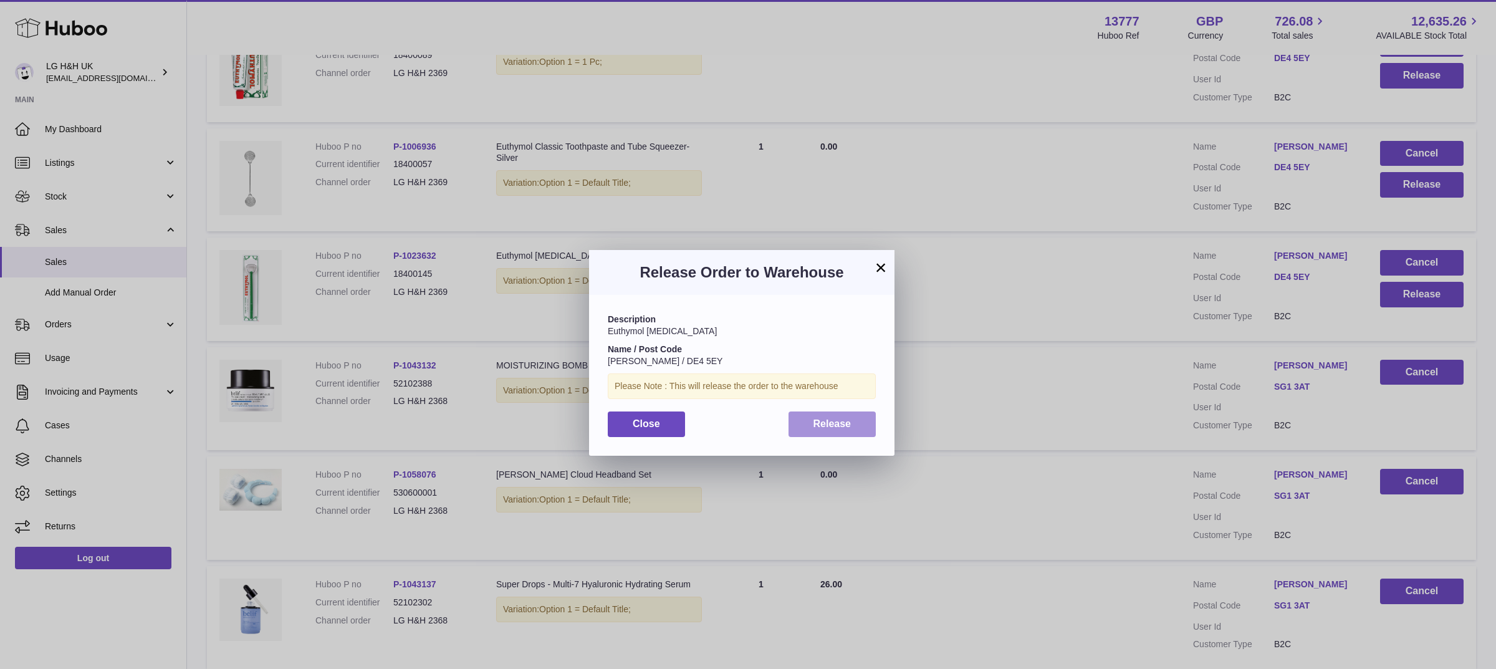
click at [840, 421] on span "Release" at bounding box center [832, 423] width 38 height 11
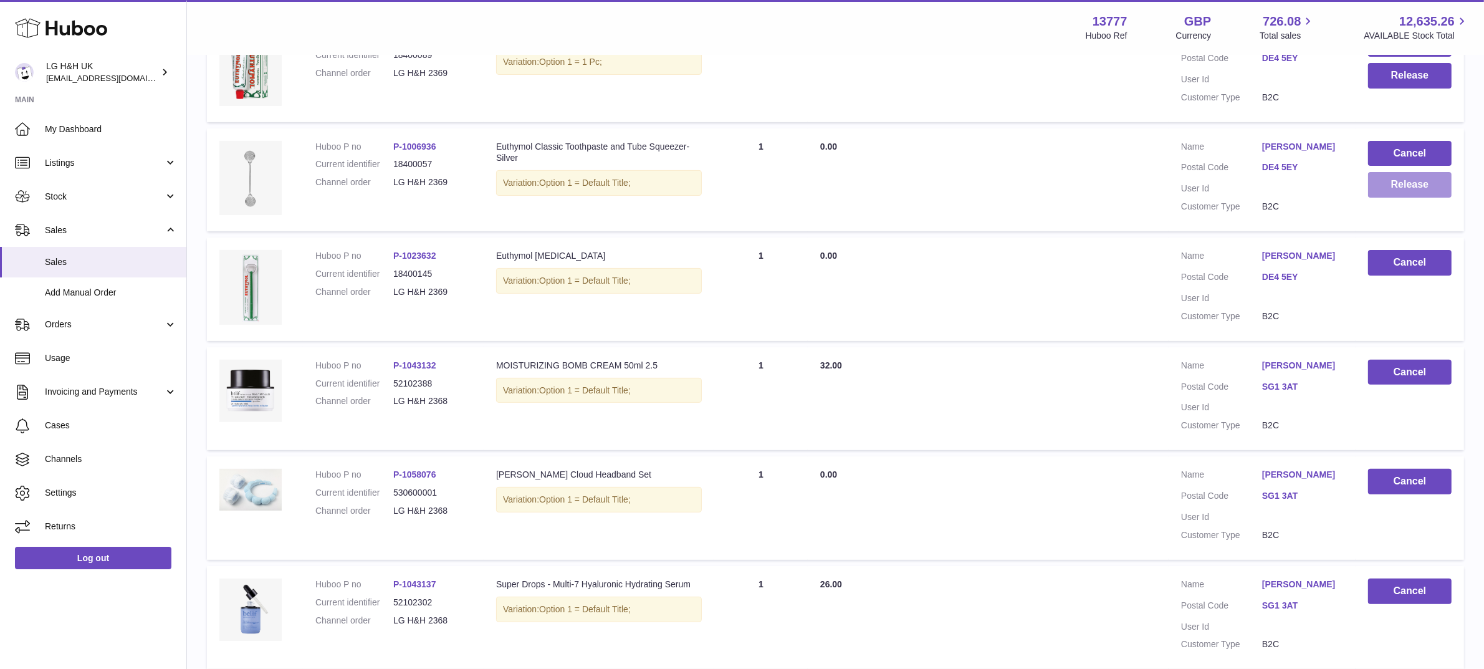
click at [1391, 194] on button "Release" at bounding box center [1410, 185] width 84 height 26
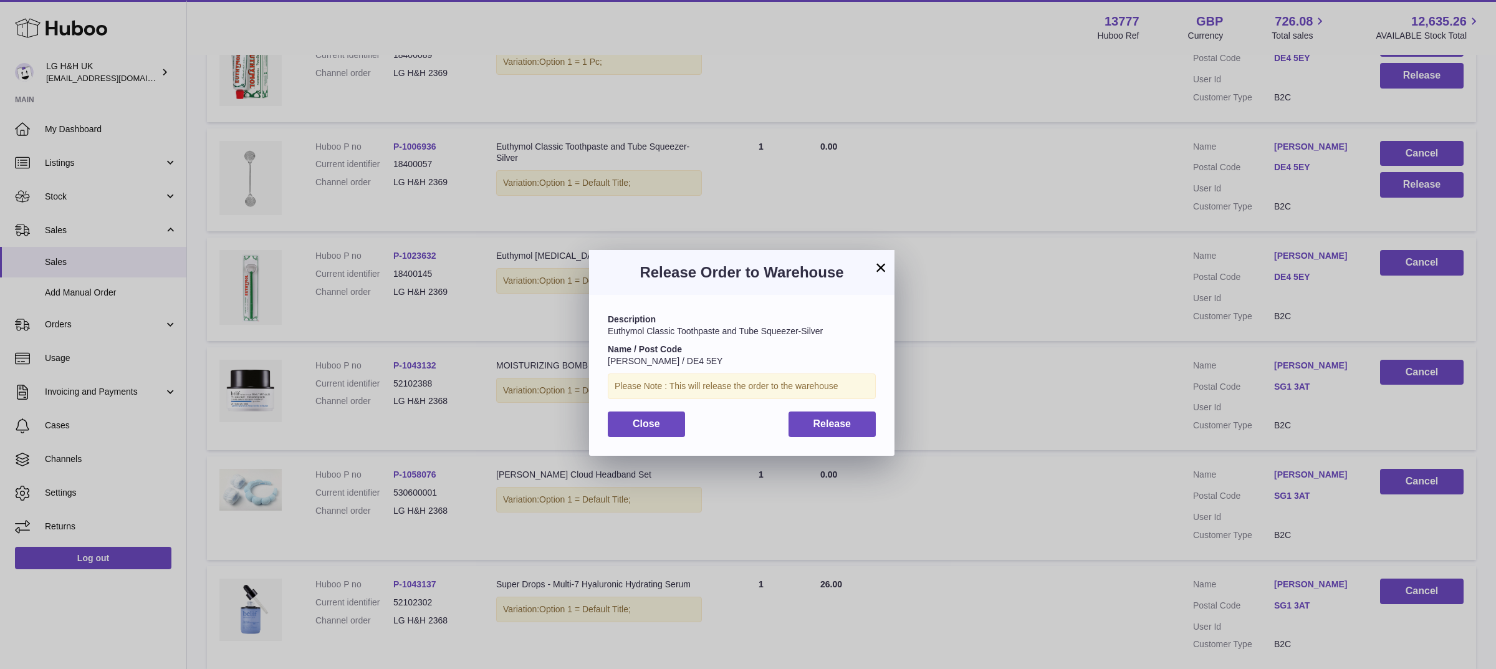
click at [843, 437] on div "Description Euthymol Classic Toothpaste and Tube Squeezer-Silver Name / Post Co…" at bounding box center [741, 375] width 305 height 160
click at [835, 424] on span "Release" at bounding box center [832, 423] width 38 height 11
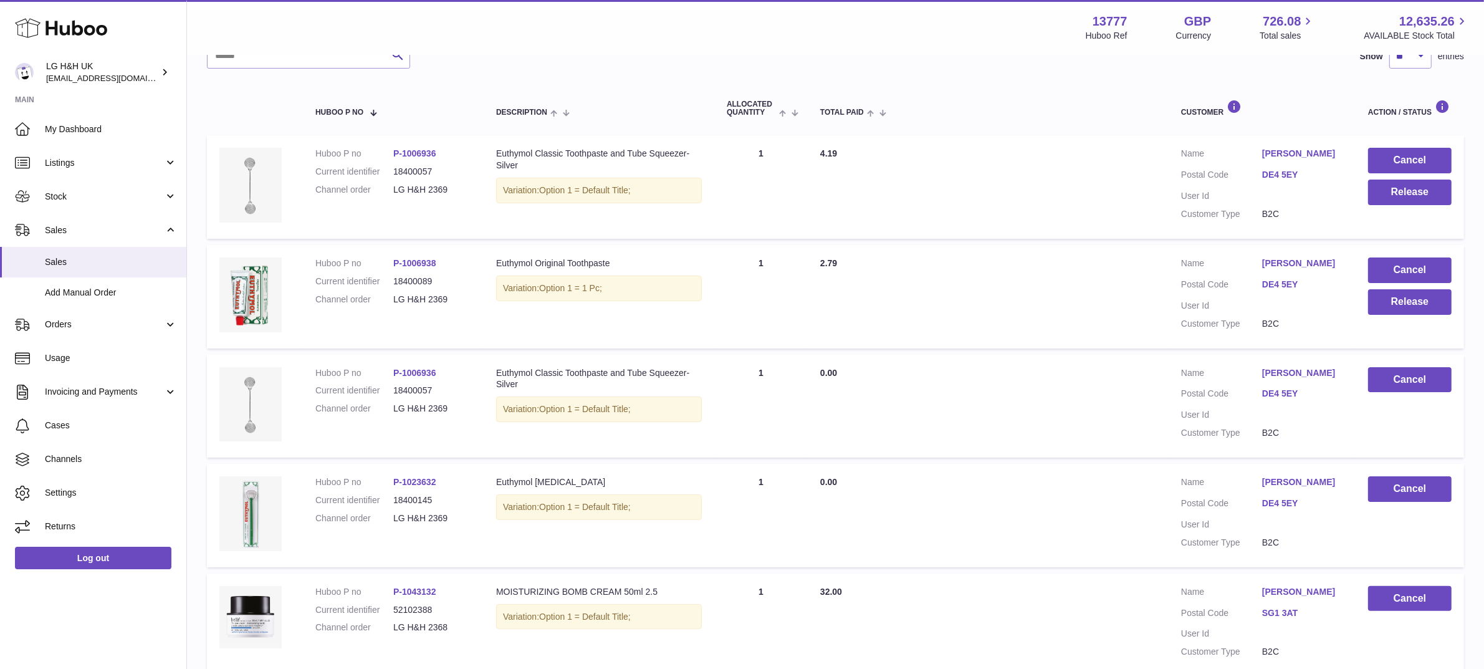
scroll to position [176, 0]
click at [1397, 306] on button "Release" at bounding box center [1410, 303] width 84 height 26
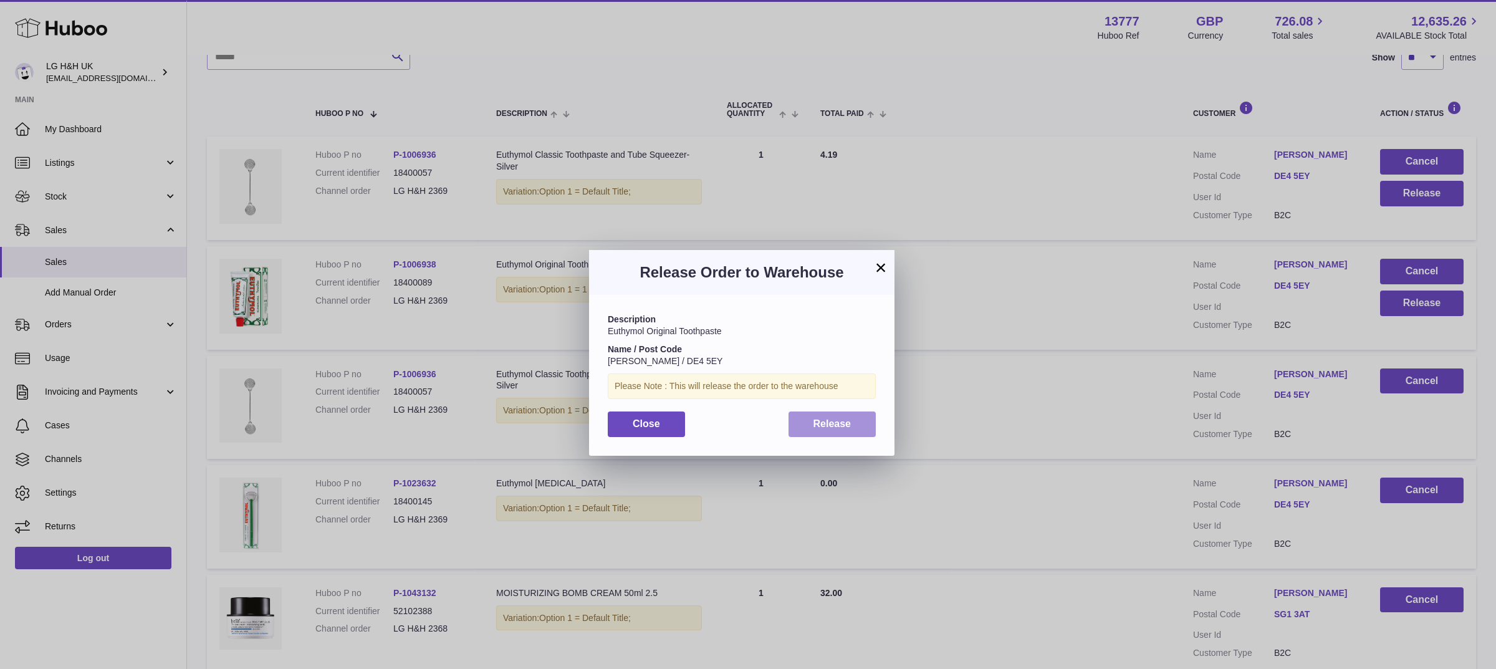
click at [846, 416] on button "Release" at bounding box center [832, 424] width 88 height 26
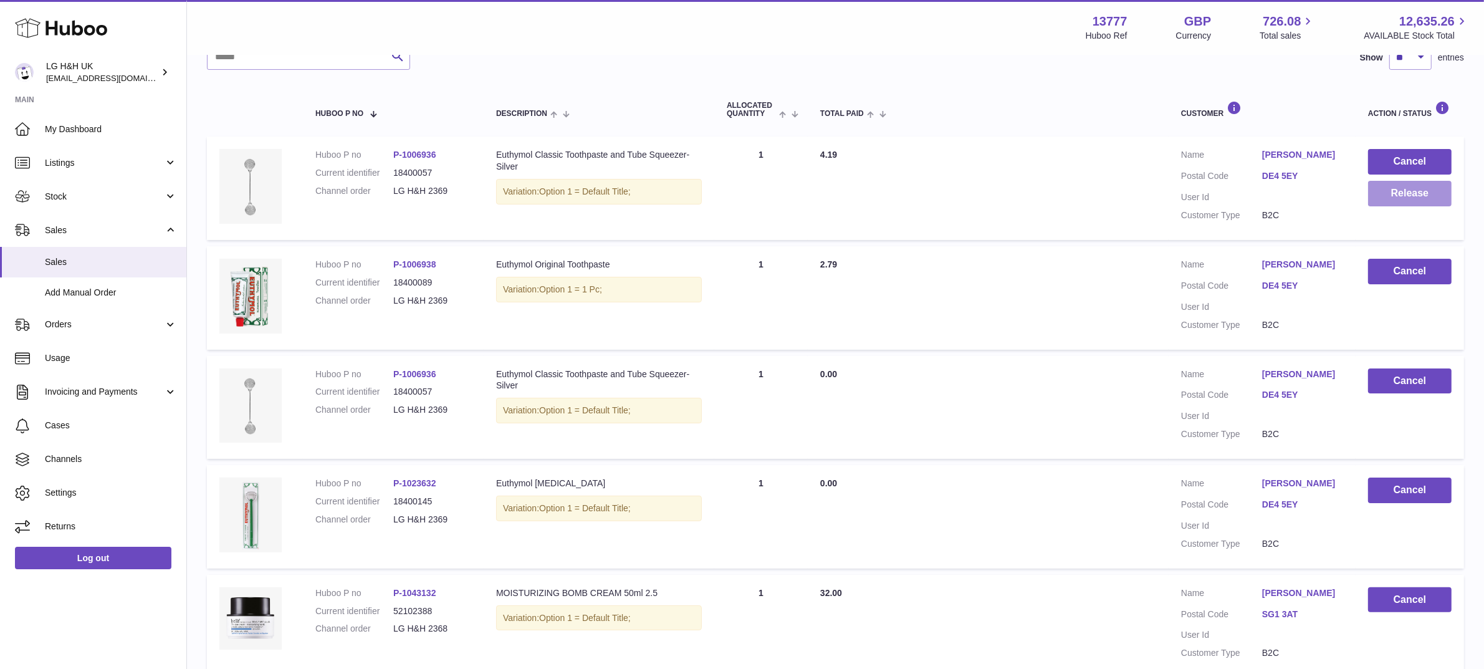
click at [1383, 194] on button "Release" at bounding box center [1410, 194] width 84 height 26
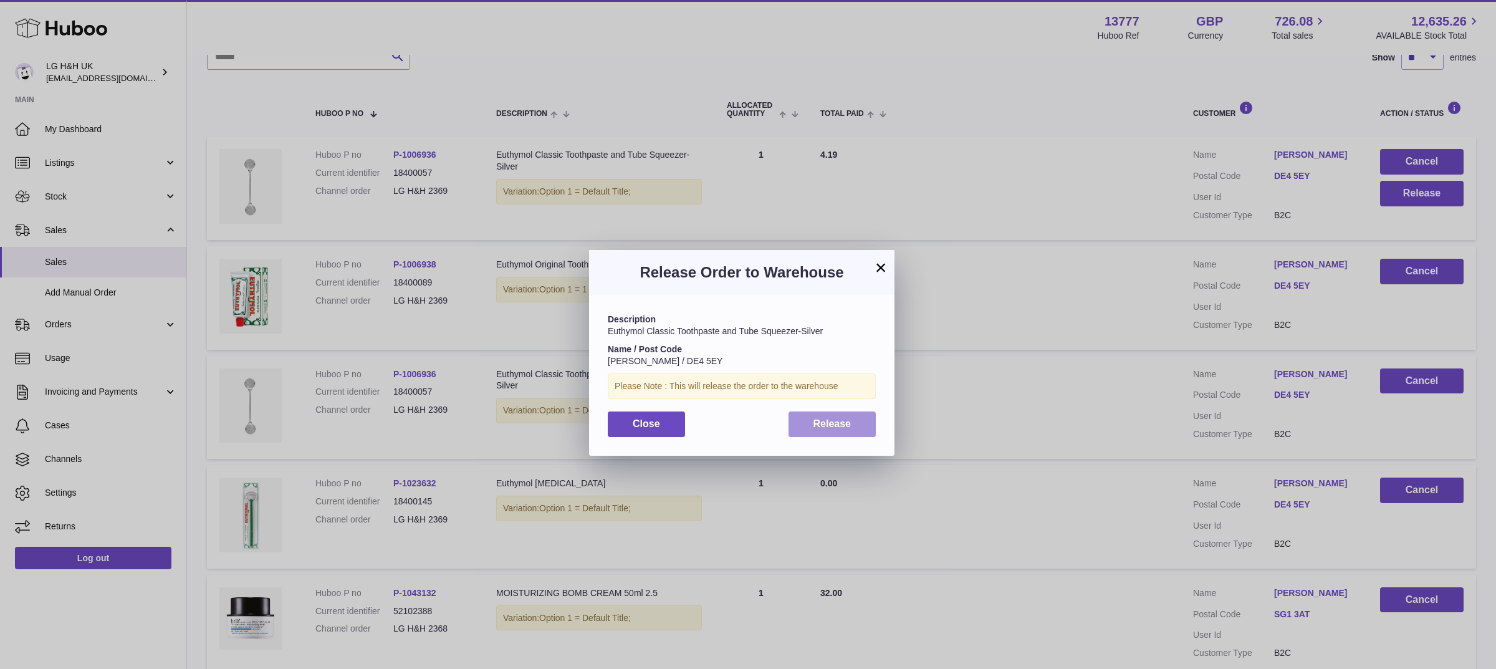
click at [864, 418] on button "Release" at bounding box center [832, 424] width 88 height 26
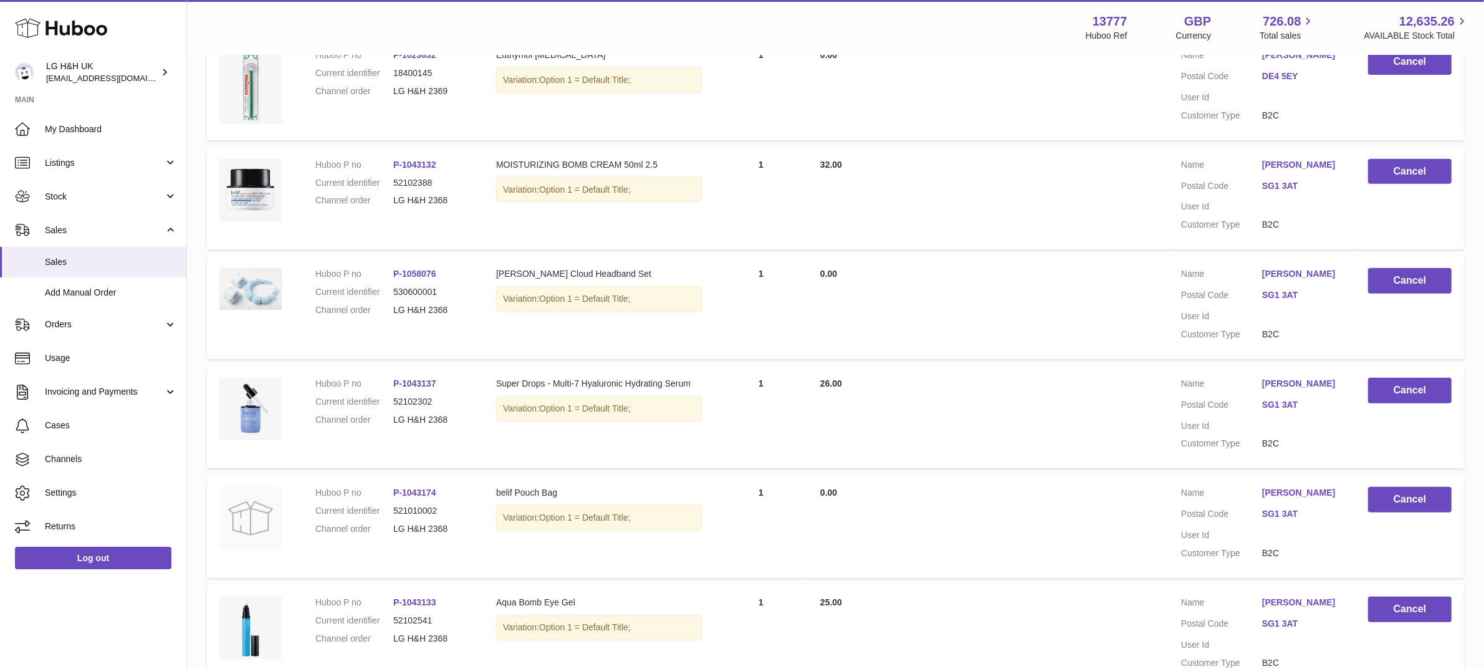
scroll to position [867, 0]
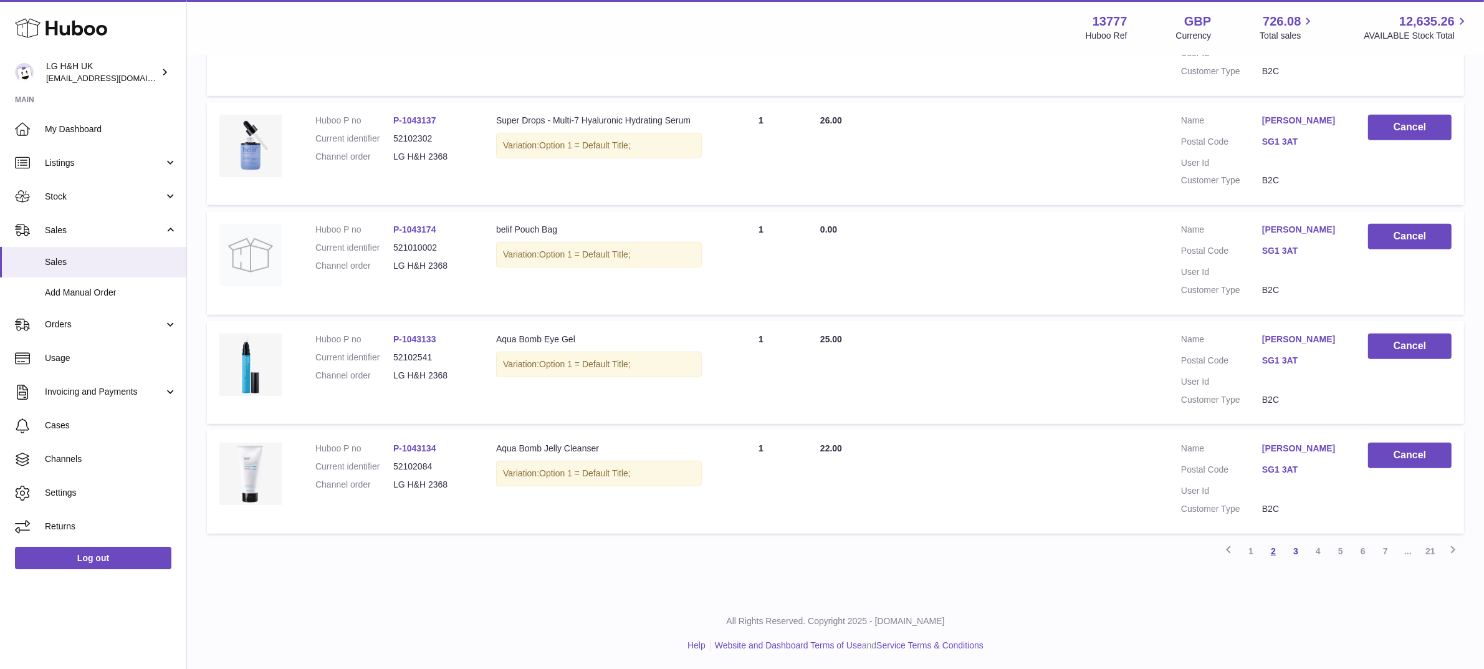
click at [1272, 552] on link "2" at bounding box center [1273, 551] width 22 height 22
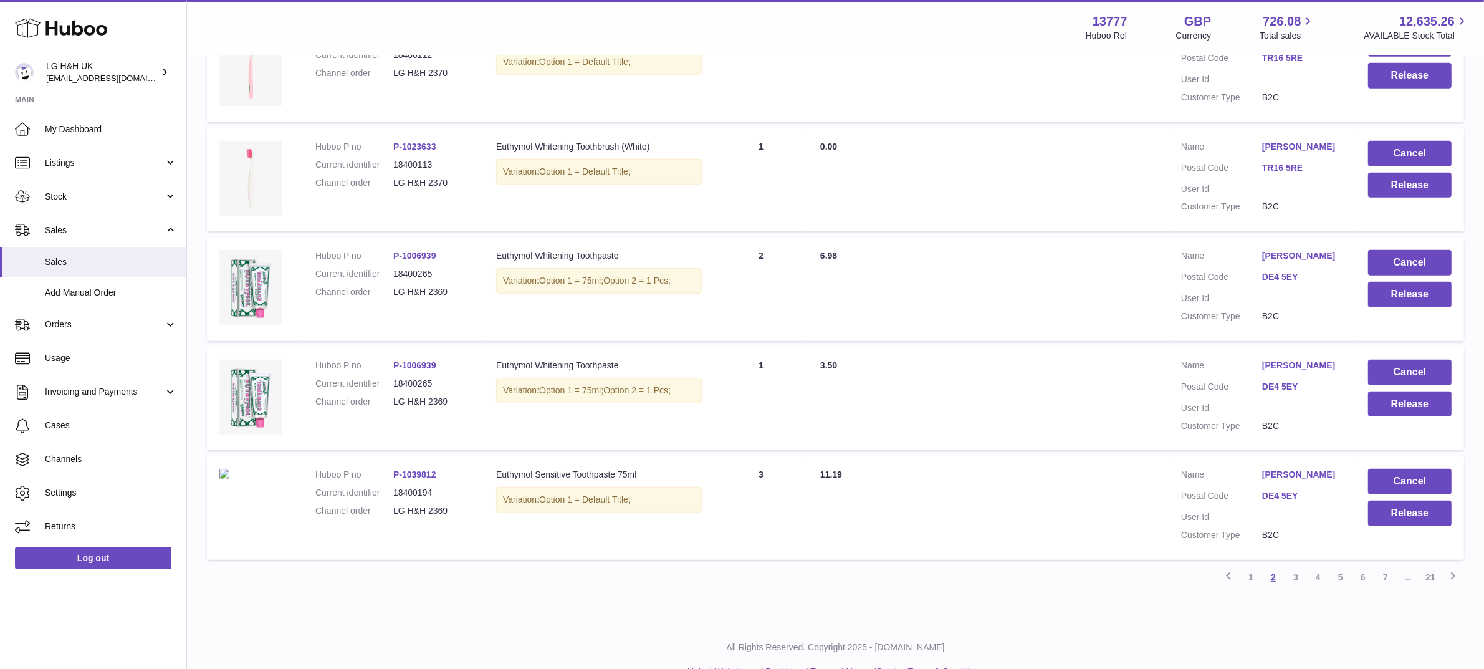
scroll to position [867, 0]
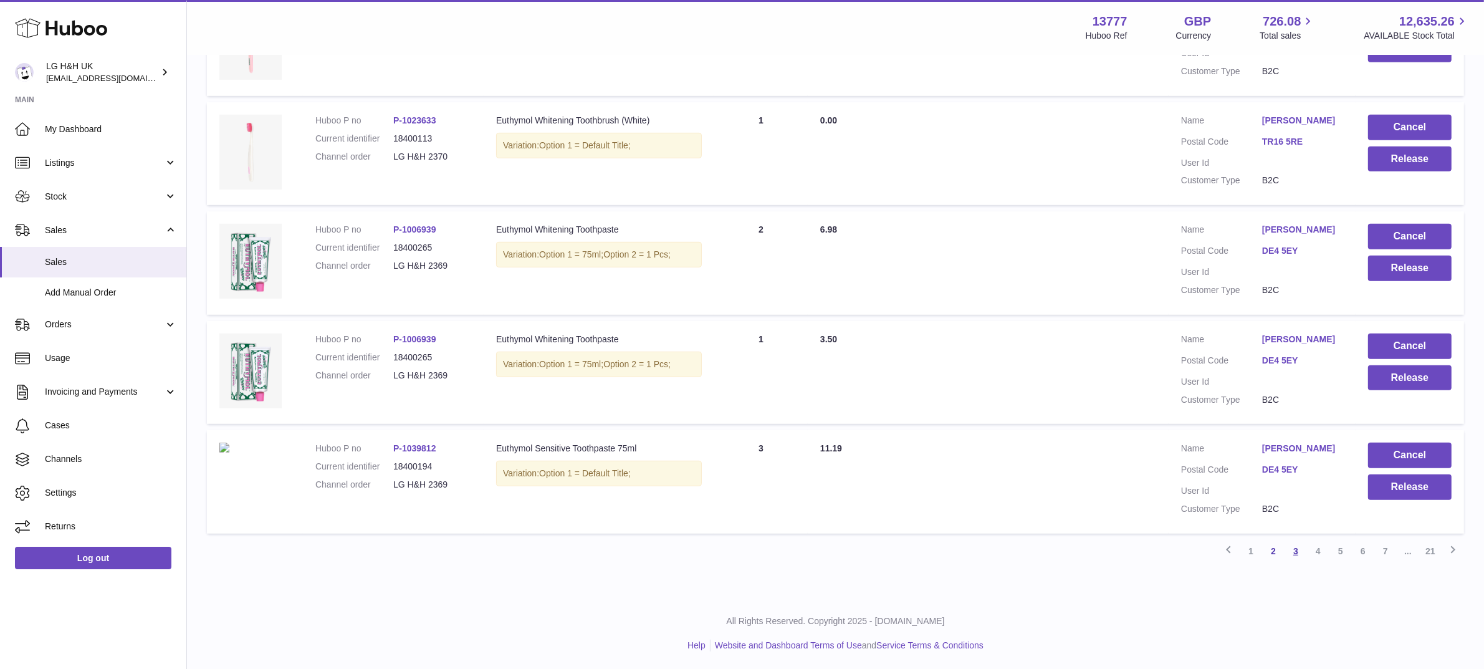
click at [1294, 549] on link "3" at bounding box center [1295, 551] width 22 height 22
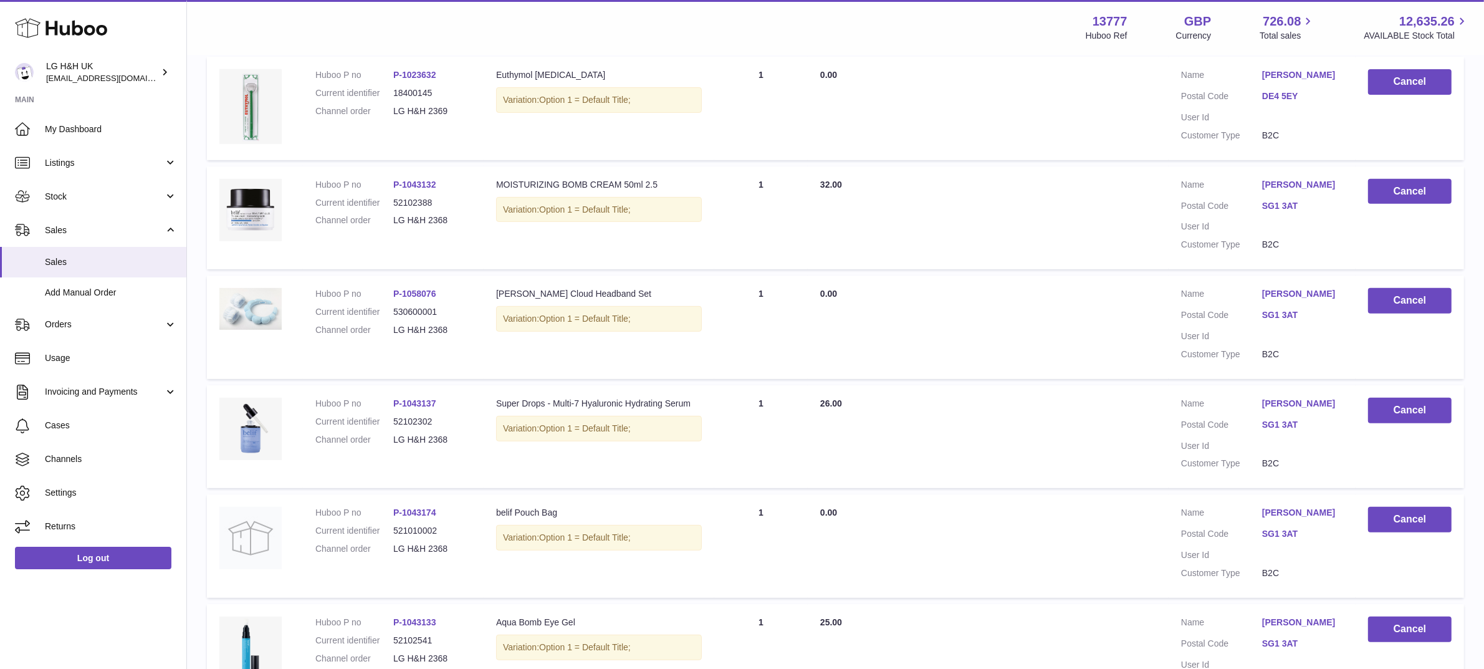
scroll to position [867, 0]
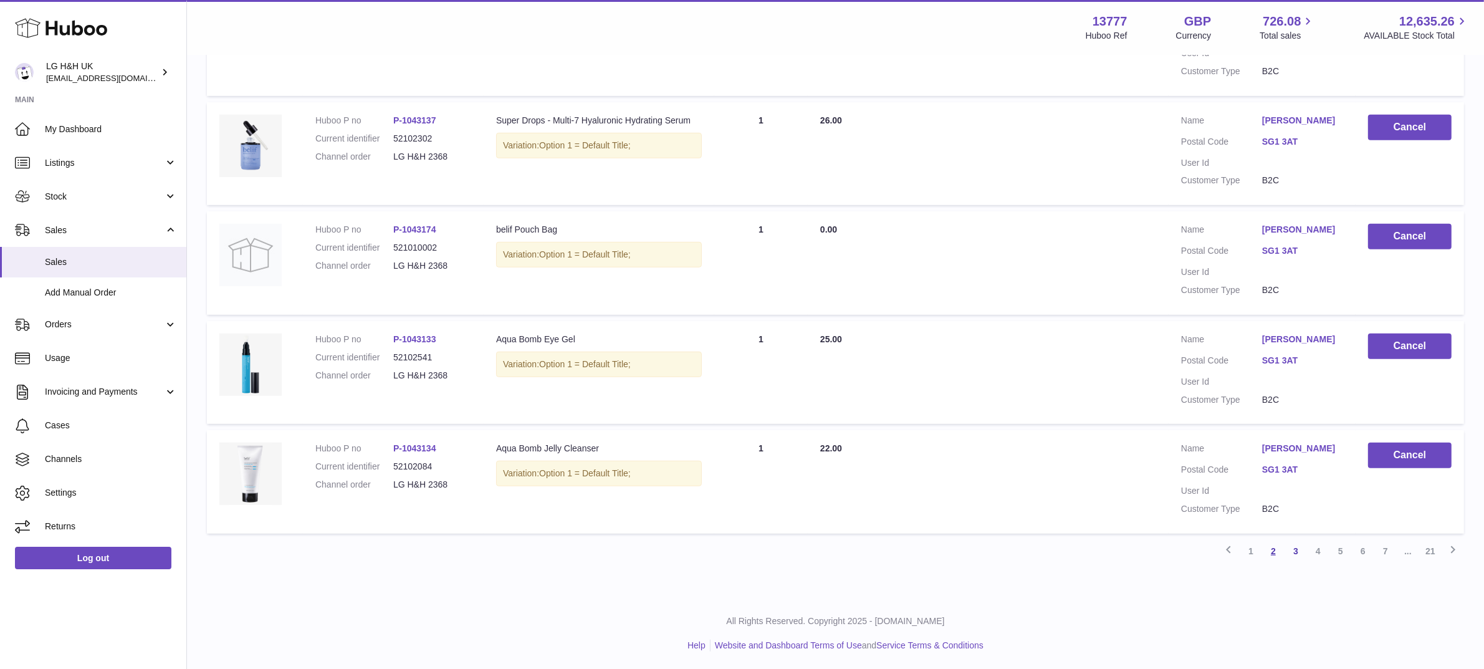
click at [1273, 550] on link "2" at bounding box center [1273, 551] width 22 height 22
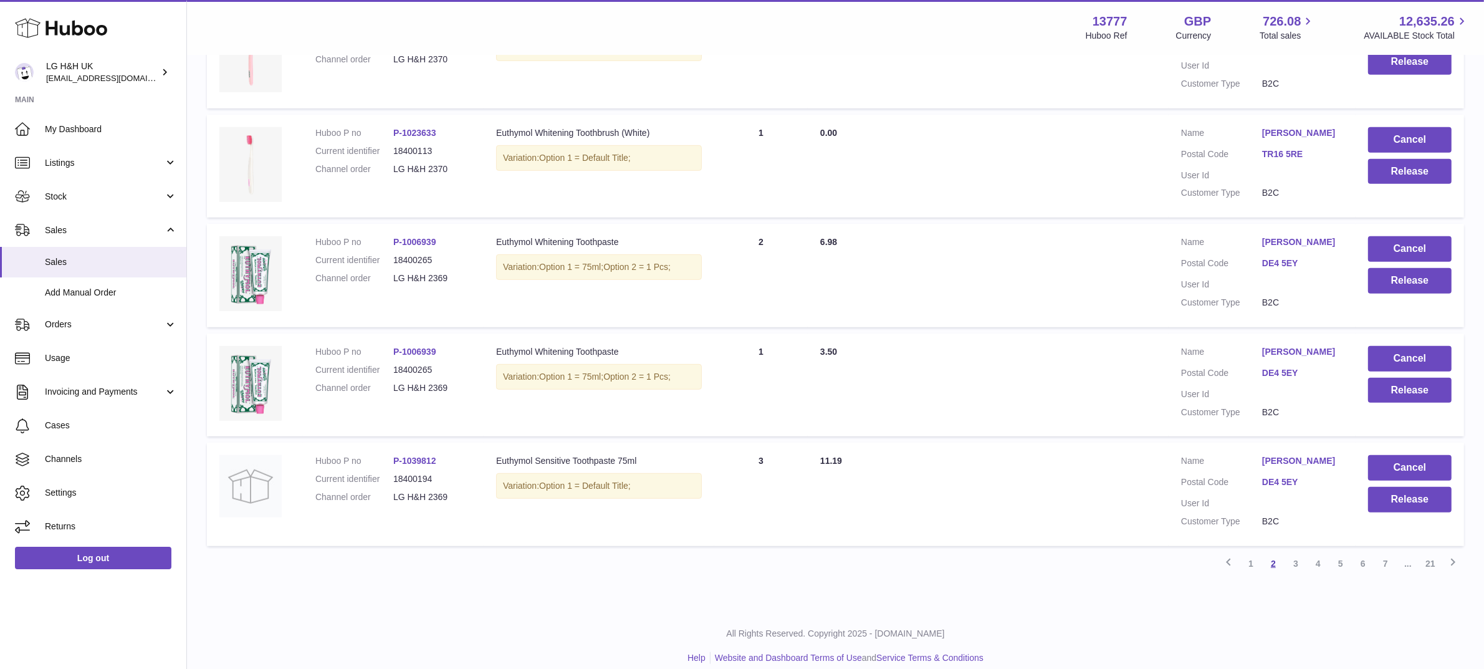
scroll to position [867, 0]
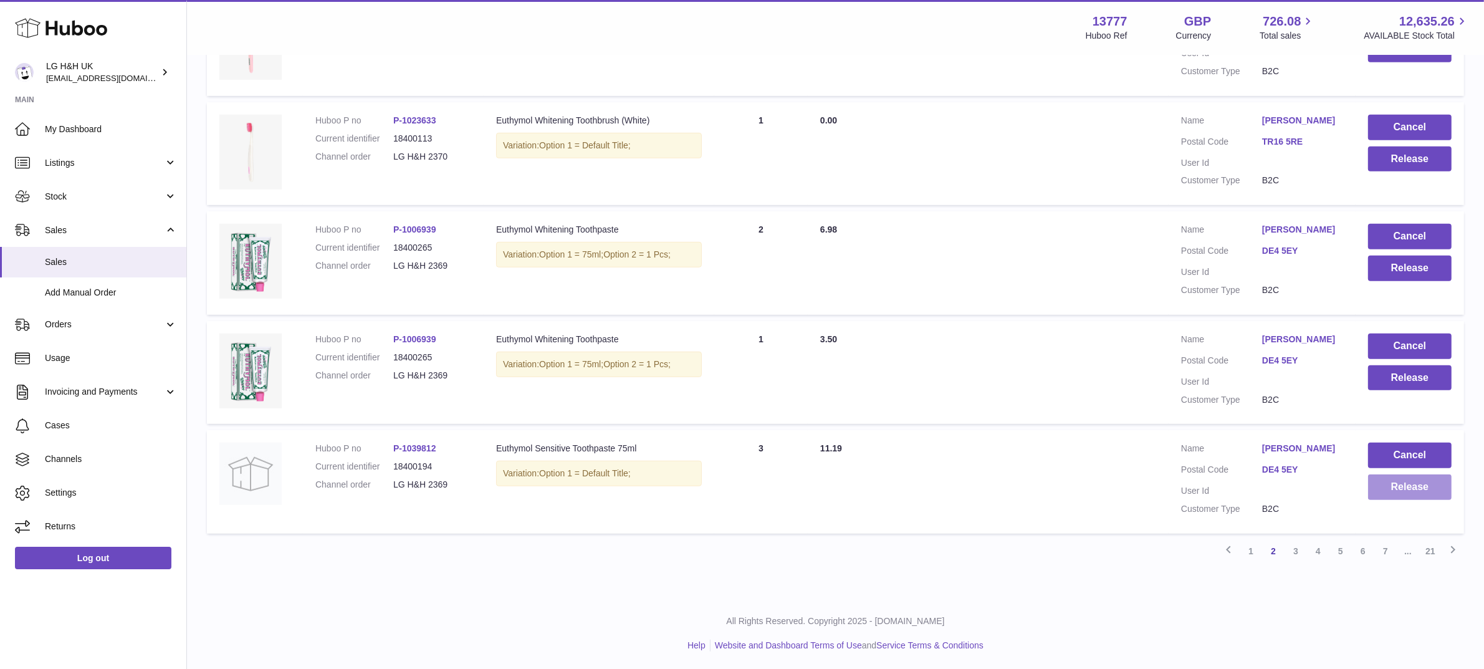
click at [1407, 488] on button "Release" at bounding box center [1410, 487] width 84 height 26
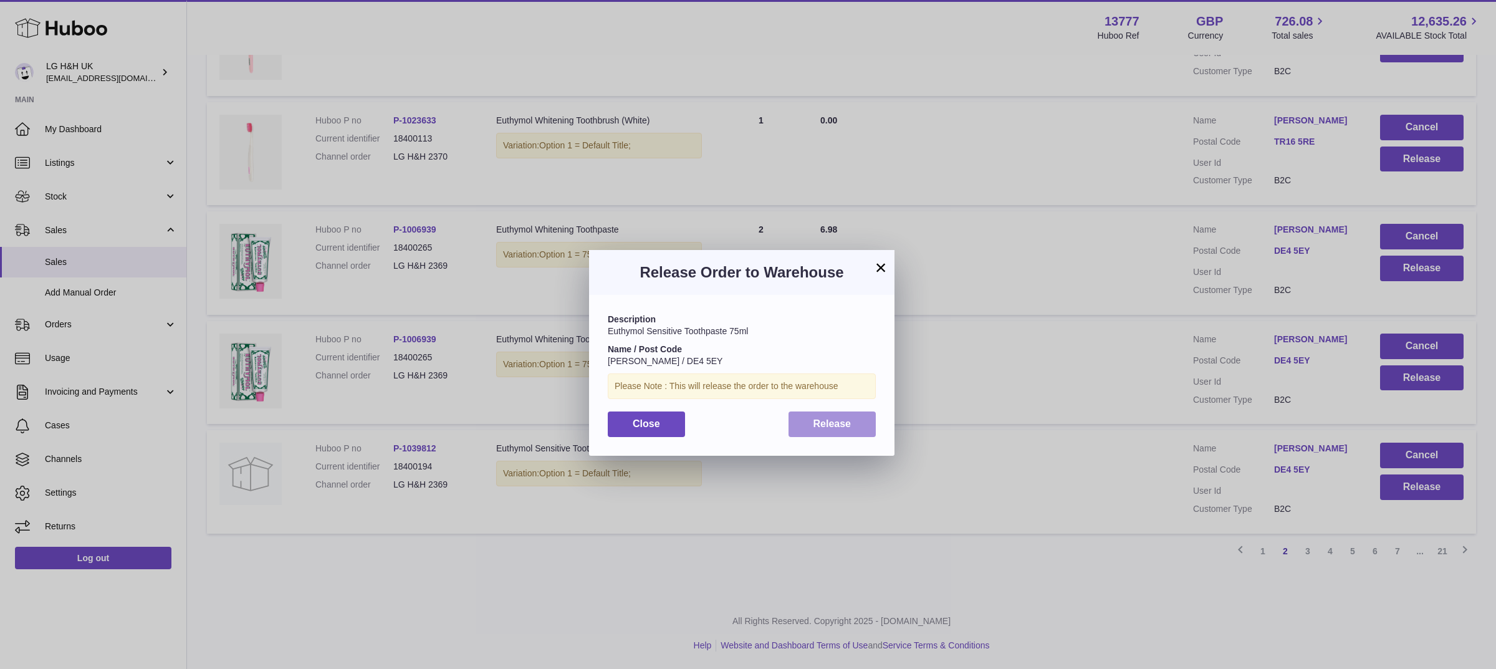
click at [862, 424] on button "Release" at bounding box center [832, 424] width 88 height 26
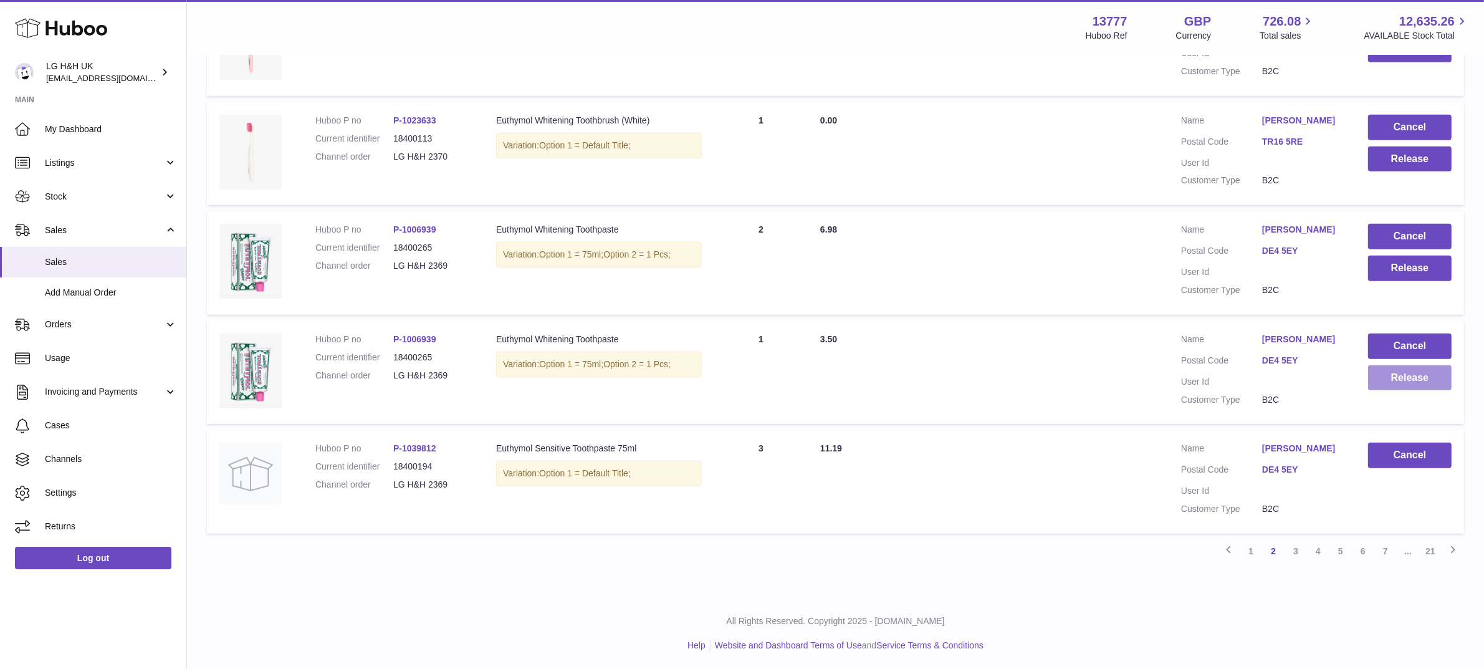
click at [1393, 379] on button "Release" at bounding box center [1410, 378] width 84 height 26
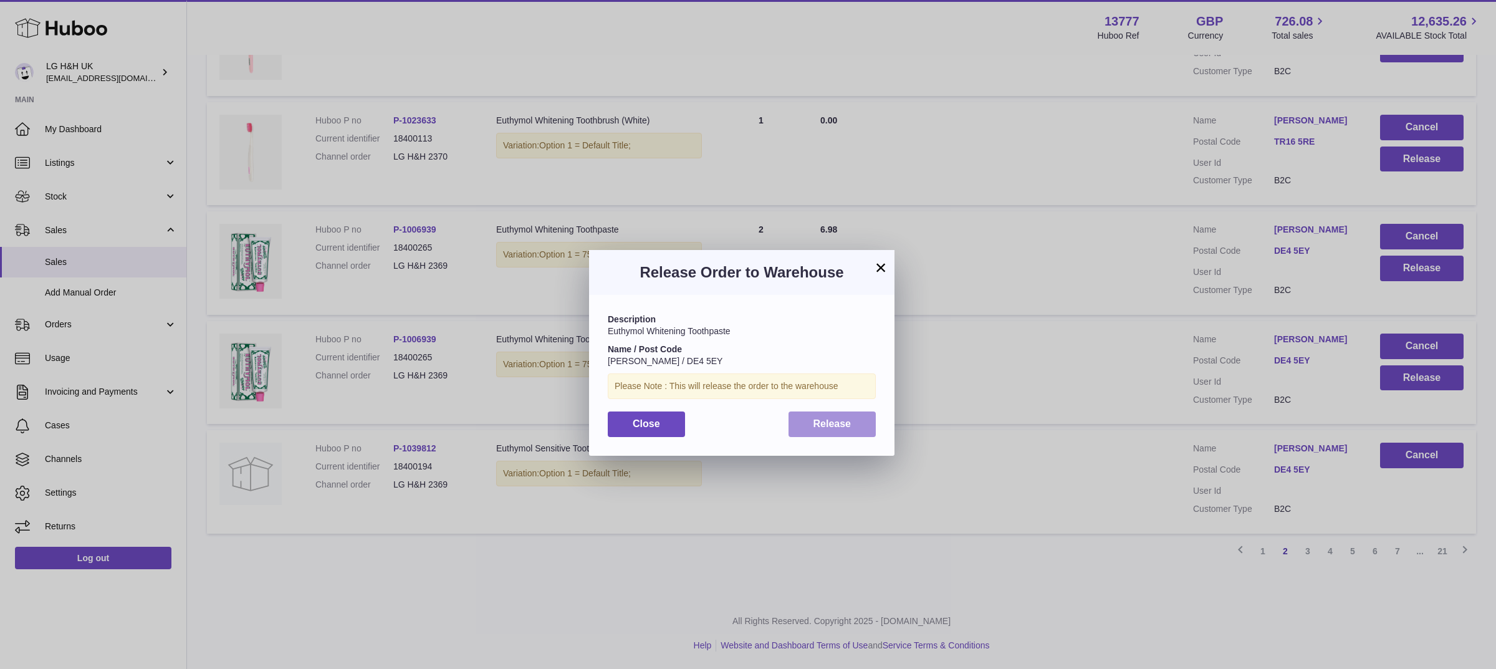
click at [854, 419] on button "Release" at bounding box center [832, 424] width 88 height 26
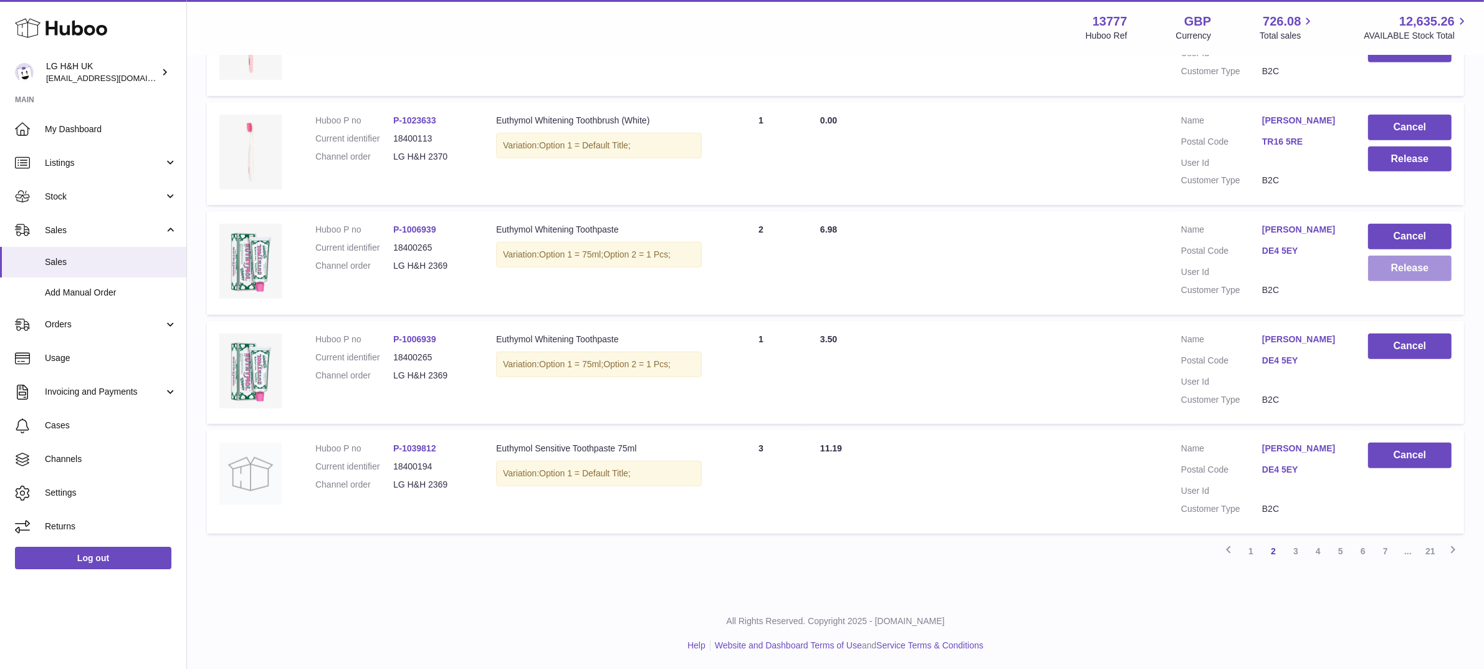
click at [1402, 266] on button "Release" at bounding box center [1410, 269] width 84 height 26
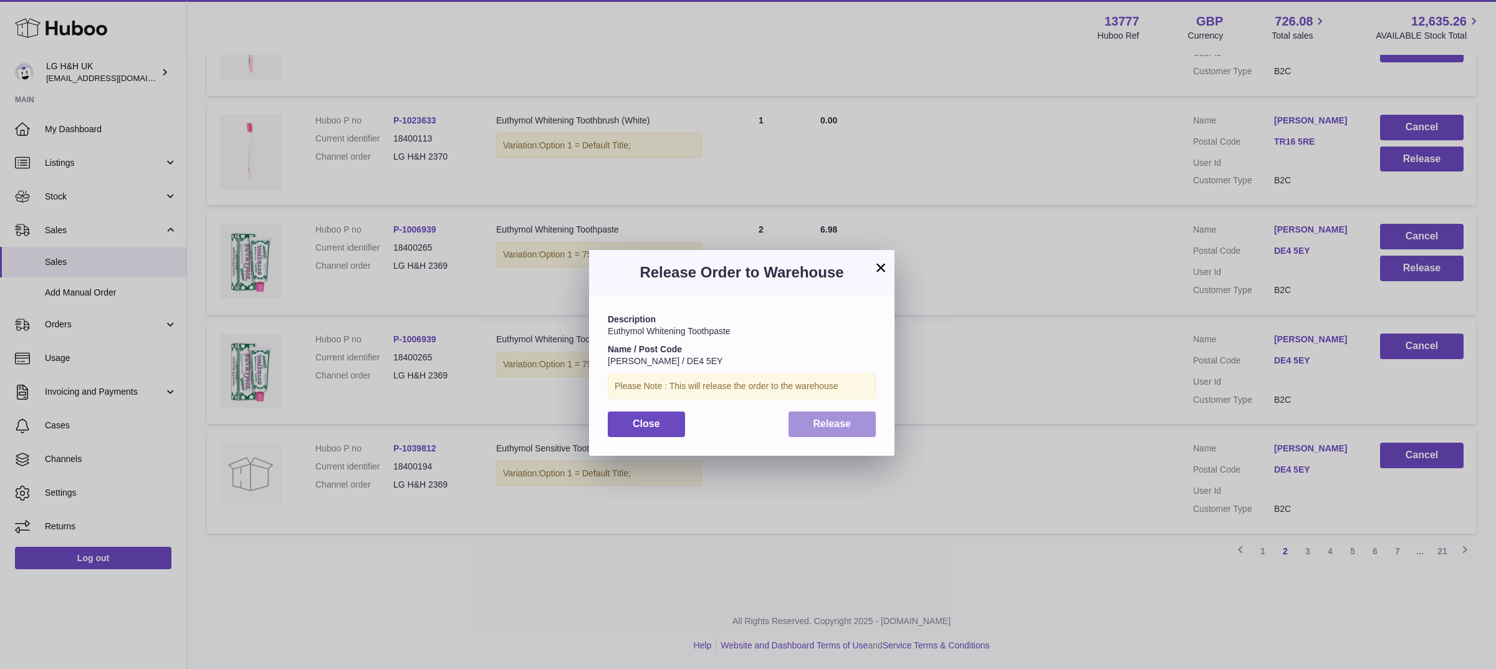
click at [843, 426] on span "Release" at bounding box center [832, 423] width 38 height 11
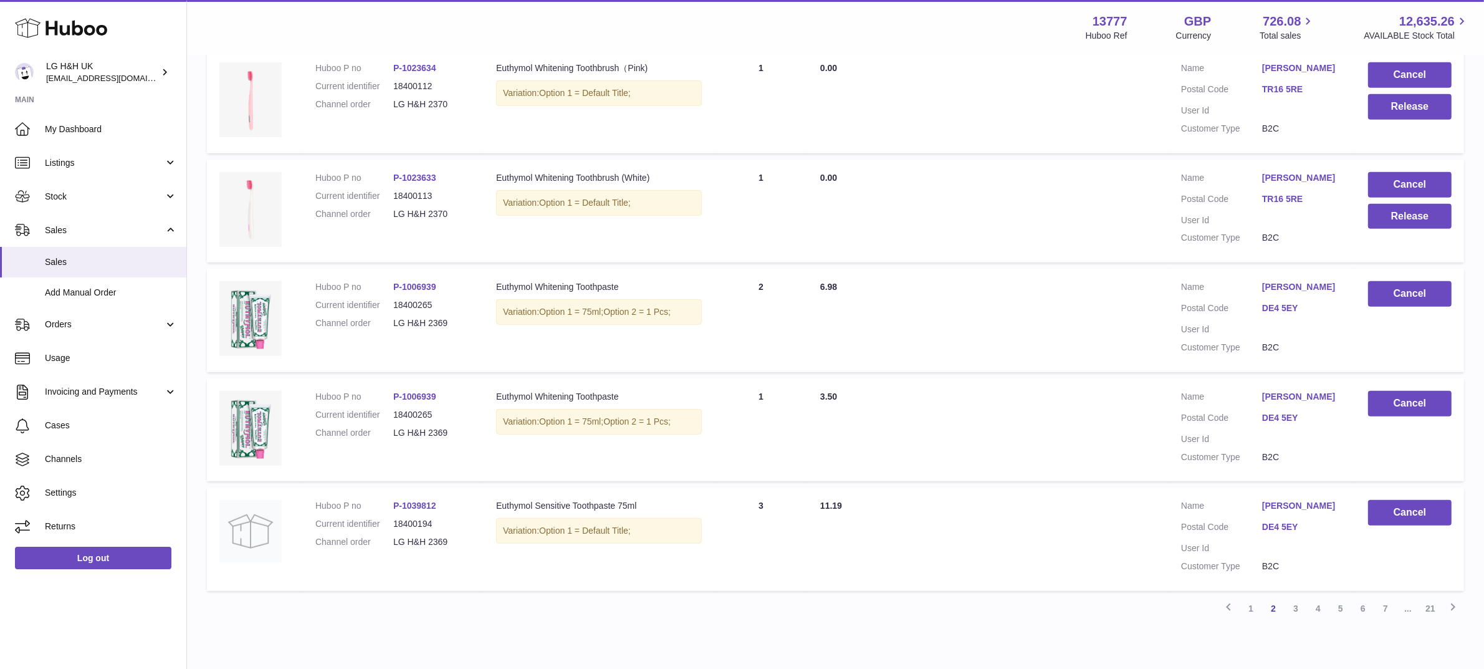
scroll to position [808, 0]
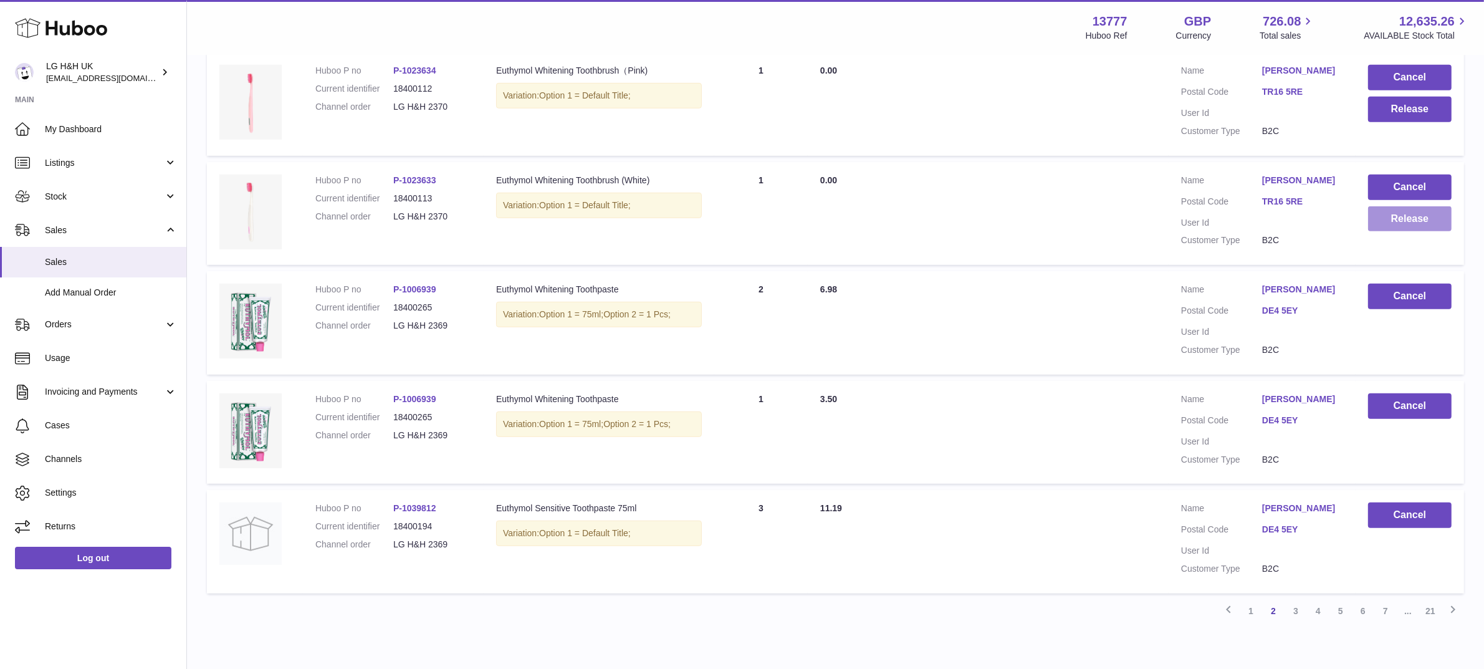
click at [1382, 210] on button "Release" at bounding box center [1410, 219] width 84 height 26
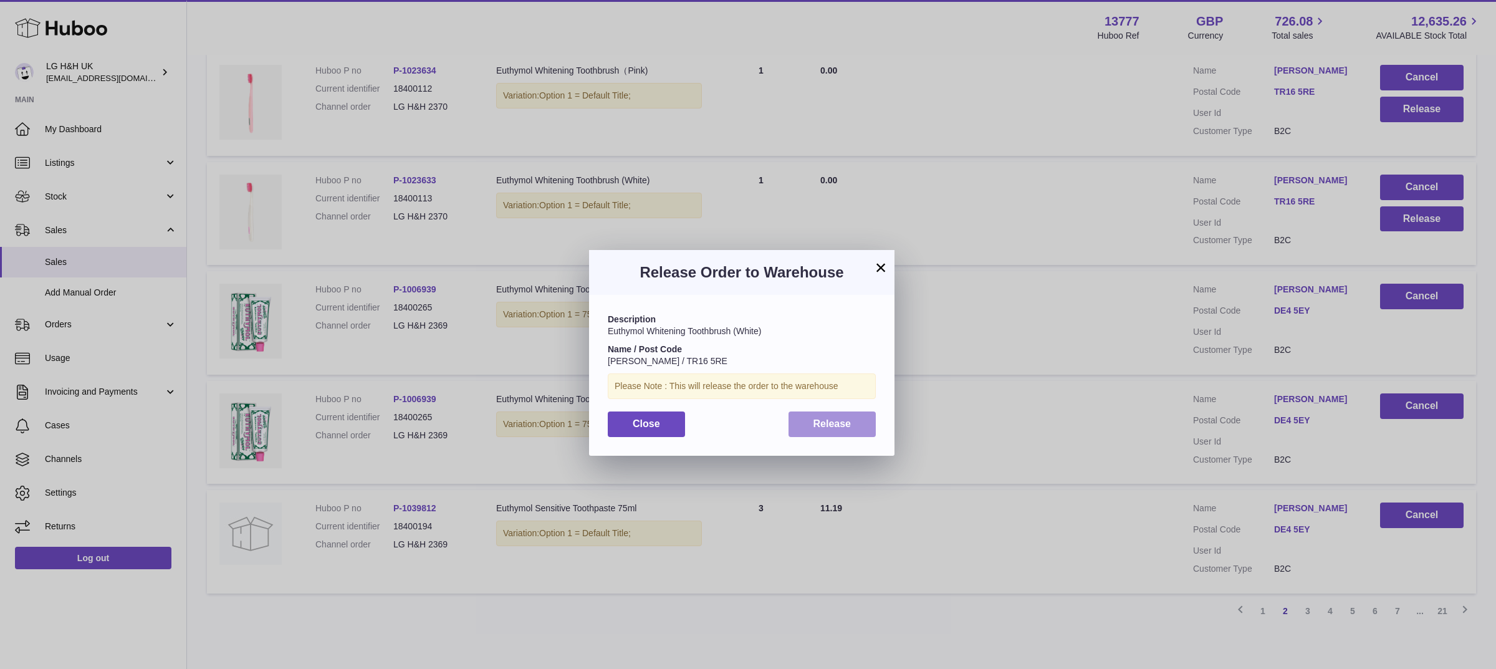
click at [871, 426] on button "Release" at bounding box center [832, 424] width 88 height 26
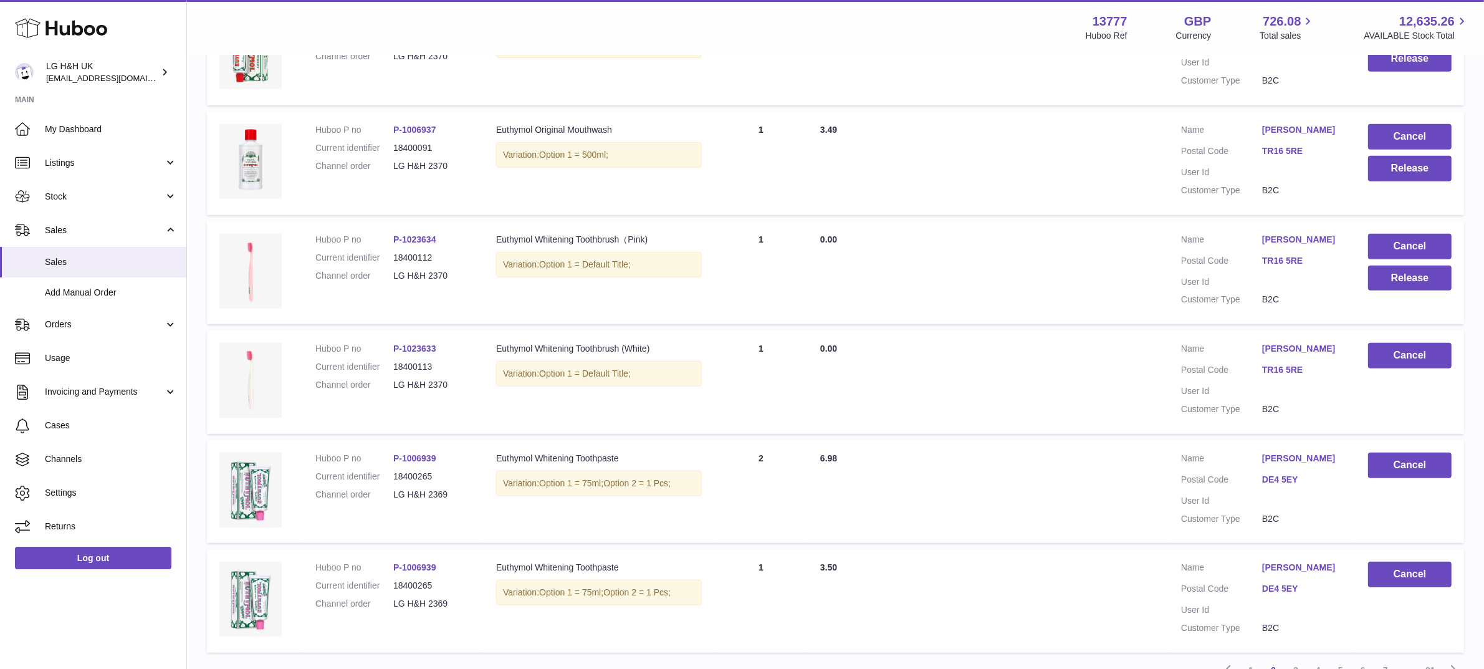
scroll to position [747, 0]
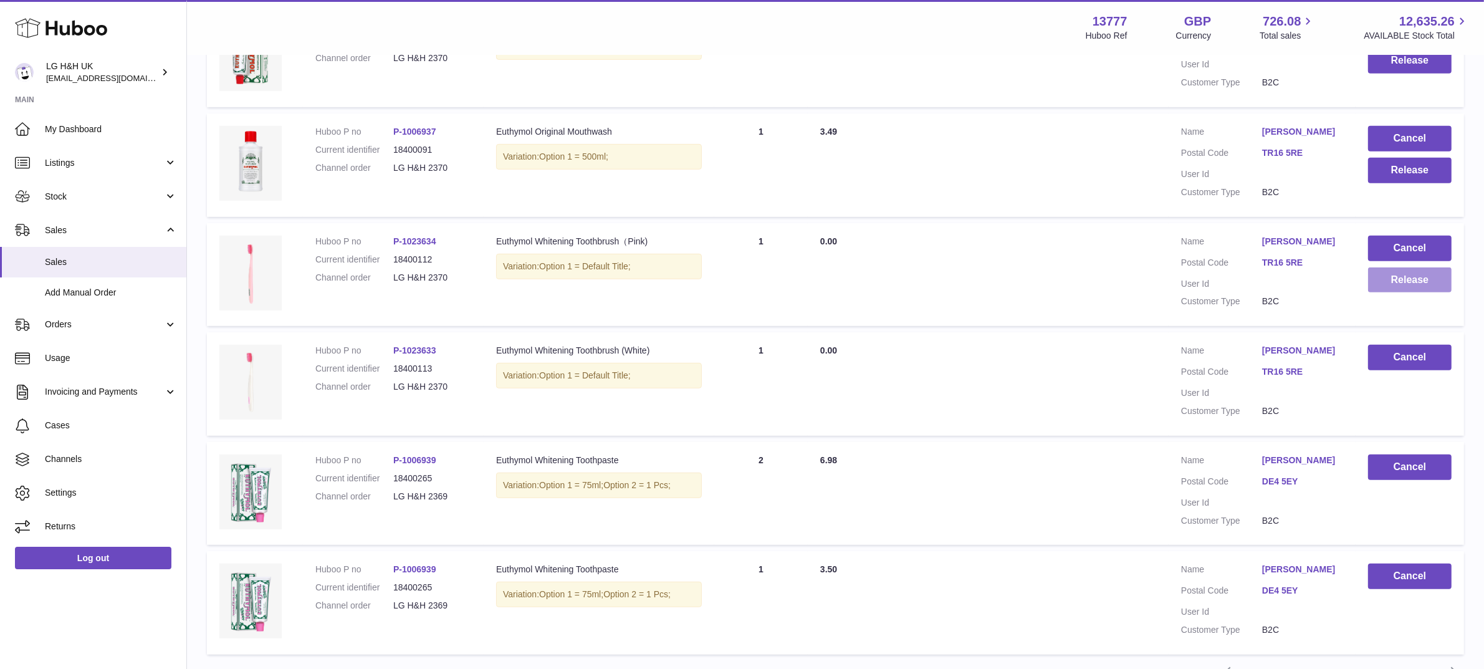
click at [1426, 276] on button "Release" at bounding box center [1410, 280] width 84 height 26
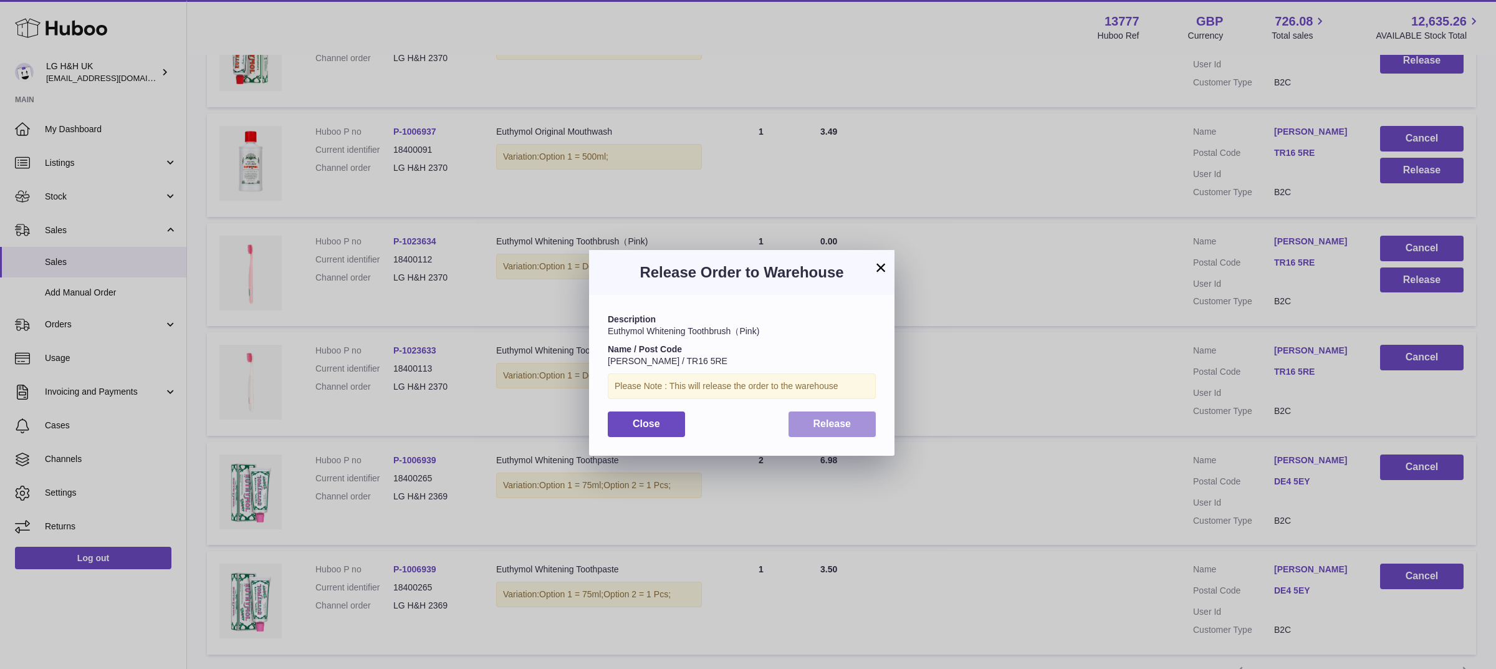
click at [846, 428] on span "Release" at bounding box center [832, 423] width 38 height 11
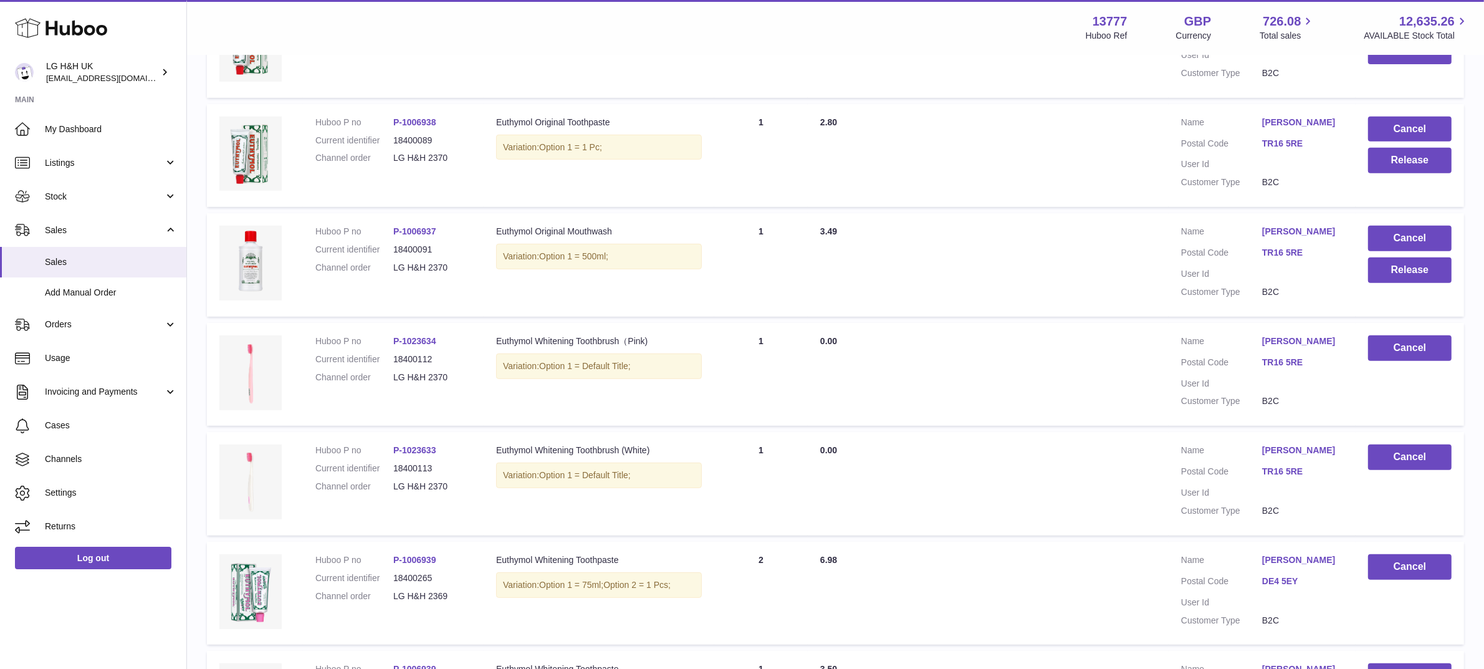
scroll to position [628, 0]
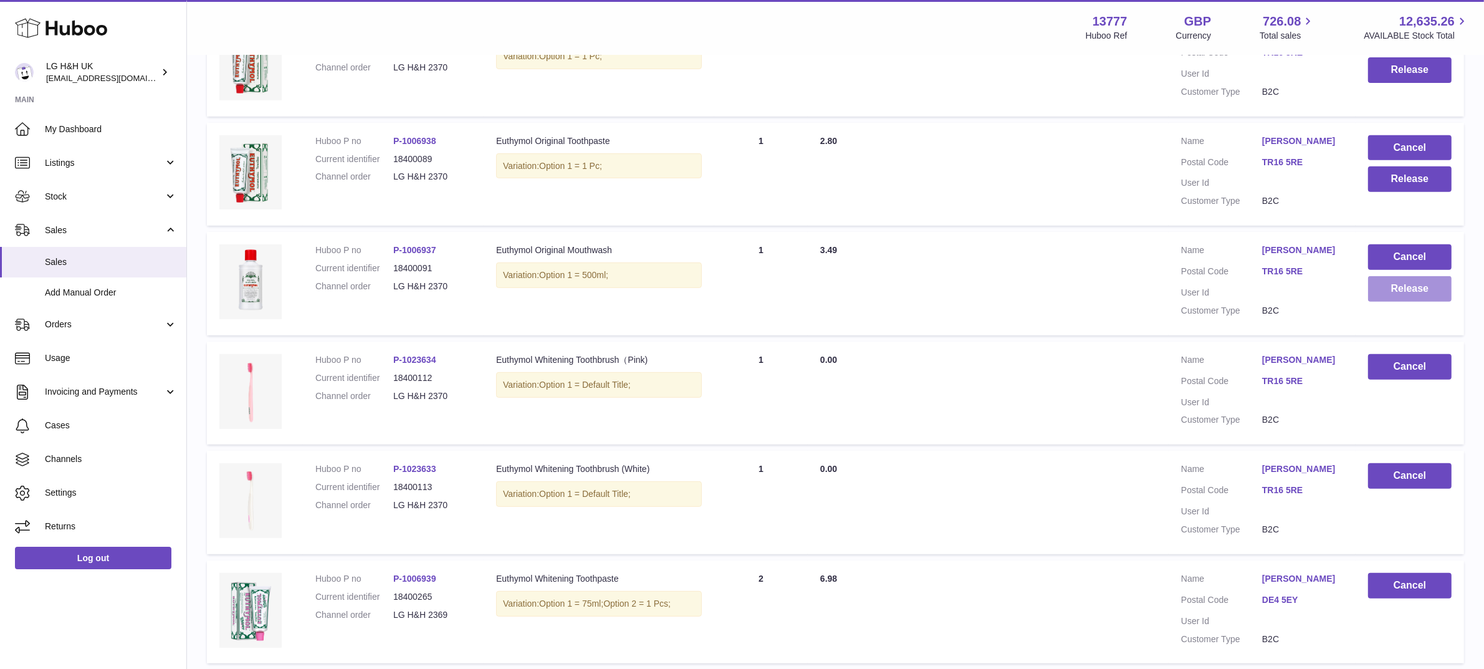
click at [1379, 291] on button "Release" at bounding box center [1410, 289] width 84 height 26
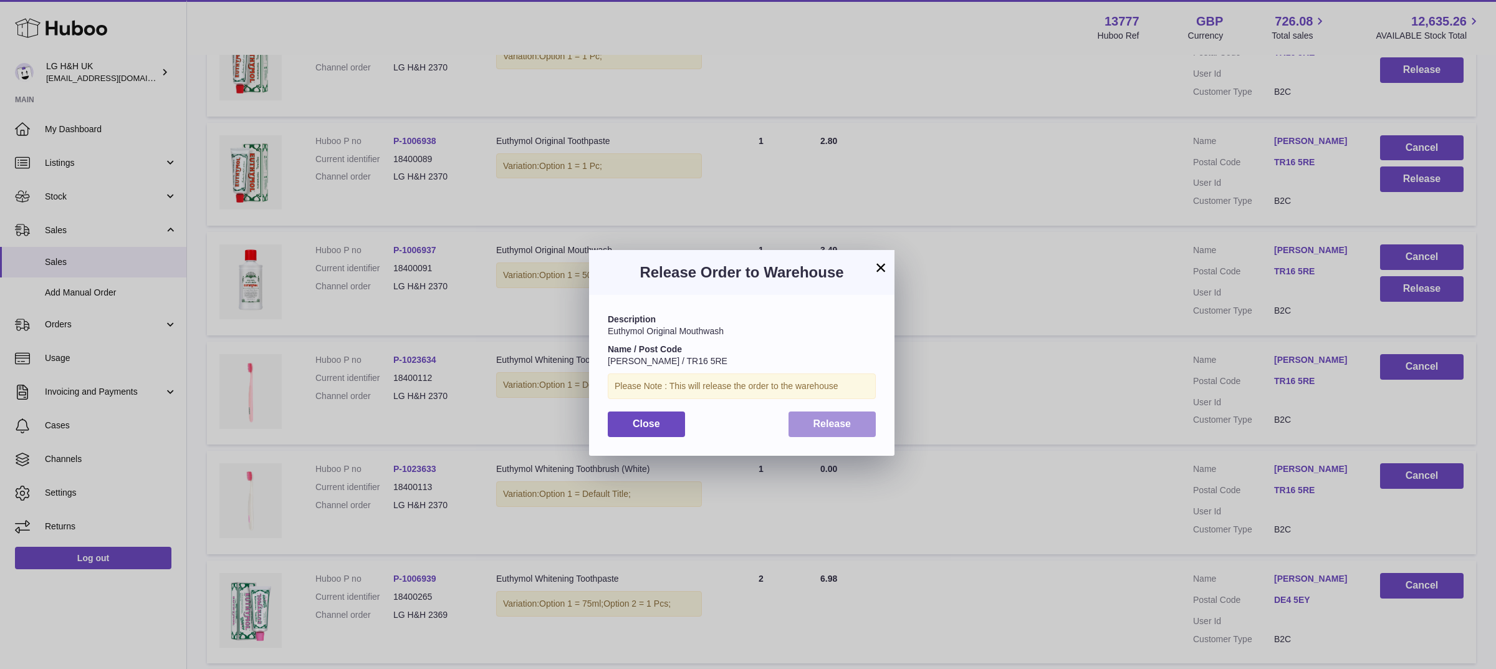
click at [849, 428] on span "Release" at bounding box center [832, 423] width 38 height 11
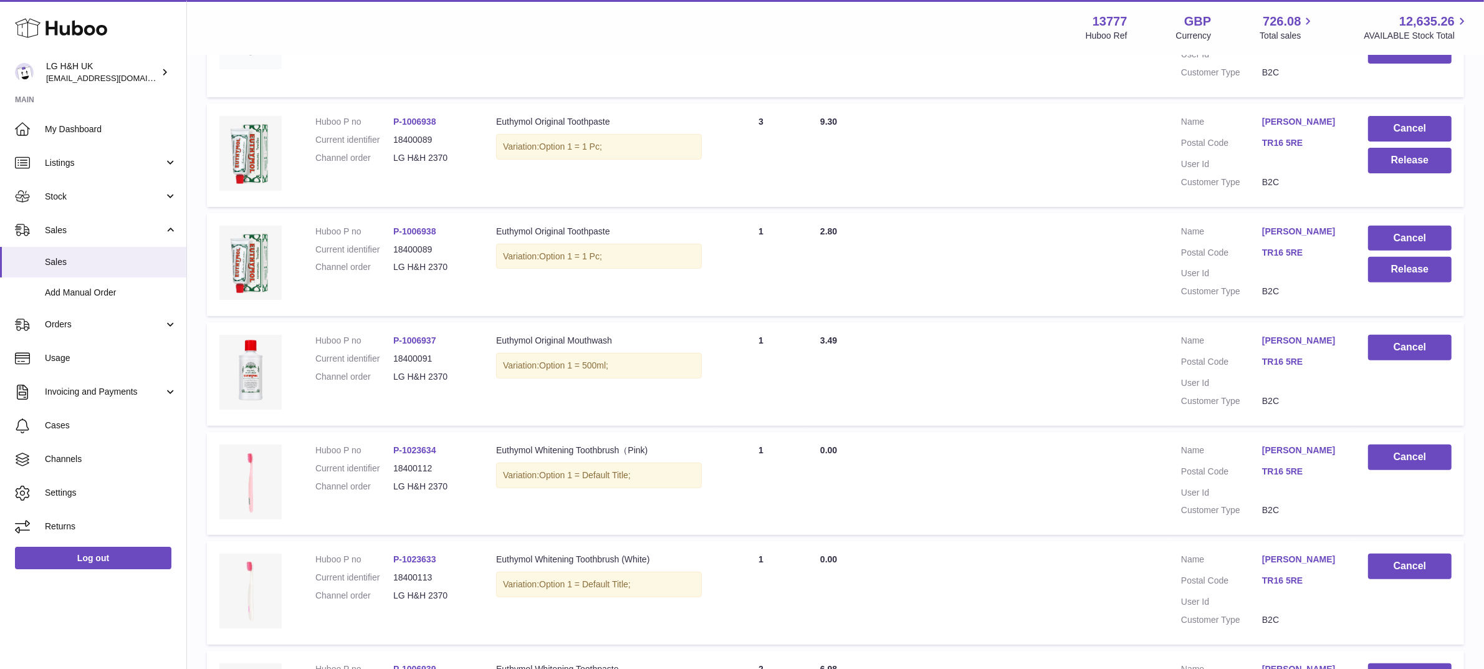
scroll to position [535, 0]
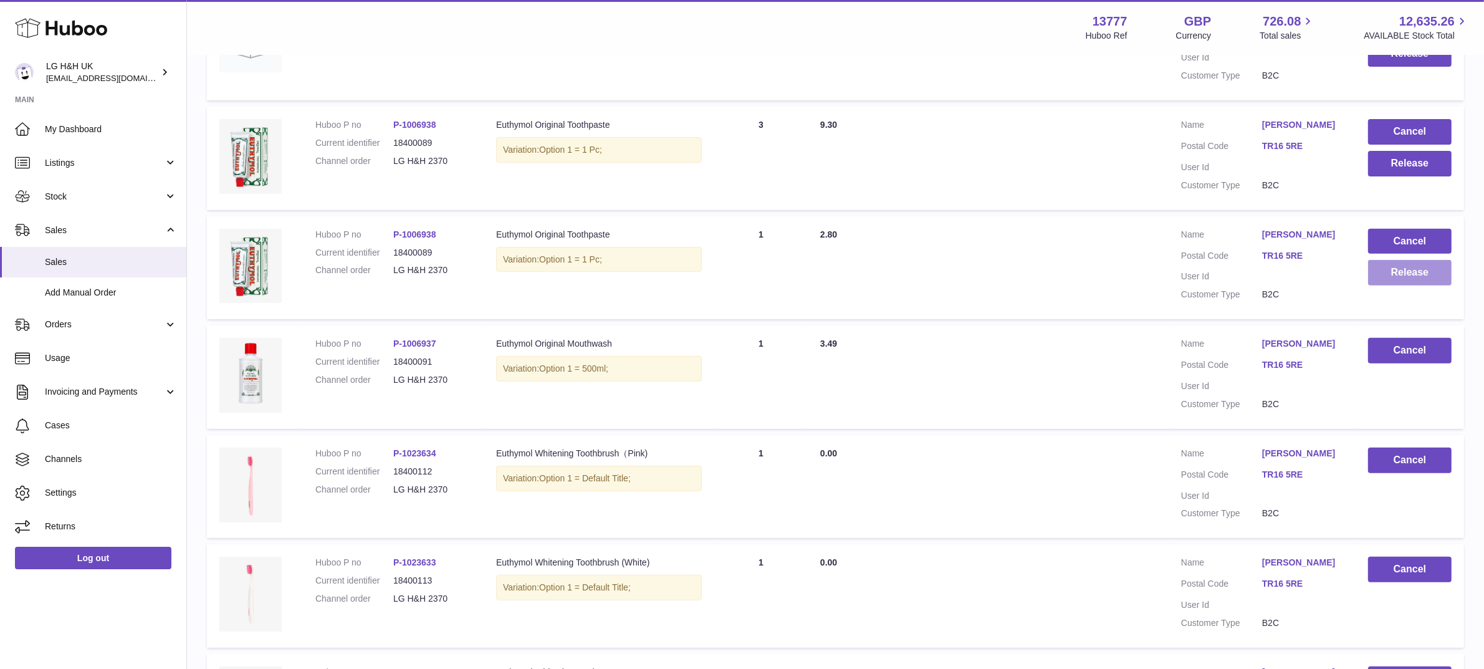
click at [1392, 266] on button "Release" at bounding box center [1410, 273] width 84 height 26
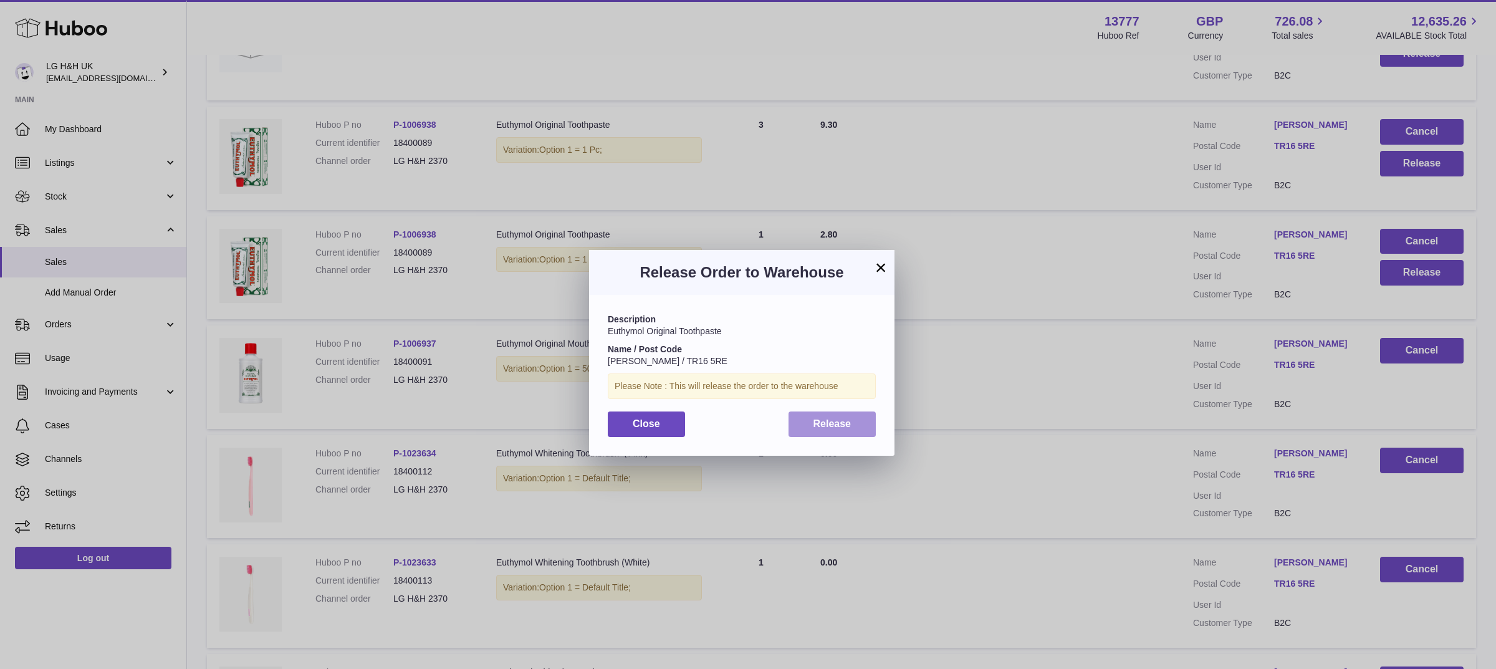
click at [845, 418] on span "Release" at bounding box center [832, 423] width 38 height 11
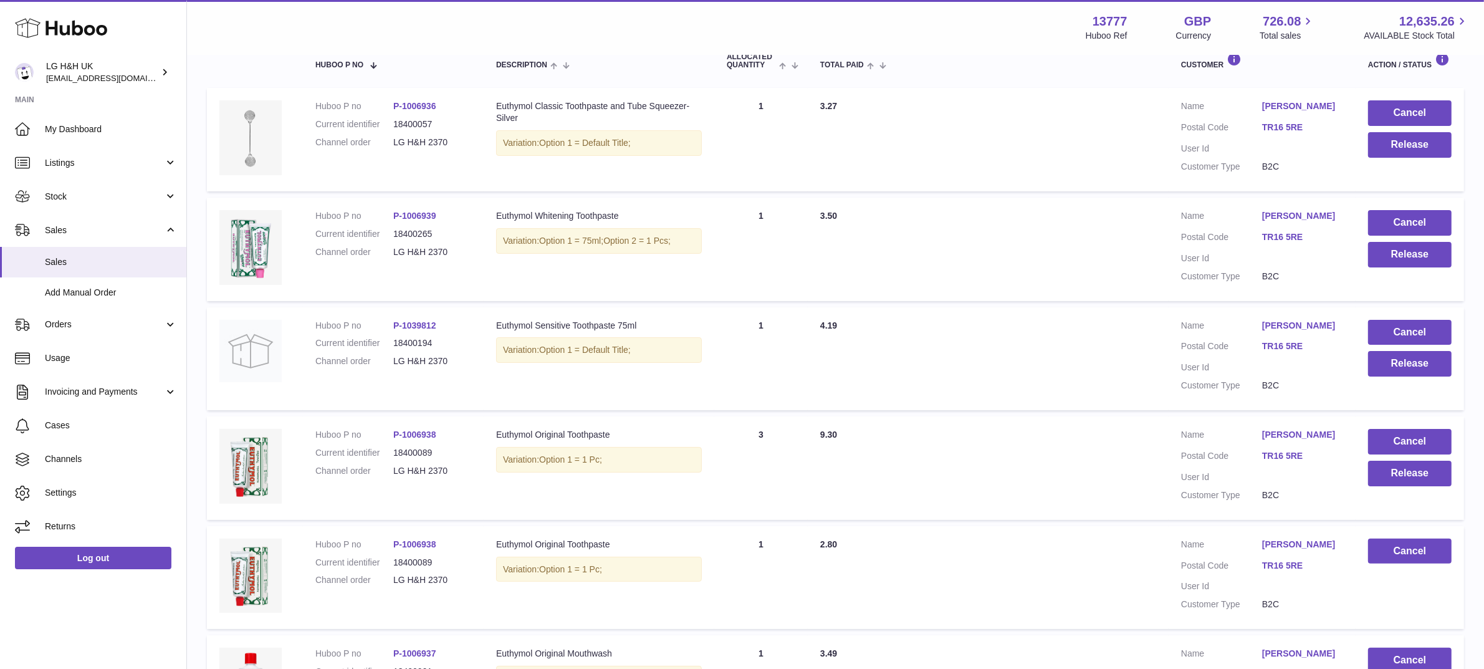
scroll to position [224, 0]
click at [1400, 471] on button "Release" at bounding box center [1410, 474] width 84 height 26
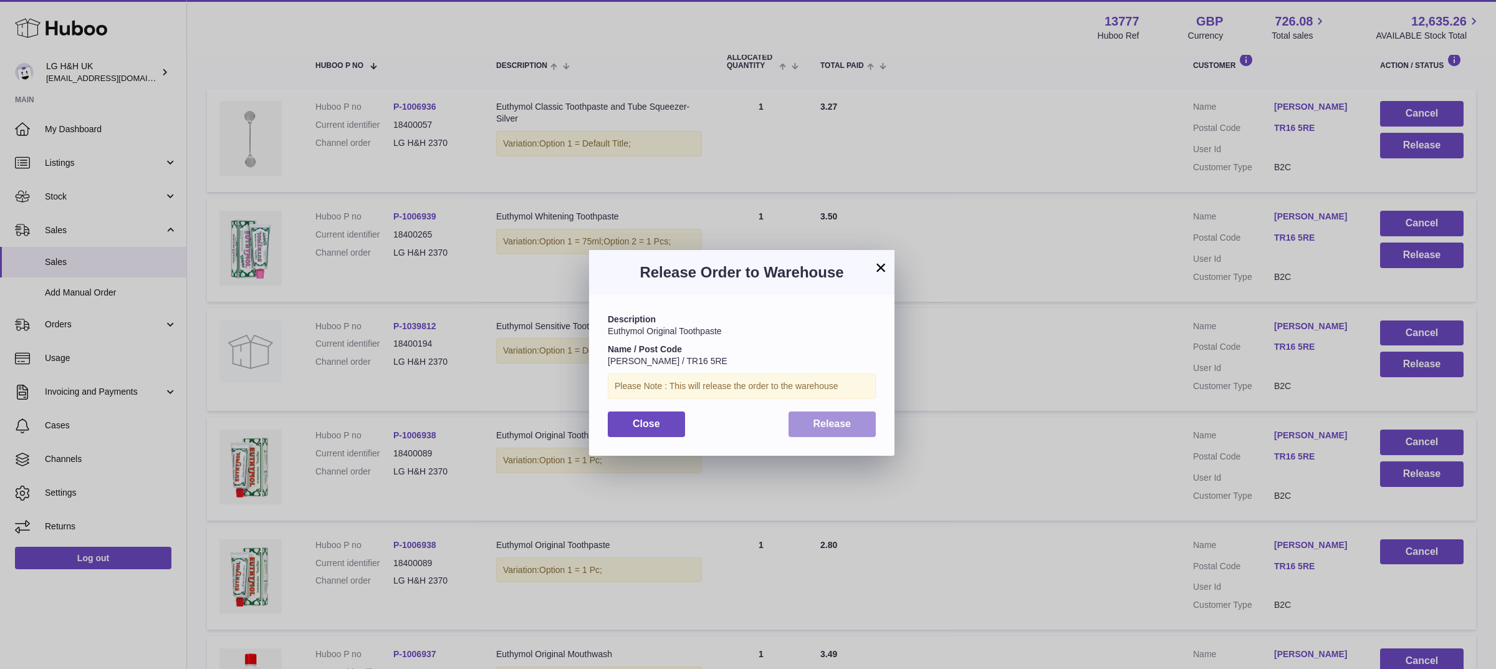
click at [858, 415] on button "Release" at bounding box center [832, 424] width 88 height 26
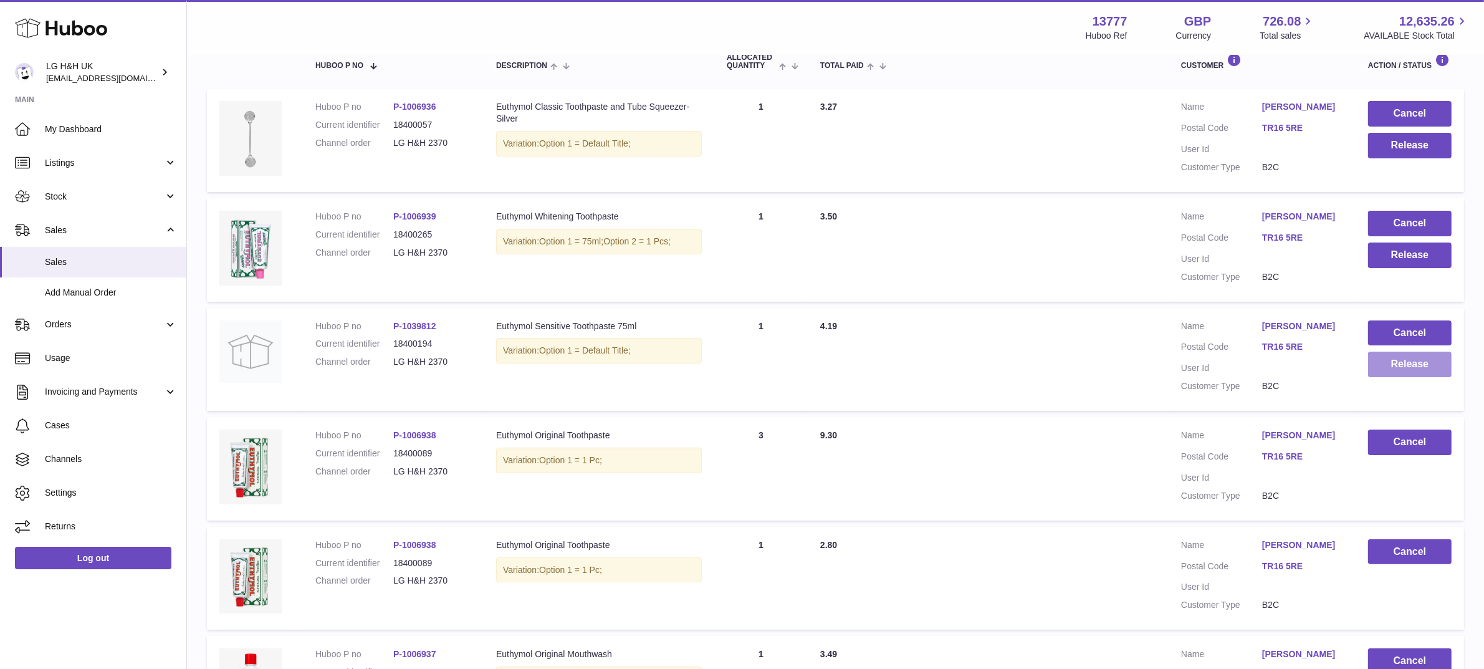
click at [1373, 356] on button "Release" at bounding box center [1410, 364] width 84 height 26
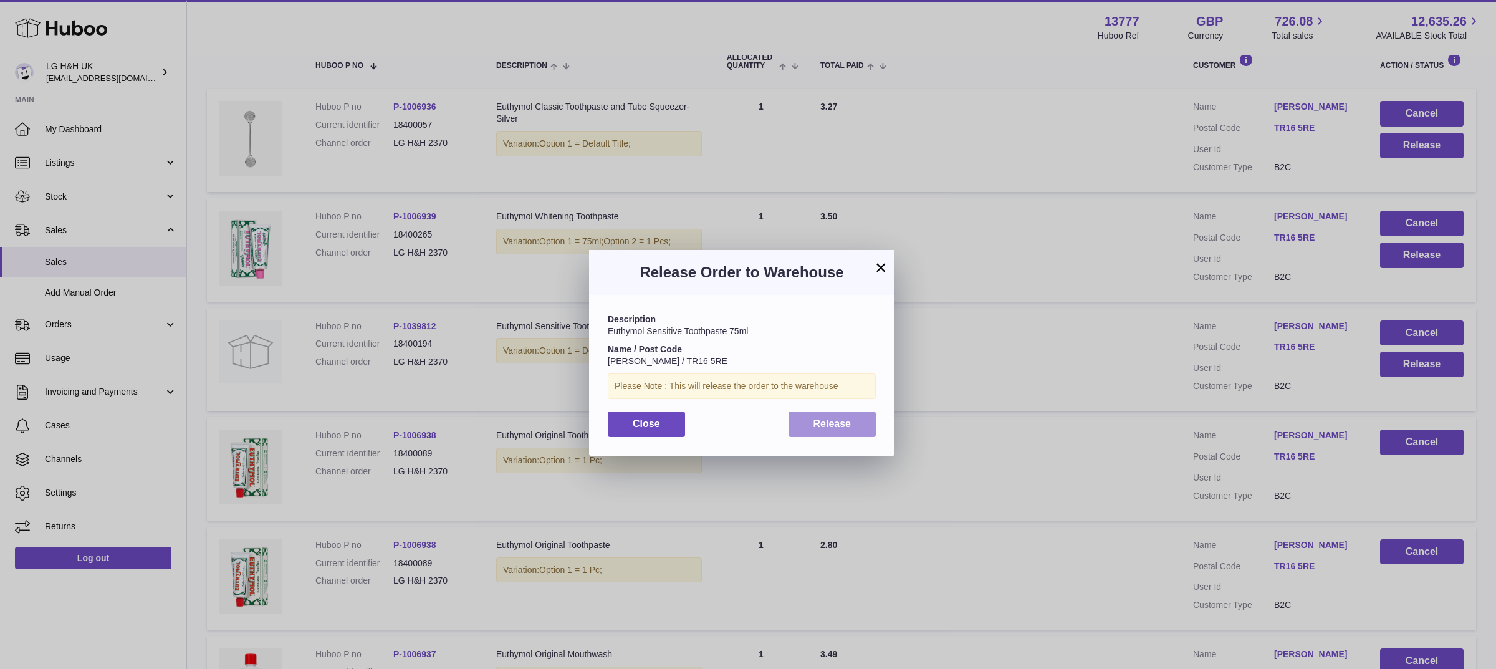
click at [840, 421] on span "Release" at bounding box center [832, 423] width 38 height 11
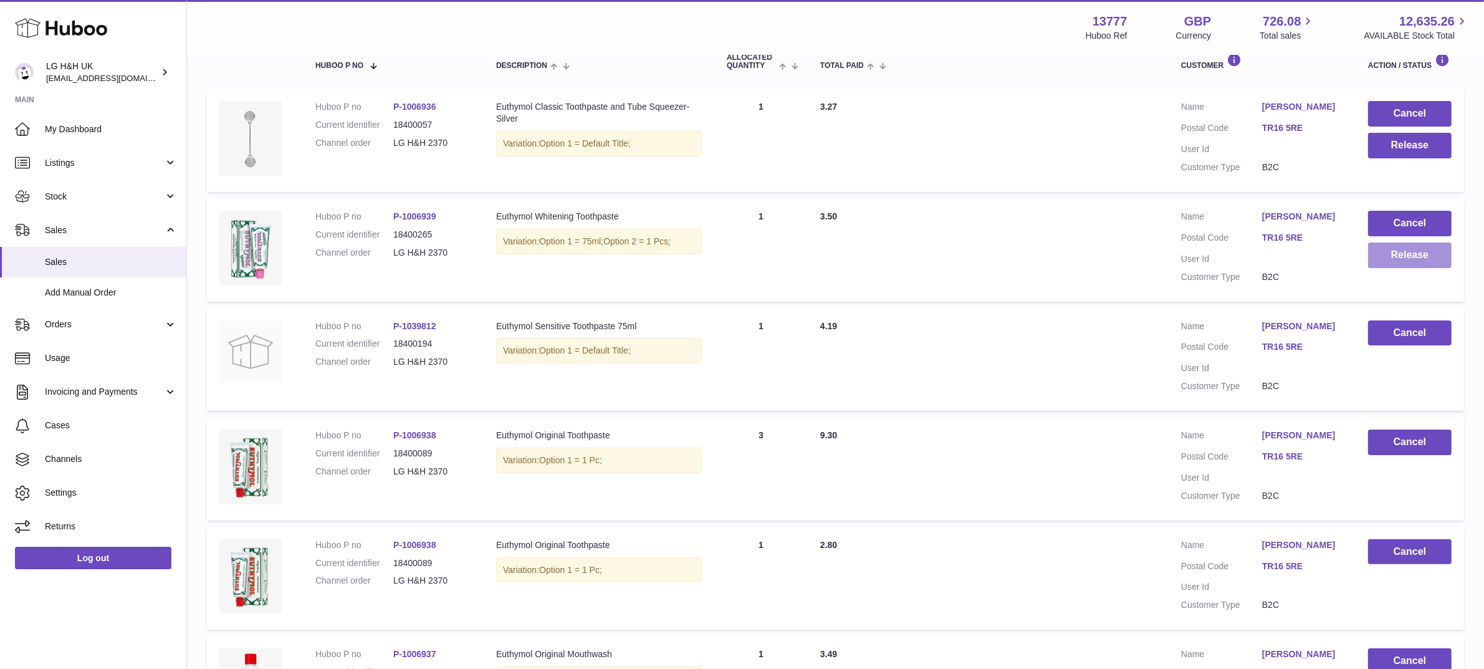
click at [1385, 256] on button "Release" at bounding box center [1410, 255] width 84 height 26
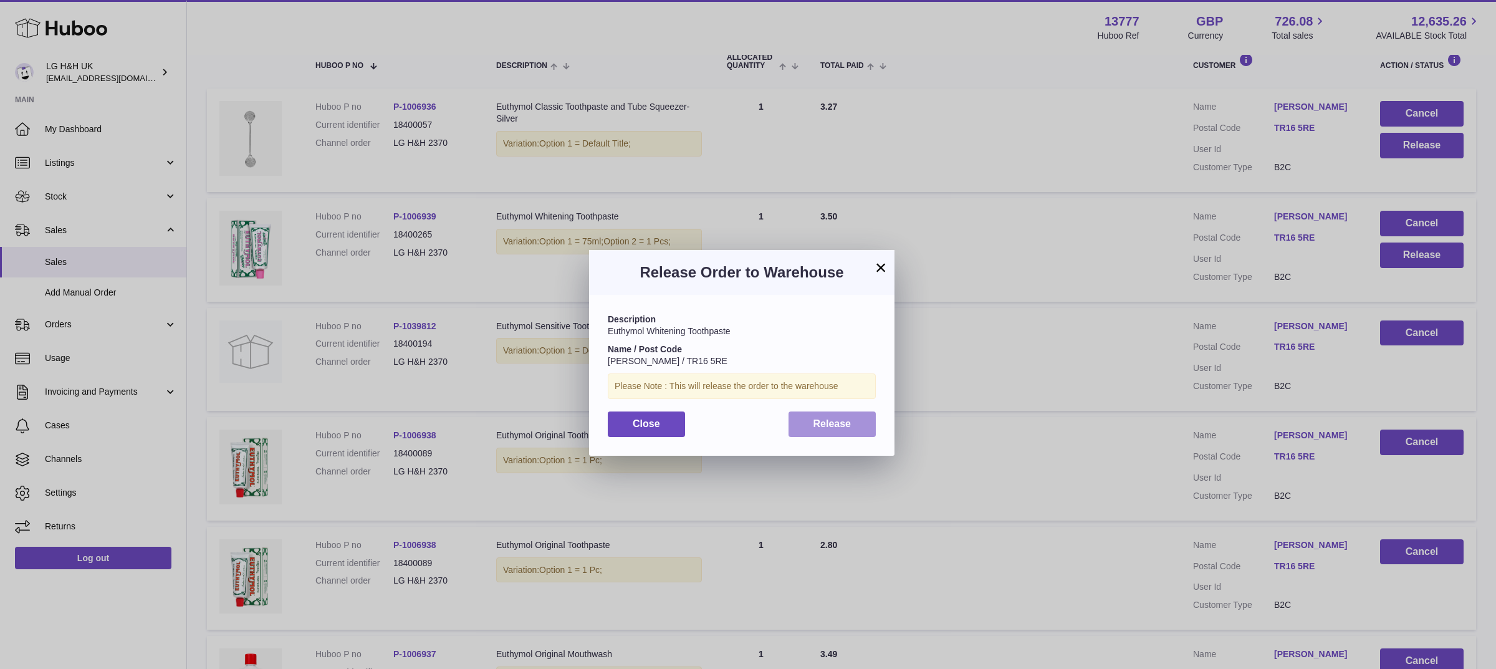
click at [836, 415] on button "Release" at bounding box center [832, 424] width 88 height 26
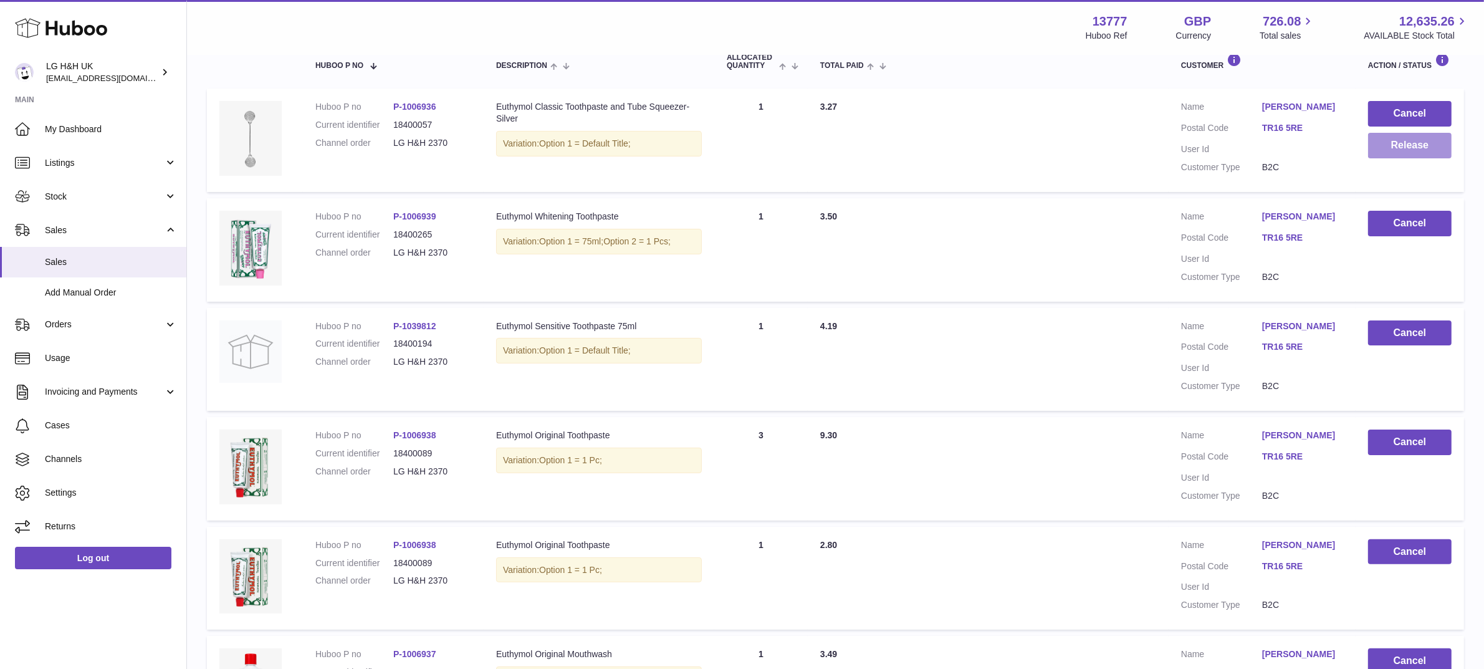
click at [1401, 144] on button "Release" at bounding box center [1410, 146] width 84 height 26
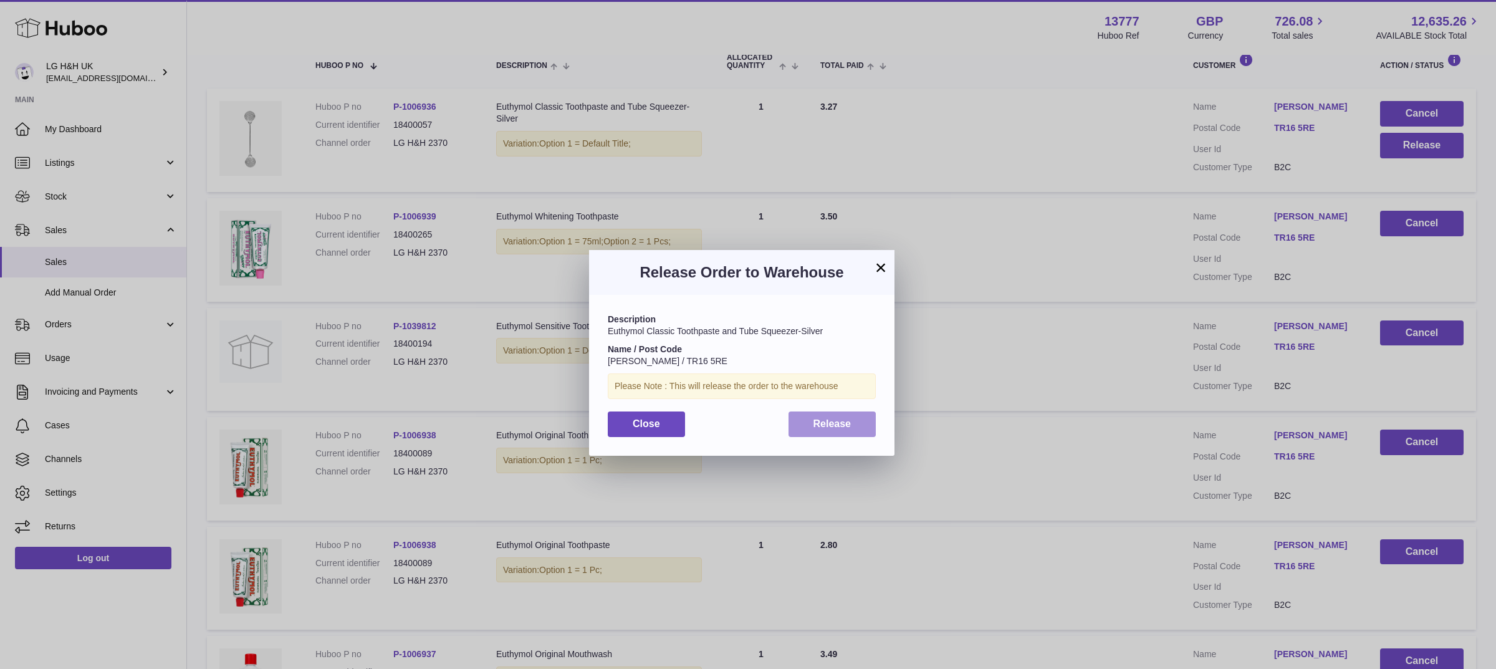
click at [846, 419] on span "Release" at bounding box center [832, 423] width 38 height 11
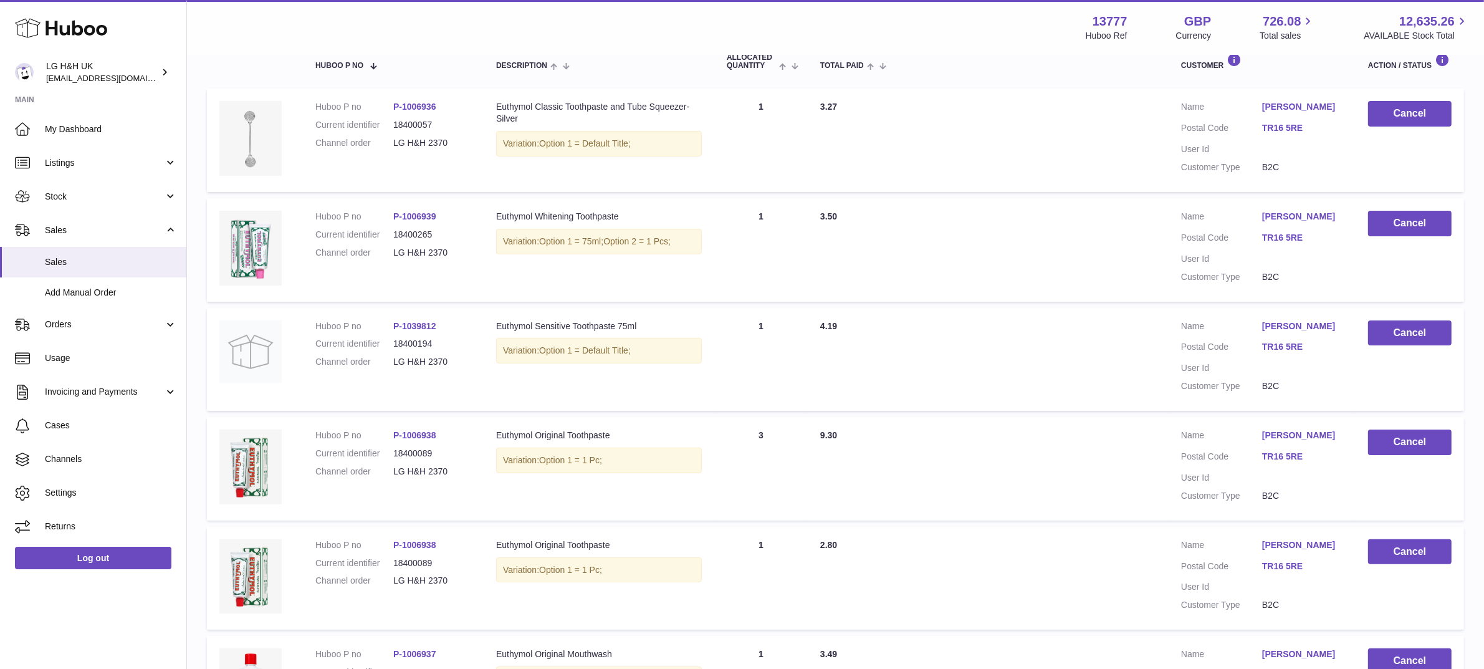
scroll to position [867, 0]
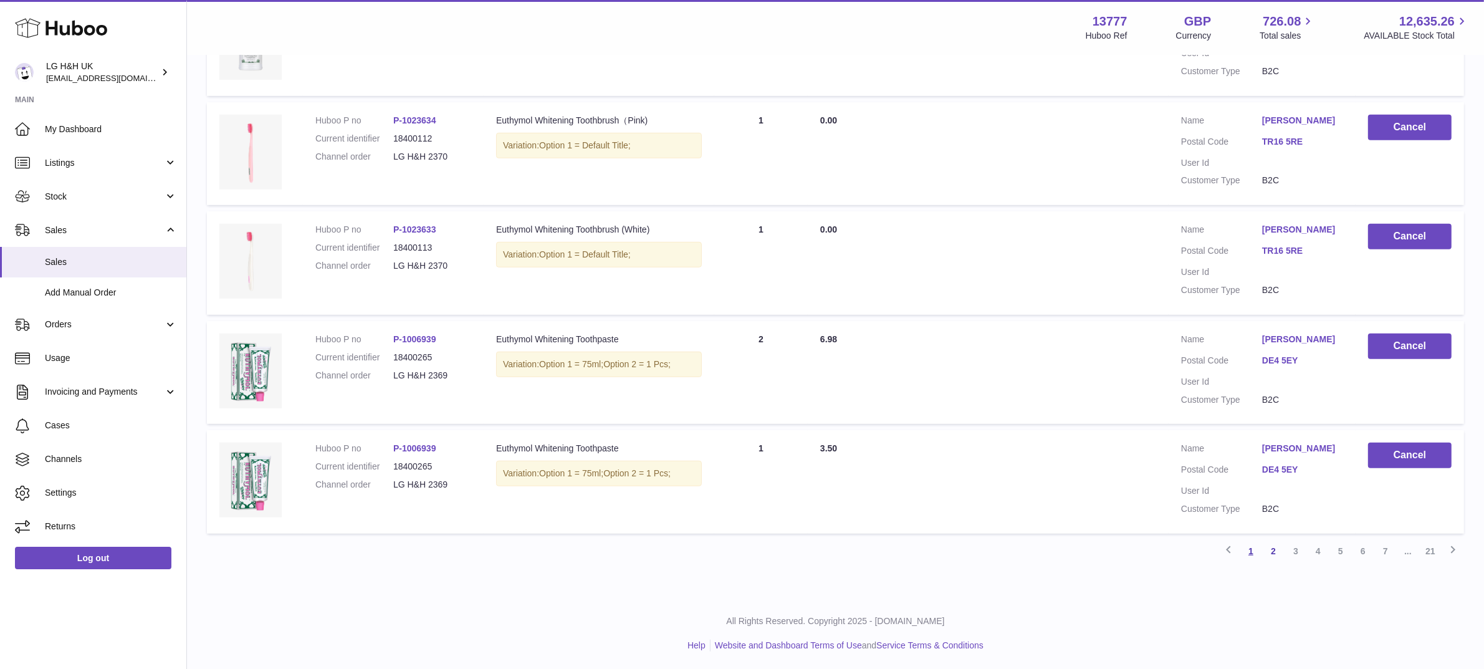
click at [1253, 547] on link "1" at bounding box center [1251, 551] width 22 height 22
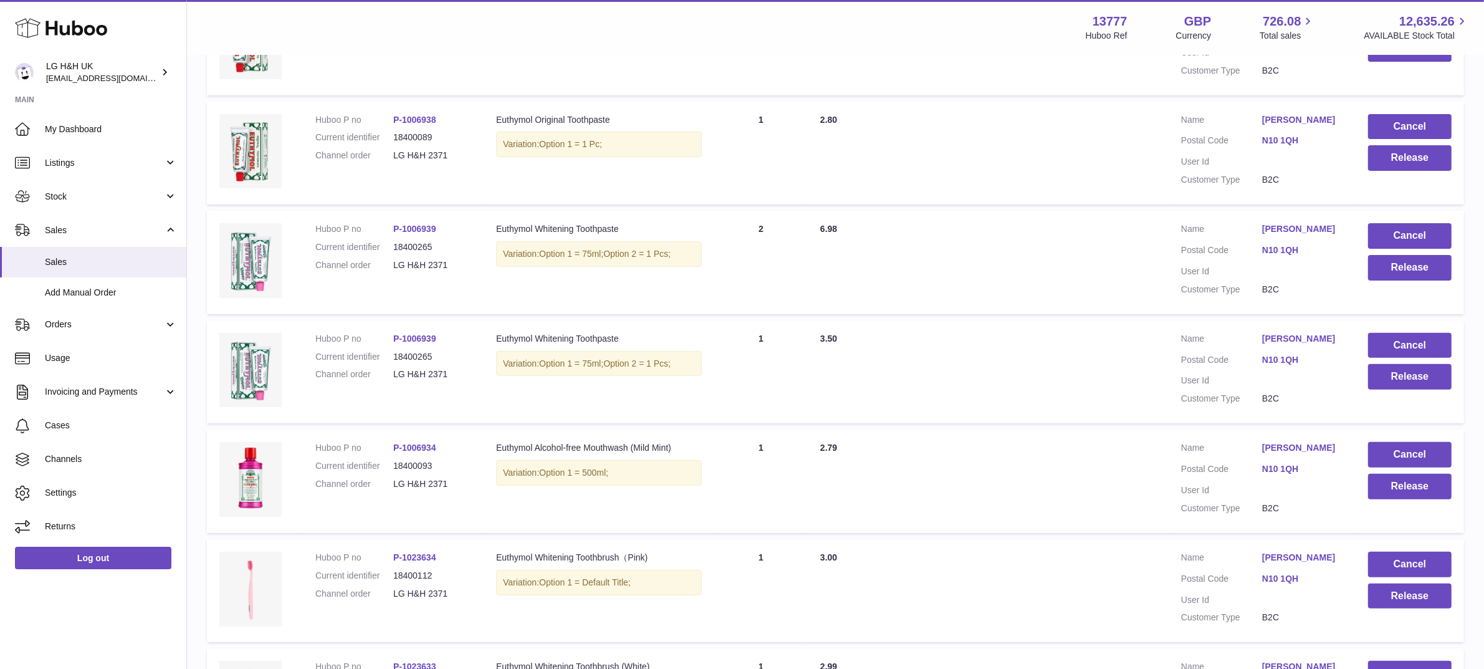
scroll to position [867, 0]
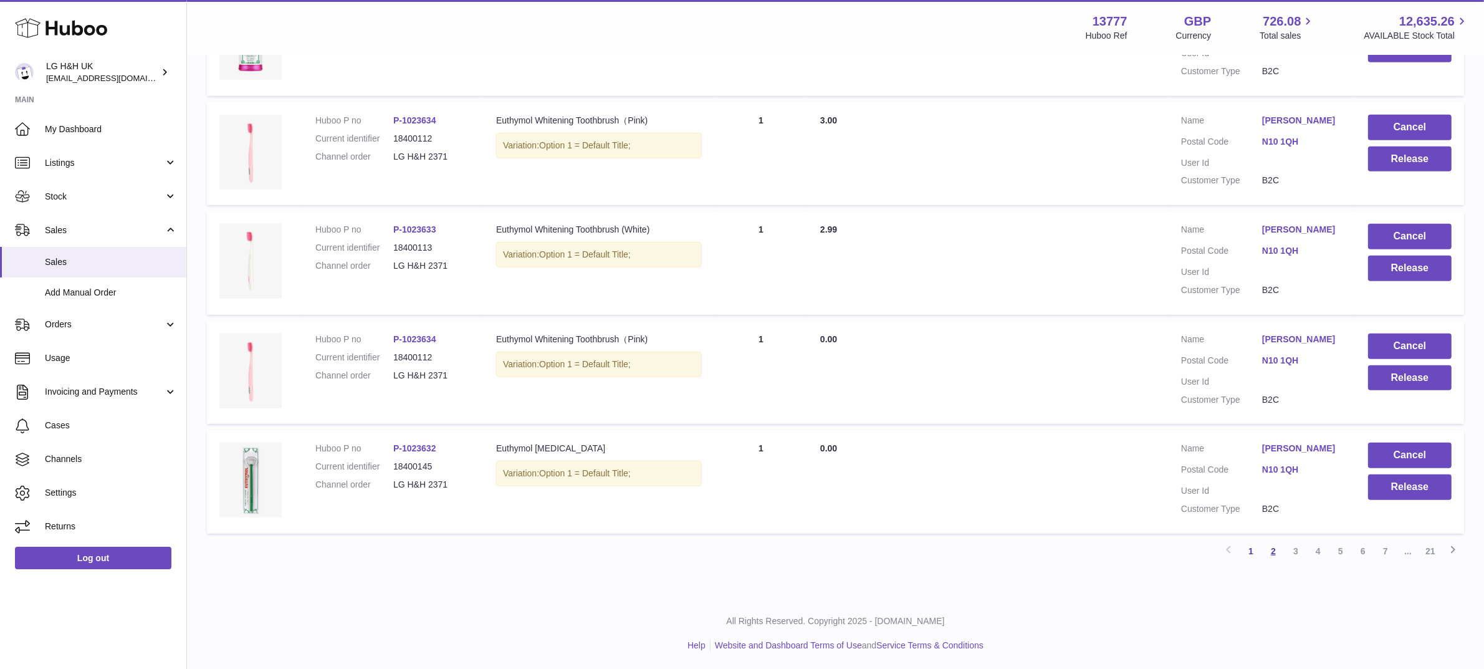
click at [1276, 547] on link "2" at bounding box center [1273, 551] width 22 height 22
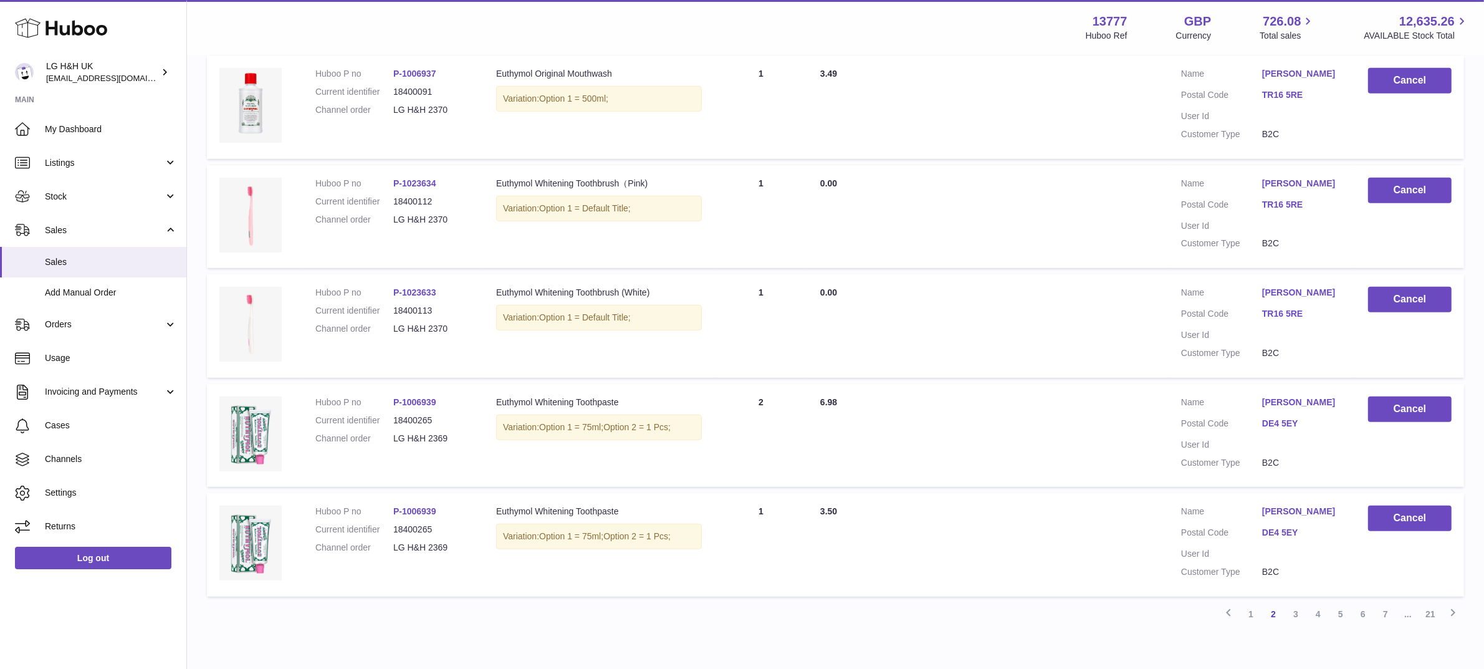
scroll to position [867, 0]
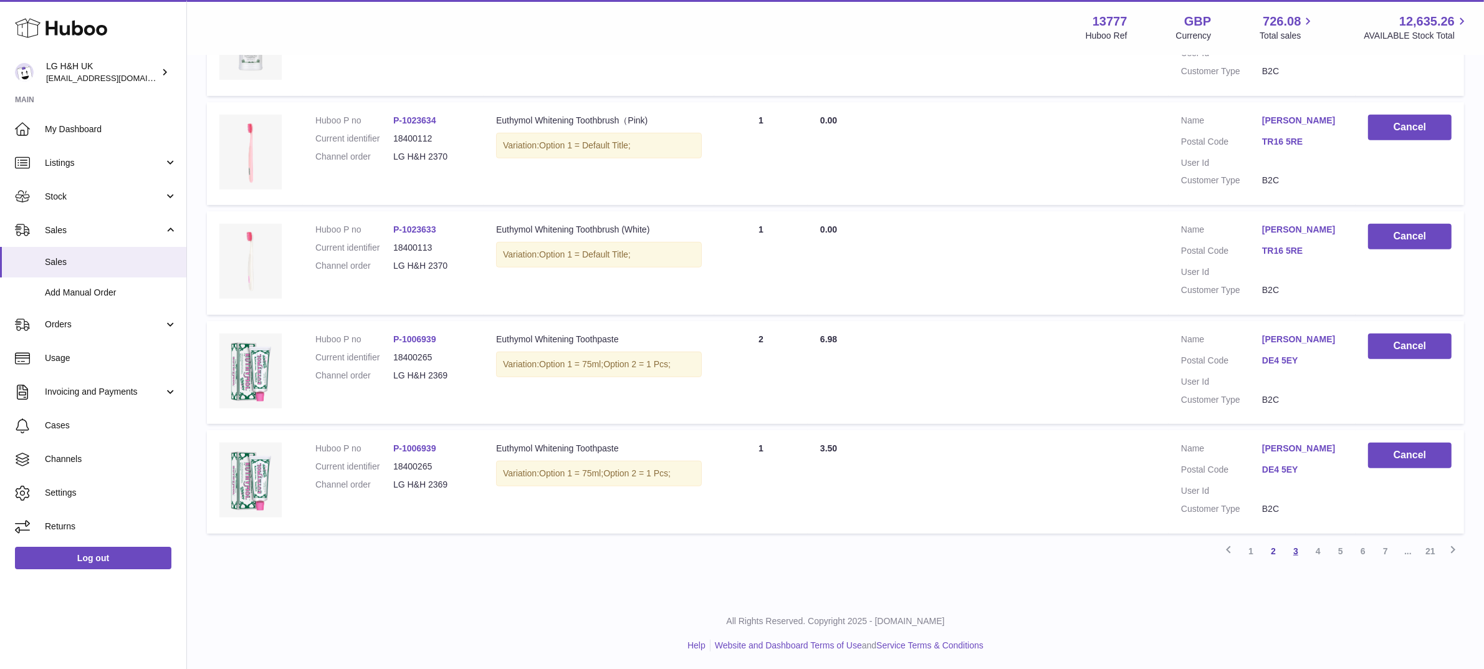
click at [1301, 546] on link "3" at bounding box center [1295, 551] width 22 height 22
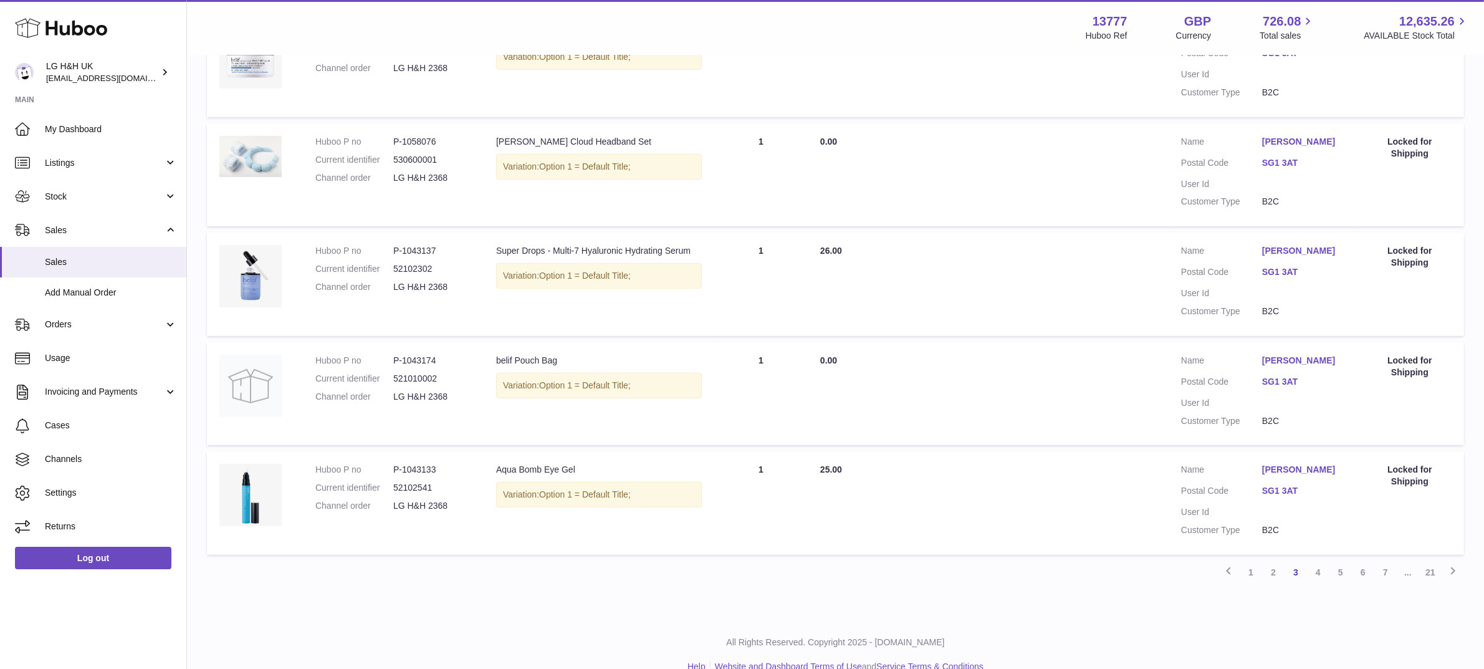
scroll to position [867, 0]
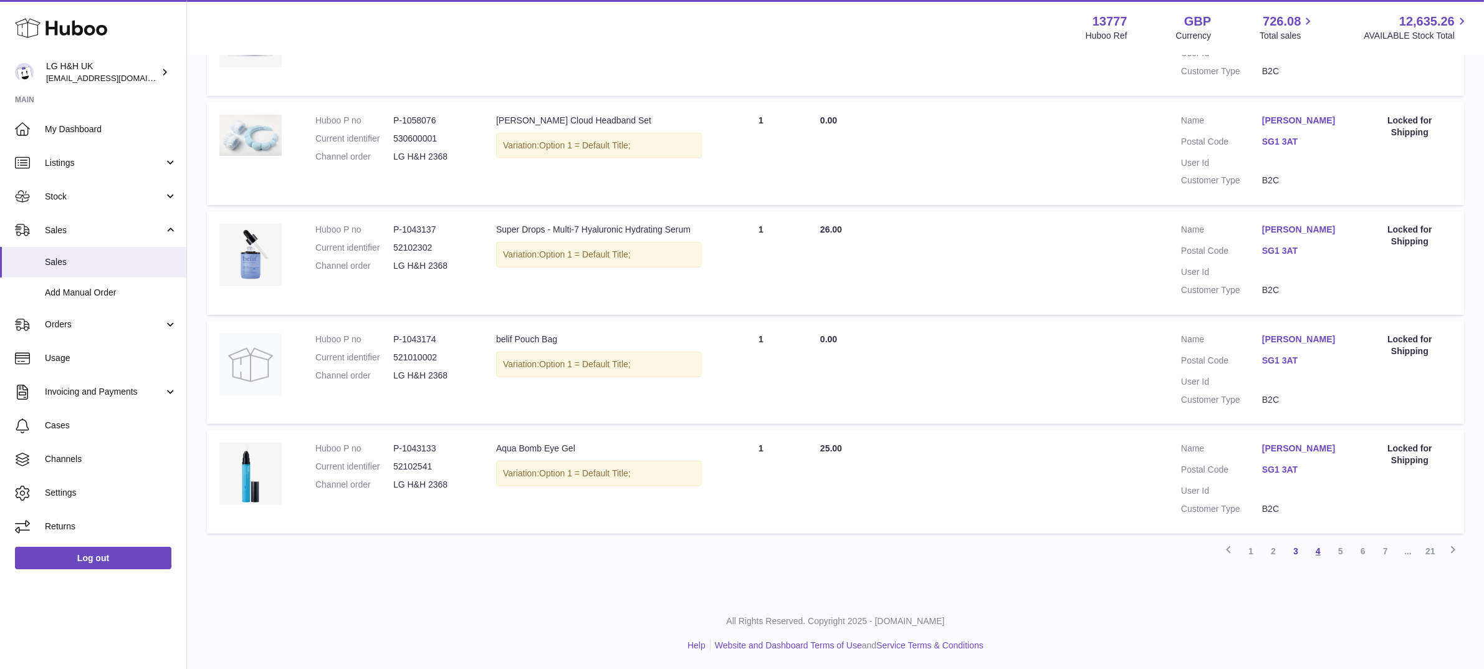
click at [1315, 547] on link "4" at bounding box center [1318, 551] width 22 height 22
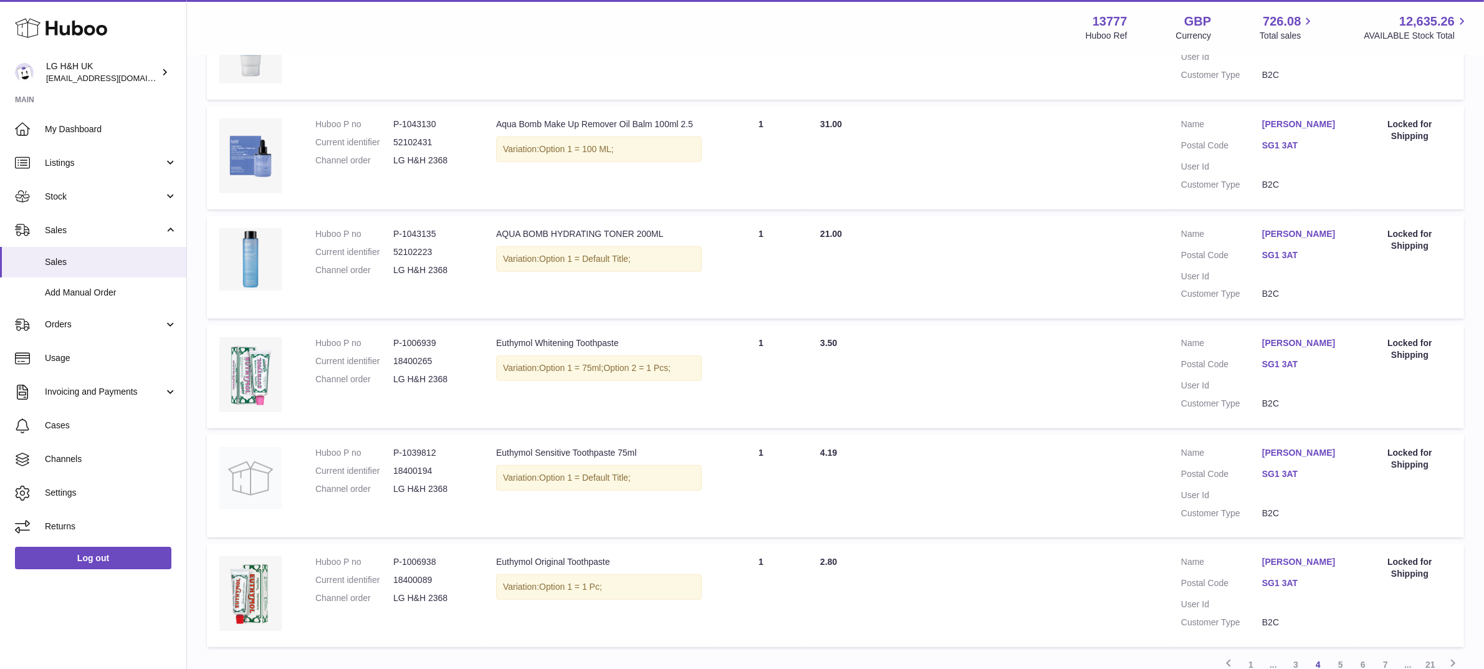
scroll to position [681, 0]
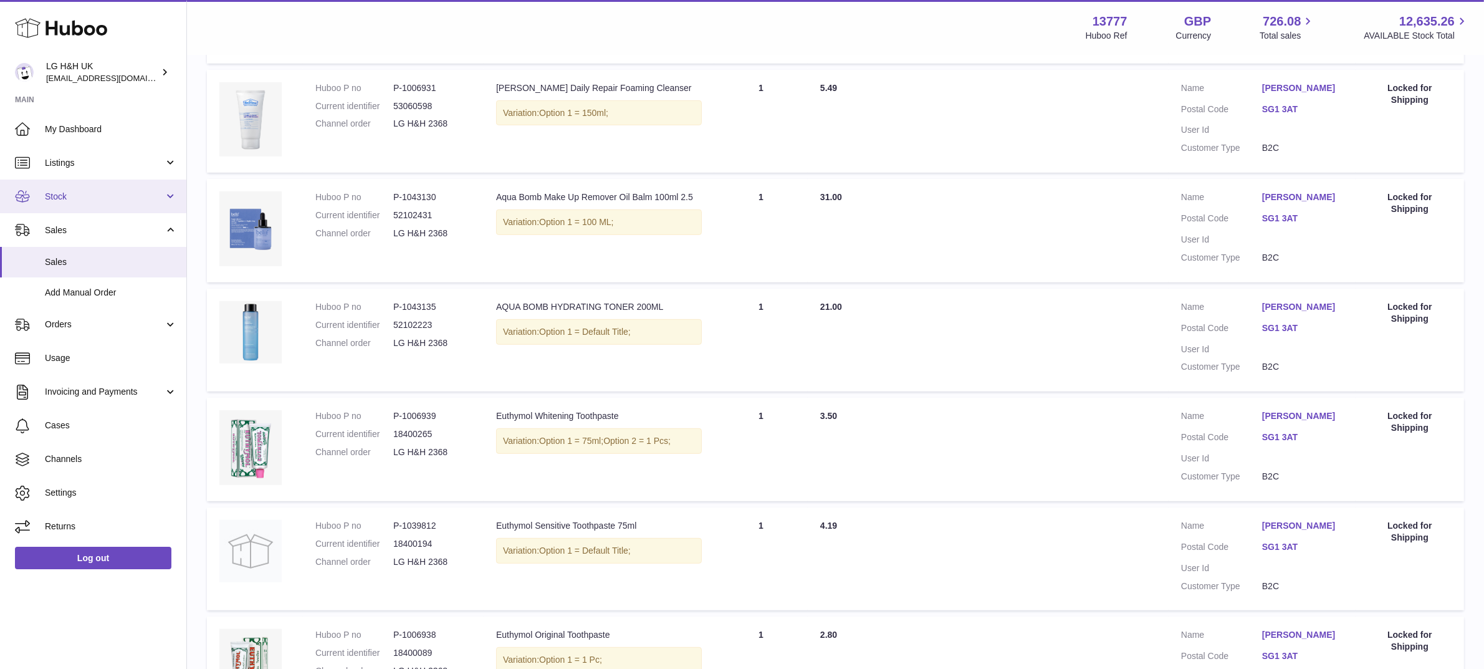
click at [64, 196] on span "Stock" at bounding box center [104, 197] width 119 height 12
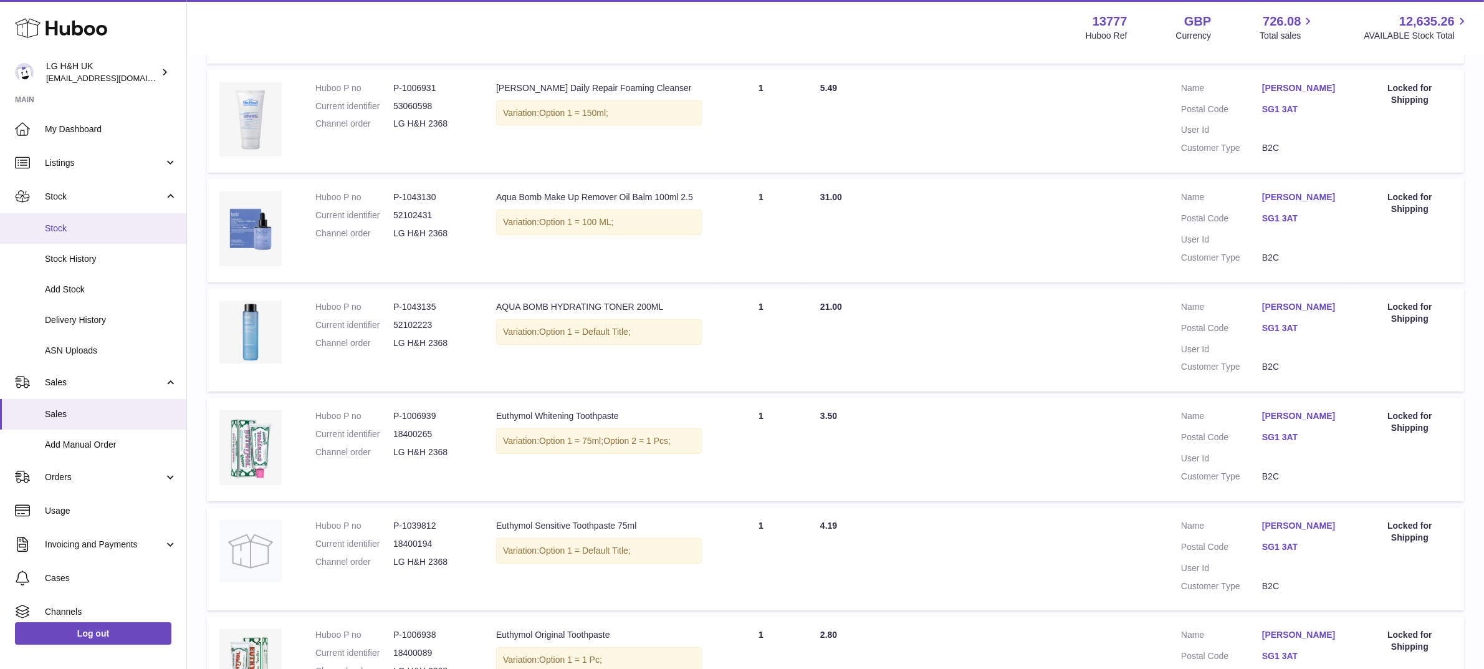
click at [62, 229] on span "Stock" at bounding box center [111, 228] width 132 height 12
drag, startPoint x: 437, startPoint y: 214, endPoint x: 387, endPoint y: 213, distance: 49.9
click at [387, 213] on dl "Huboo P no P-1043130 Current identifier 52102431 Channel order LG H&H 2368" at bounding box center [393, 218] width 156 height 54
copy dl "52102431"
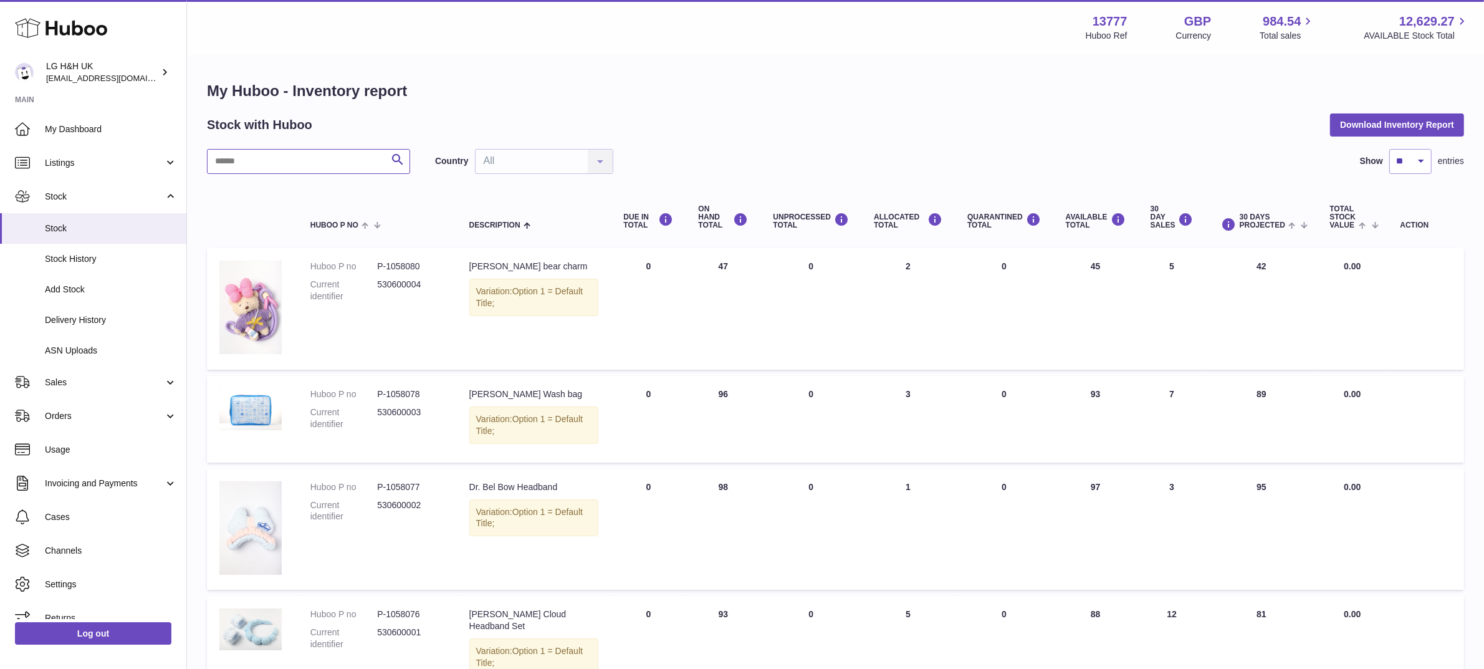
click at [313, 157] on input "text" at bounding box center [308, 161] width 203 height 25
paste input "********"
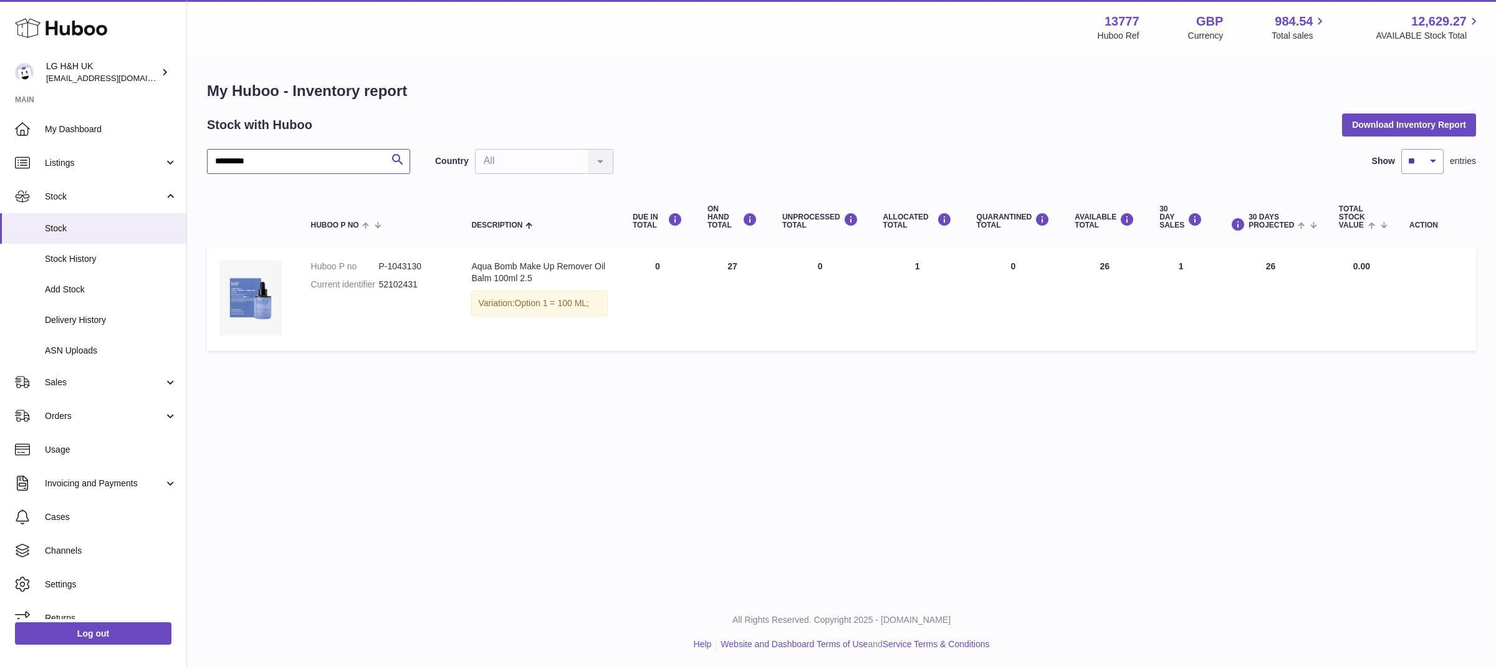
type input "********"
click at [278, 289] on img at bounding box center [250, 297] width 62 height 75
click at [178, 387] on link "Sales" at bounding box center [93, 382] width 186 height 34
click at [378, 484] on div "Menu Huboo 13777 Huboo Ref GBP Currency 984.54 Total sales 12,629.27 AVAILABLE …" at bounding box center [841, 297] width 1309 height 595
click at [341, 368] on div "My Huboo - Inventory report Stock with Huboo Download Inventory Report ********…" at bounding box center [841, 219] width 1309 height 326
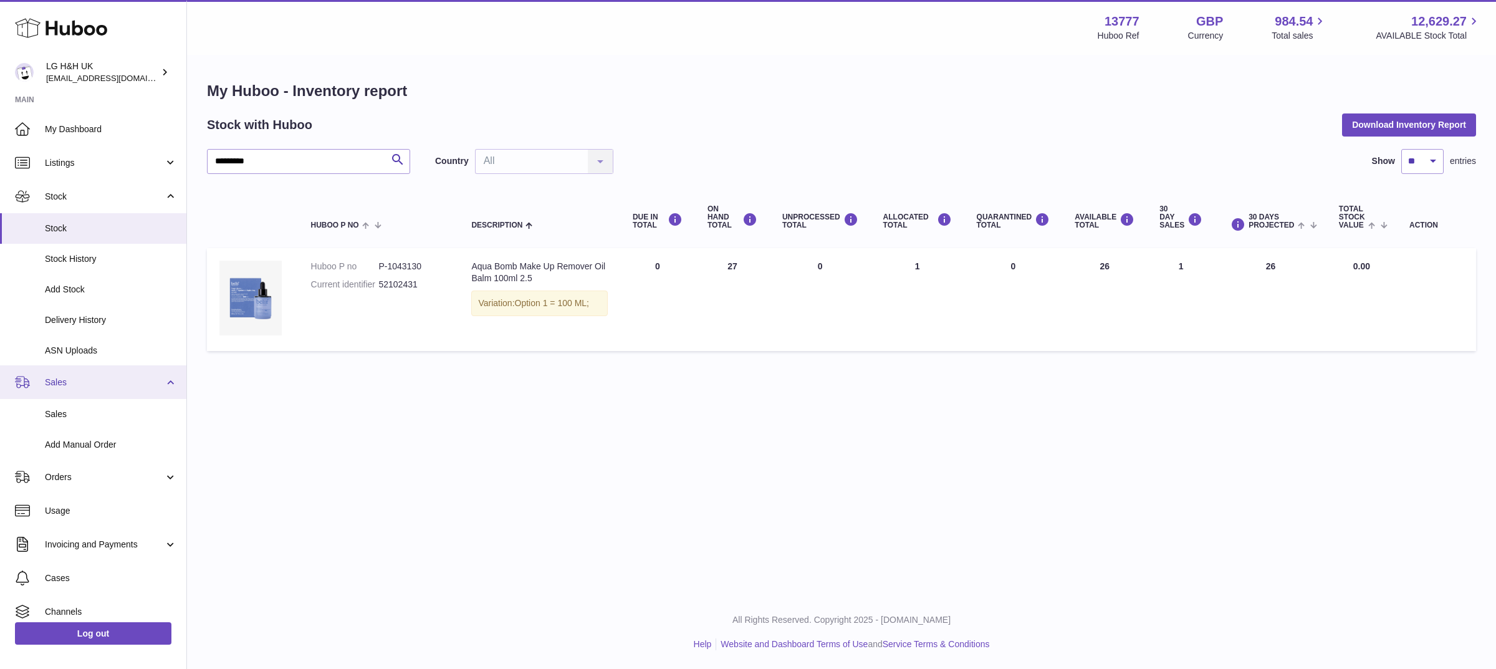
click at [60, 388] on link "Sales" at bounding box center [93, 382] width 186 height 34
click at [163, 369] on link "Sales" at bounding box center [93, 382] width 186 height 34
click at [70, 413] on span "Sales" at bounding box center [111, 414] width 132 height 12
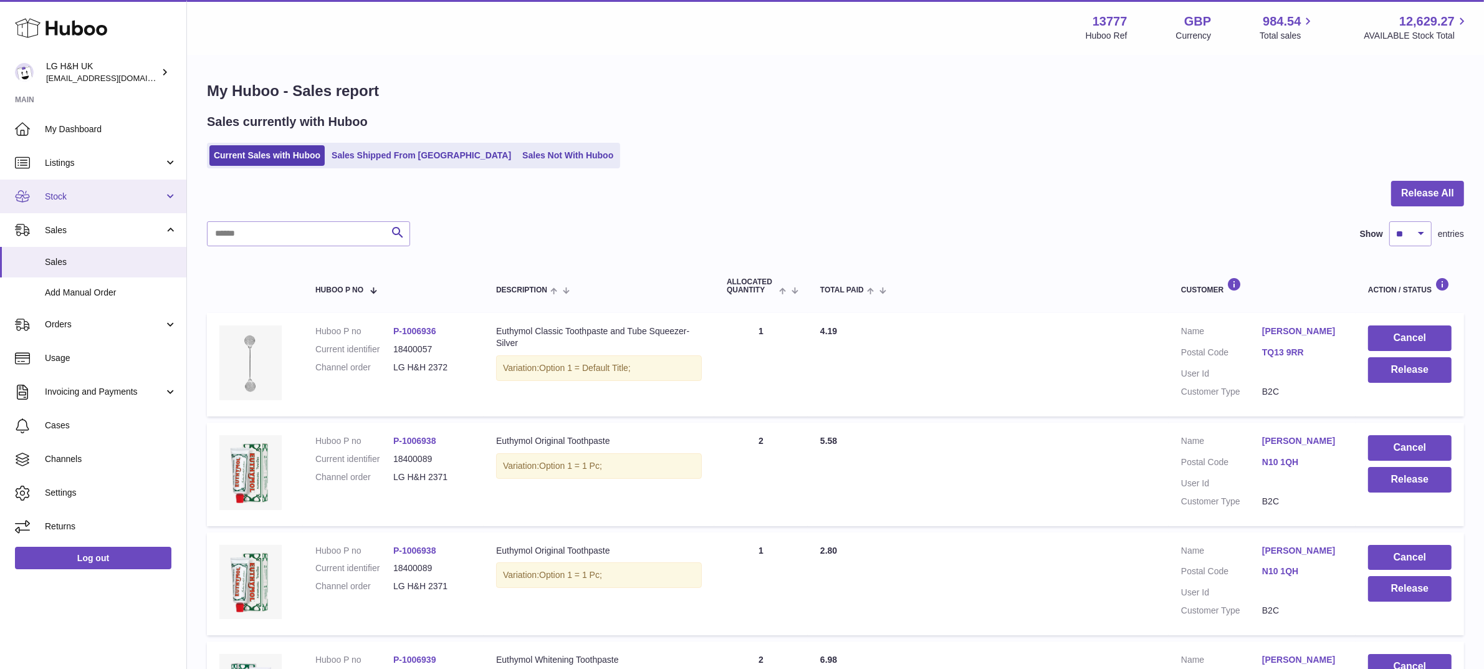
click at [103, 203] on link "Stock" at bounding box center [93, 196] width 186 height 34
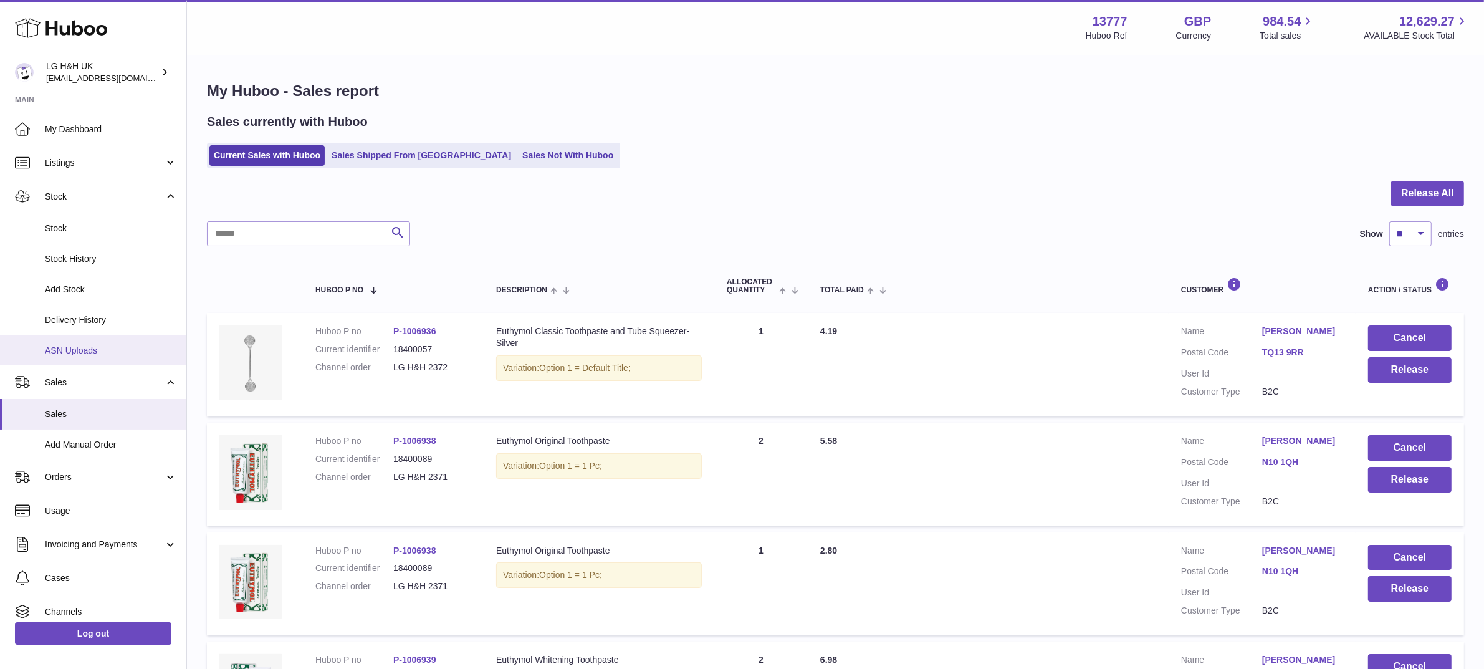
click at [75, 349] on span "ASN Uploads" at bounding box center [111, 351] width 132 height 12
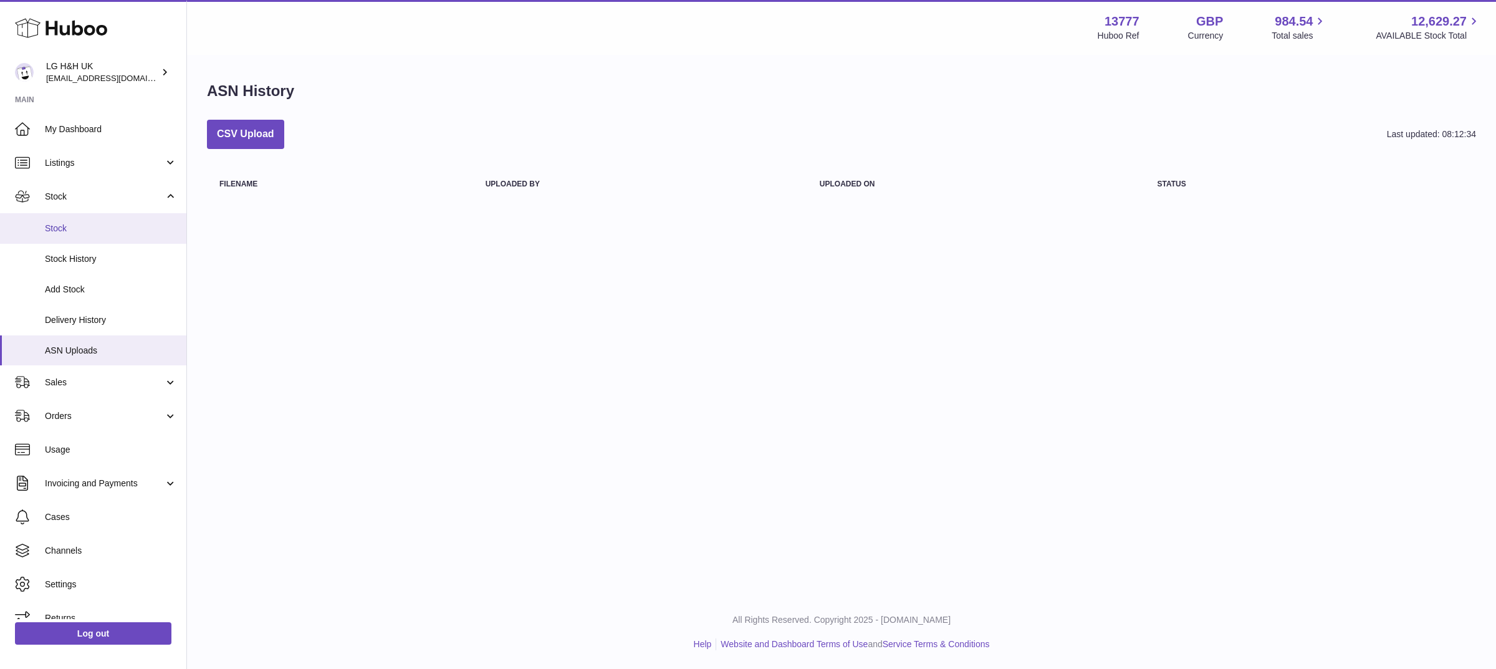
click at [70, 232] on span "Stock" at bounding box center [111, 228] width 132 height 12
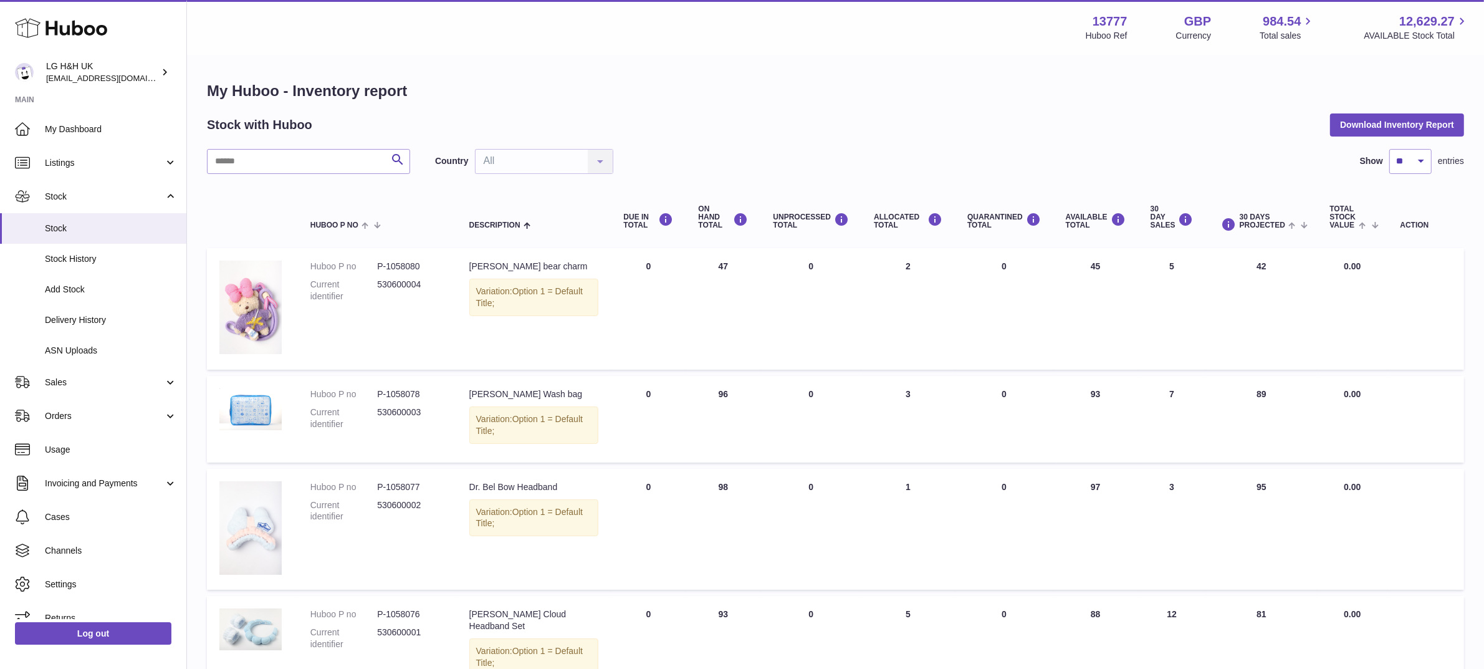
click at [67, 225] on span "Stock" at bounding box center [111, 228] width 132 height 12
click at [337, 165] on input "text" at bounding box center [308, 161] width 203 height 25
paste input "********"
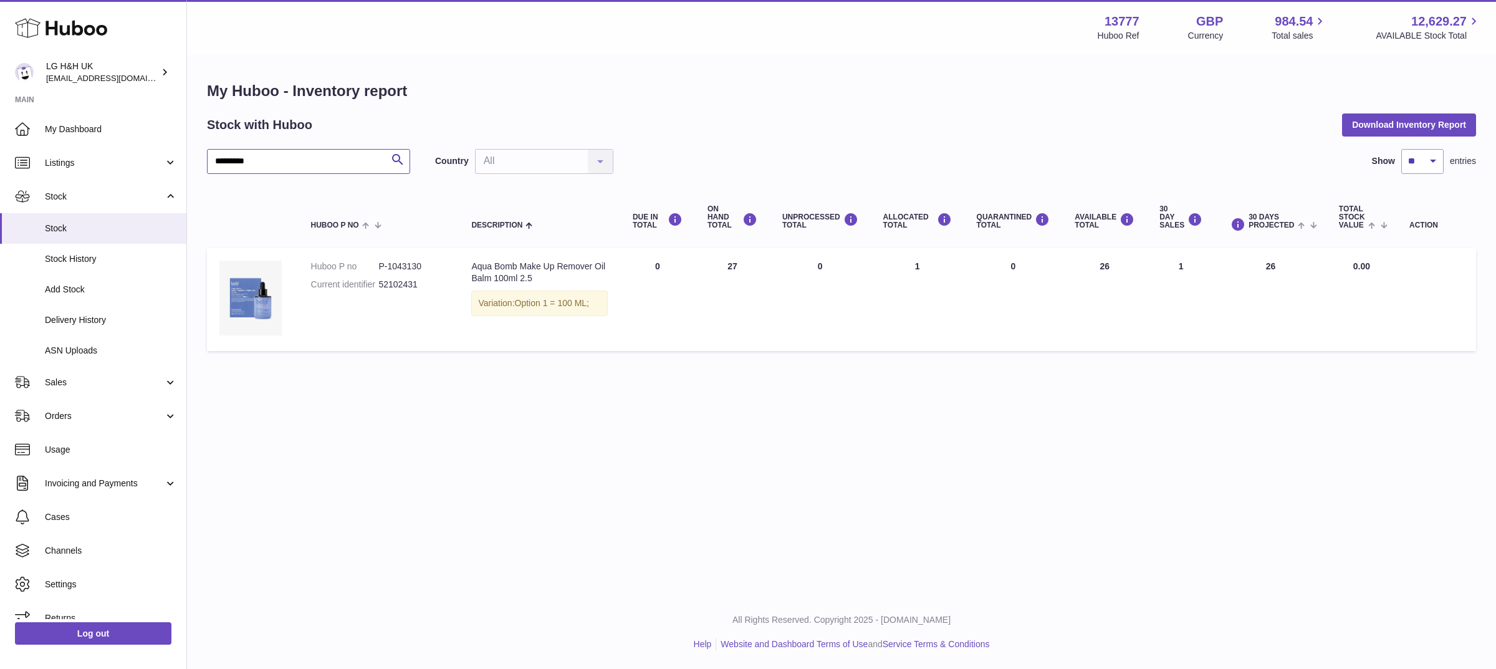
type input "********"
drag, startPoint x: 270, startPoint y: 275, endPoint x: 605, endPoint y: 406, distance: 359.9
click at [605, 406] on div "Menu Huboo 13777 Huboo Ref GBP Currency 984.54 Total sales 12,629.27 AVAILABLE …" at bounding box center [841, 297] width 1309 height 595
click at [85, 374] on link "Sales" at bounding box center [93, 382] width 186 height 34
click at [69, 406] on link "Sales" at bounding box center [93, 414] width 186 height 31
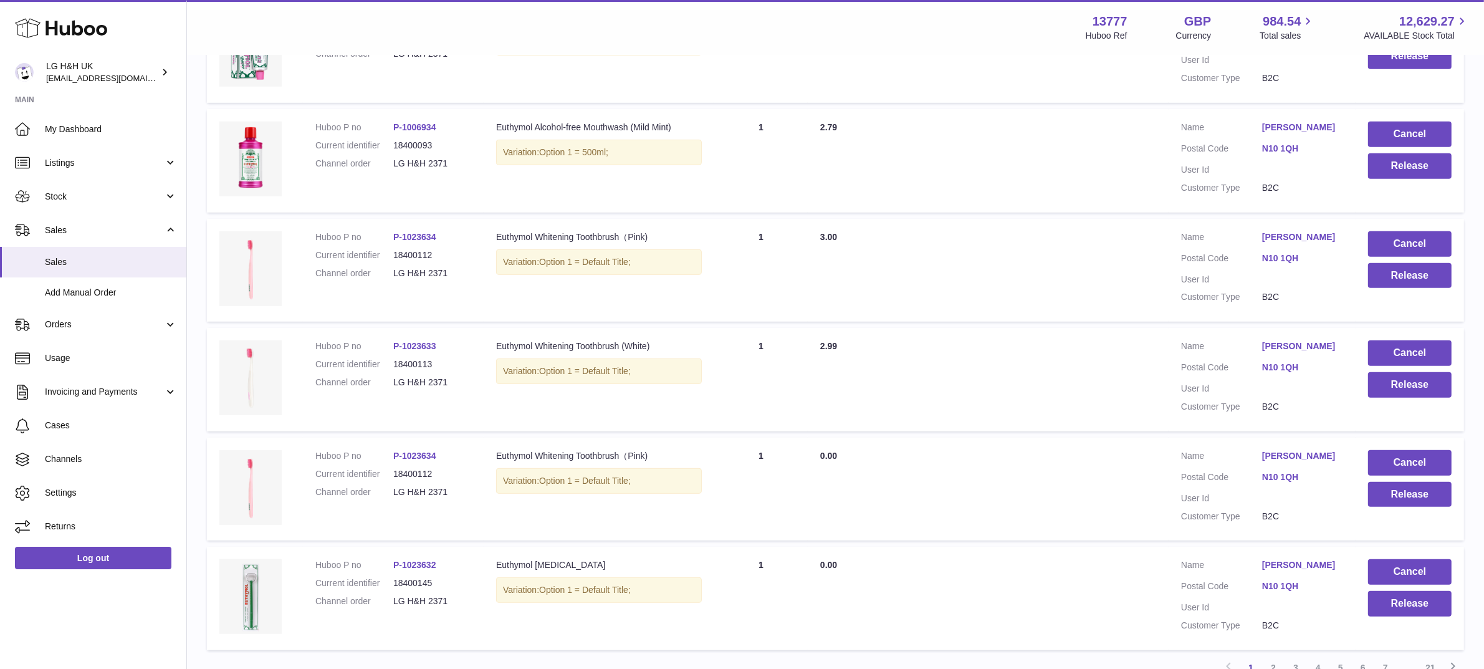
scroll to position [867, 0]
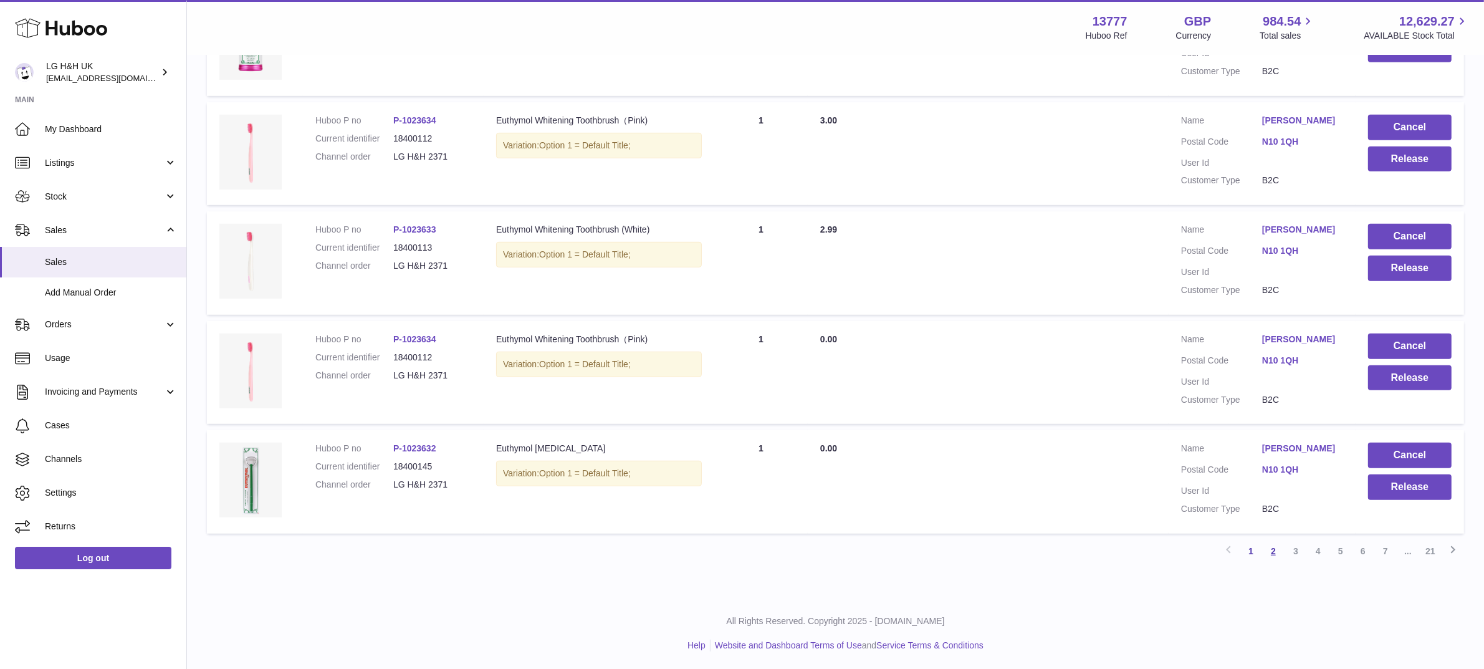
click at [1271, 547] on link "2" at bounding box center [1273, 551] width 22 height 22
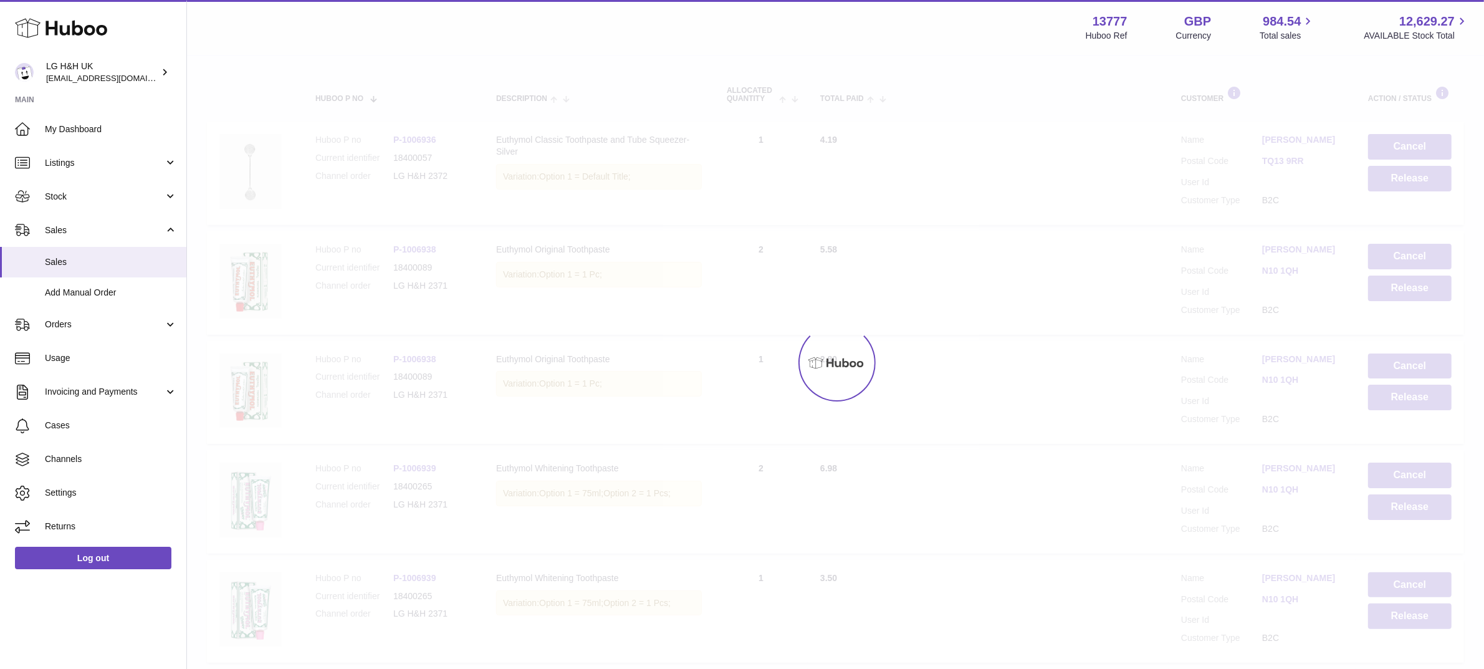
scroll to position [56, 0]
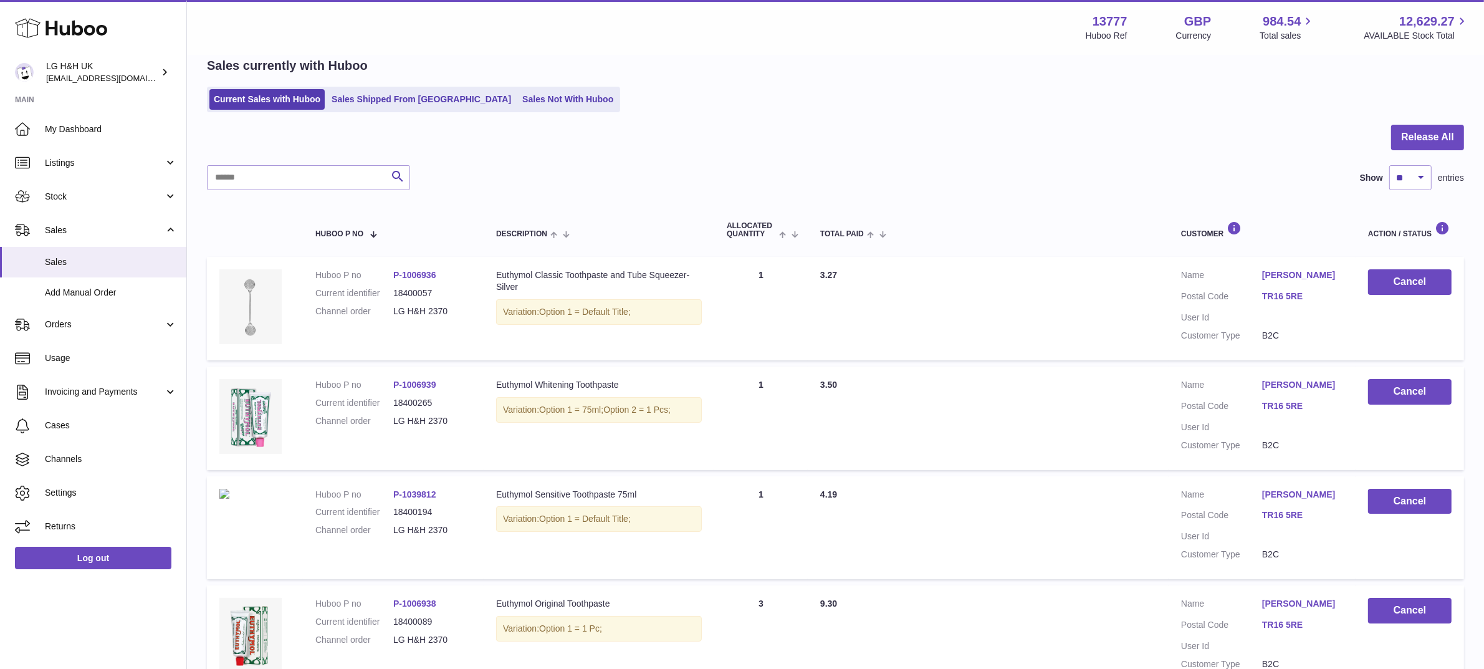
click at [1150, 451] on td "Total Paid 3.50" at bounding box center [988, 417] width 361 height 103
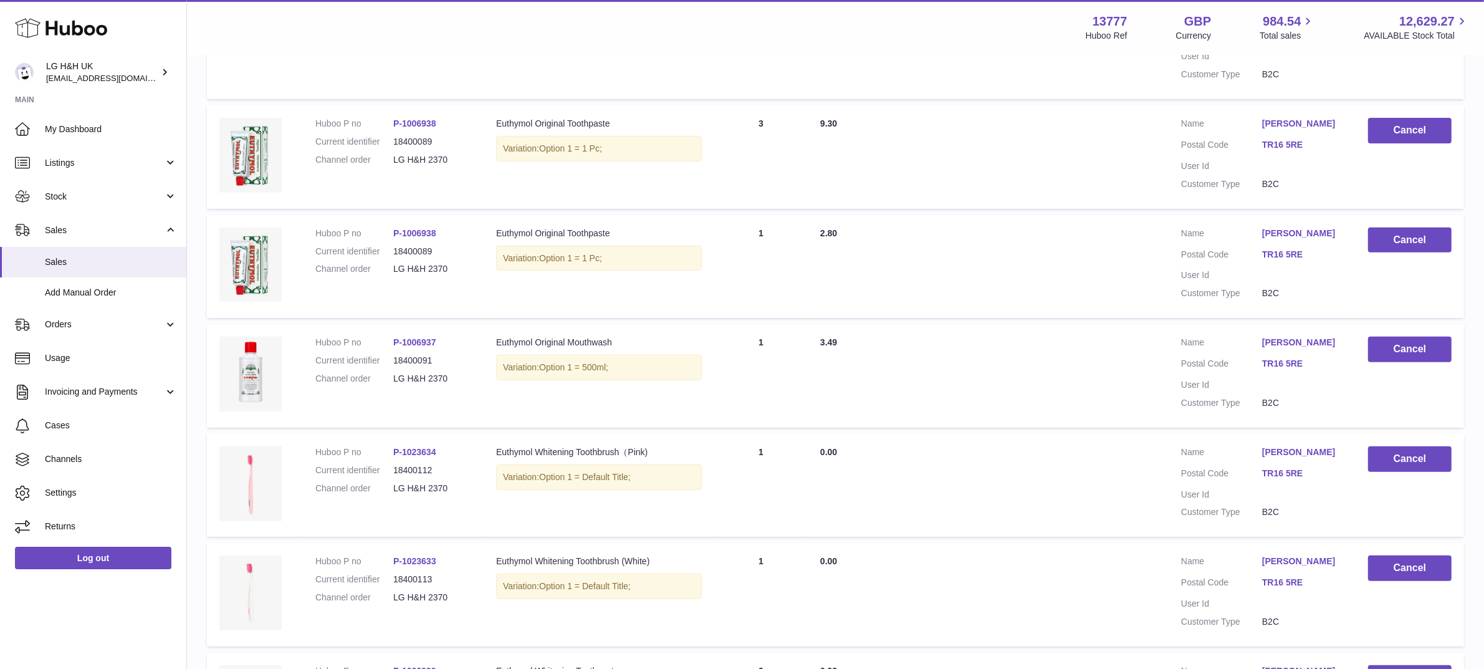
scroll to position [867, 0]
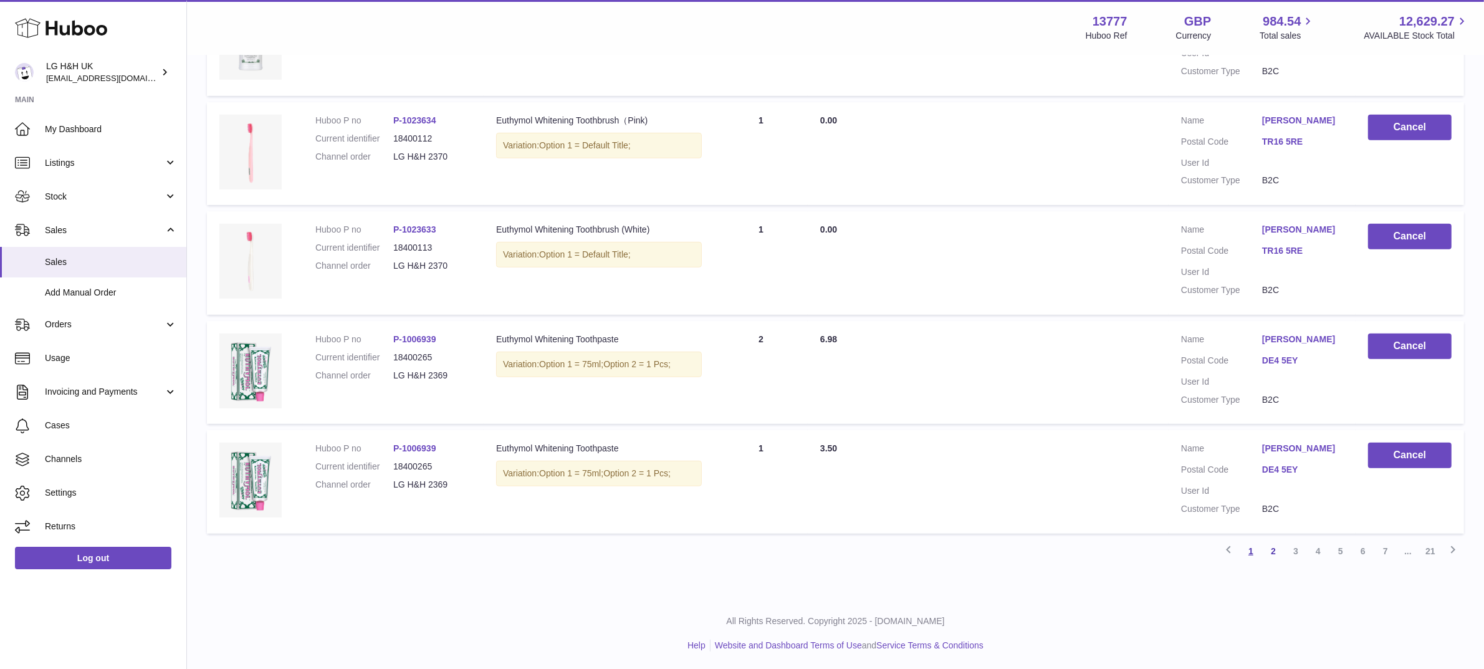
click at [1254, 547] on link "1" at bounding box center [1251, 551] width 22 height 22
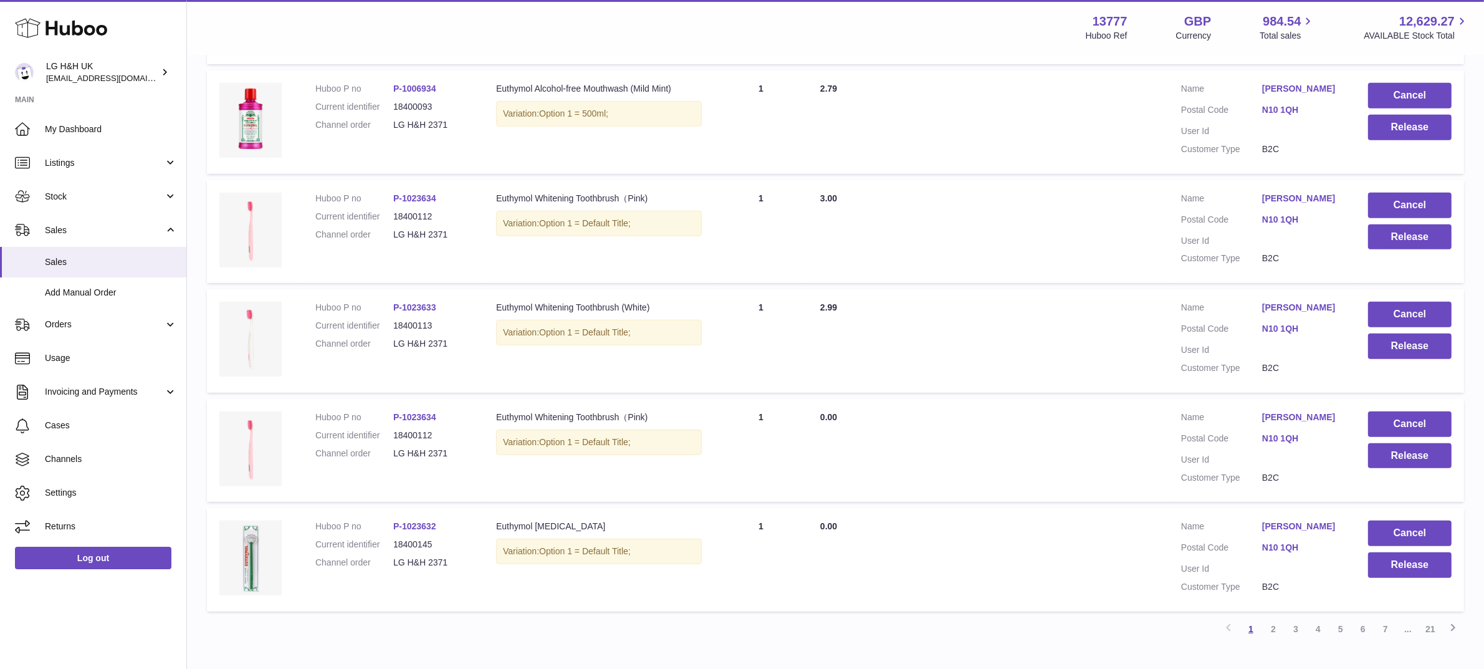
scroll to position [867, 0]
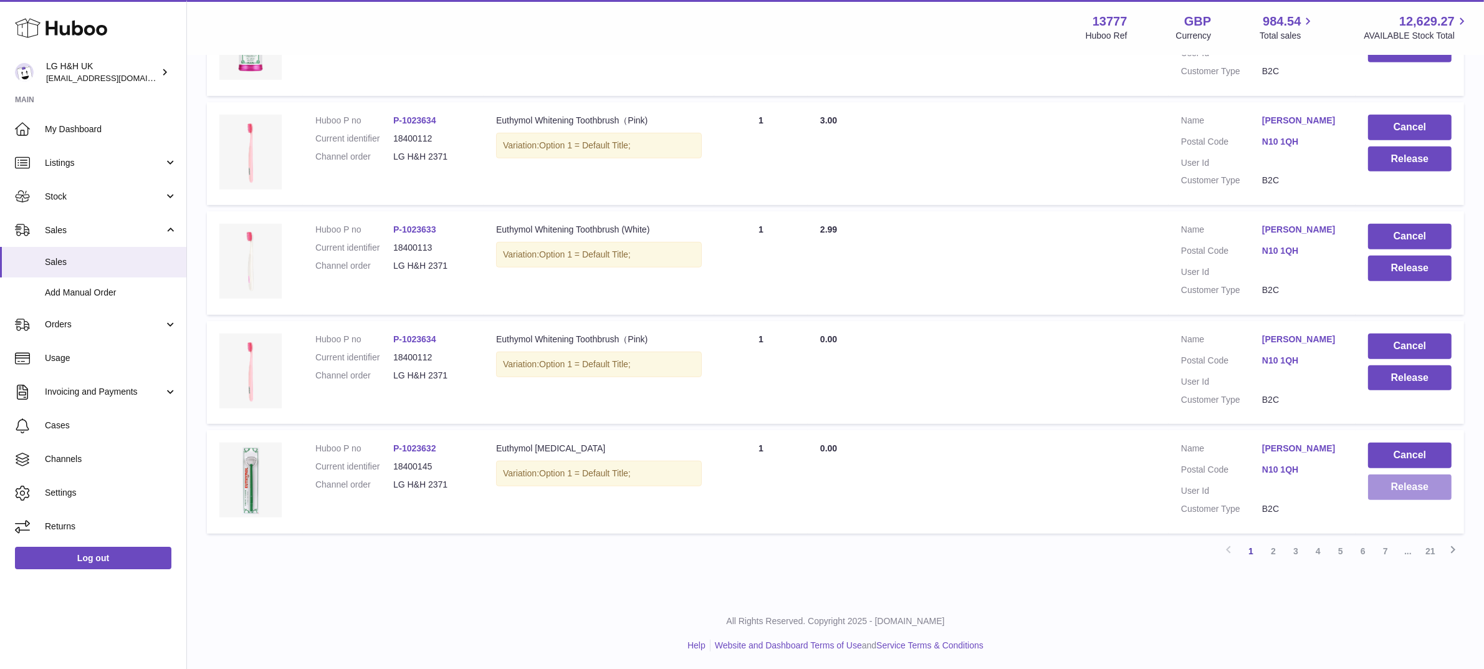
click at [1390, 493] on button "Release" at bounding box center [1410, 487] width 84 height 26
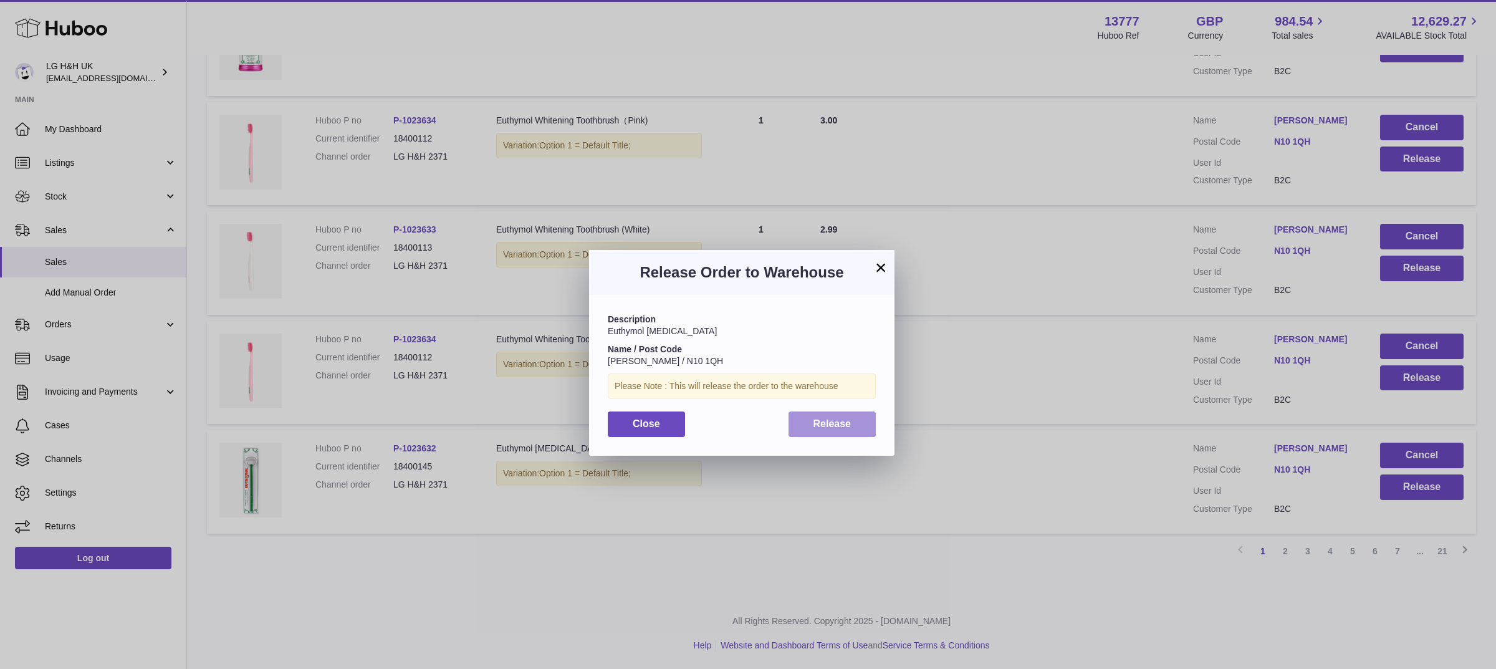
click at [842, 423] on span "Release" at bounding box center [832, 423] width 38 height 11
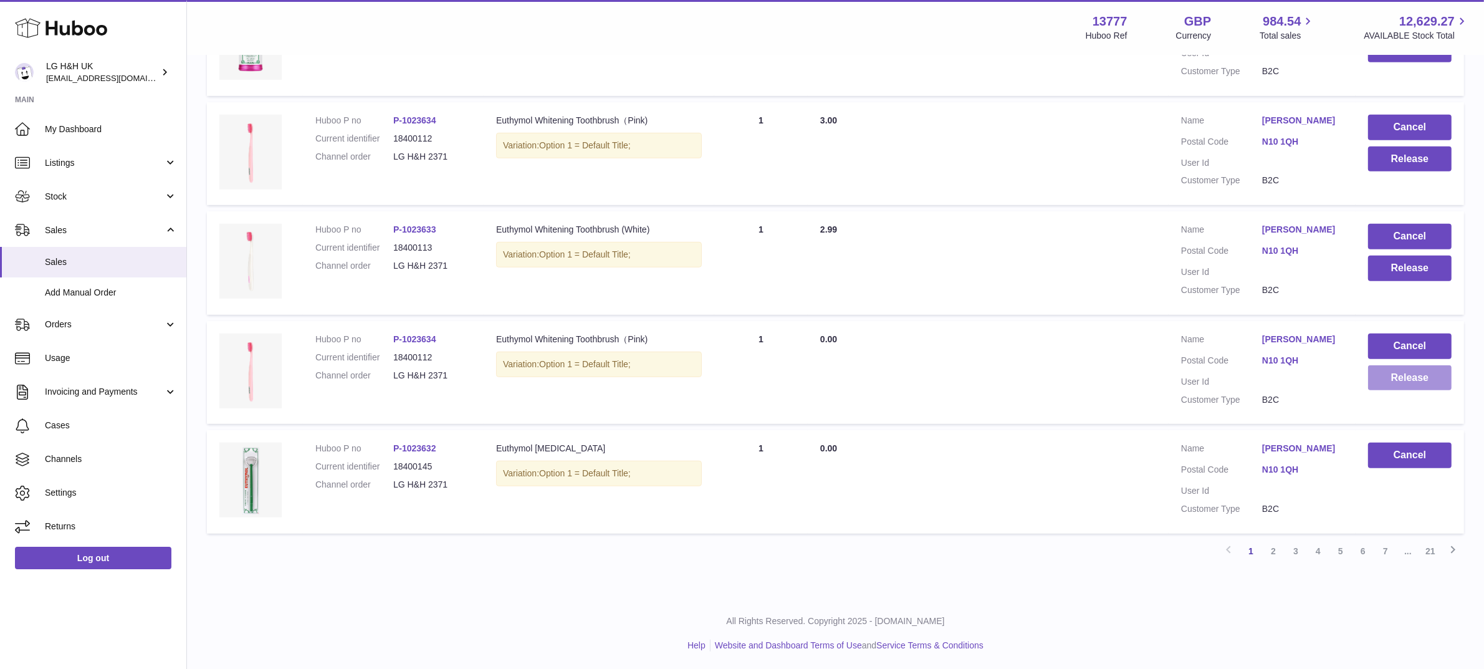
click at [1425, 379] on button "Release" at bounding box center [1410, 378] width 84 height 26
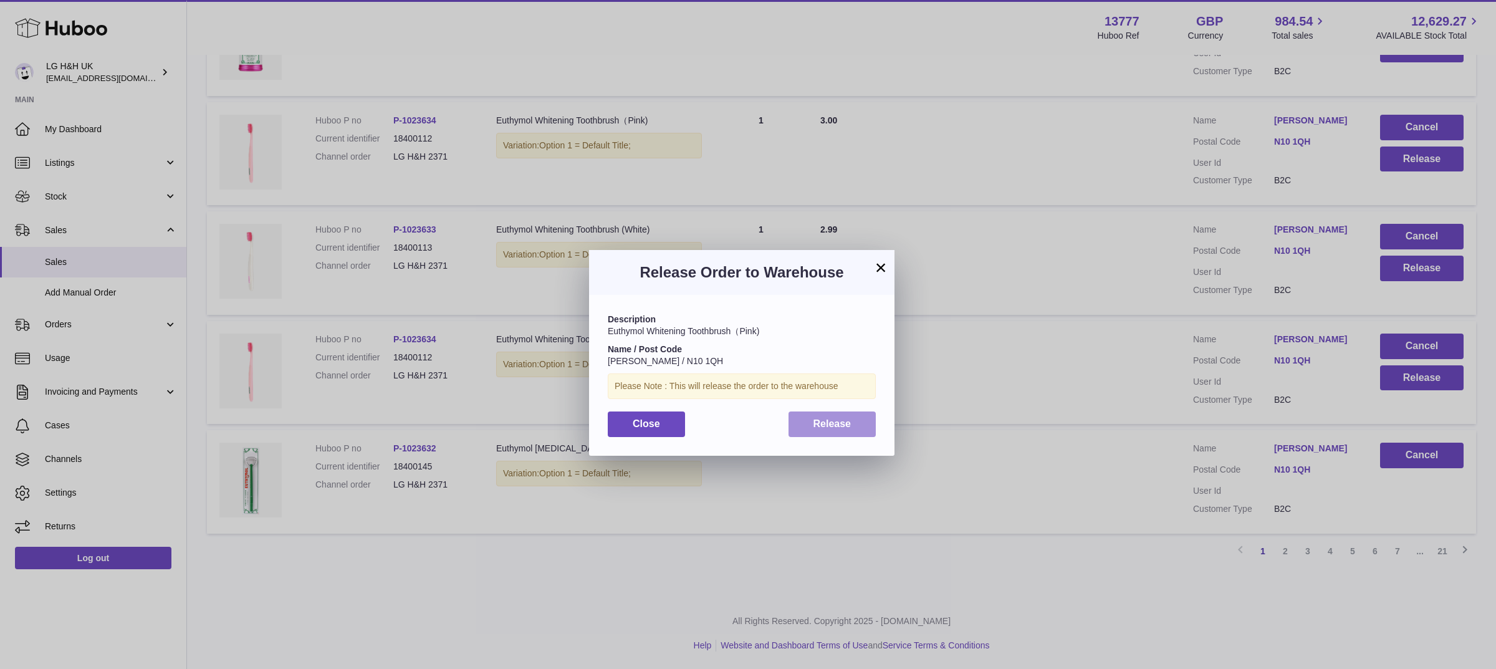
click at [846, 431] on button "Release" at bounding box center [832, 424] width 88 height 26
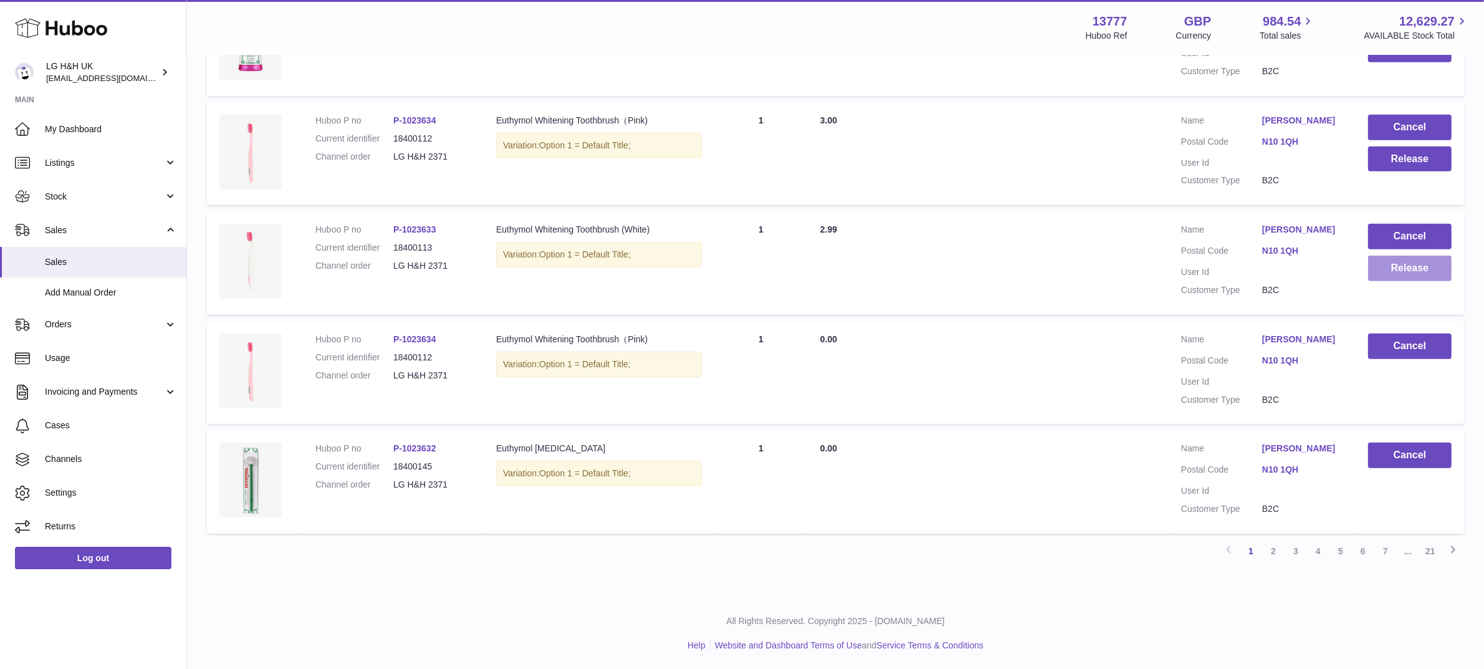
click at [1392, 259] on button "Release" at bounding box center [1410, 269] width 84 height 26
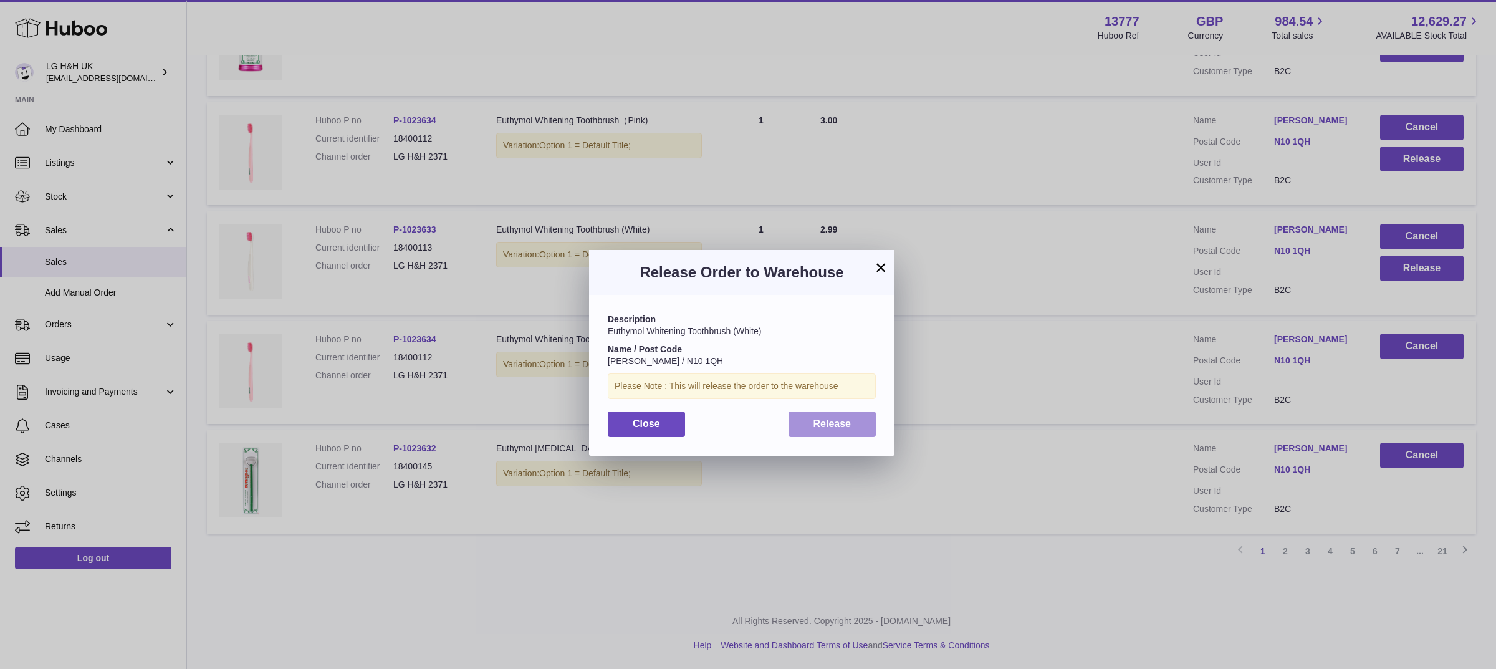
click at [839, 421] on span "Release" at bounding box center [832, 423] width 38 height 11
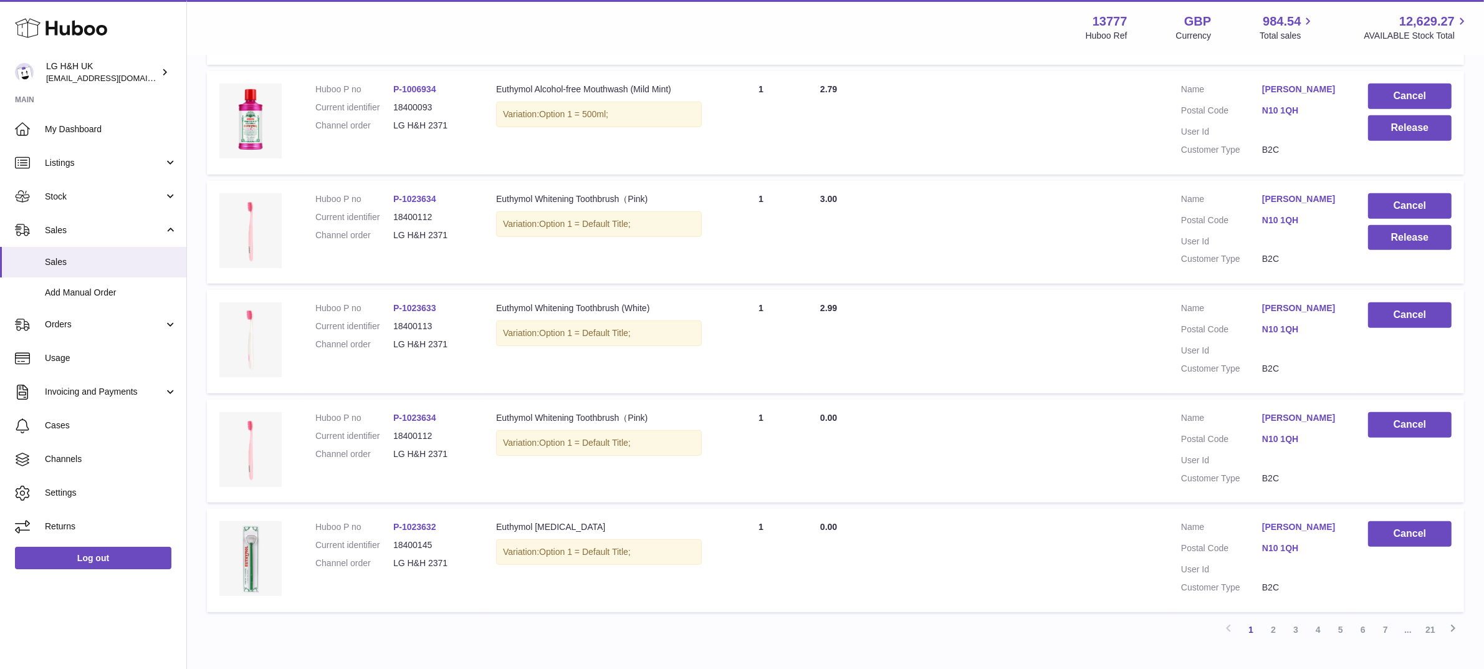
scroll to position [748, 0]
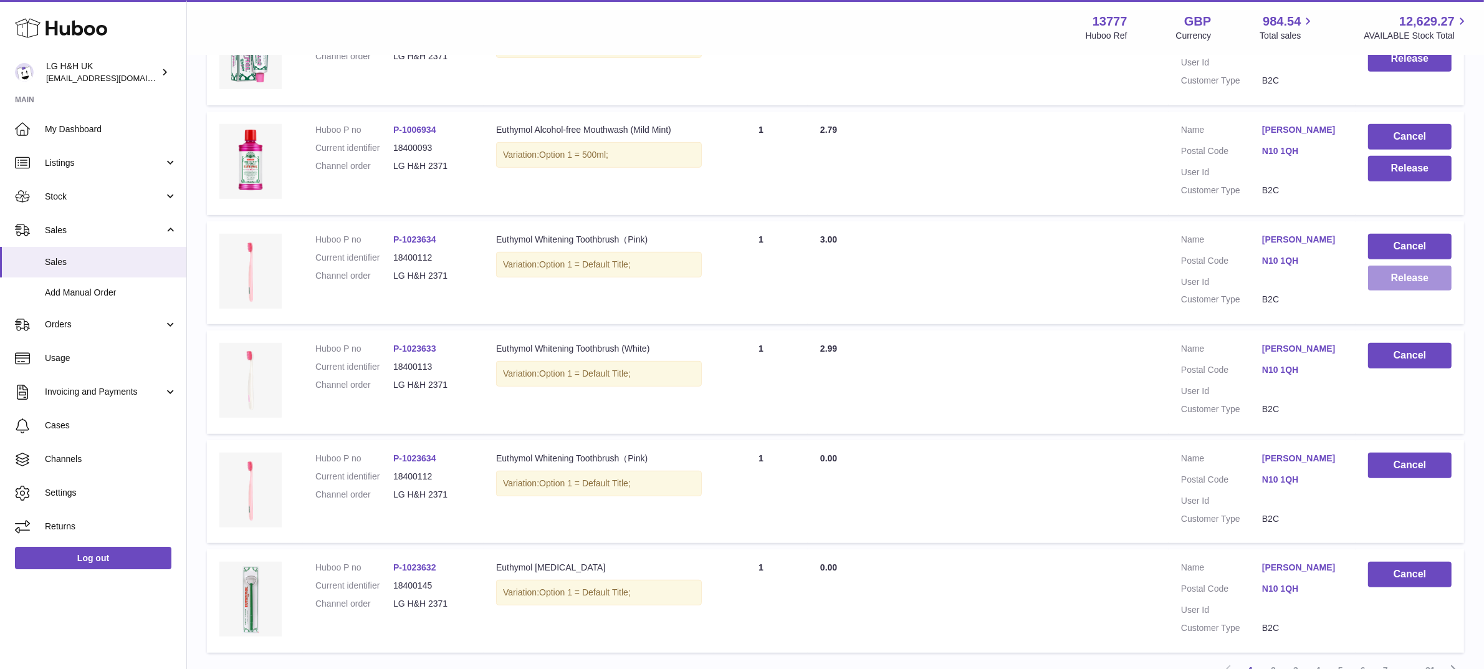
click at [1402, 282] on button "Release" at bounding box center [1410, 278] width 84 height 26
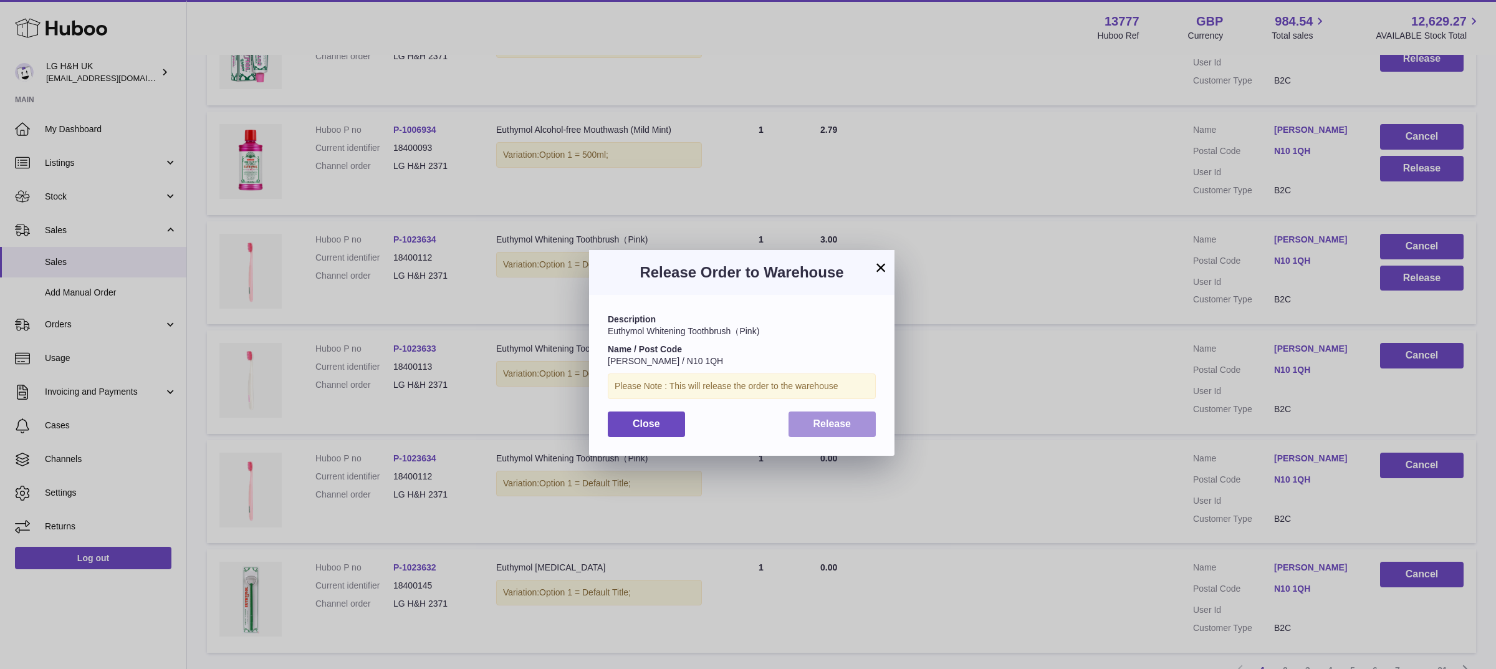
click at [833, 432] on button "Release" at bounding box center [832, 424] width 88 height 26
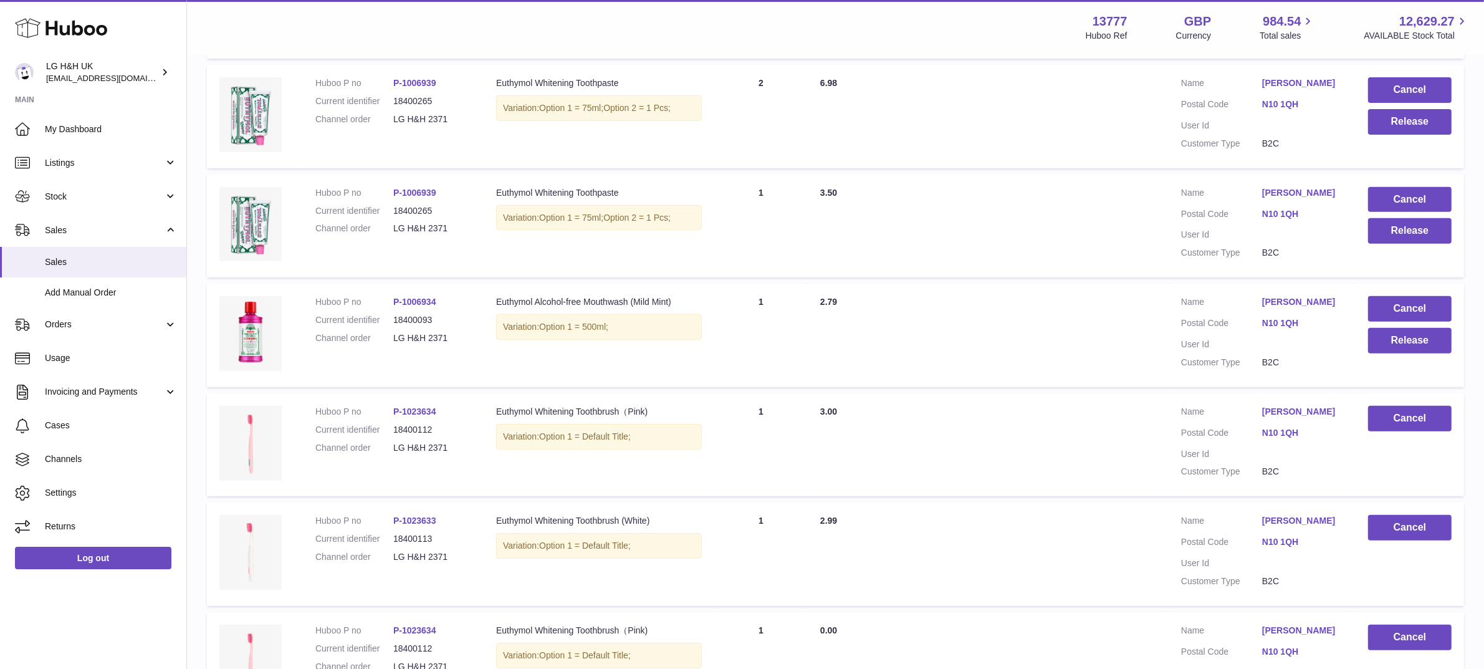
scroll to position [575, 0]
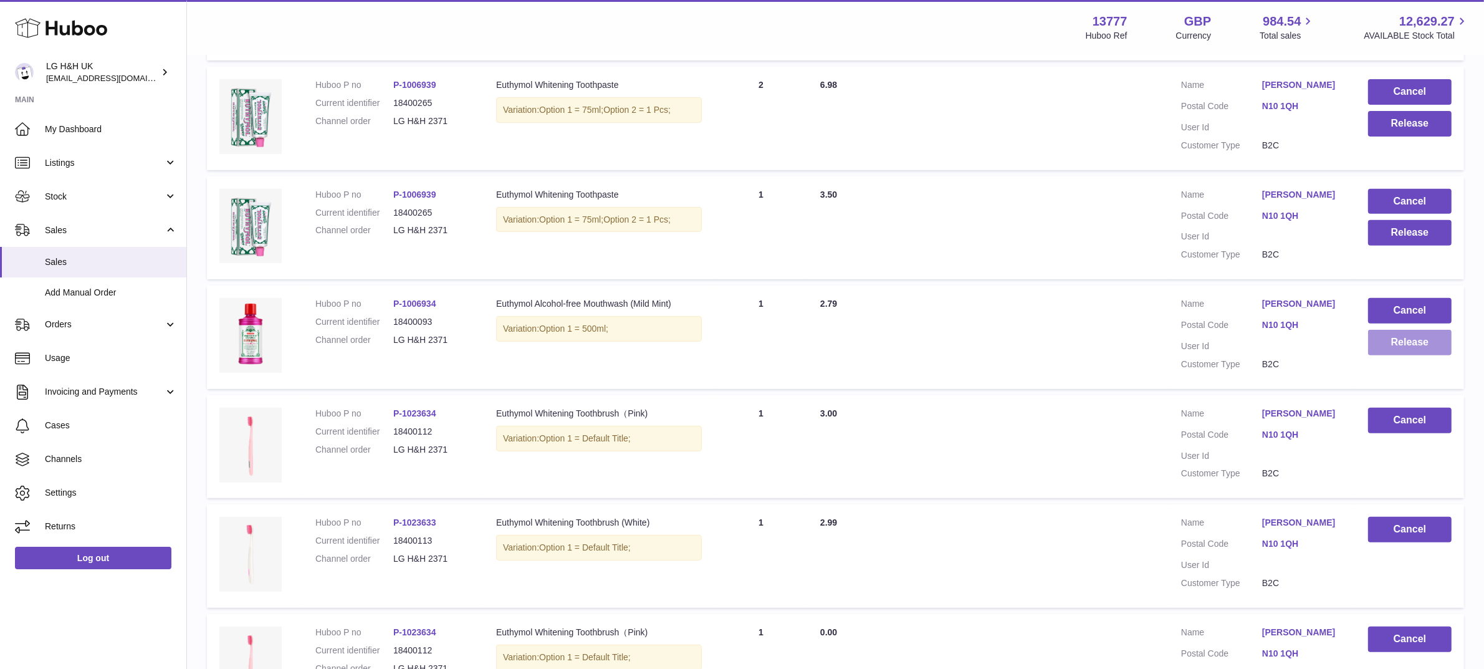
click at [1383, 343] on button "Release" at bounding box center [1410, 343] width 84 height 26
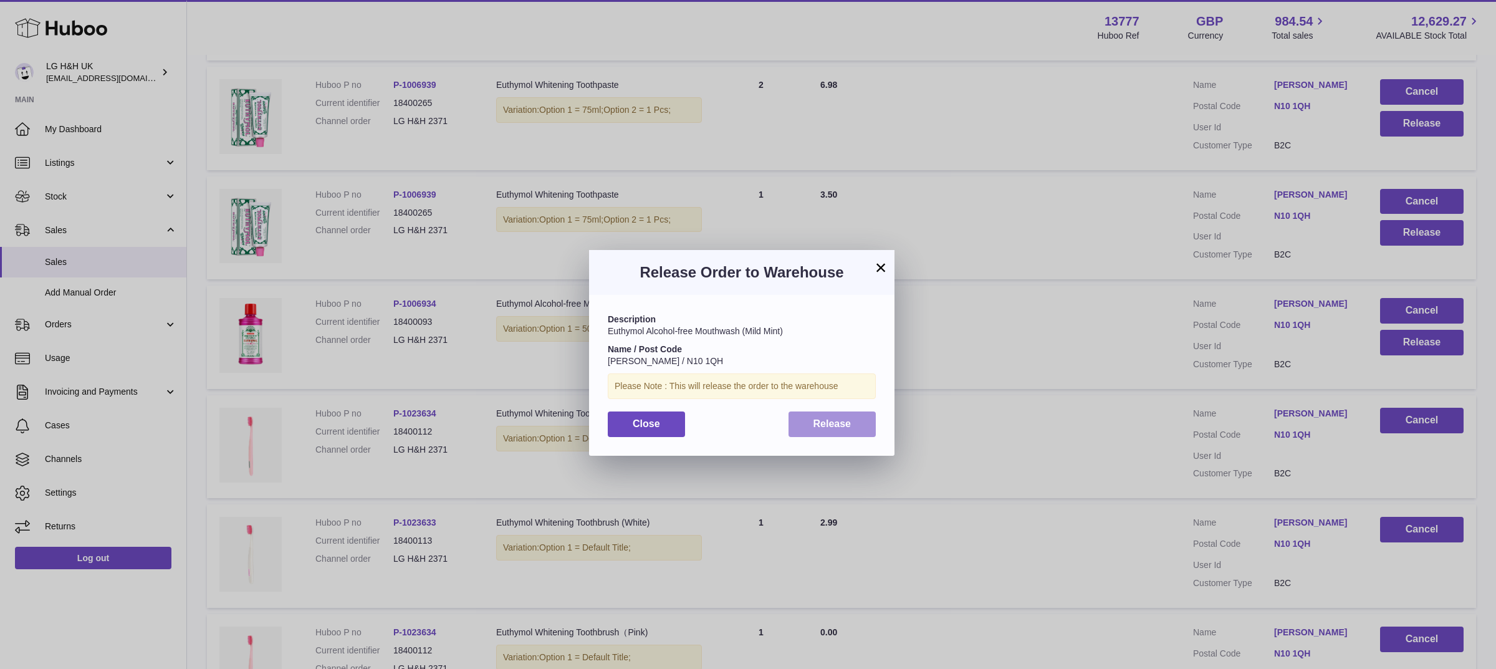
click at [849, 418] on span "Release" at bounding box center [832, 423] width 38 height 11
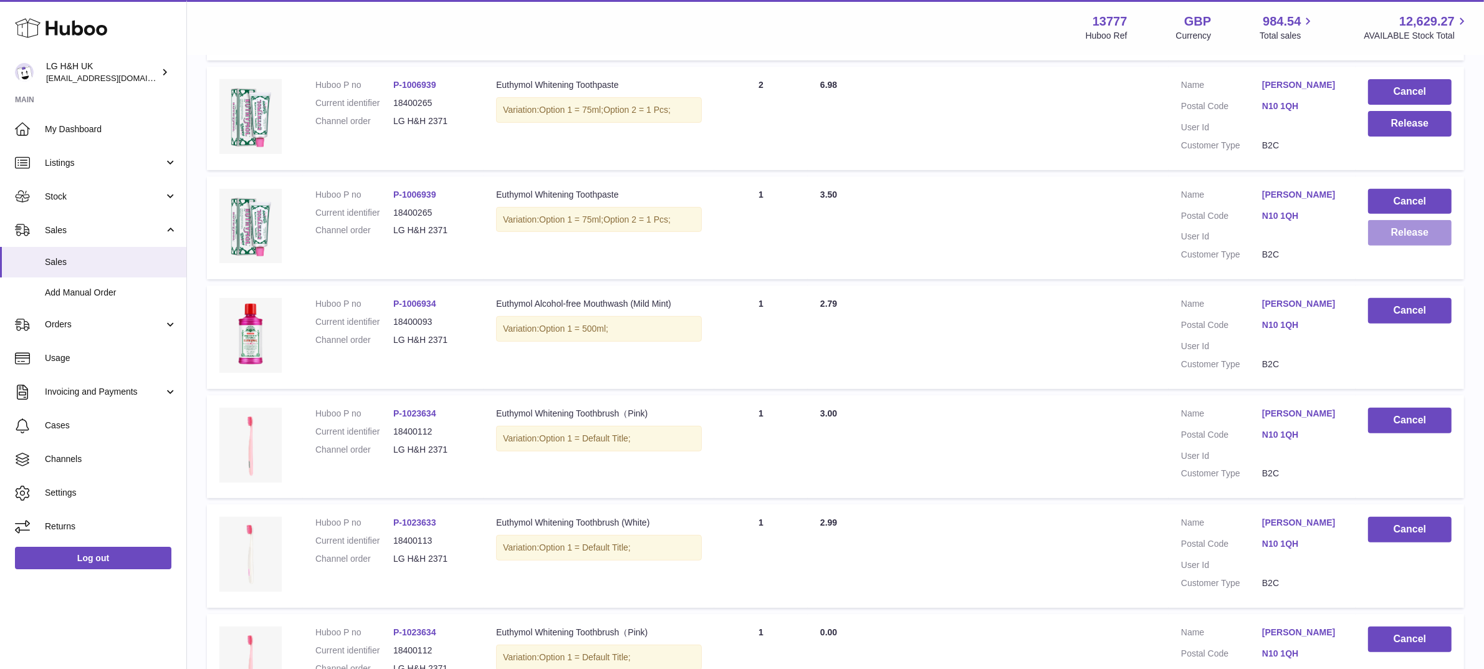
click at [1373, 234] on button "Release" at bounding box center [1410, 233] width 84 height 26
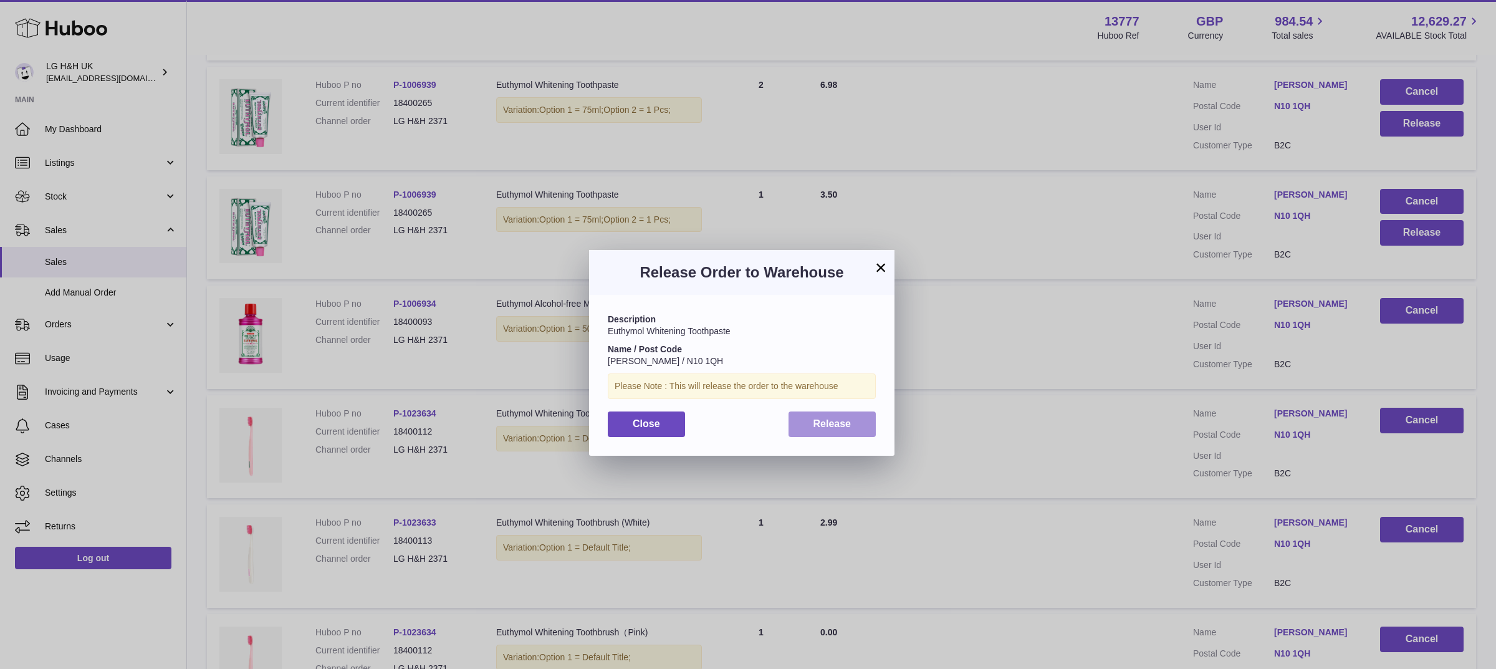
click at [840, 428] on span "Release" at bounding box center [832, 423] width 38 height 11
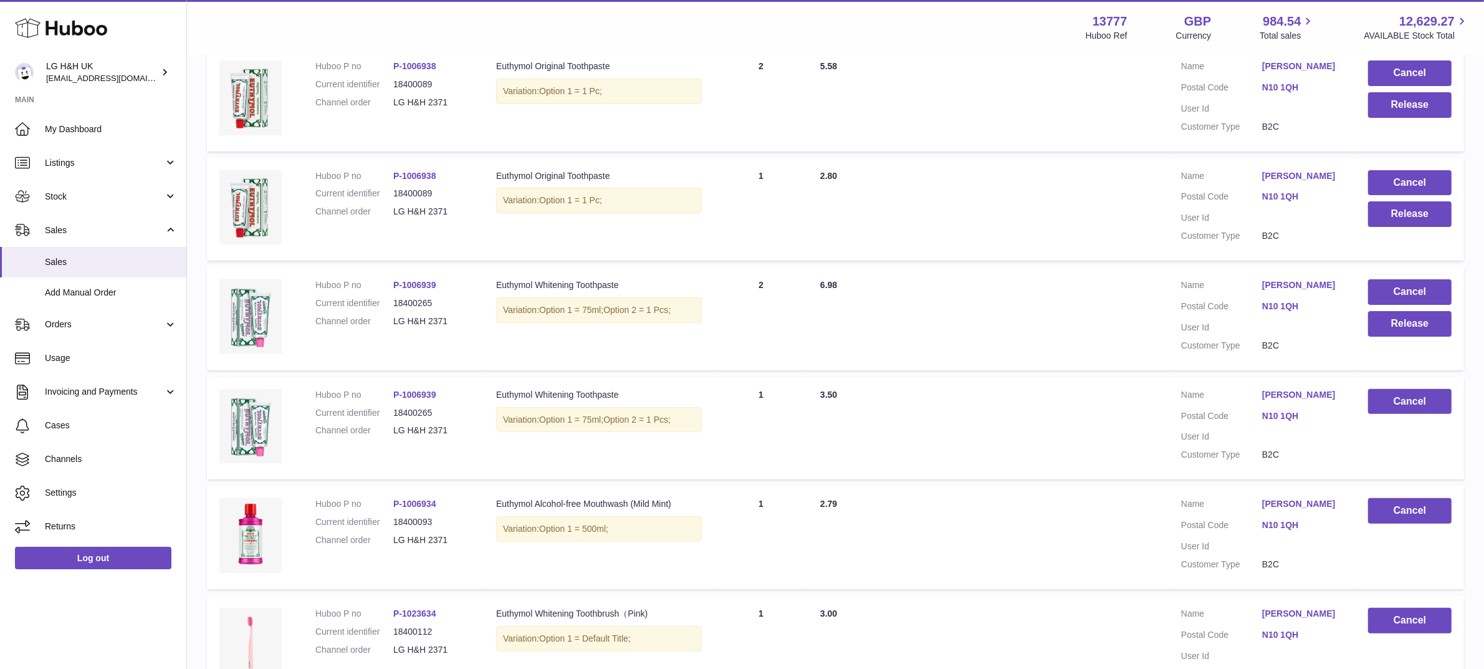
scroll to position [374, 0]
click at [1394, 319] on button "Release" at bounding box center [1410, 325] width 84 height 26
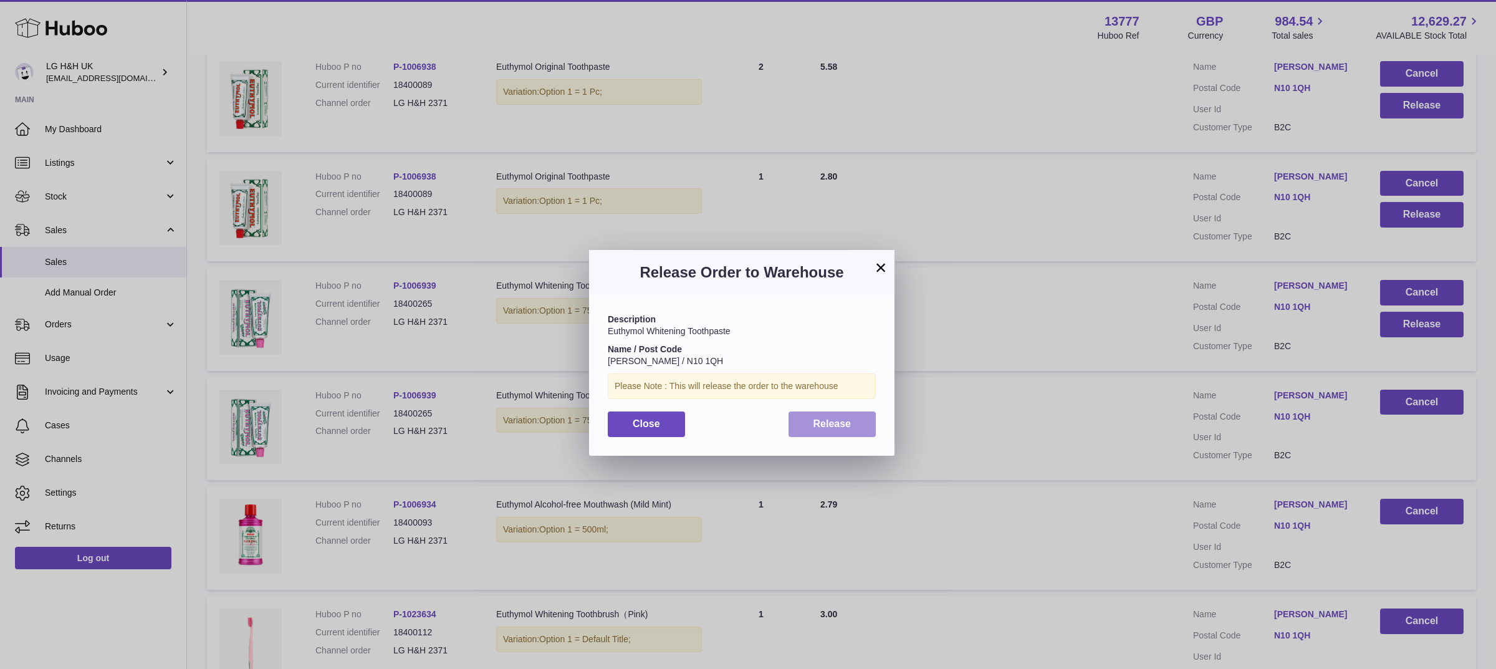
click at [823, 429] on span "Release" at bounding box center [832, 423] width 38 height 11
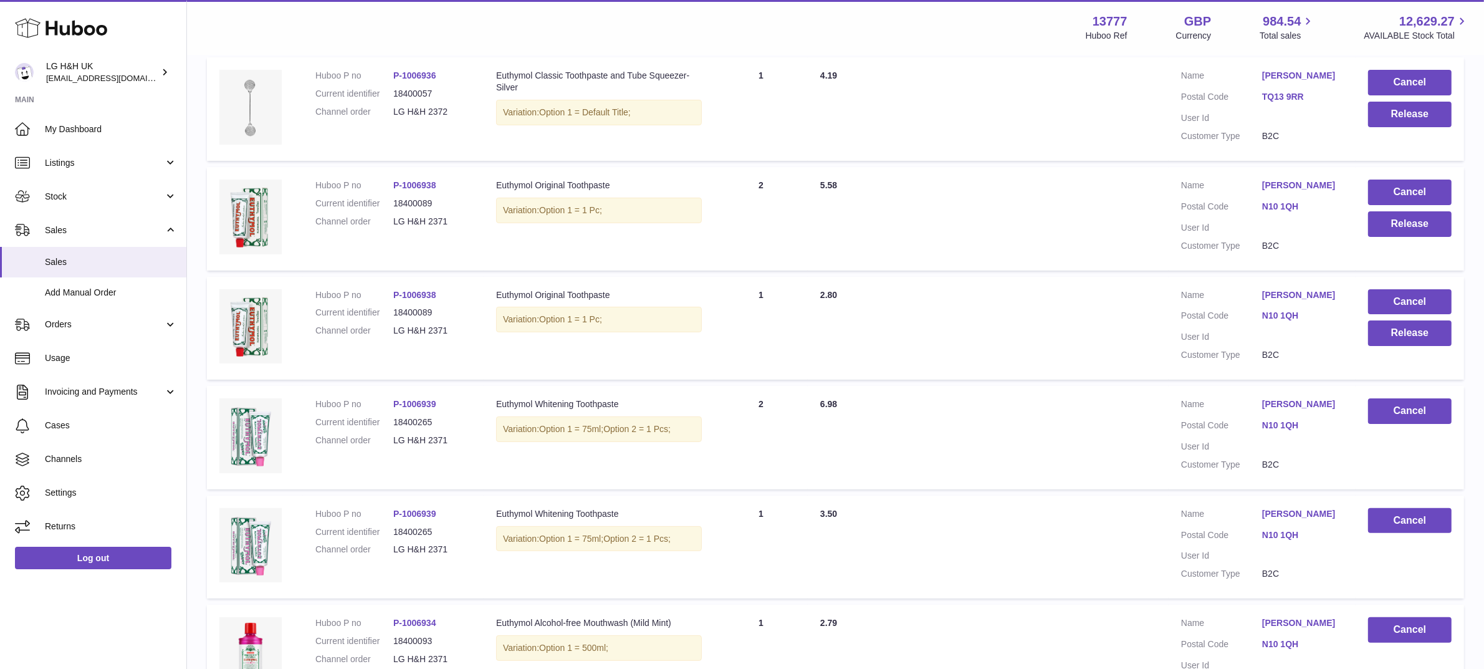
scroll to position [254, 0]
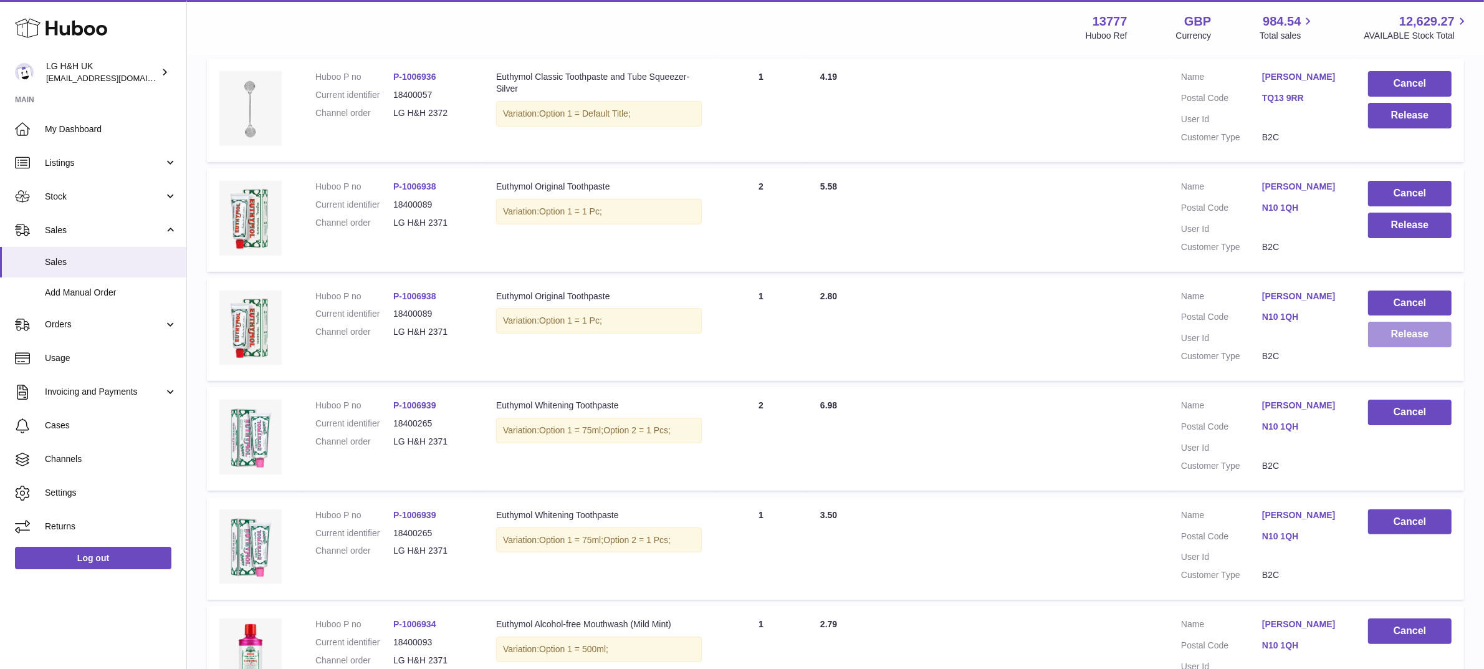
click at [1393, 334] on button "Release" at bounding box center [1410, 335] width 84 height 26
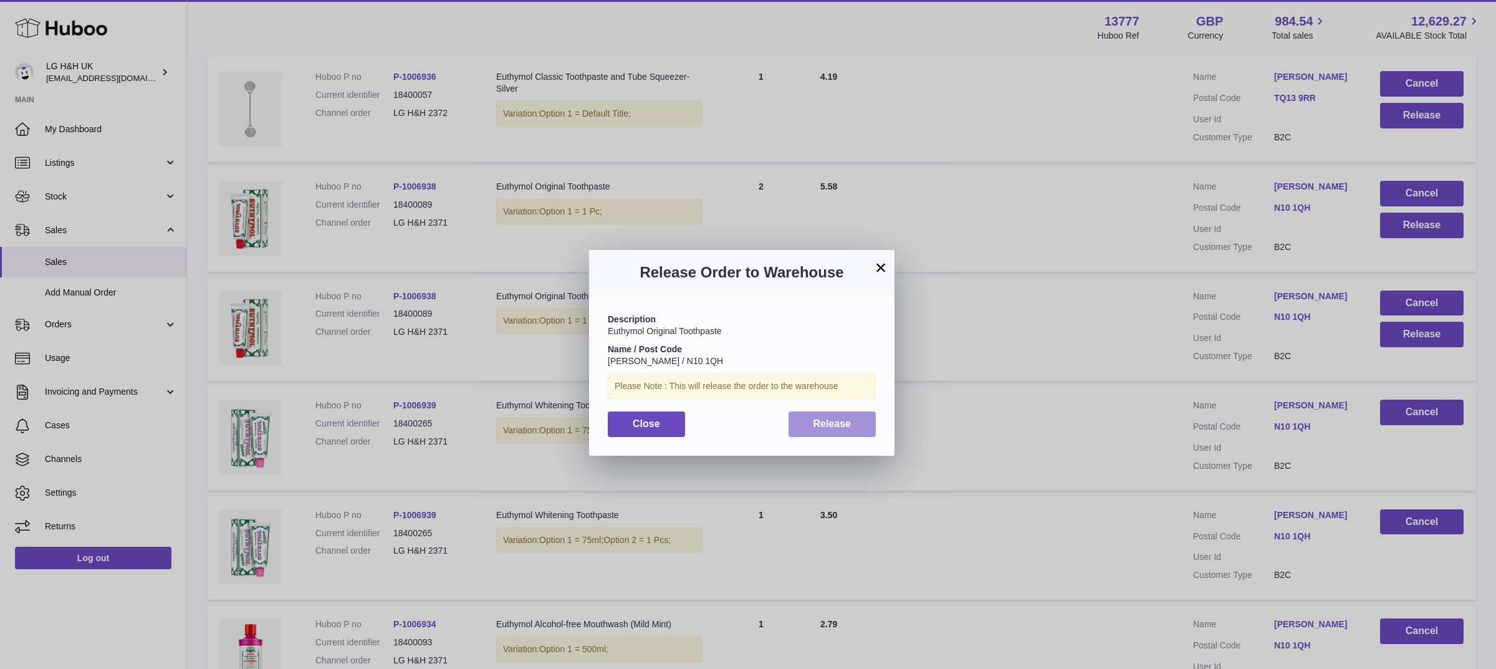
click at [843, 423] on span "Release" at bounding box center [832, 423] width 38 height 11
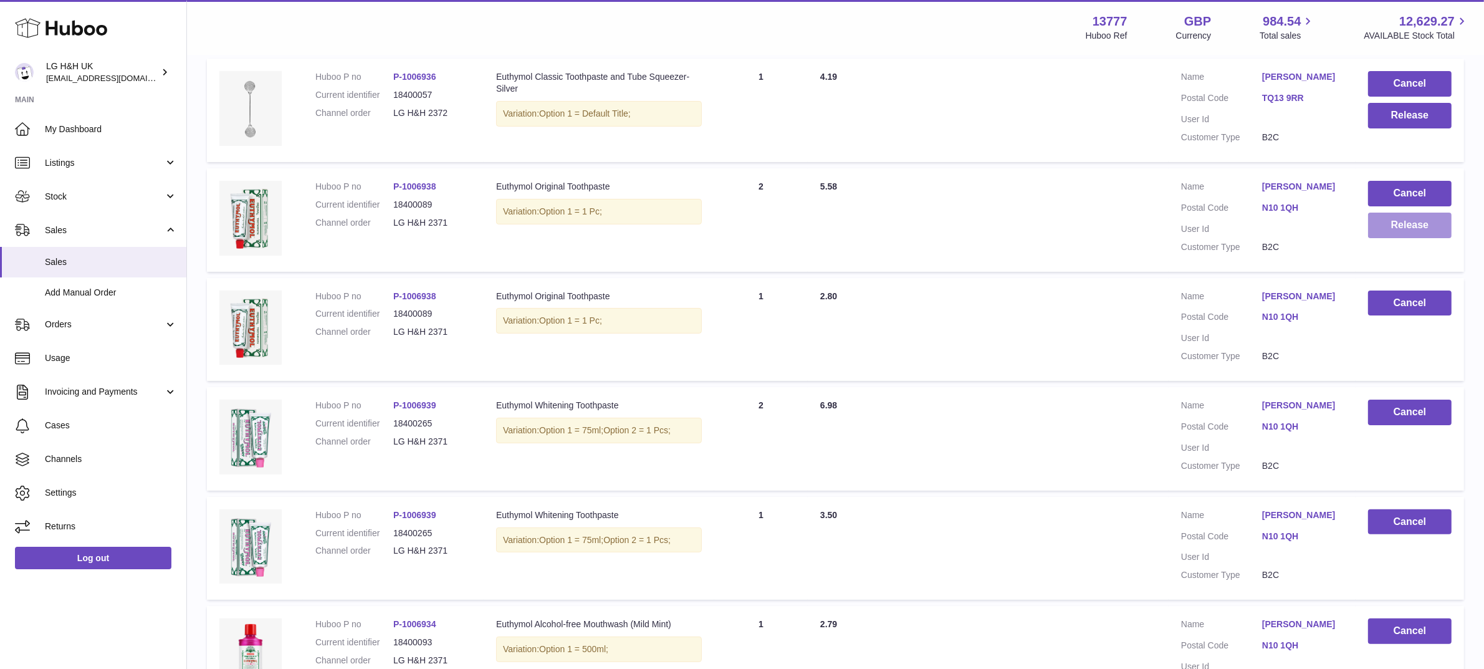
click at [1390, 228] on button "Release" at bounding box center [1410, 226] width 84 height 26
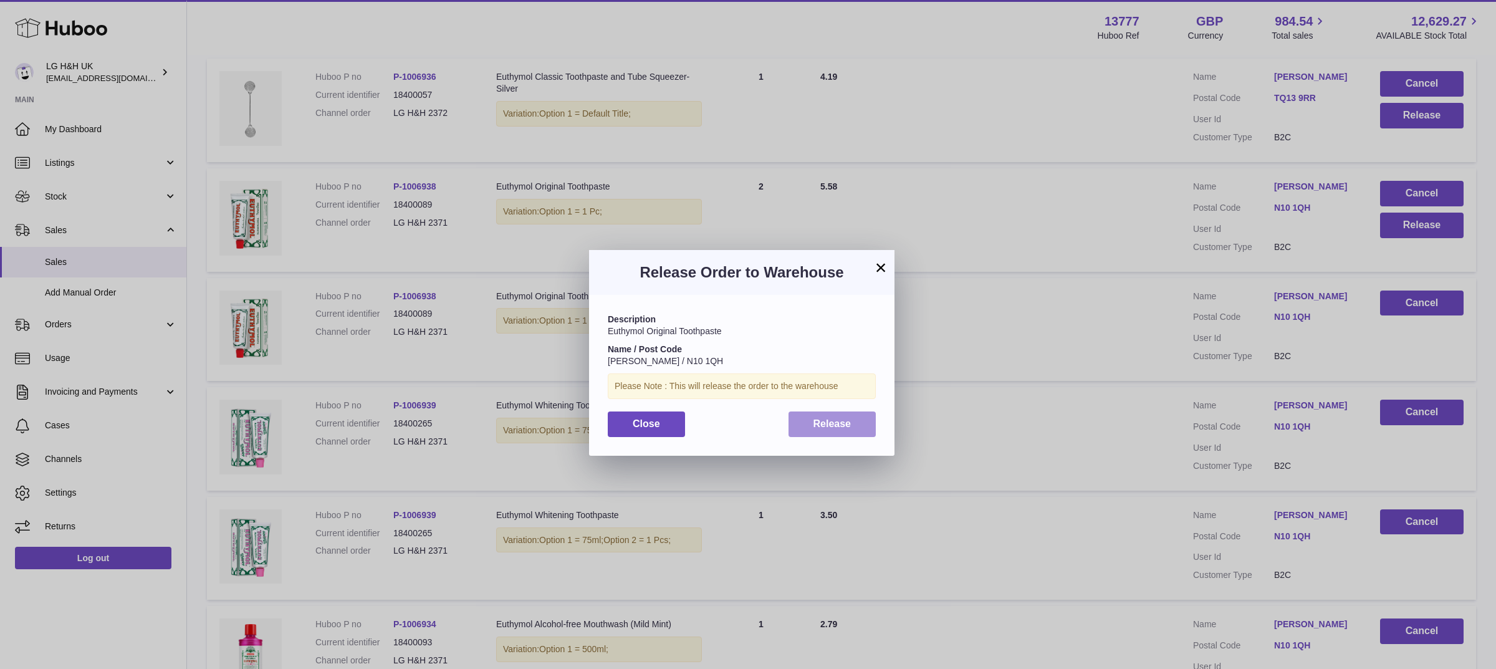
click at [835, 424] on span "Release" at bounding box center [832, 423] width 38 height 11
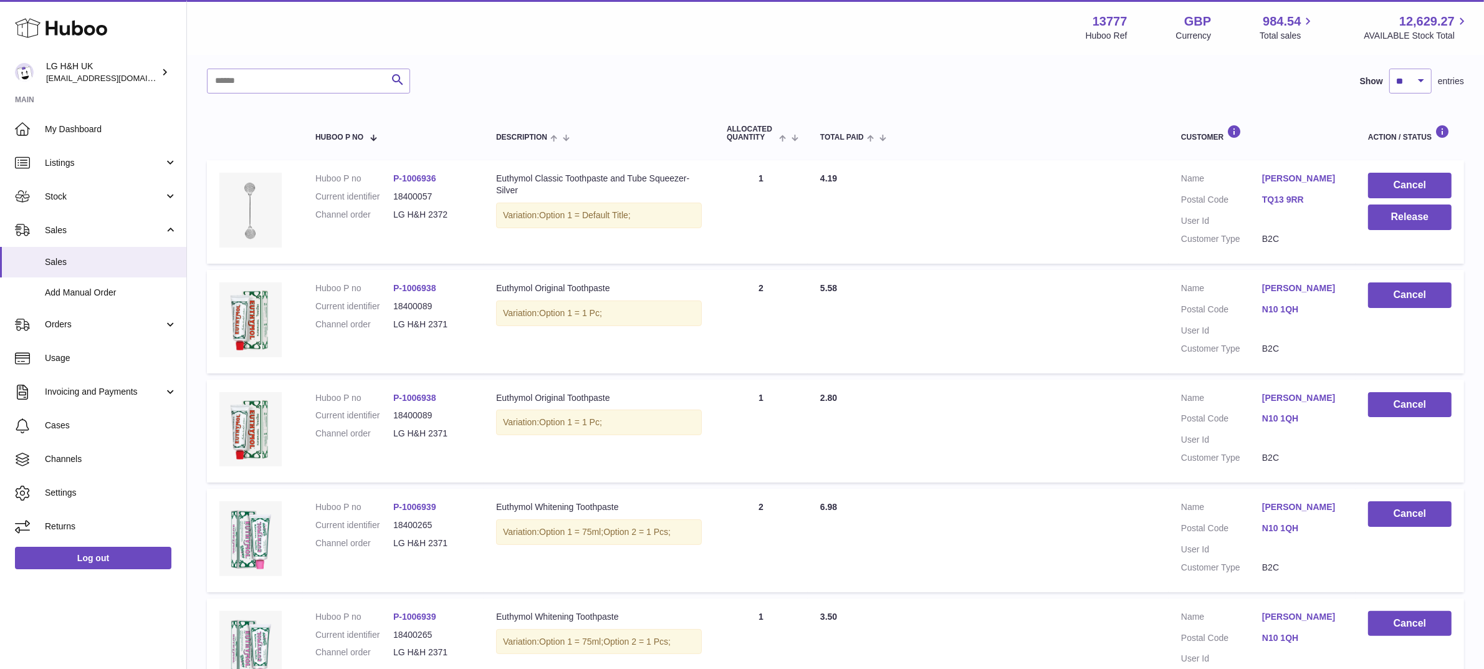
scroll to position [150, 0]
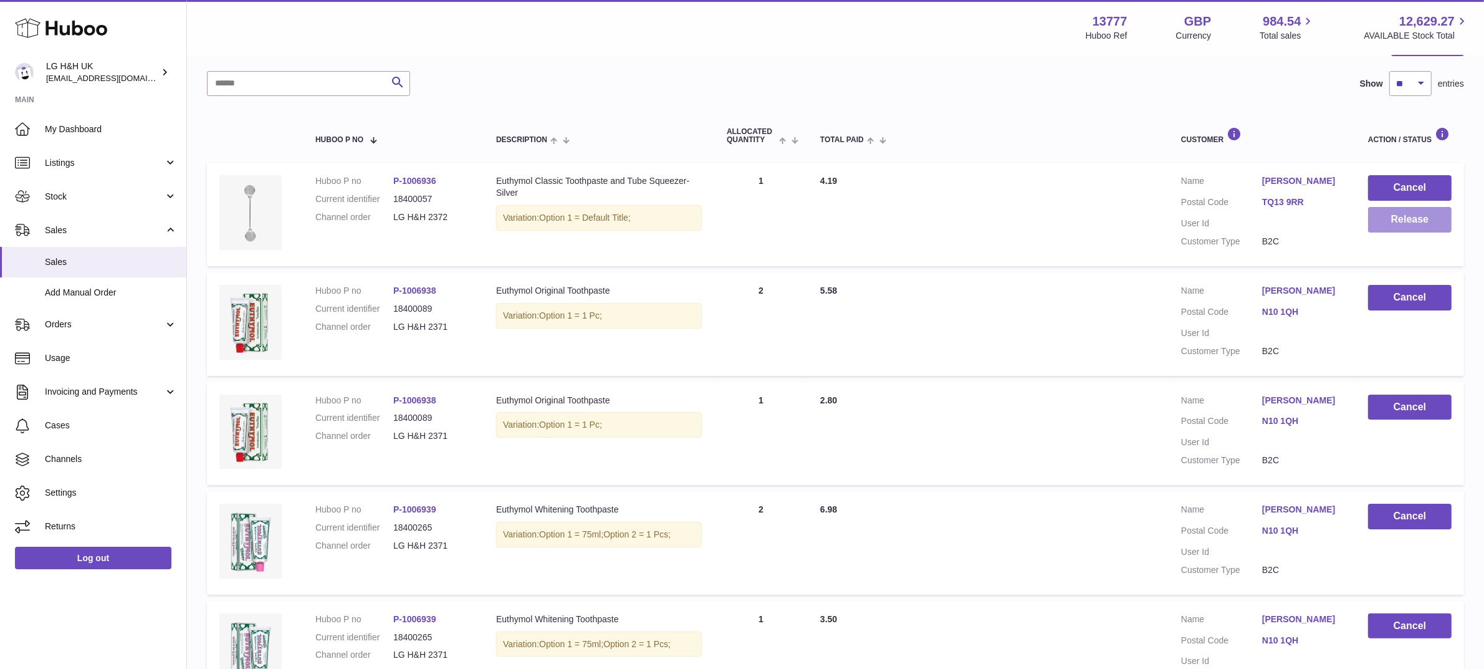
click at [1373, 216] on button "Release" at bounding box center [1410, 220] width 84 height 26
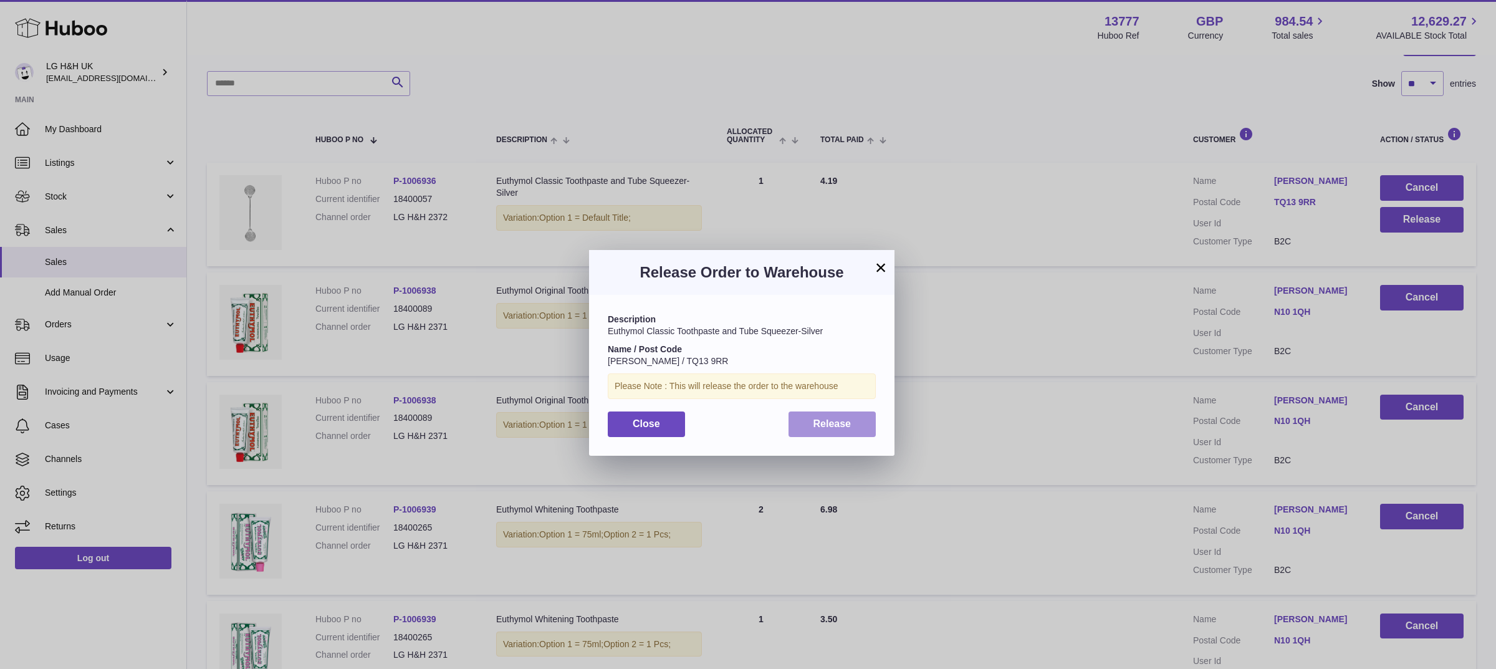
click at [843, 416] on button "Release" at bounding box center [832, 424] width 88 height 26
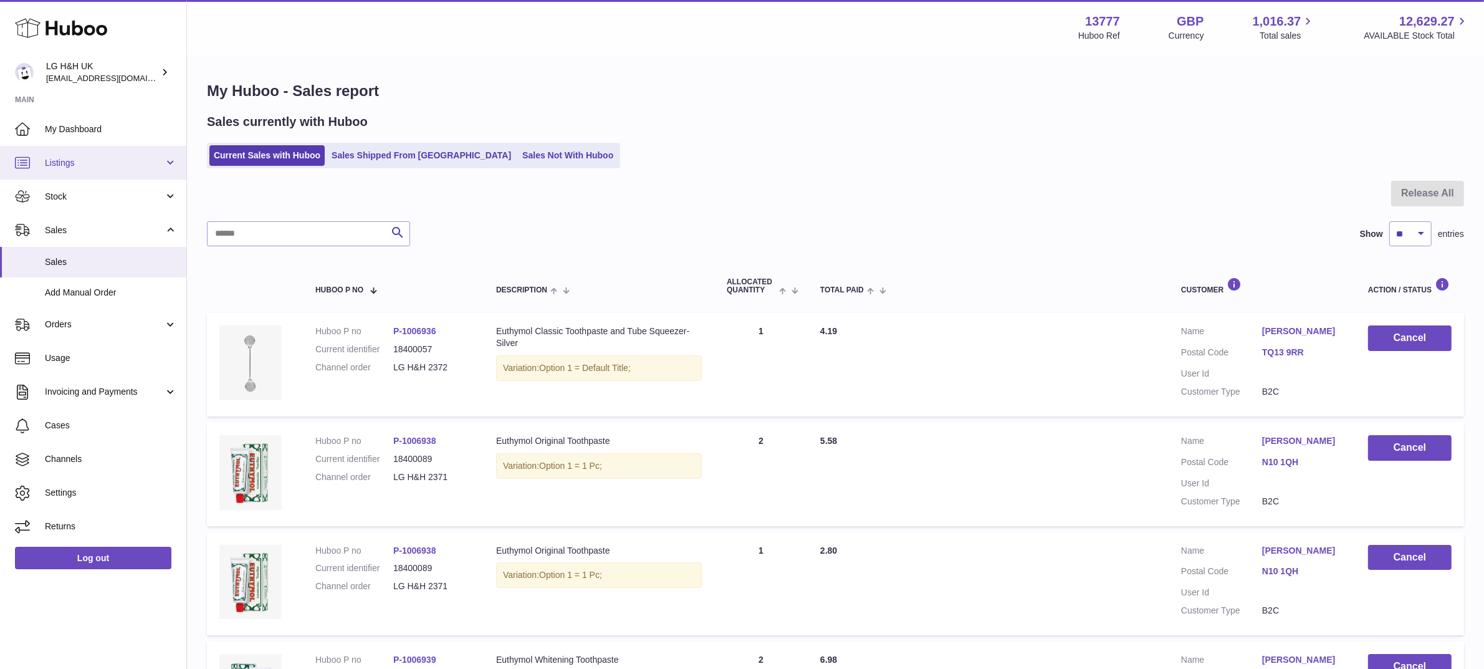
click at [168, 160] on link "Listings" at bounding box center [93, 163] width 186 height 34
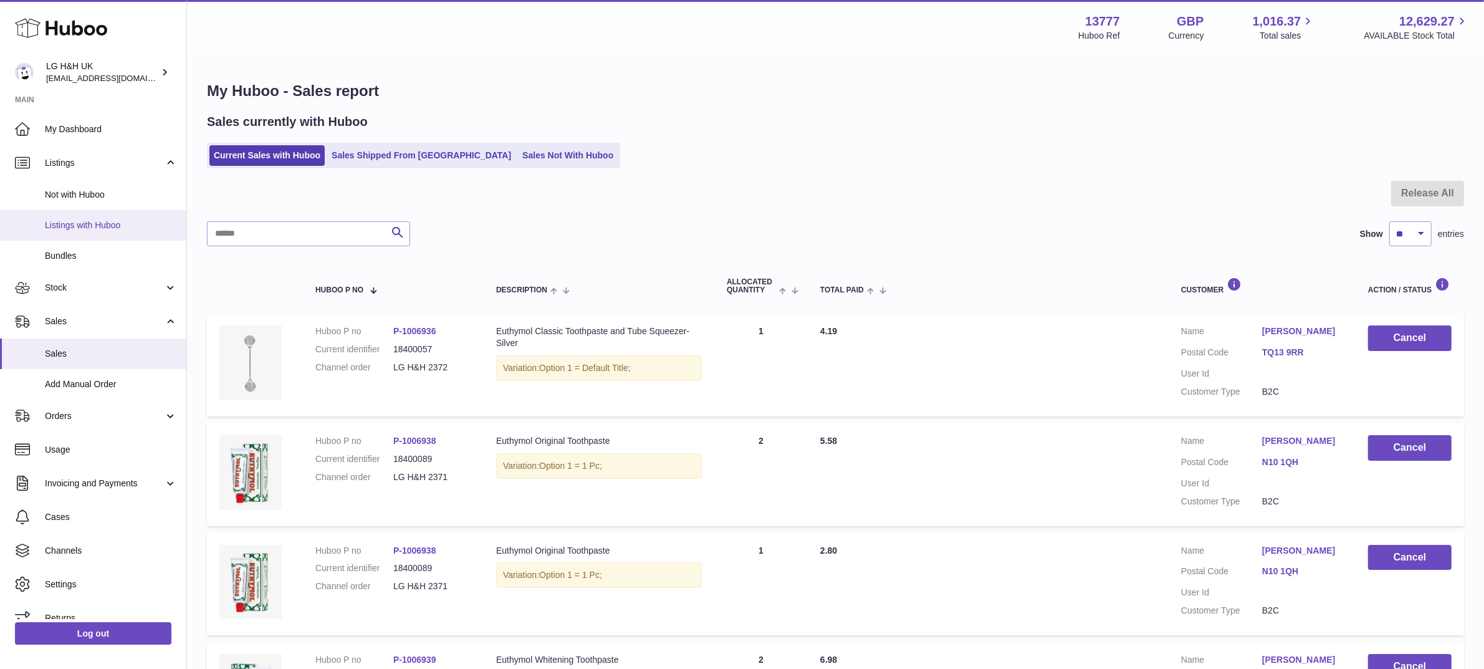
click at [76, 228] on span "Listings with Huboo" at bounding box center [111, 225] width 132 height 12
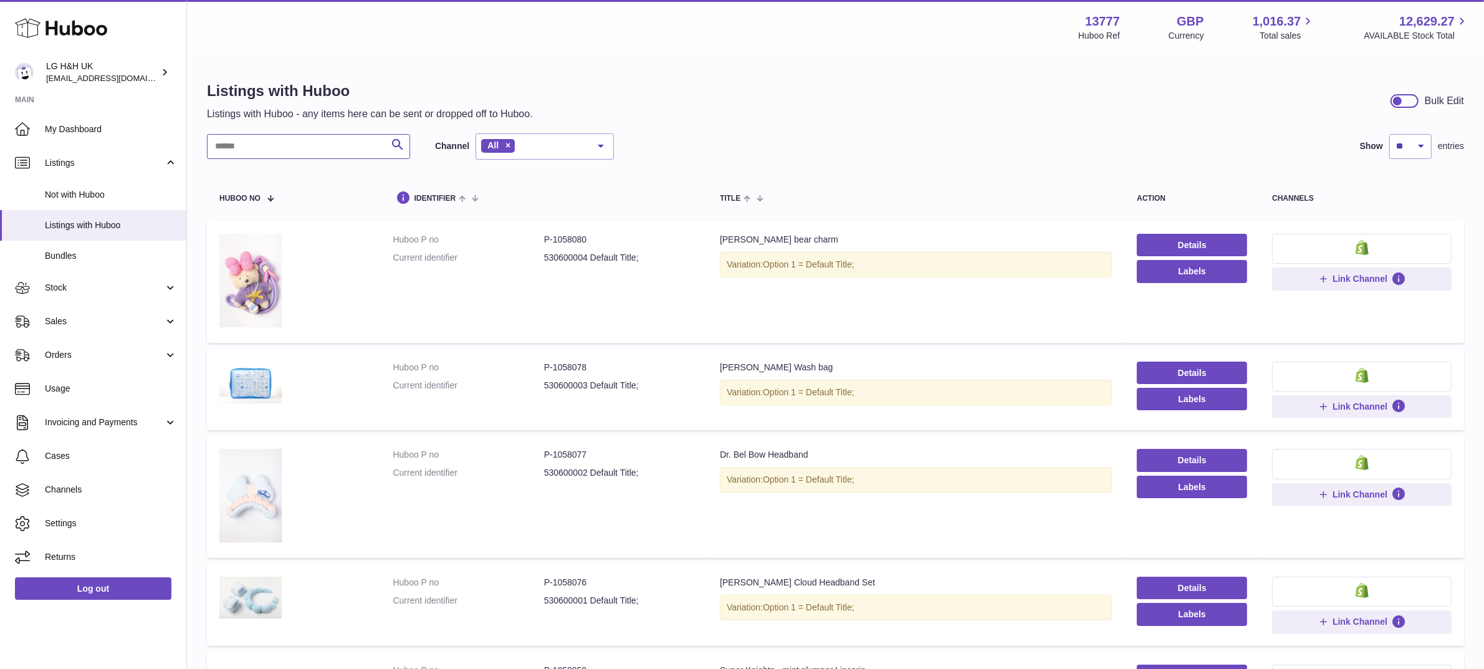
click at [323, 145] on input "text" at bounding box center [308, 146] width 203 height 25
paste input "********"
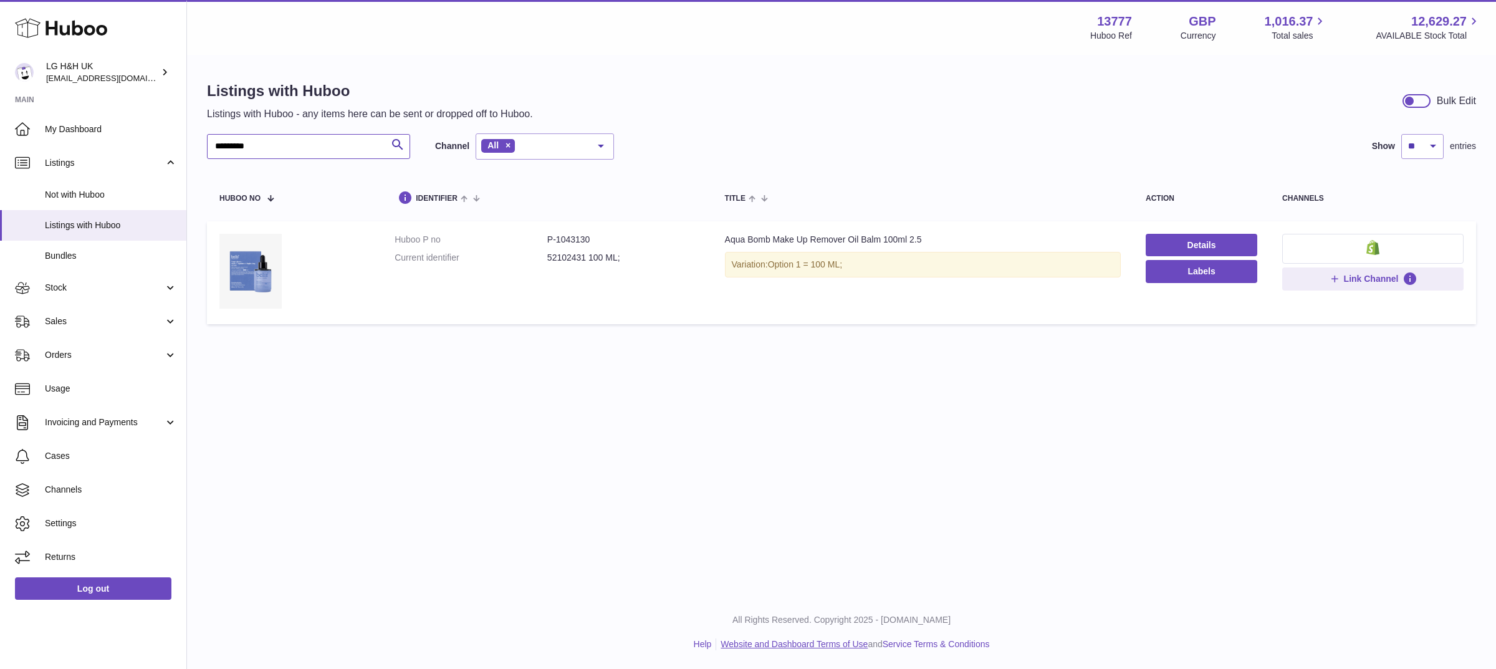
type input "********"
click at [1189, 241] on link "Details" at bounding box center [1201, 245] width 112 height 22
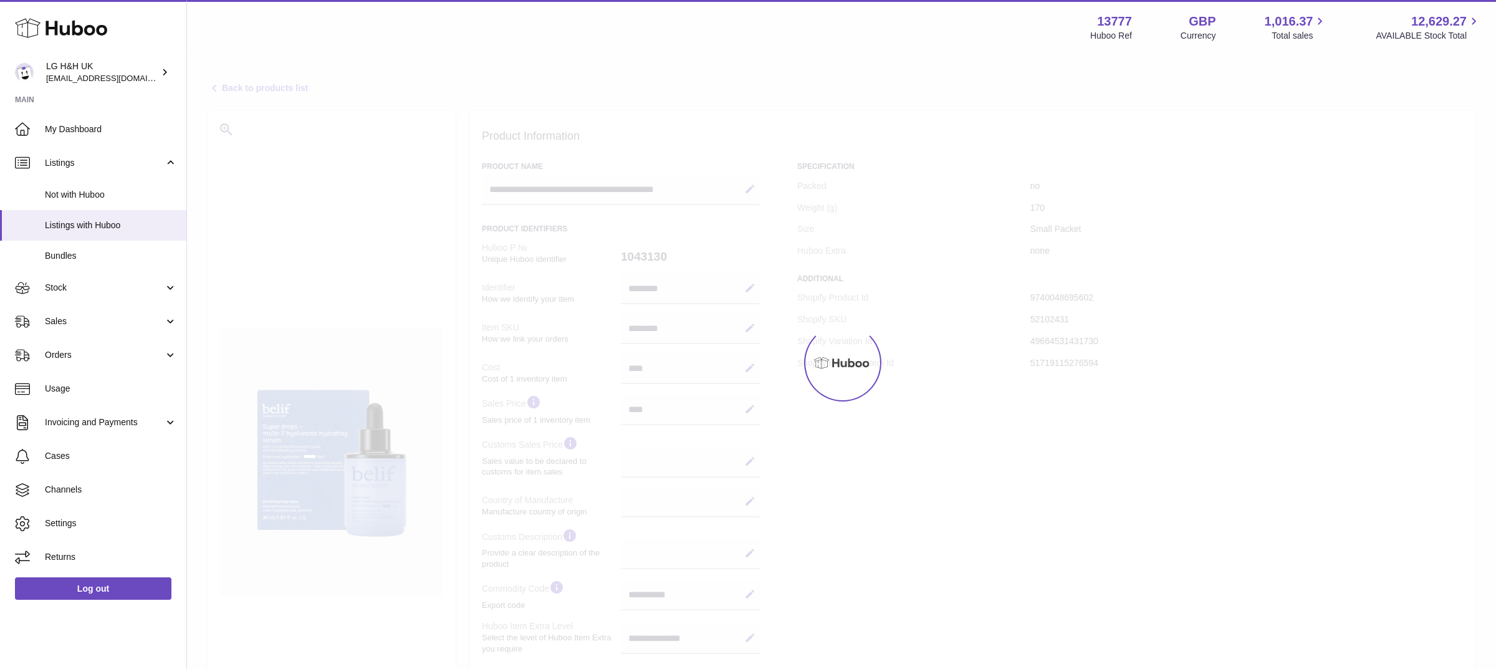
select select
select select "****"
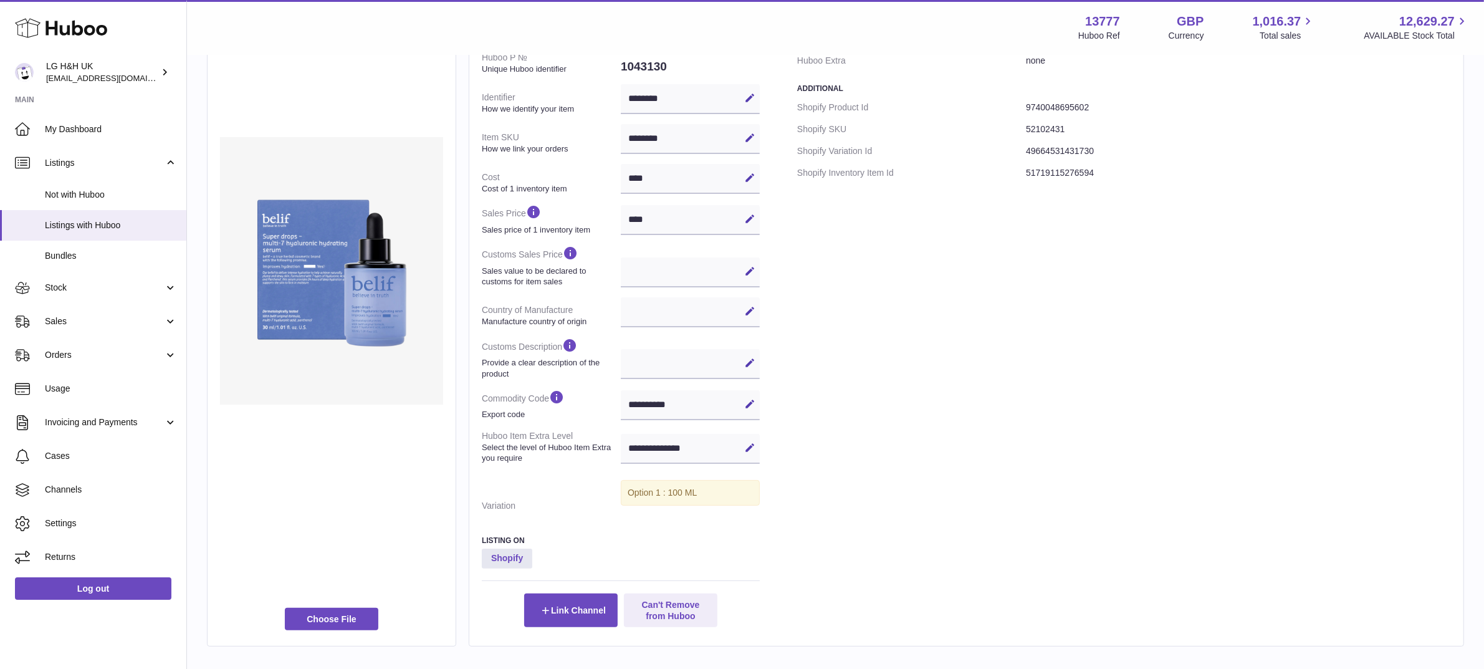
scroll to position [191, 0]
click at [332, 608] on label at bounding box center [331, 617] width 93 height 22
type input "**********"
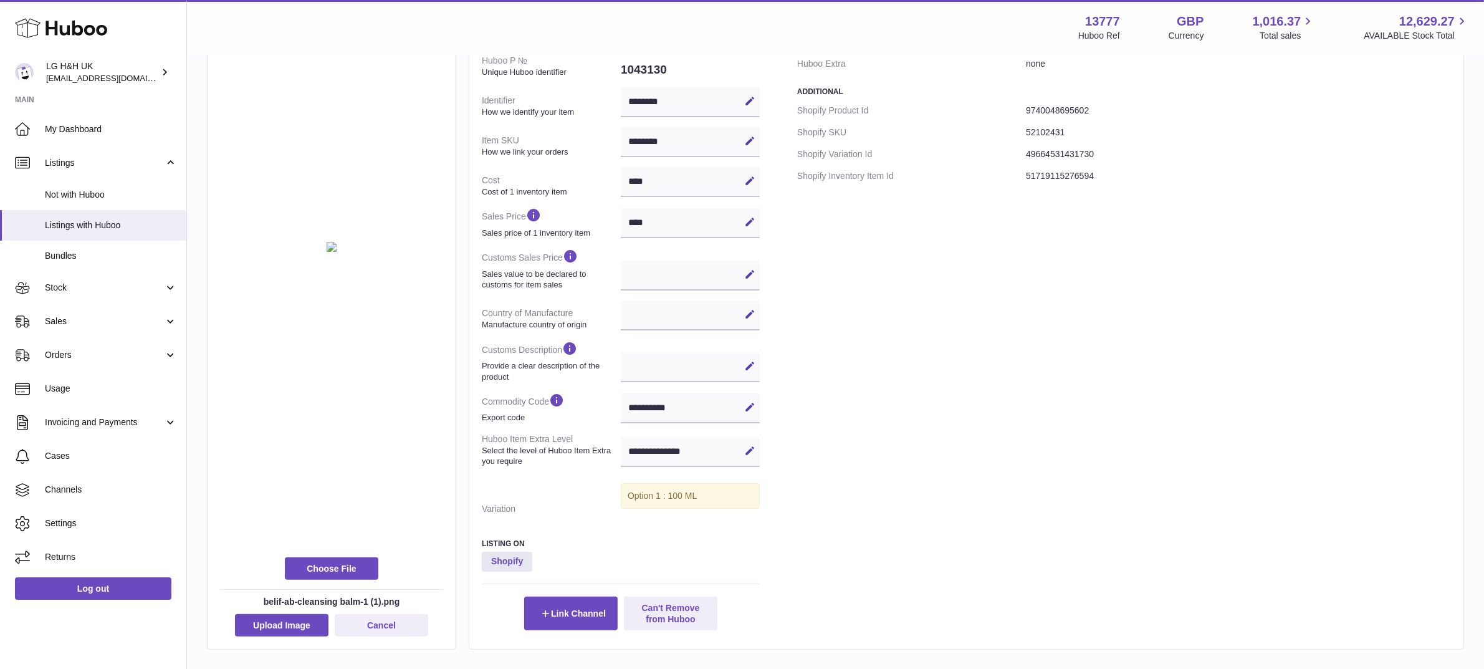
scroll to position [267, 0]
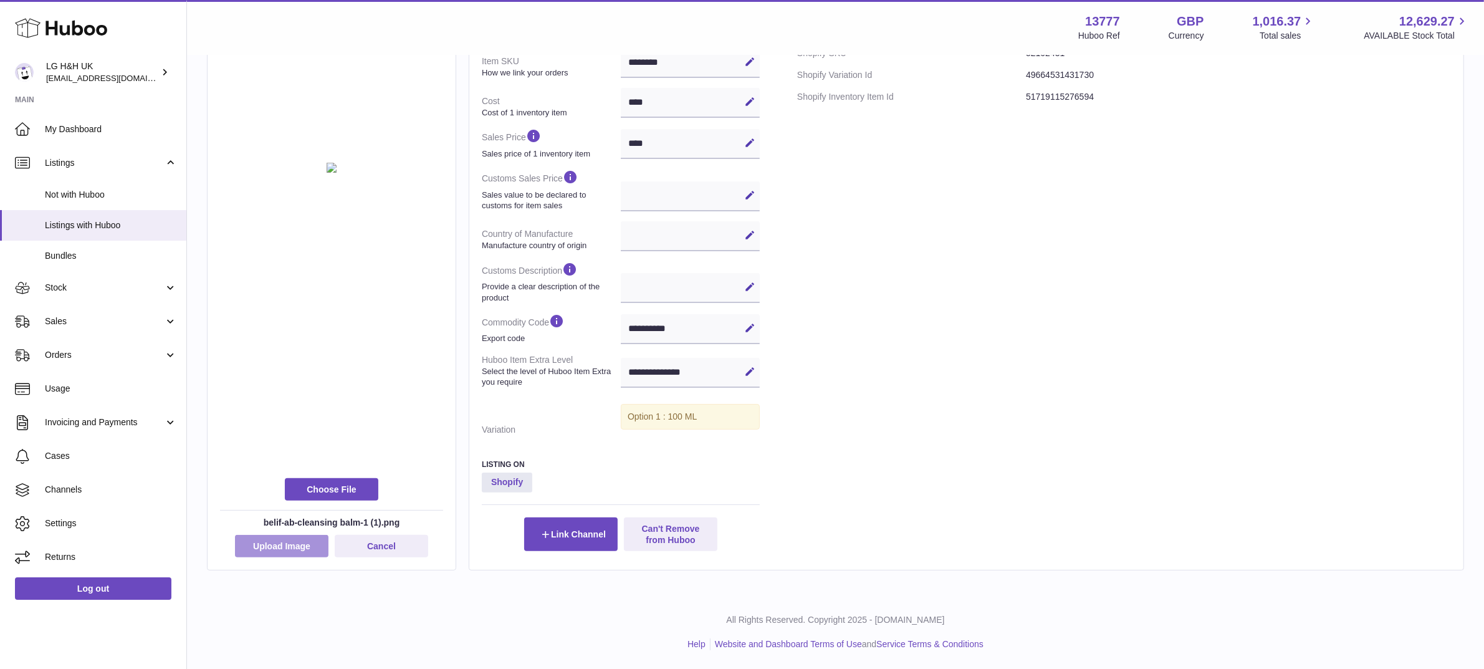
click at [287, 543] on button "Upload Image" at bounding box center [281, 546] width 93 height 22
click at [351, 487] on label at bounding box center [331, 489] width 93 height 22
type input "**********"
click at [289, 538] on button "Upload Image" at bounding box center [281, 546] width 93 height 22
